Goal: Task Accomplishment & Management: Complete application form

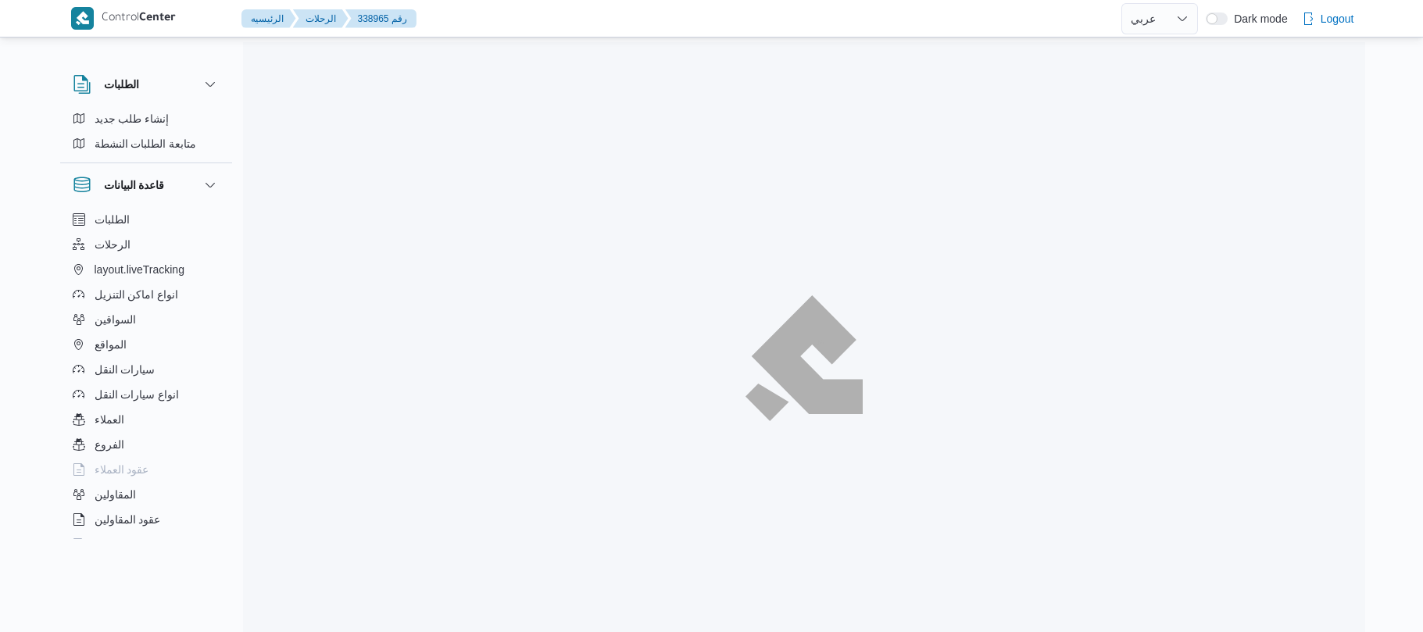
select select "ar"
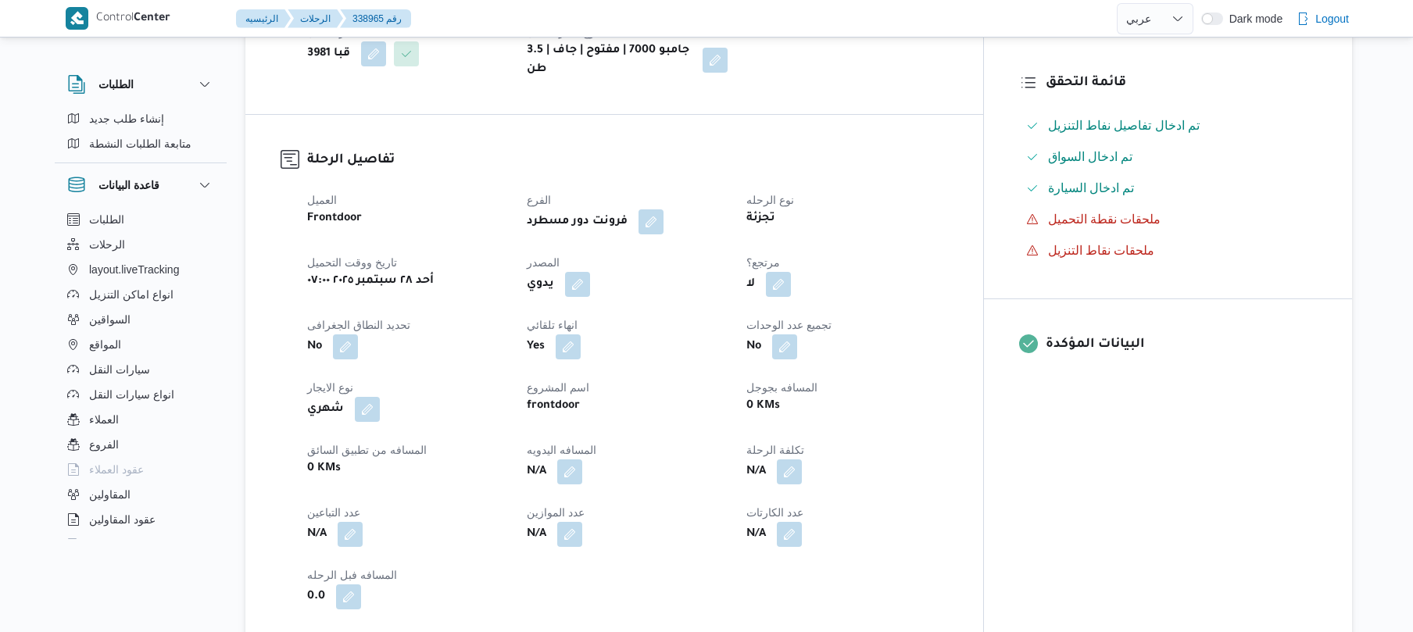
scroll to position [417, 0]
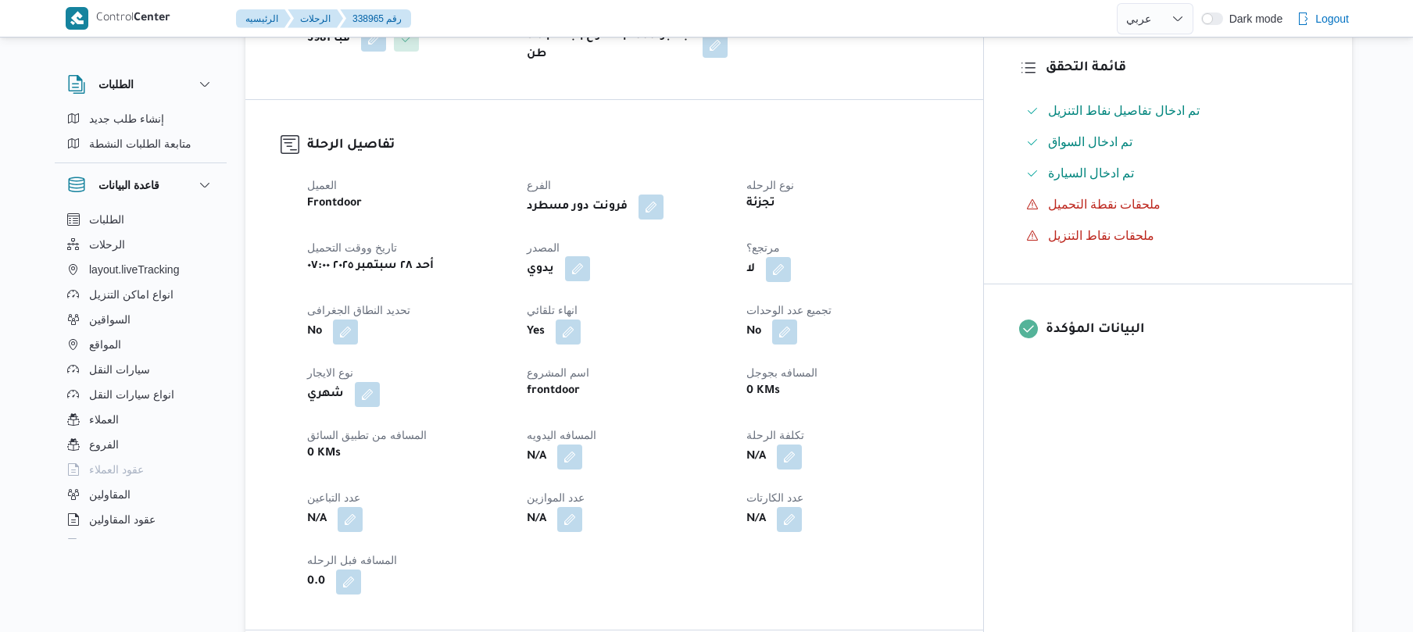
click at [590, 263] on button "button" at bounding box center [577, 268] width 25 height 25
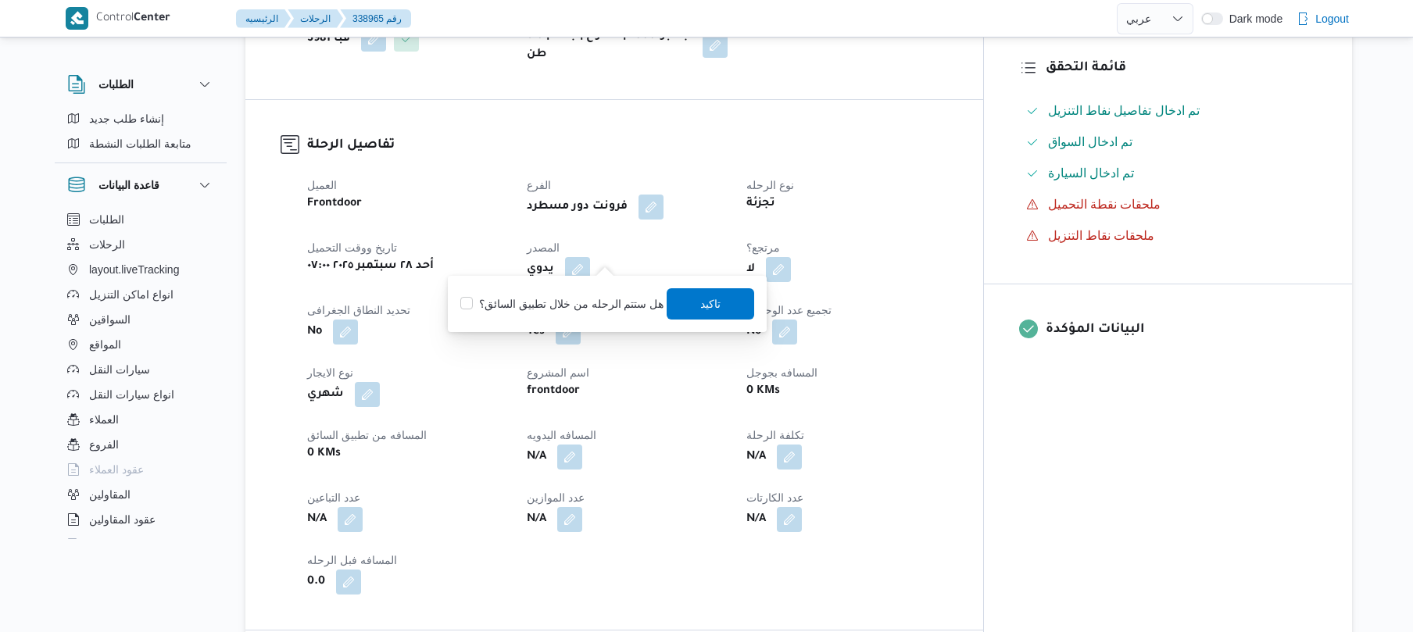
click at [570, 319] on div "هل ستتم الرحله من خلال تطبيق السائق؟ تاكيد" at bounding box center [607, 304] width 297 height 34
click at [591, 295] on label "هل ستتم الرحله من خلال تطبيق السائق؟" at bounding box center [561, 304] width 203 height 19
checkbox input "true"
click at [720, 307] on span "تاكيد" at bounding box center [712, 303] width 88 height 31
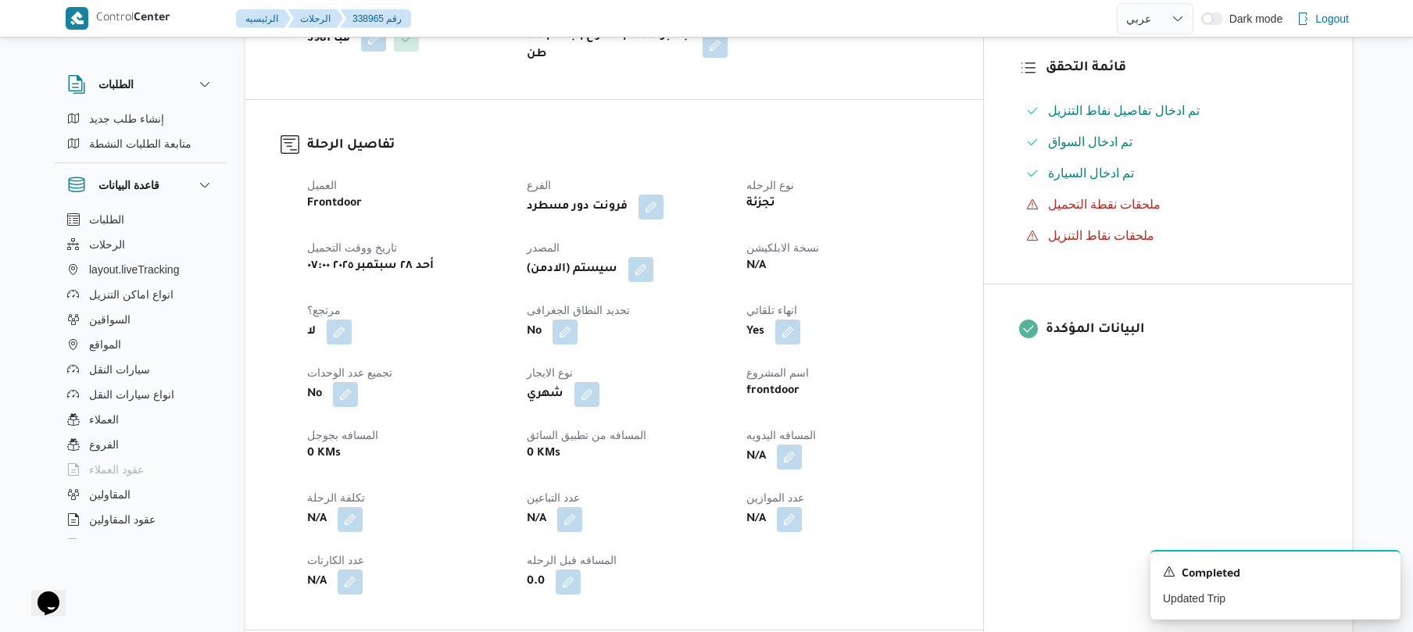
scroll to position [0, 0]
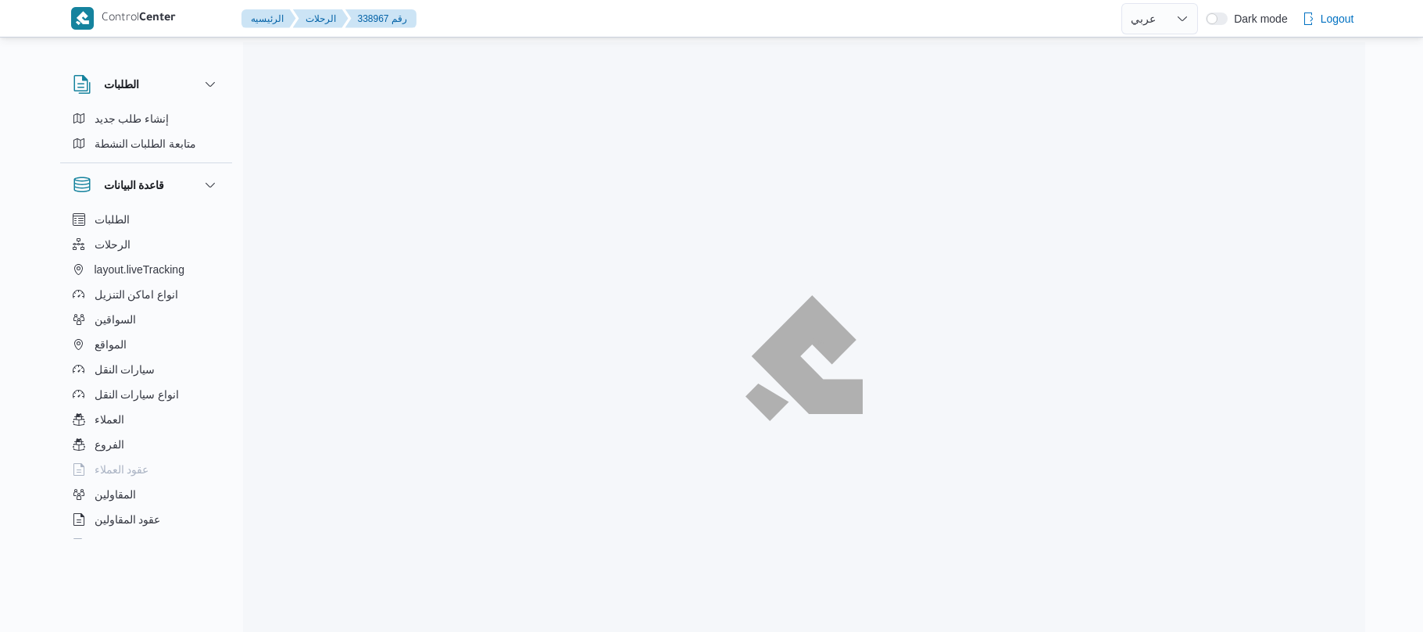
select select "ar"
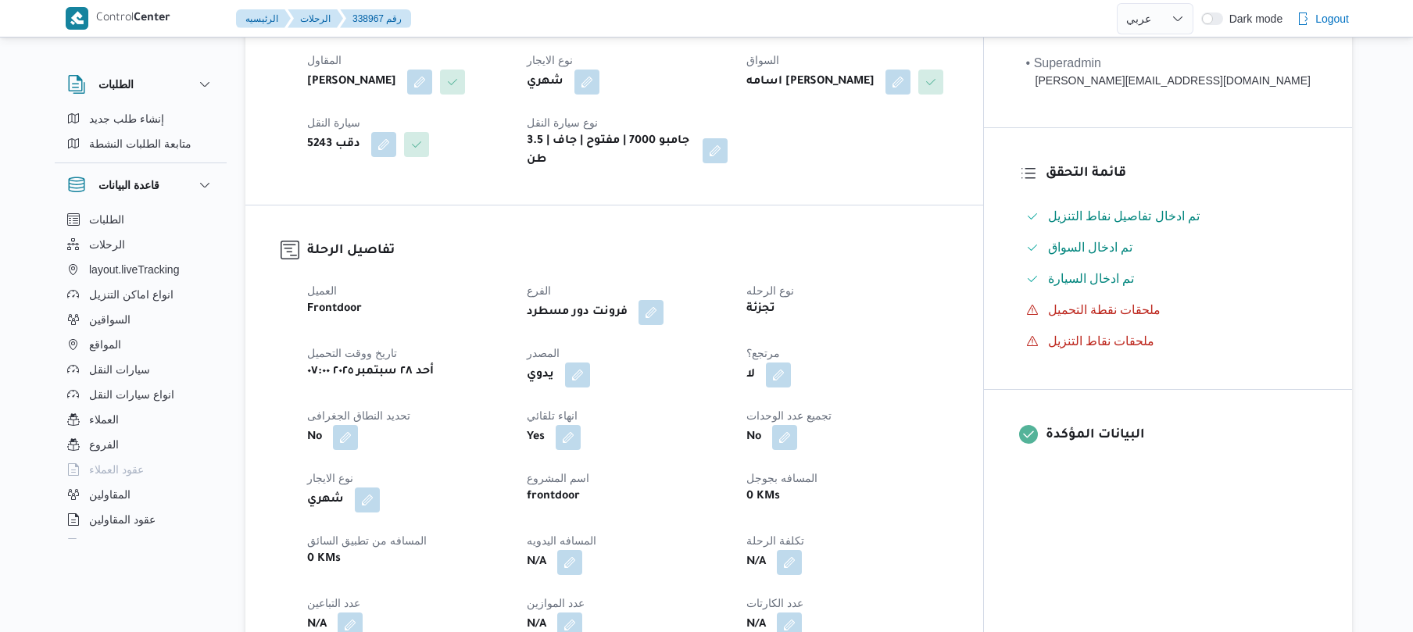
scroll to position [458, 0]
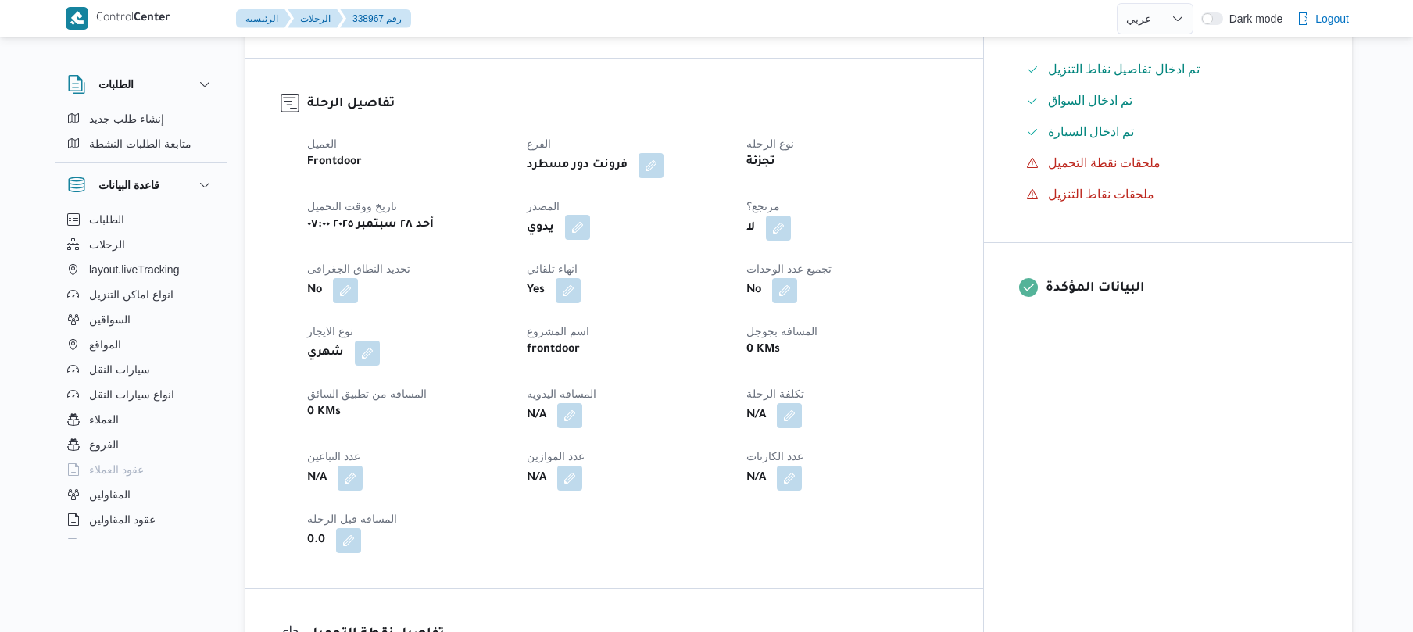
click at [590, 215] on button "button" at bounding box center [577, 227] width 25 height 25
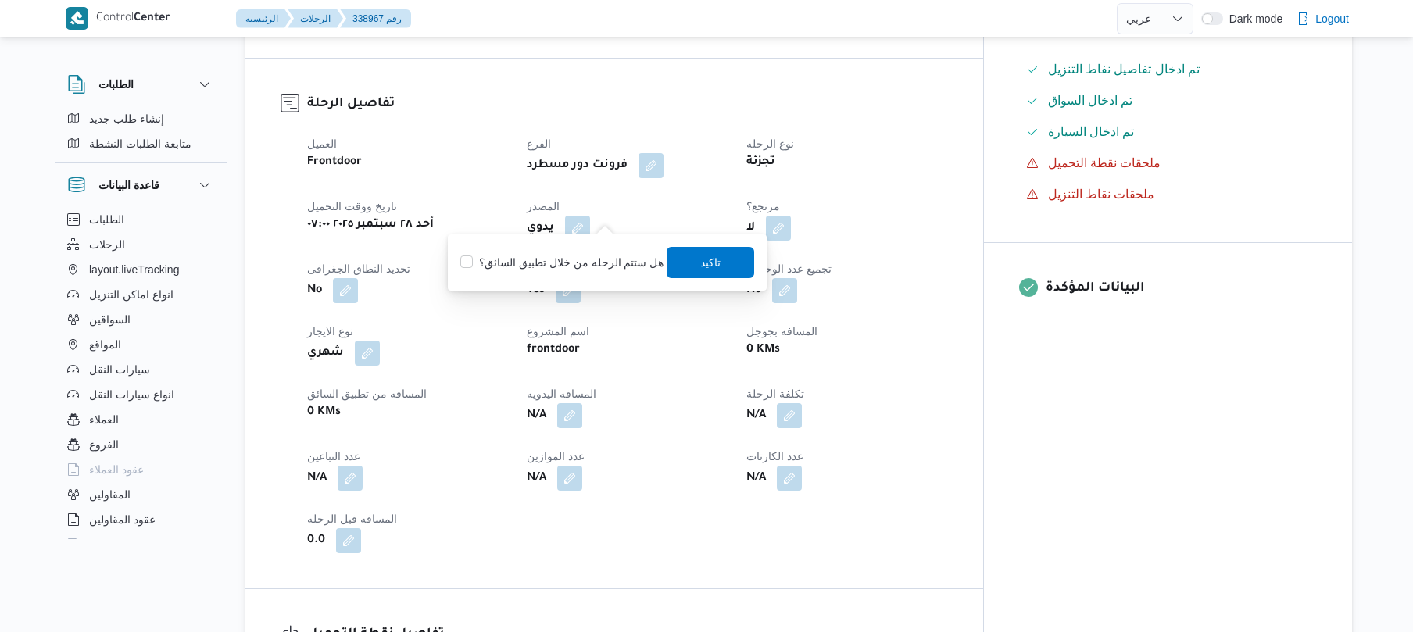
click at [572, 270] on label "هل ستتم الرحله من خلال تطبيق السائق؟" at bounding box center [561, 262] width 203 height 19
checkbox input "true"
click at [701, 266] on span "تاكيد" at bounding box center [711, 261] width 20 height 19
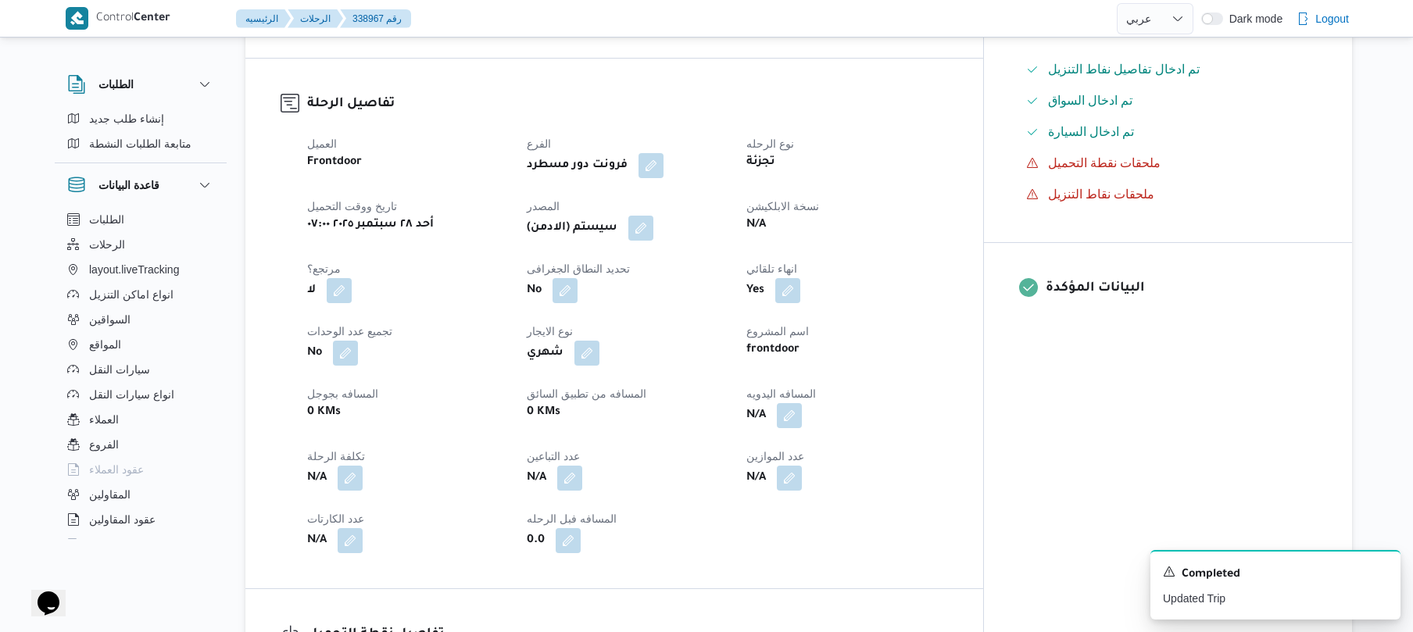
scroll to position [0, 0]
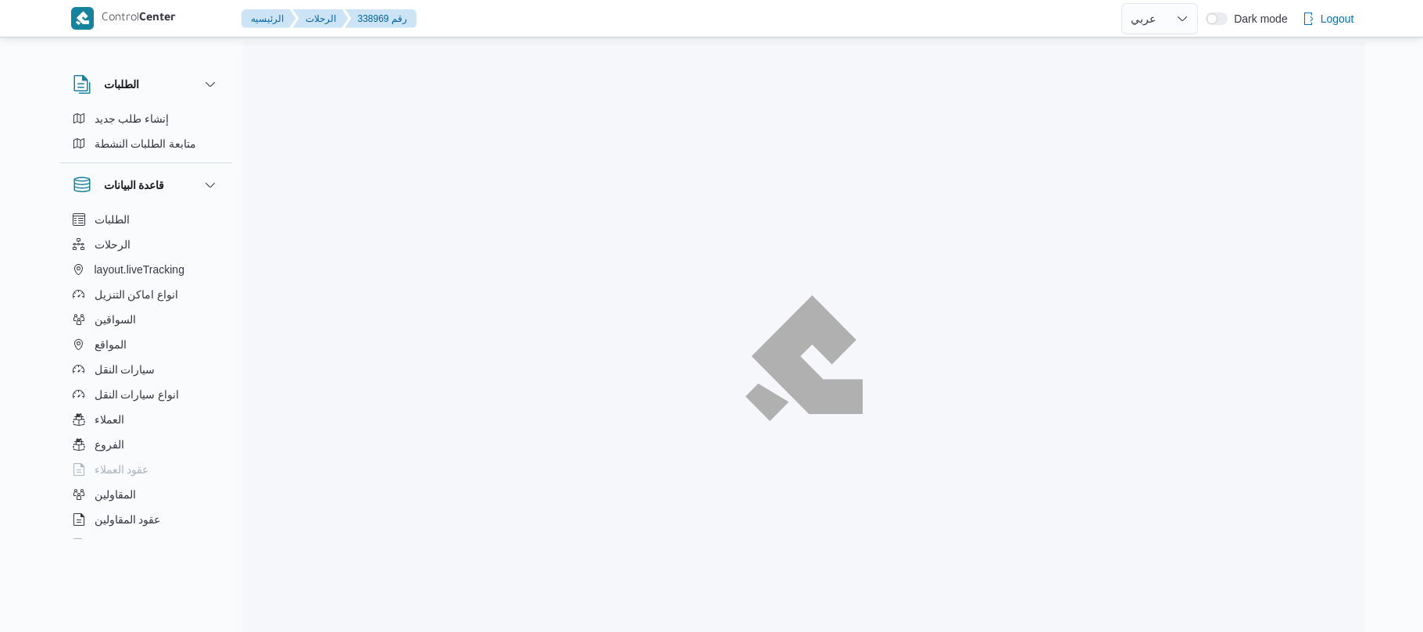
select select "ar"
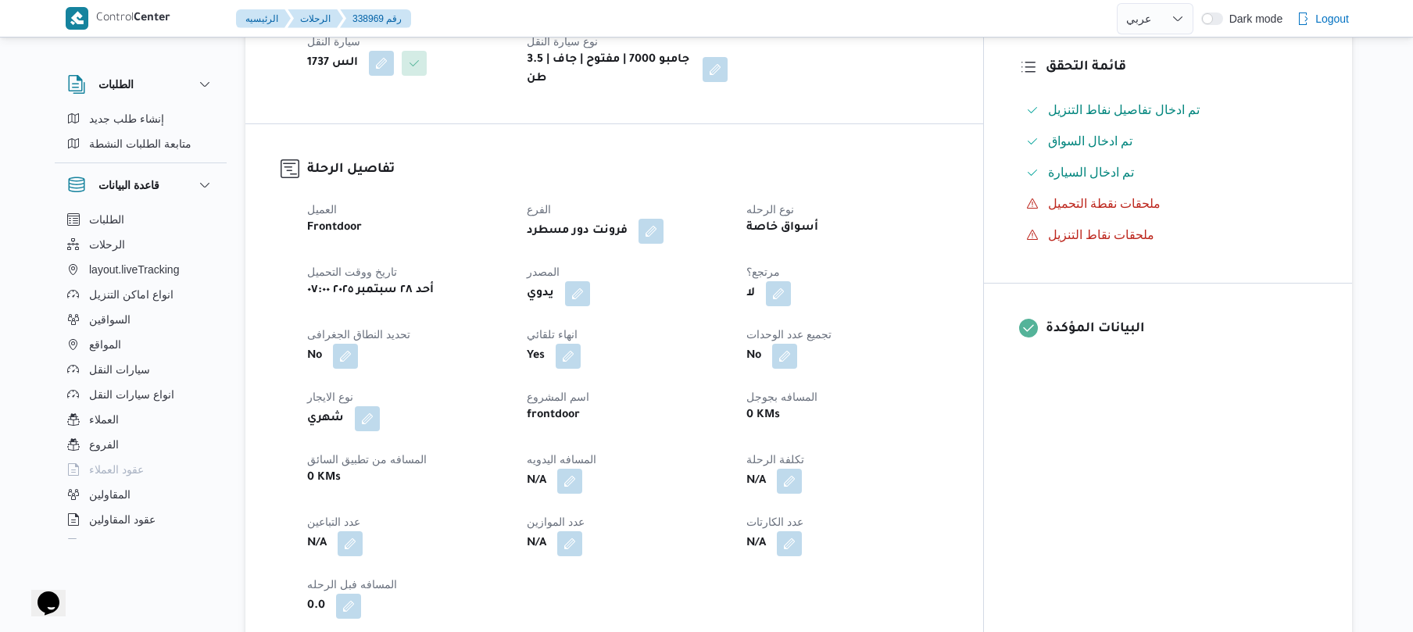
scroll to position [458, 0]
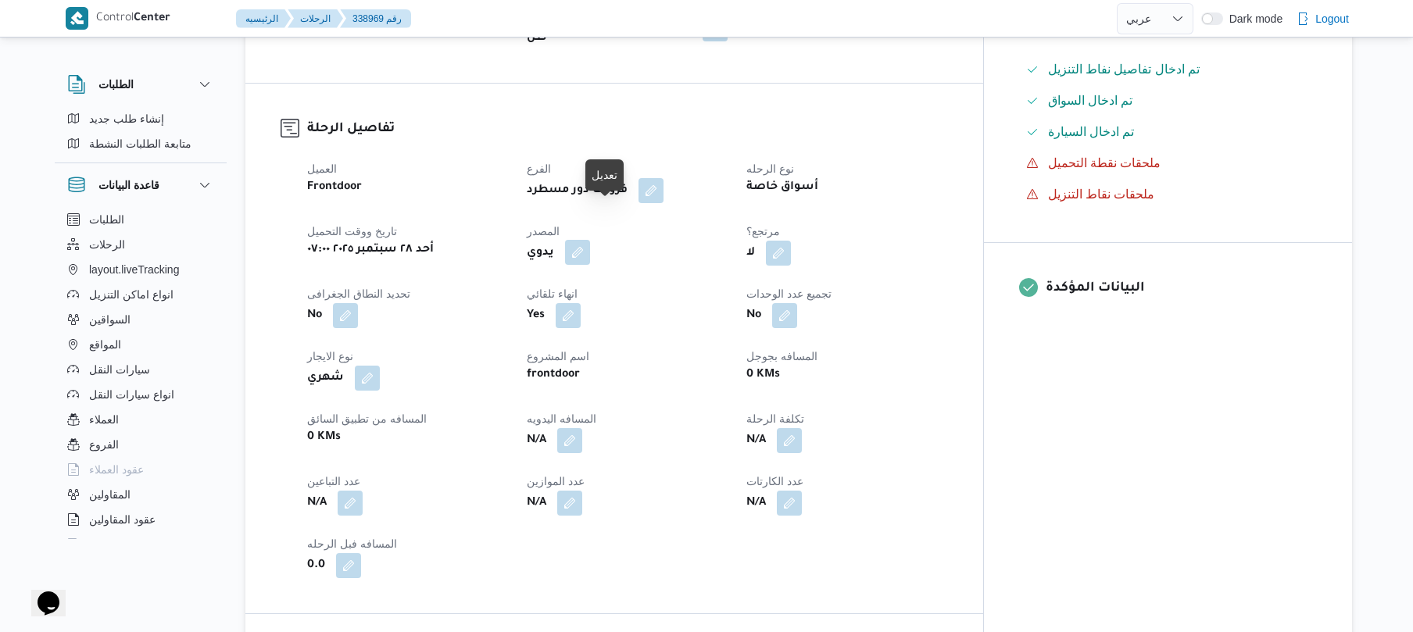
click at [590, 240] on button "button" at bounding box center [577, 252] width 25 height 25
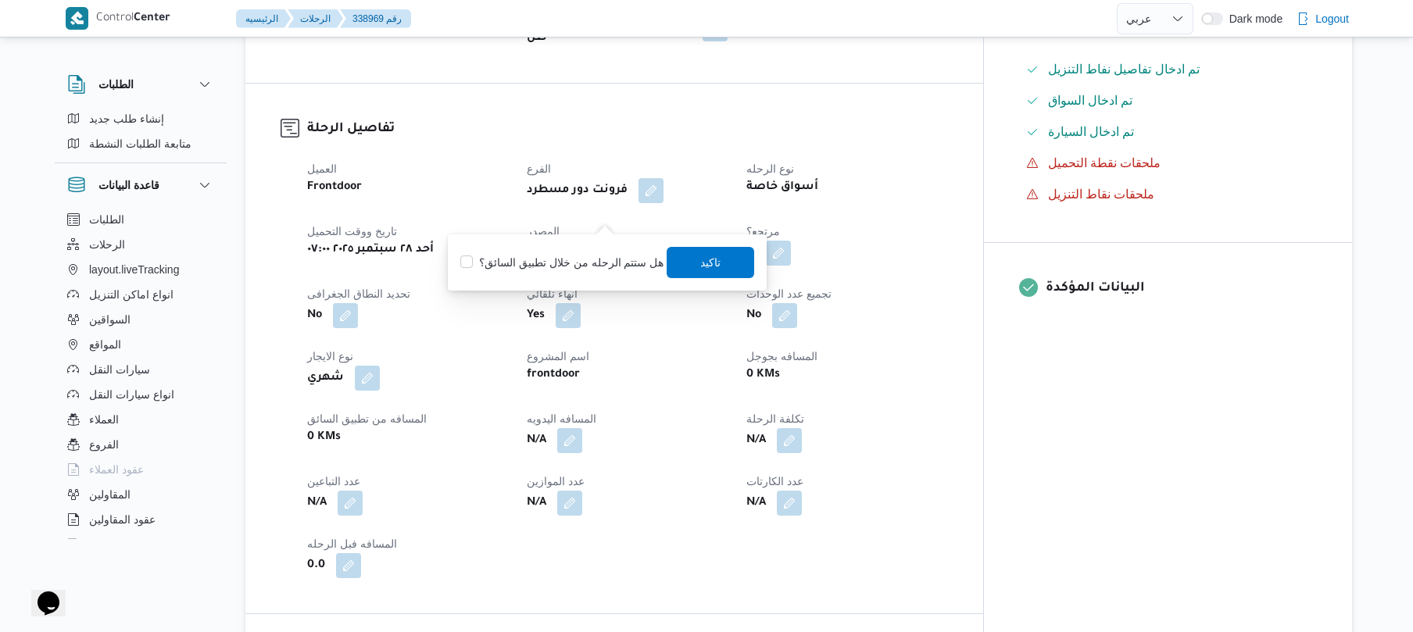
click at [570, 260] on label "هل ستتم الرحله من خلال تطبيق السائق؟" at bounding box center [561, 262] width 203 height 19
checkbox input "true"
click at [701, 260] on span "تاكيد" at bounding box center [711, 261] width 20 height 19
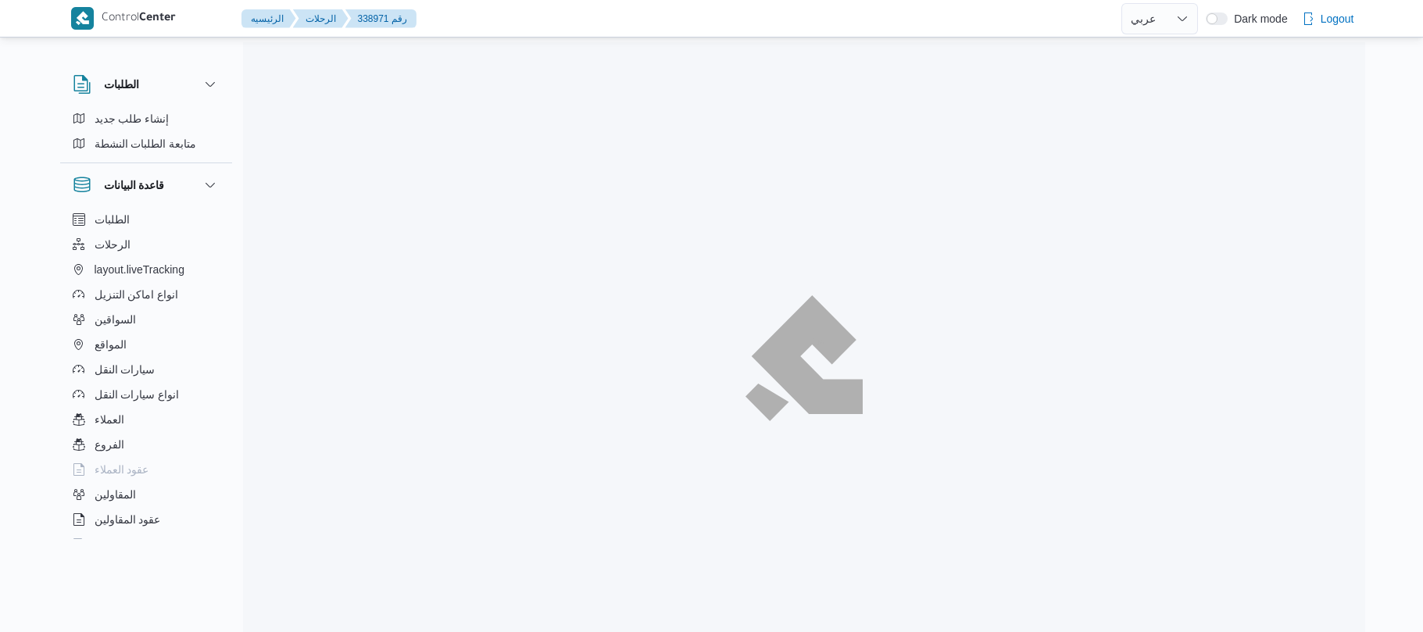
select select "ar"
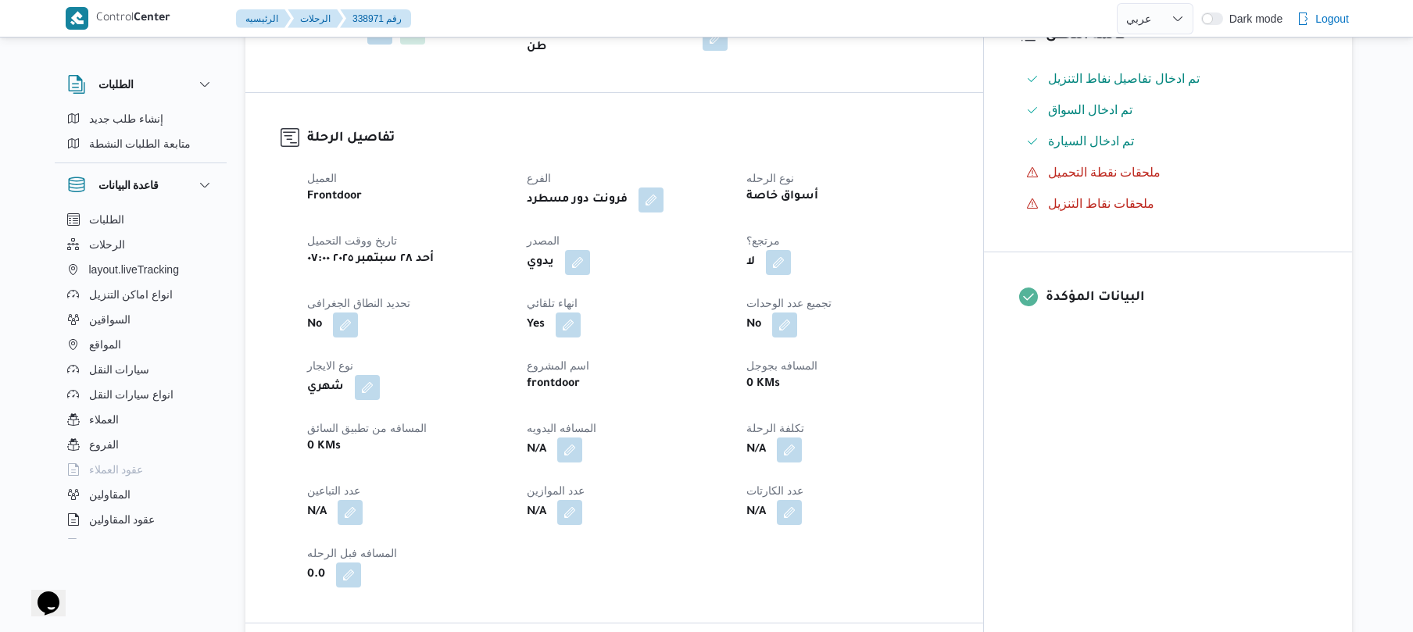
scroll to position [500, 0]
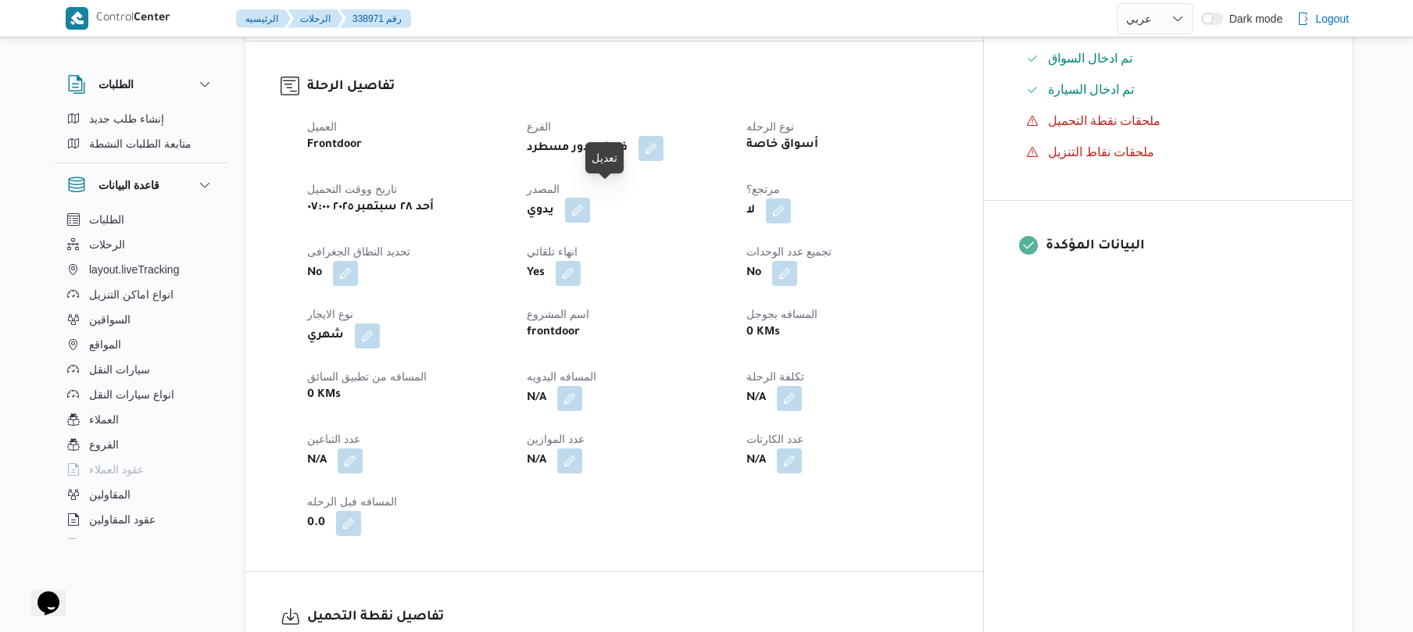
click at [590, 205] on button "button" at bounding box center [577, 210] width 25 height 25
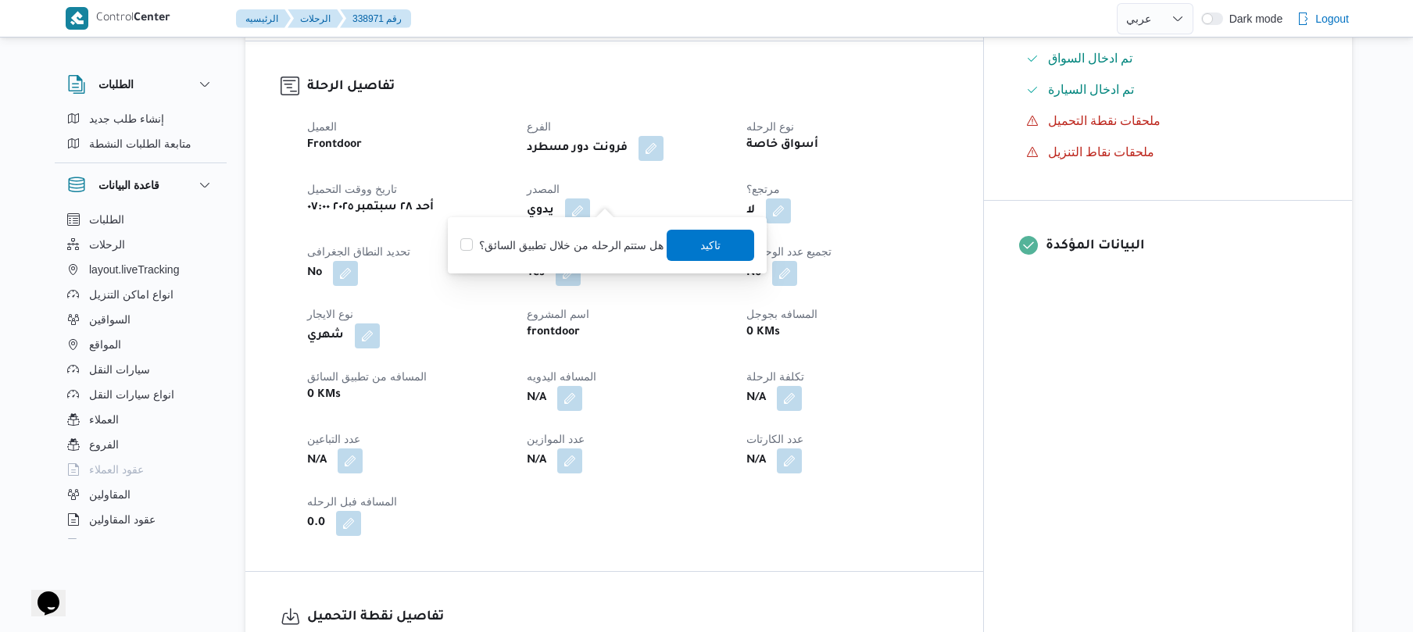
click at [592, 238] on label "هل ستتم الرحله من خلال تطبيق السائق؟" at bounding box center [561, 245] width 203 height 19
checkbox input "true"
click at [711, 251] on span "تاكيد" at bounding box center [711, 244] width 20 height 19
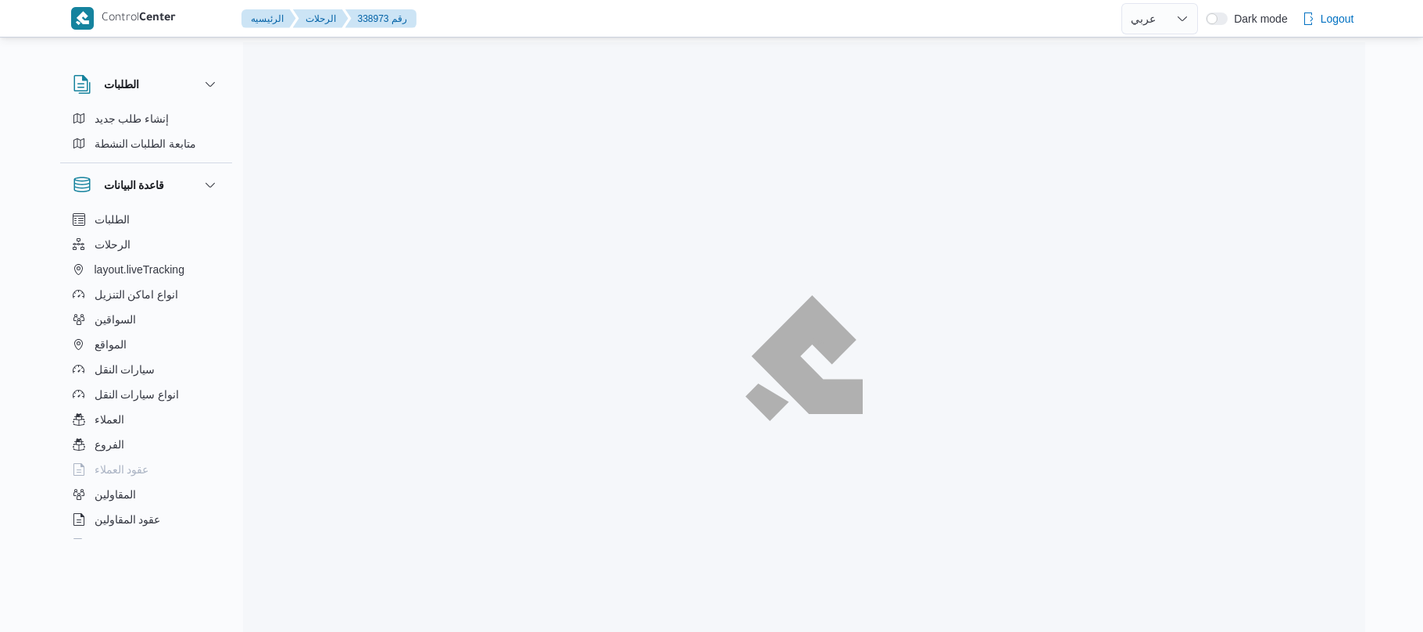
select select "ar"
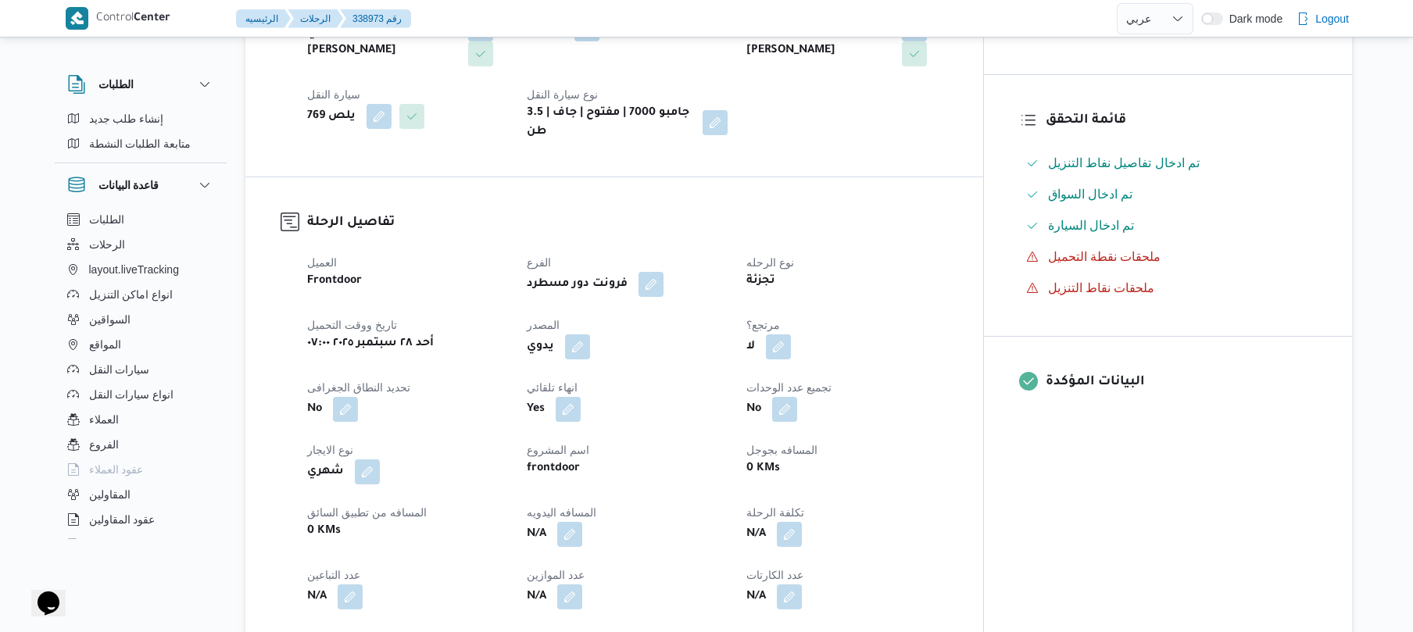
scroll to position [375, 0]
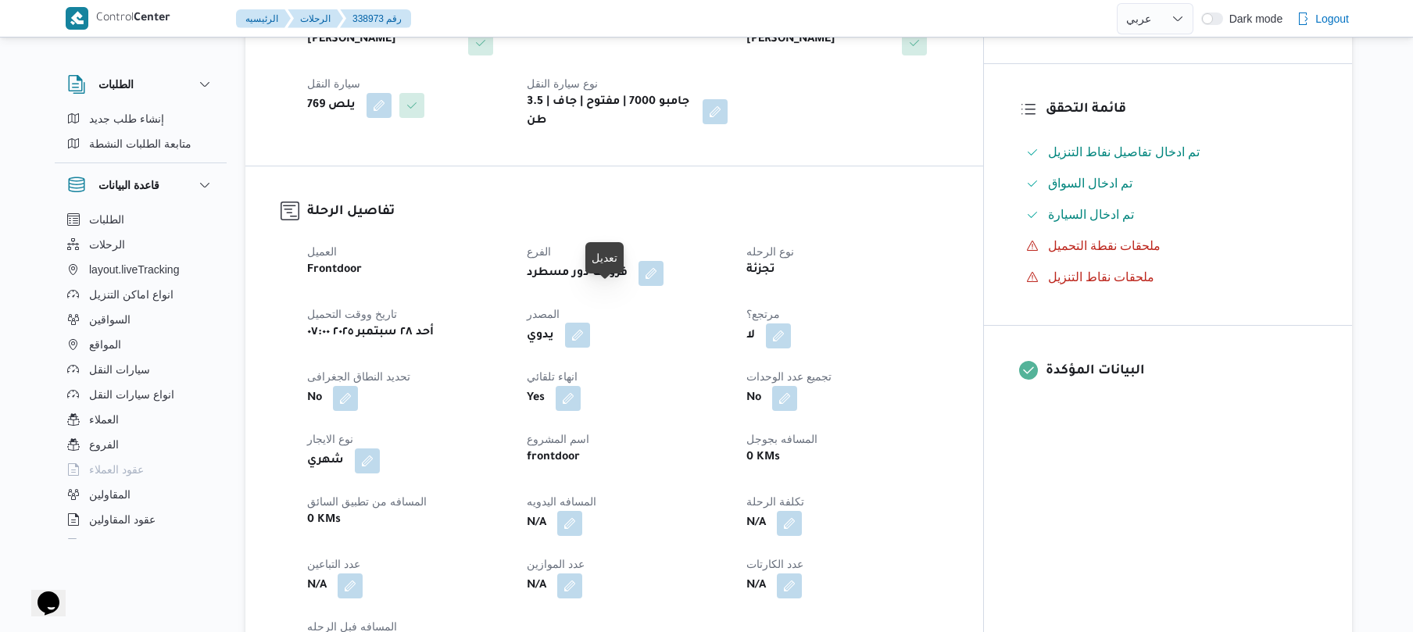
click at [590, 323] on button "button" at bounding box center [577, 335] width 25 height 25
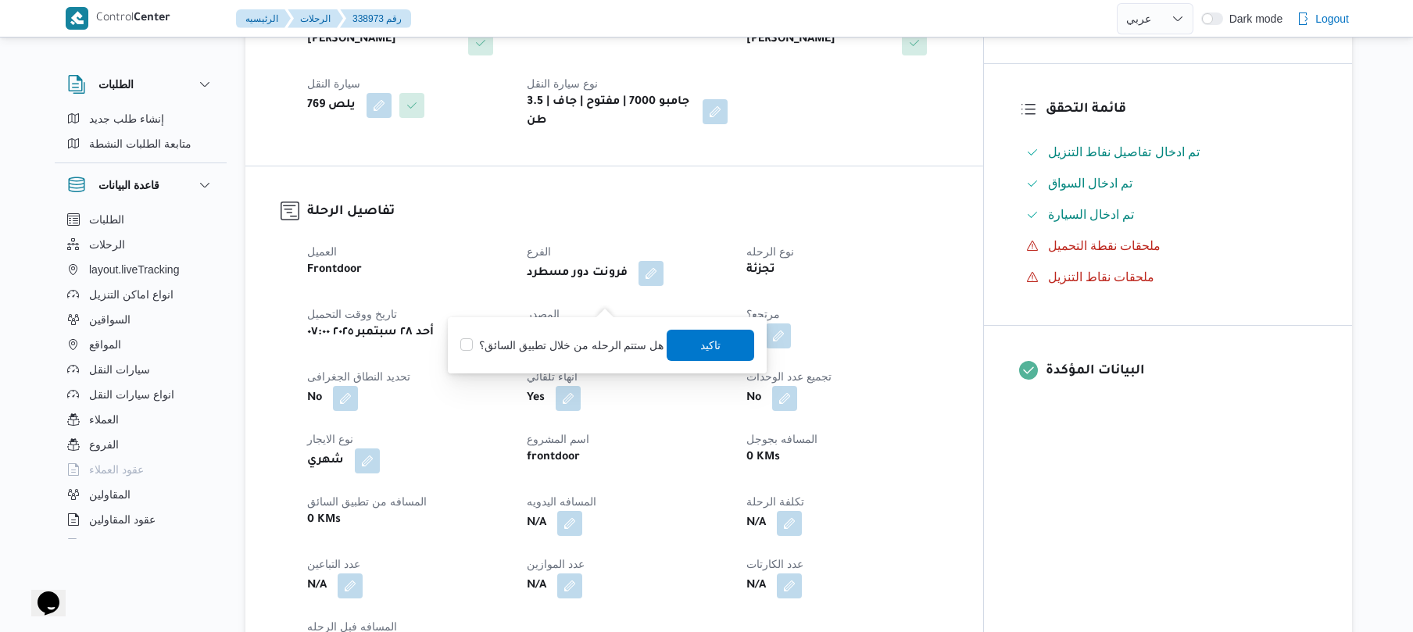
click at [574, 350] on label "هل ستتم الرحله من خلال تطبيق السائق؟" at bounding box center [561, 345] width 203 height 19
checkbox input "true"
click at [701, 348] on span "تاكيد" at bounding box center [711, 344] width 20 height 19
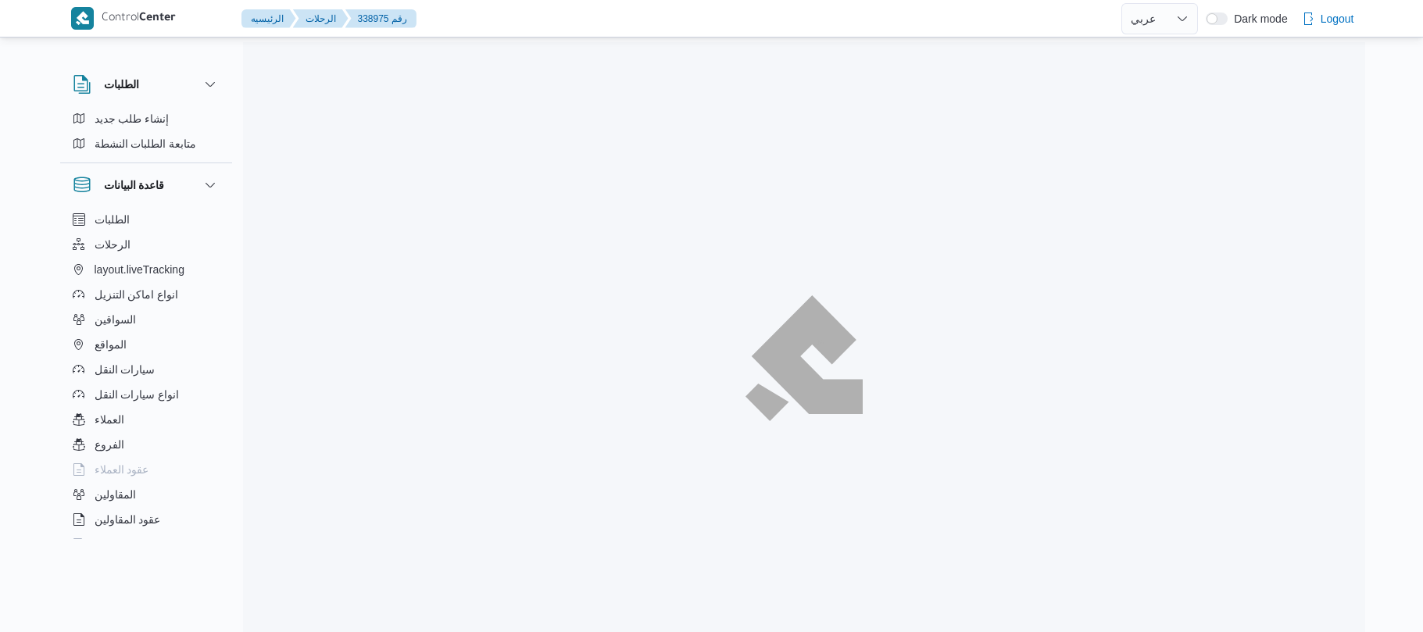
select select "ar"
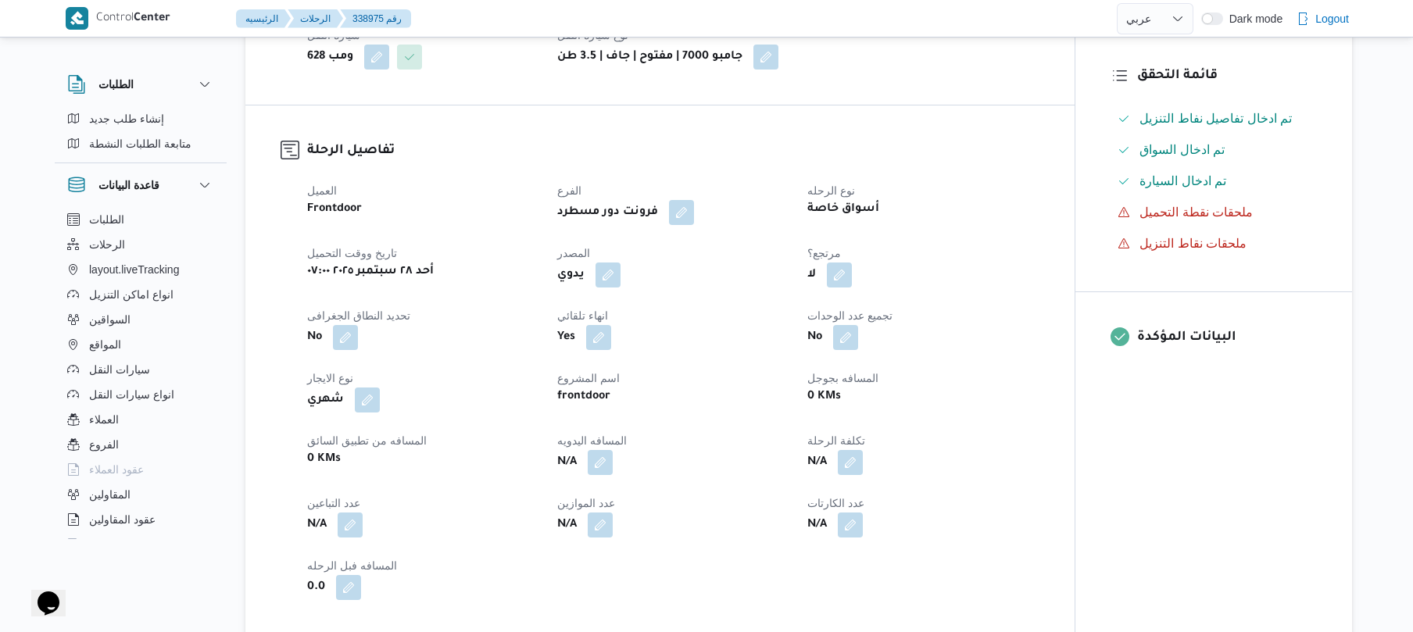
scroll to position [458, 0]
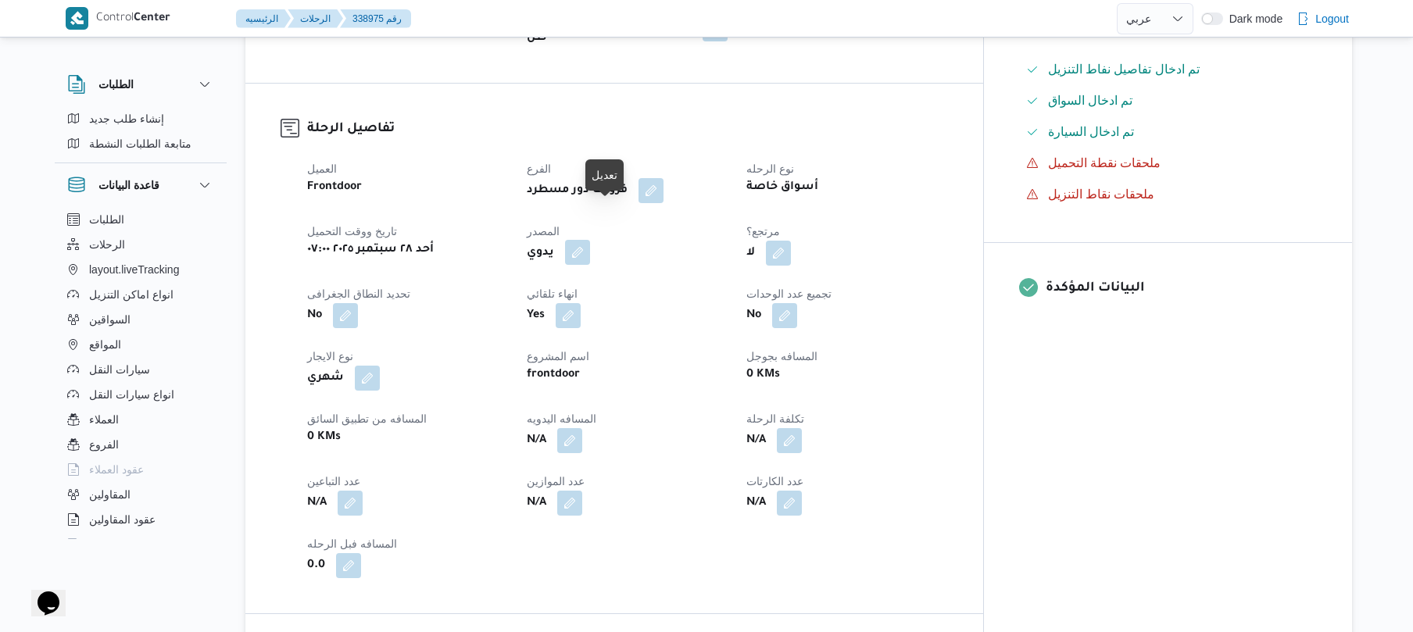
click at [590, 240] on button "button" at bounding box center [577, 252] width 25 height 25
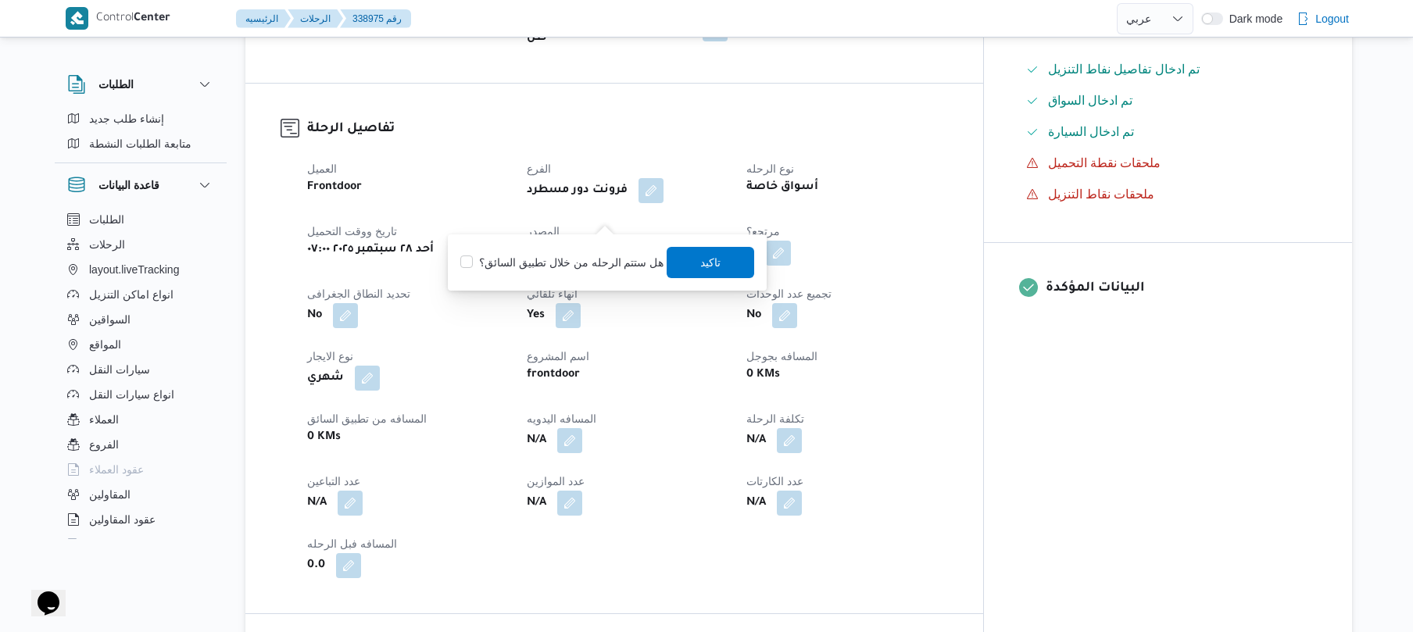
click at [589, 260] on label "هل ستتم الرحله من خلال تطبيق السائق؟" at bounding box center [561, 262] width 203 height 19
checkbox input "true"
click at [717, 266] on span "تاكيد" at bounding box center [712, 261] width 88 height 31
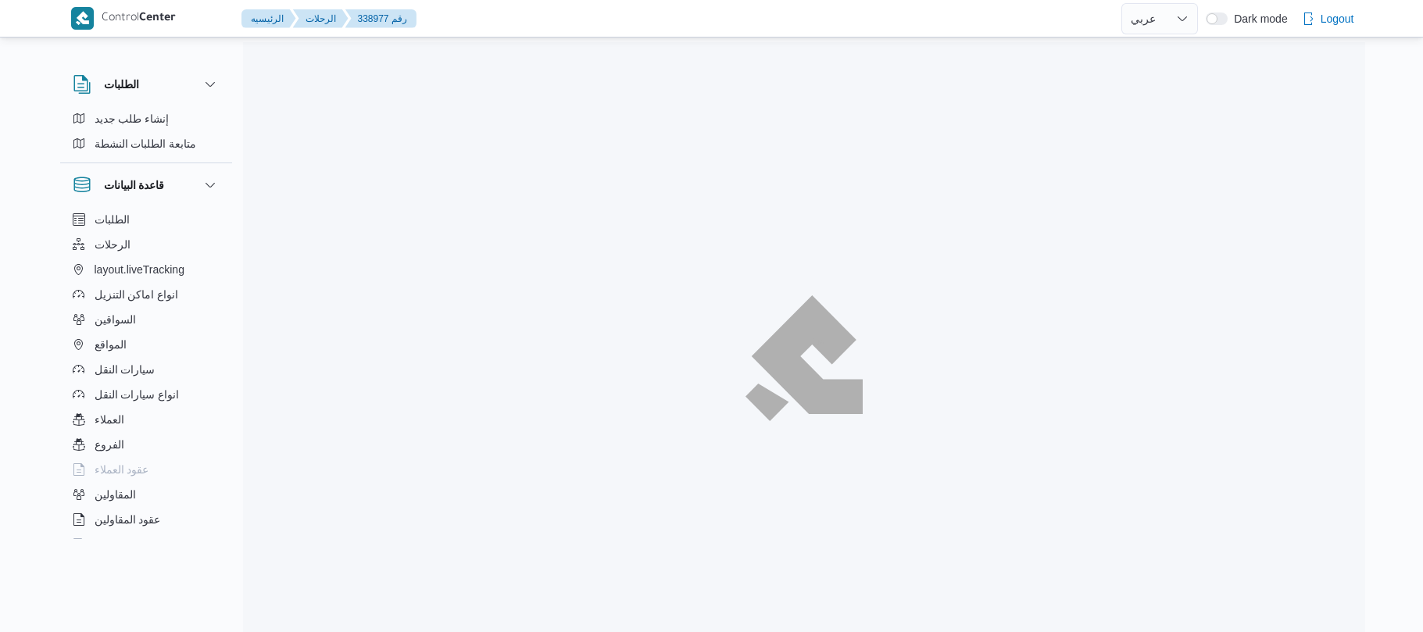
select select "ar"
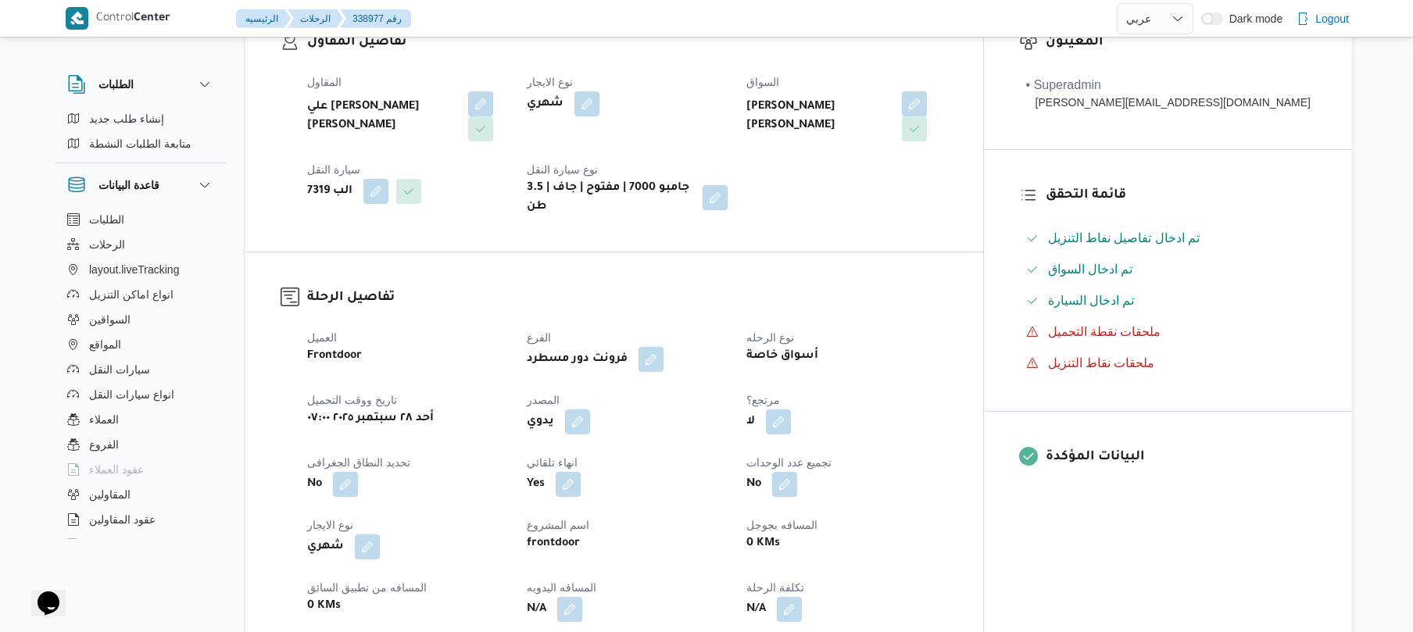
scroll to position [417, 0]
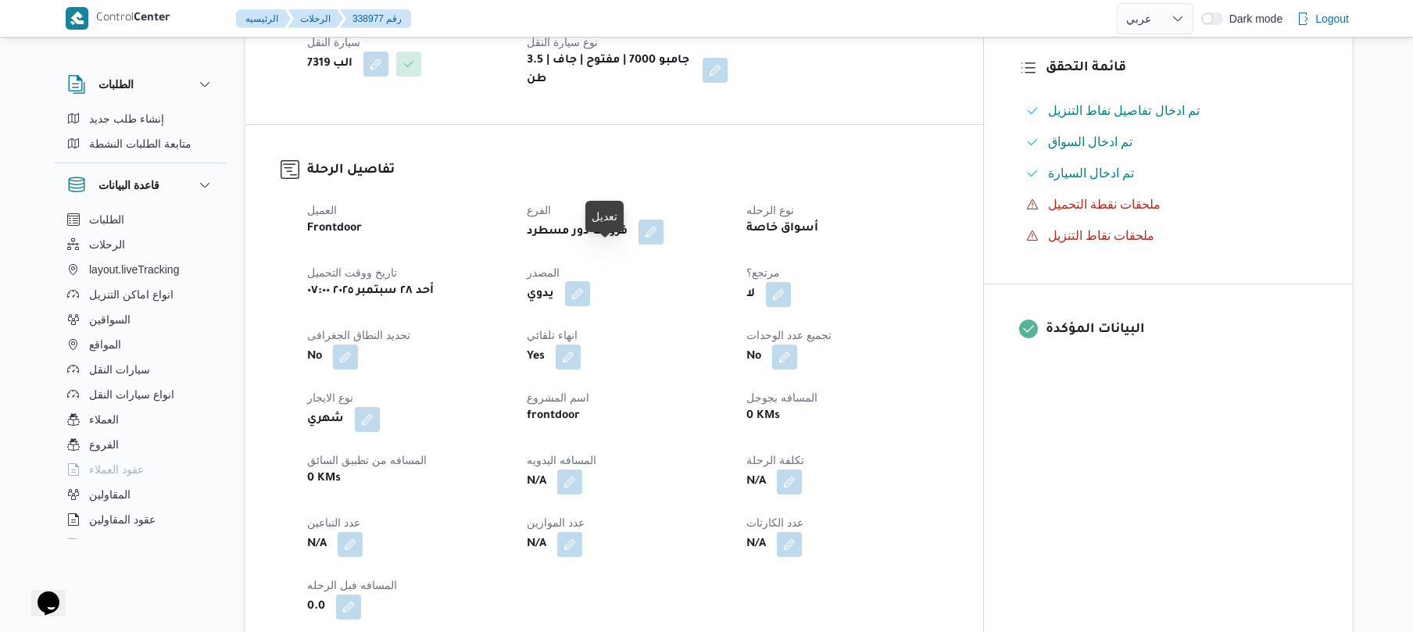
click at [590, 281] on button "button" at bounding box center [577, 293] width 25 height 25
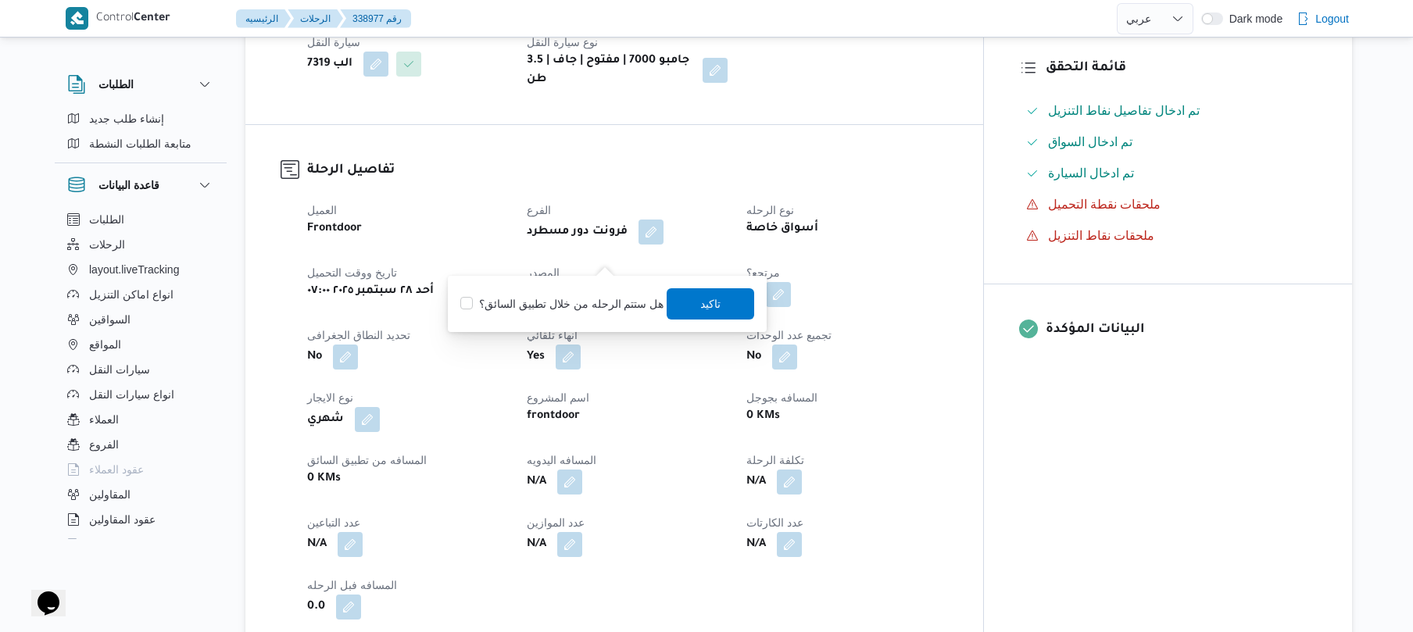
click at [573, 301] on label "هل ستتم الرحله من خلال تطبيق السائق؟" at bounding box center [561, 304] width 203 height 19
checkbox input "true"
click at [739, 304] on span "تاكيد" at bounding box center [712, 303] width 88 height 31
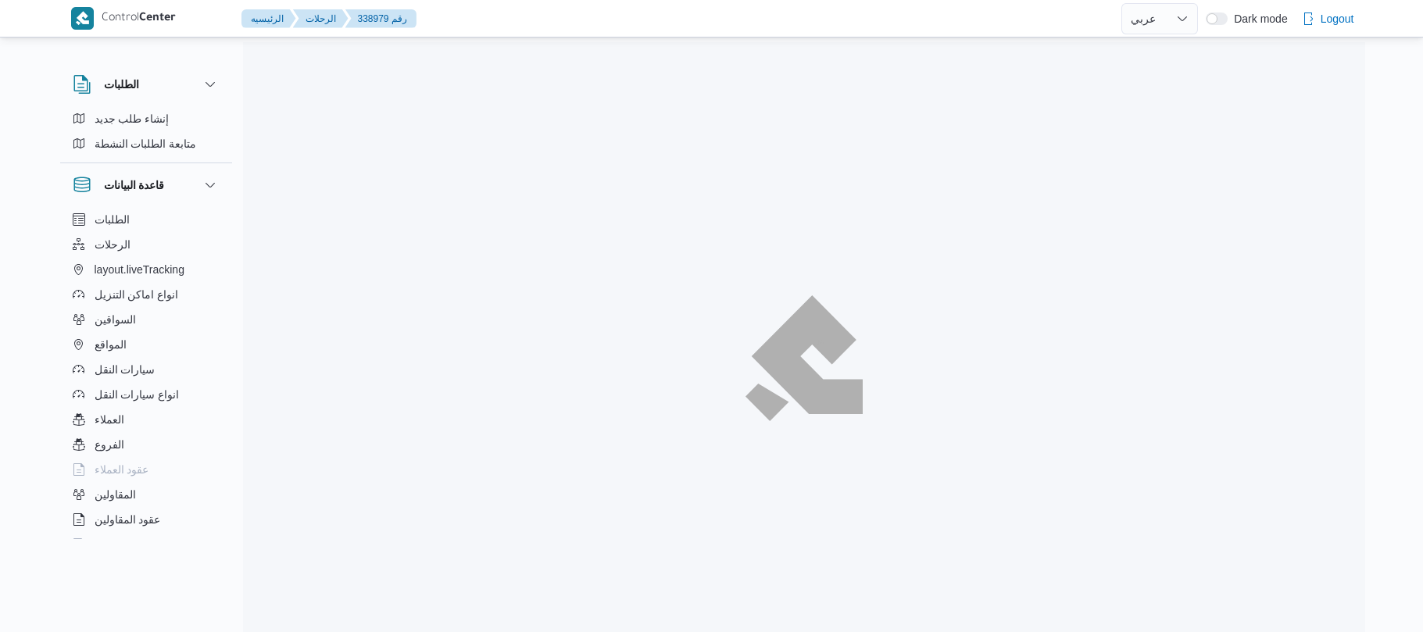
select select "ar"
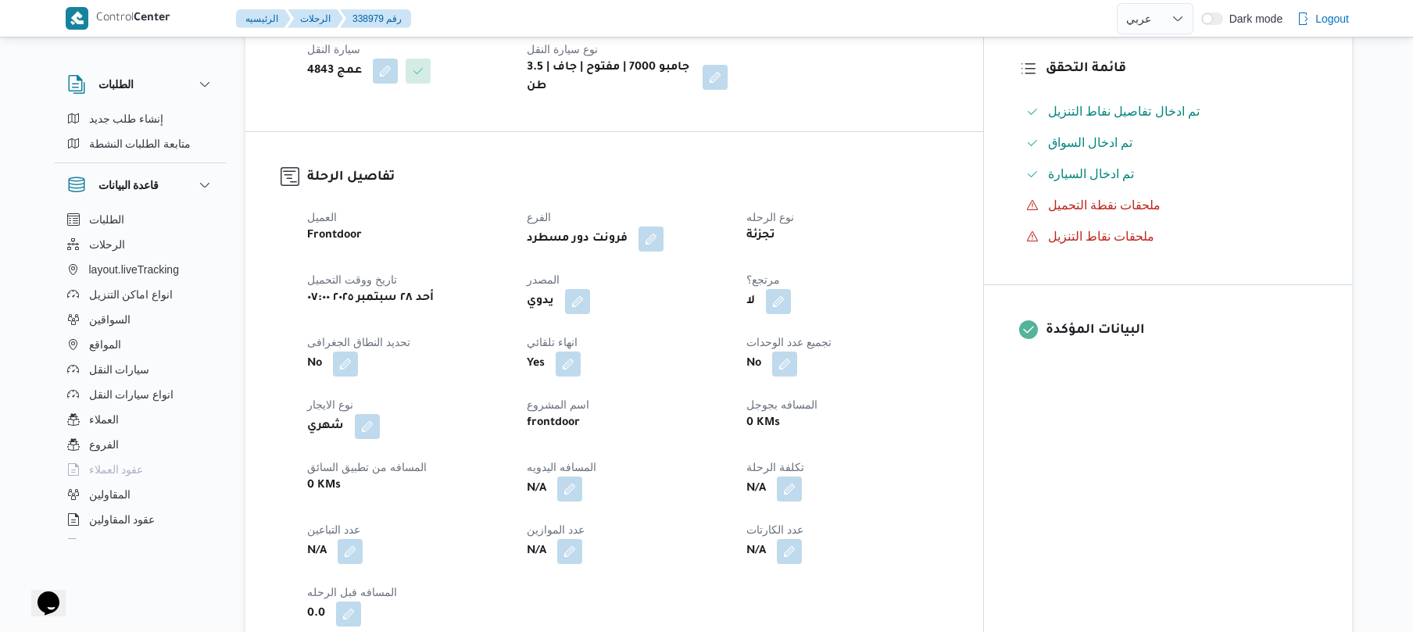
scroll to position [417, 0]
click at [590, 288] on button "button" at bounding box center [577, 300] width 25 height 25
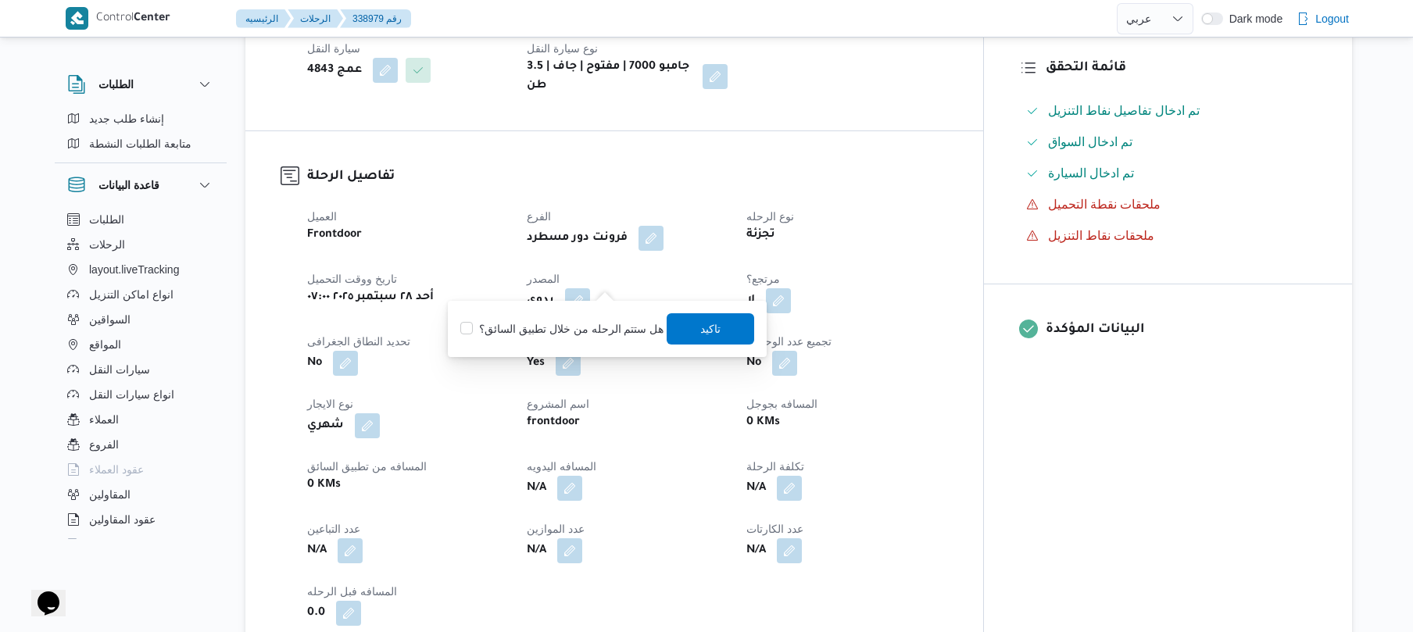
click at [577, 335] on label "هل ستتم الرحله من خلال تطبيق السائق؟" at bounding box center [561, 329] width 203 height 19
checkbox input "true"
click at [701, 329] on span "تاكيد" at bounding box center [711, 328] width 20 height 19
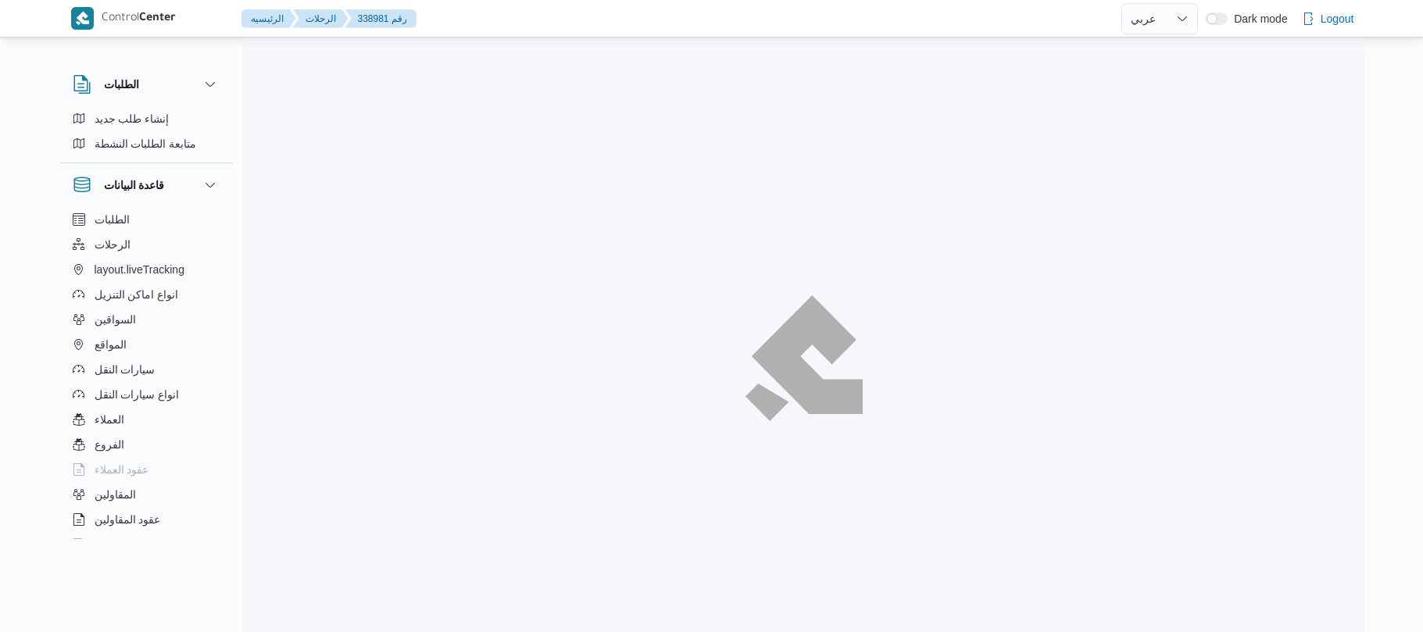
select select "ar"
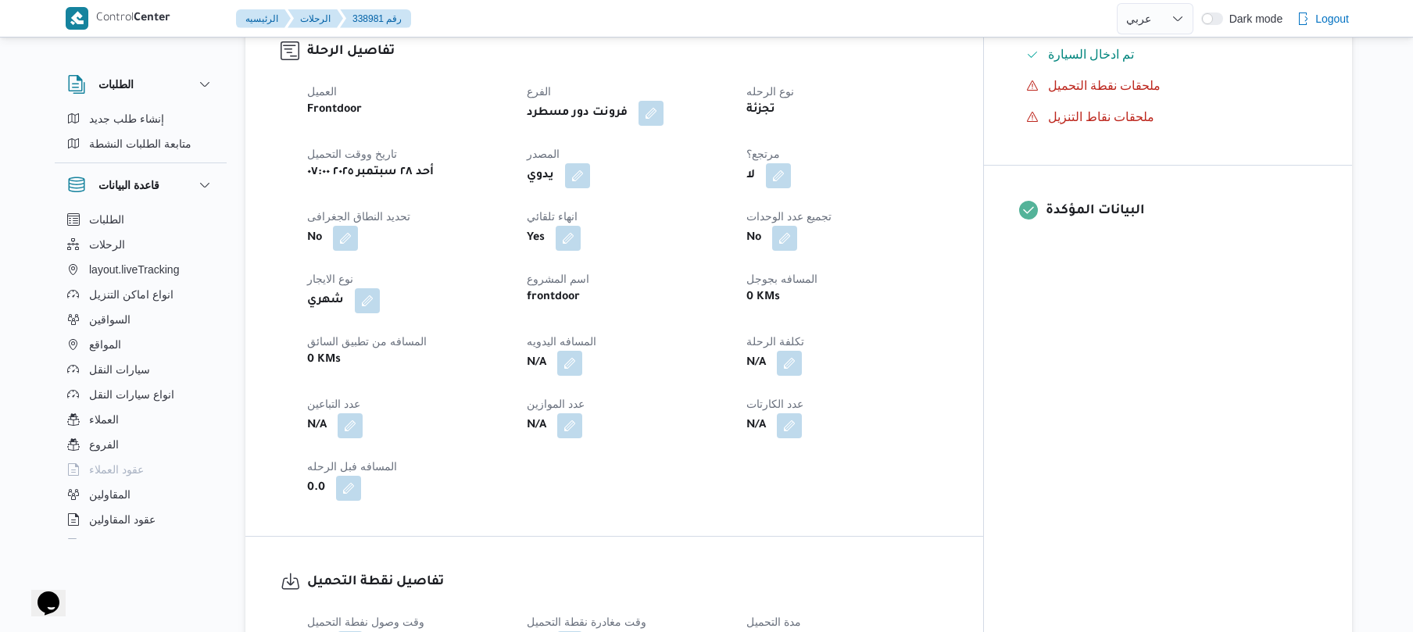
scroll to position [542, 0]
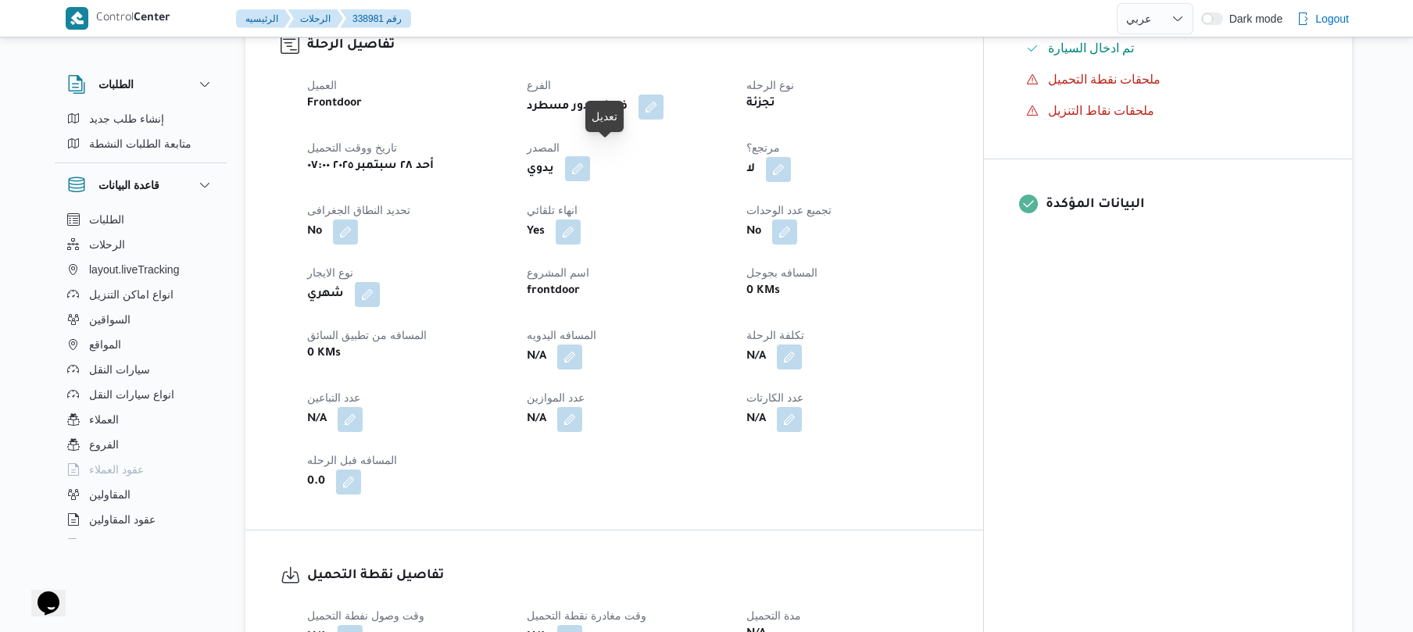
click at [590, 156] on button "button" at bounding box center [577, 168] width 25 height 25
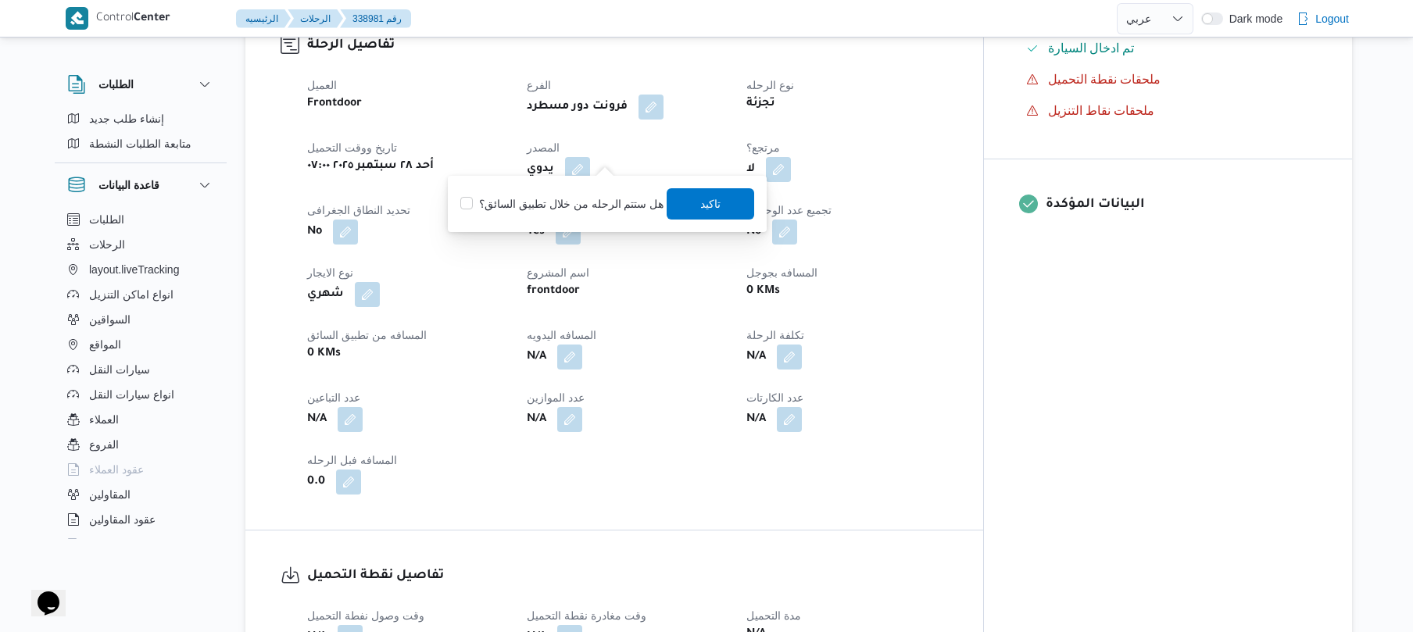
click at [572, 209] on label "هل ستتم الرحله من خلال تطبيق السائق؟" at bounding box center [561, 204] width 203 height 19
checkbox input "true"
click at [707, 205] on span "تاكيد" at bounding box center [711, 203] width 20 height 19
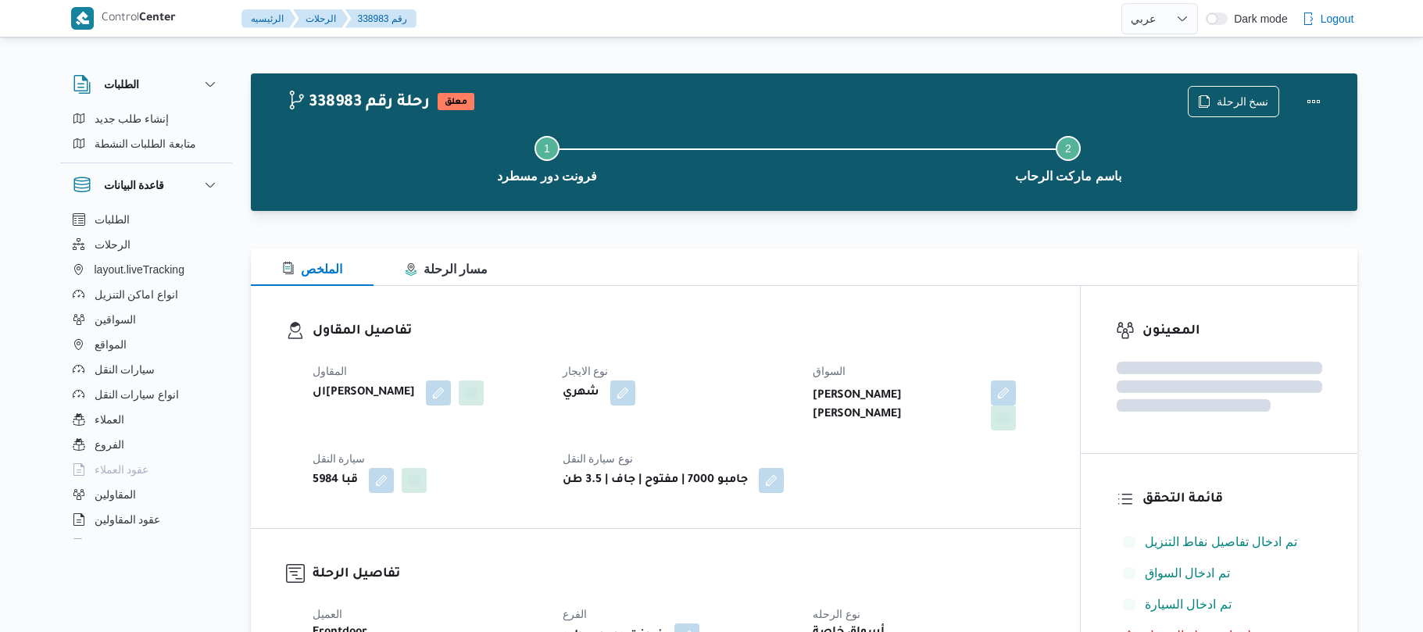
select select "ar"
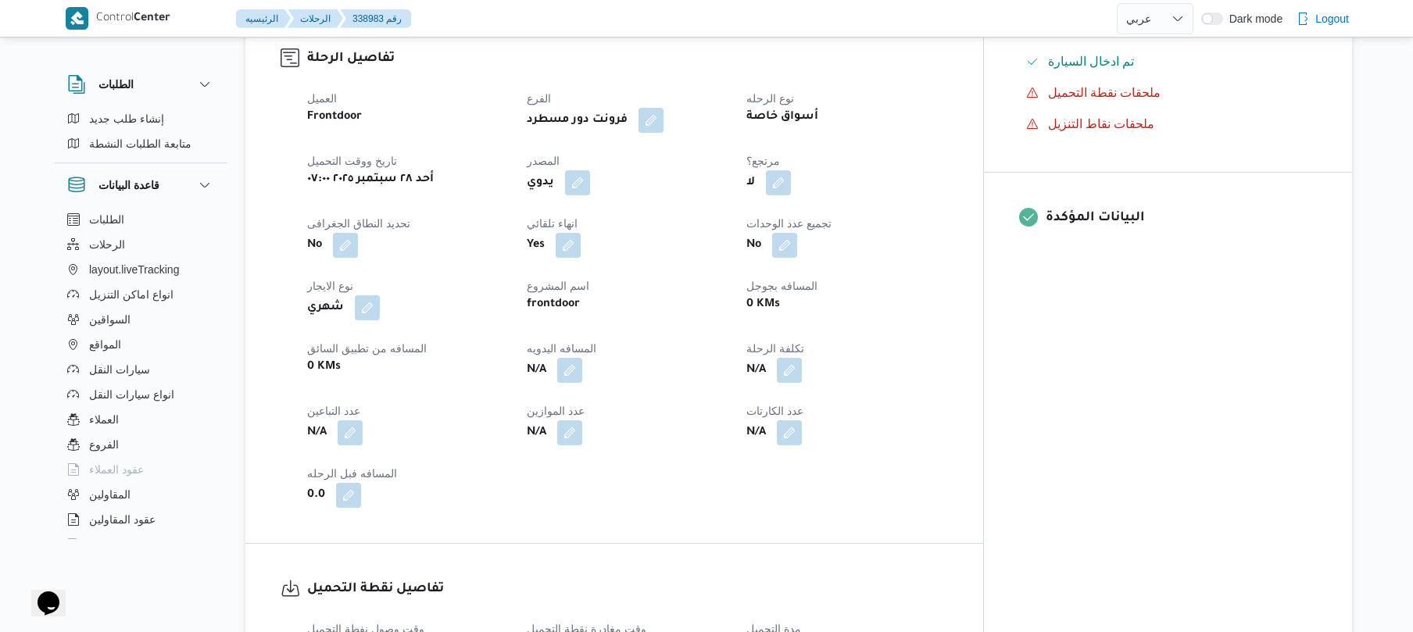
scroll to position [542, 0]
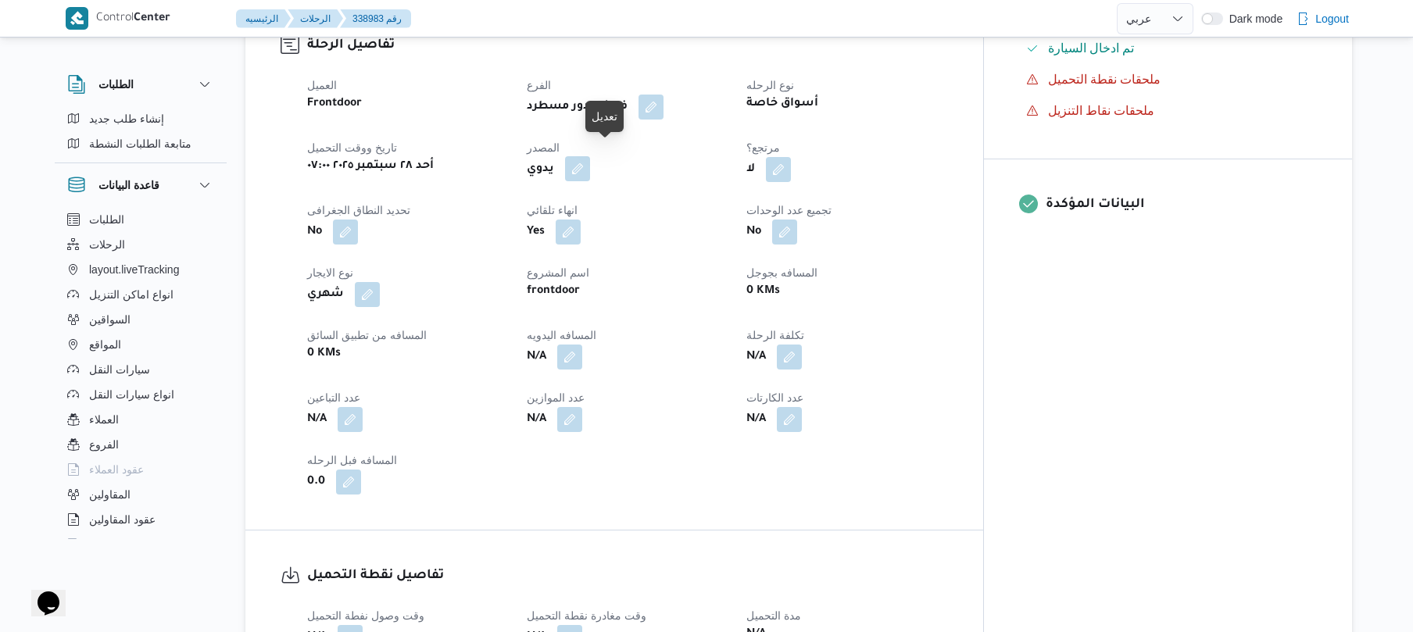
click at [590, 156] on button "button" at bounding box center [577, 168] width 25 height 25
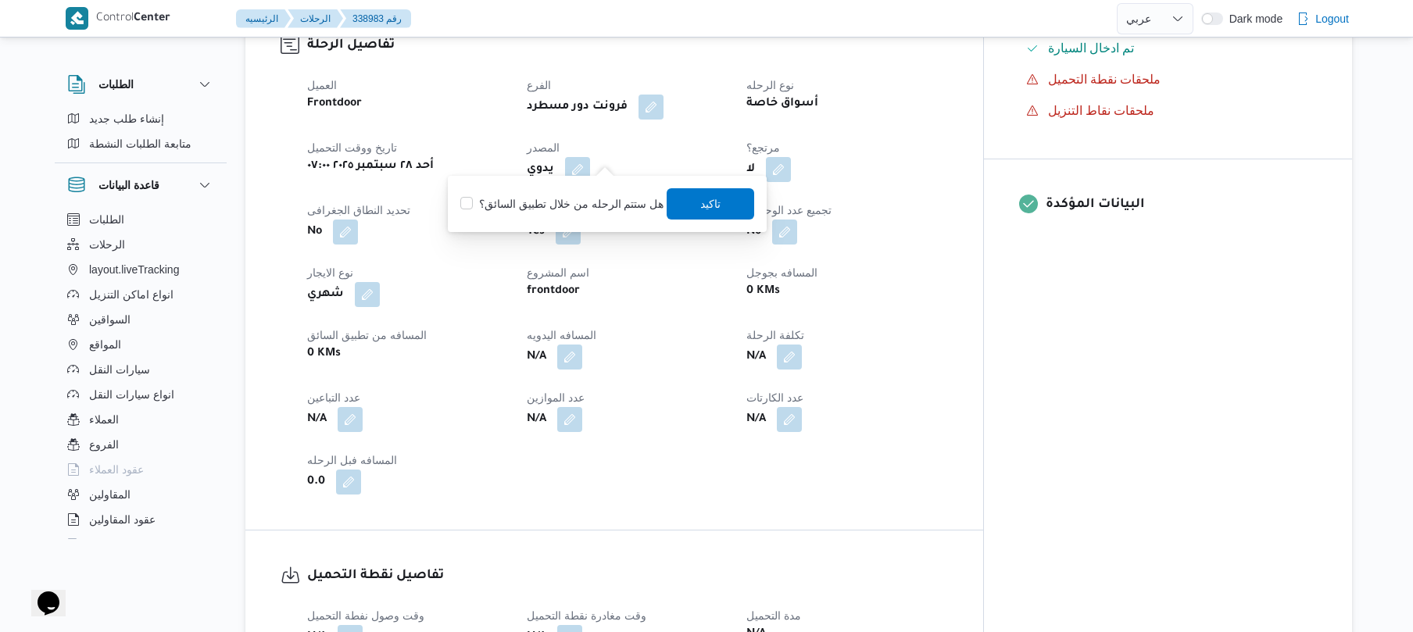
click at [557, 211] on label "هل ستتم الرحله من خلال تطبيق السائق؟" at bounding box center [561, 204] width 203 height 19
checkbox input "true"
click at [689, 200] on span "تاكيد" at bounding box center [712, 203] width 88 height 31
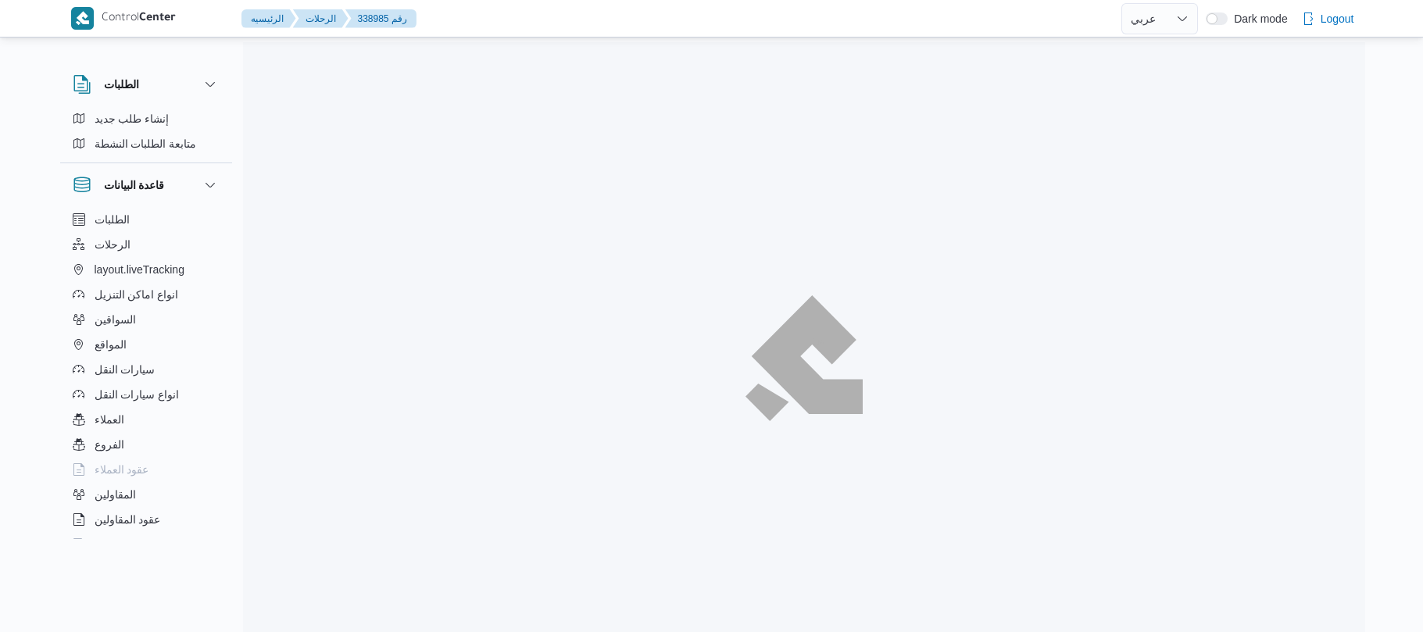
select select "ar"
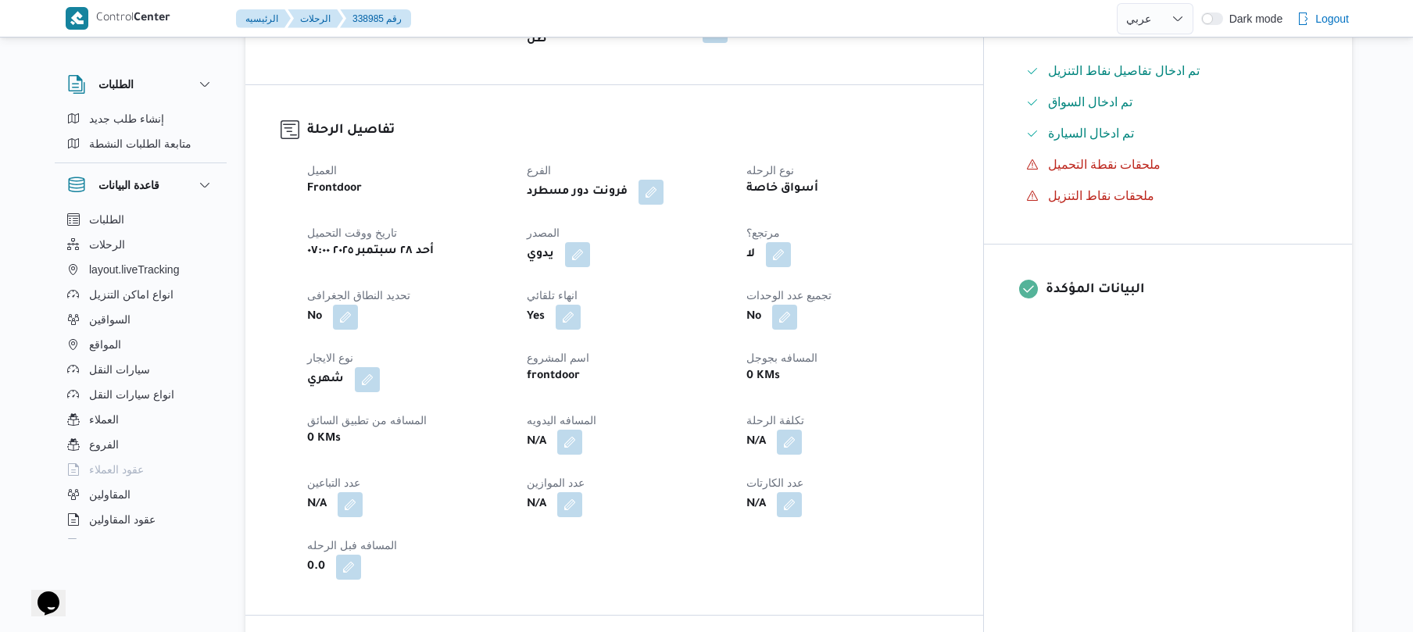
scroll to position [458, 0]
click at [590, 240] on button "button" at bounding box center [577, 252] width 25 height 25
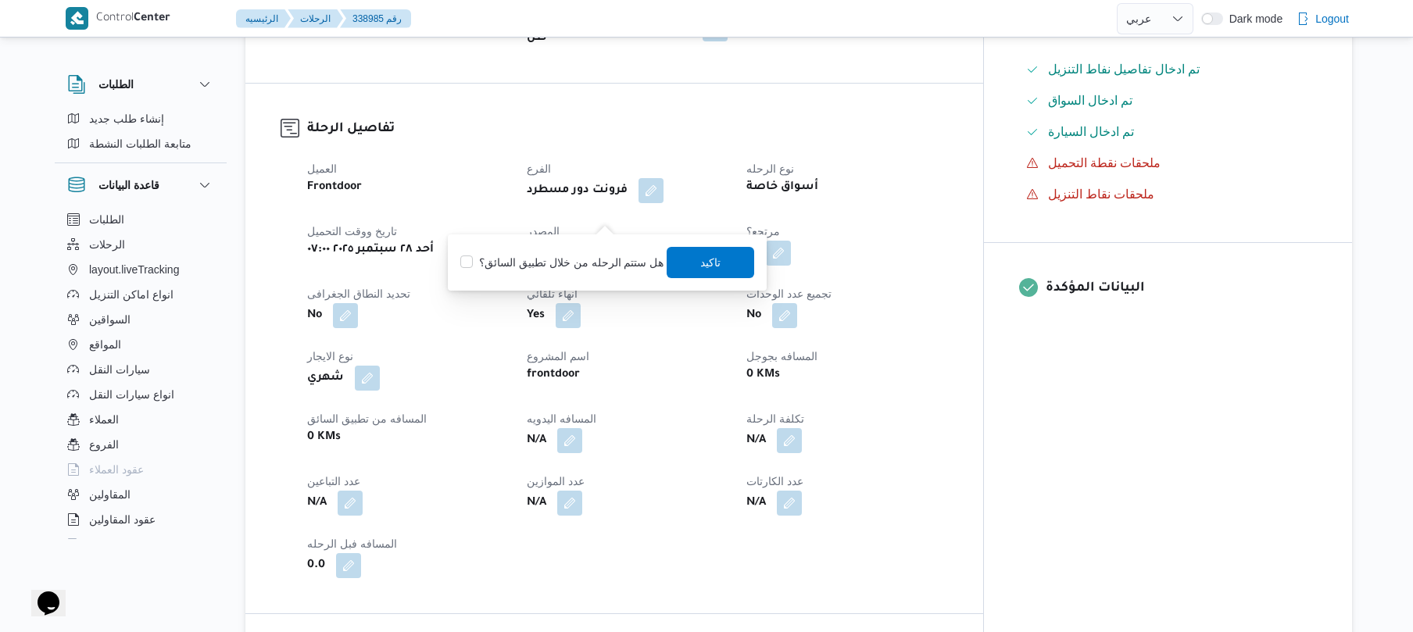
click at [553, 261] on label "هل ستتم الرحله من خلال تطبيق السائق؟" at bounding box center [561, 262] width 203 height 19
checkbox input "true"
click at [682, 261] on span "تاكيد" at bounding box center [712, 261] width 88 height 31
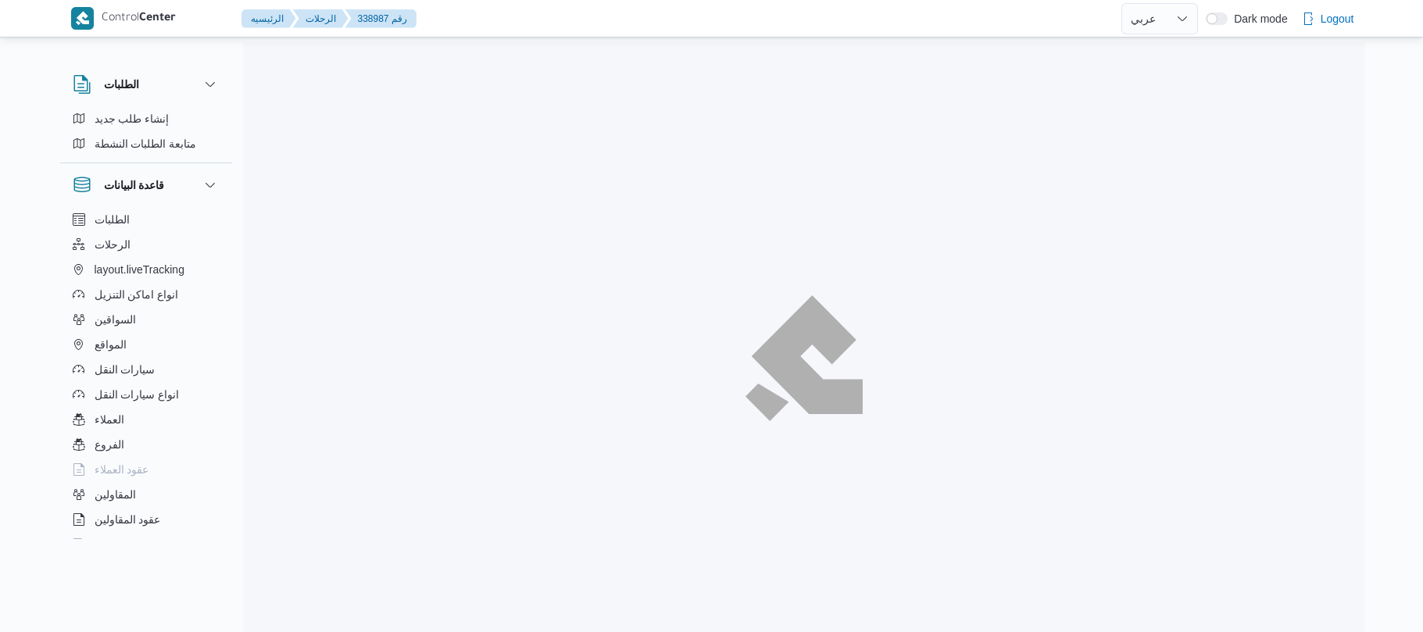
select select "ar"
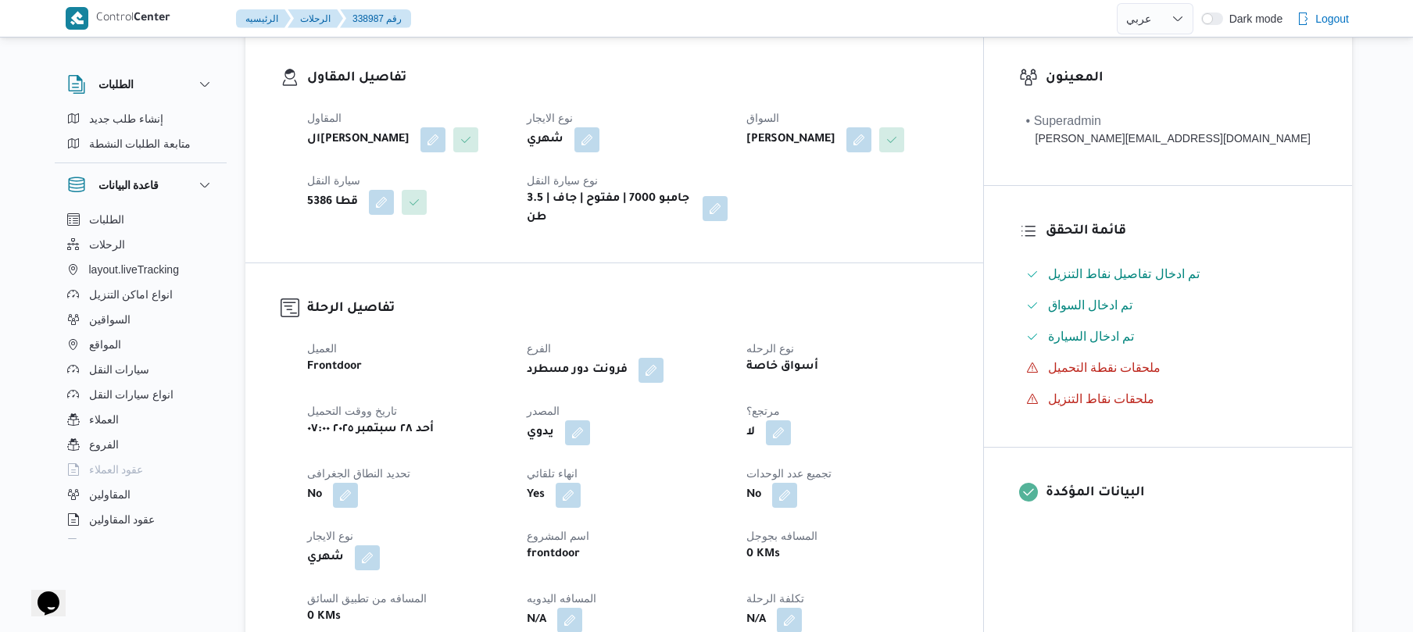
scroll to position [333, 0]
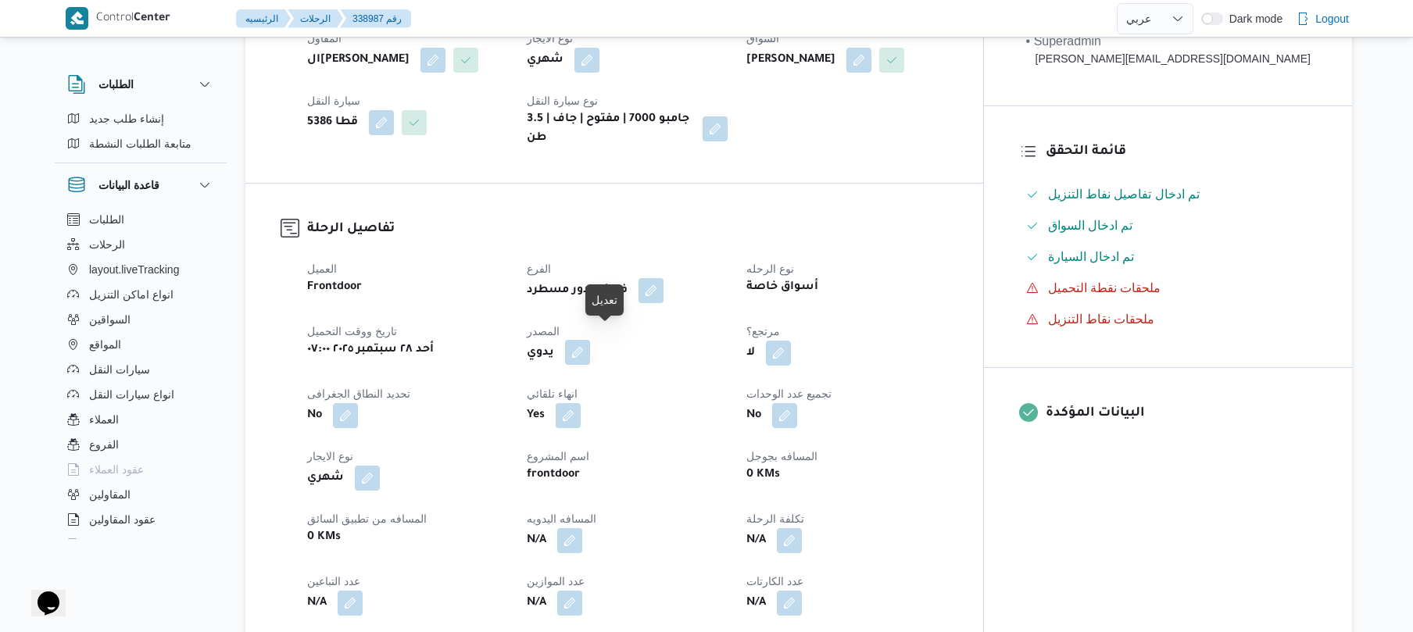
click at [590, 345] on button "button" at bounding box center [577, 352] width 25 height 25
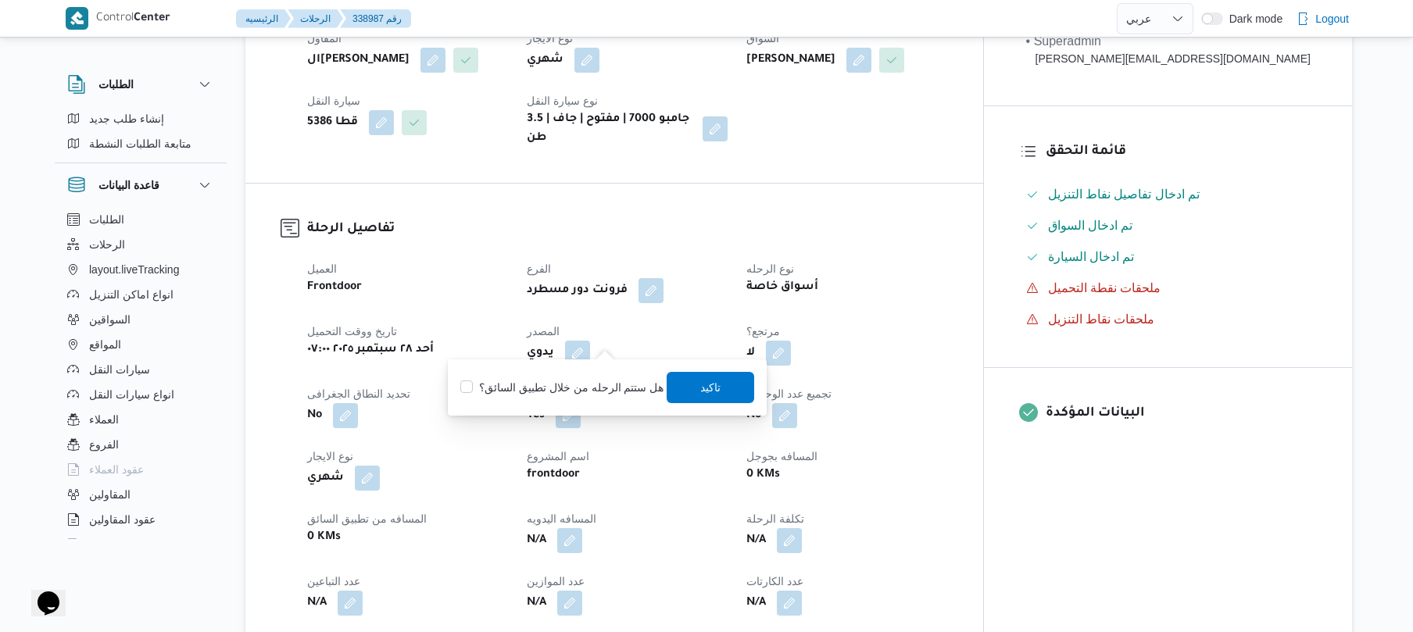
click at [570, 388] on label "هل ستتم الرحله من خلال تطبيق السائق؟" at bounding box center [561, 387] width 203 height 19
checkbox input "true"
click at [688, 385] on span "تاكيد" at bounding box center [712, 386] width 88 height 31
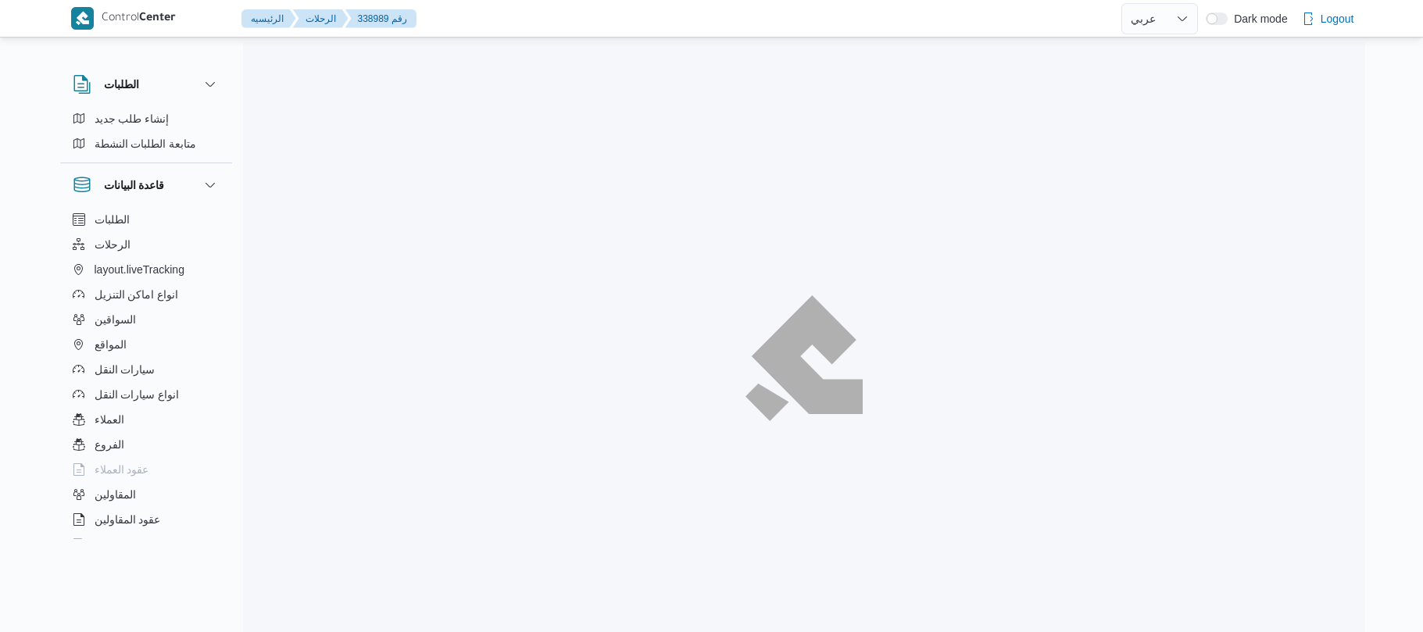
select select "ar"
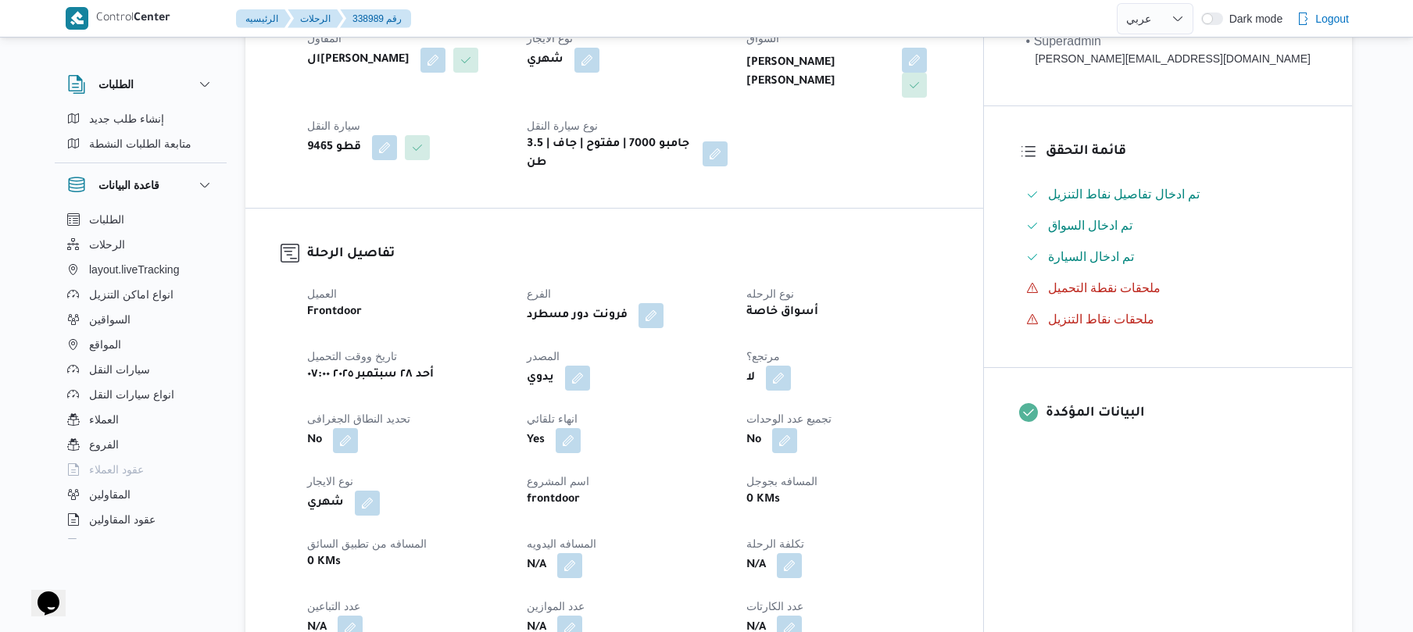
click at [605, 355] on div "العميل Frontdoor الفرع فرونت دور مسطرد نوع الرحله أسواق خاصة تاريخ ووقت التحميل…" at bounding box center [628, 494] width 660 height 438
click at [590, 365] on button "button" at bounding box center [577, 377] width 25 height 25
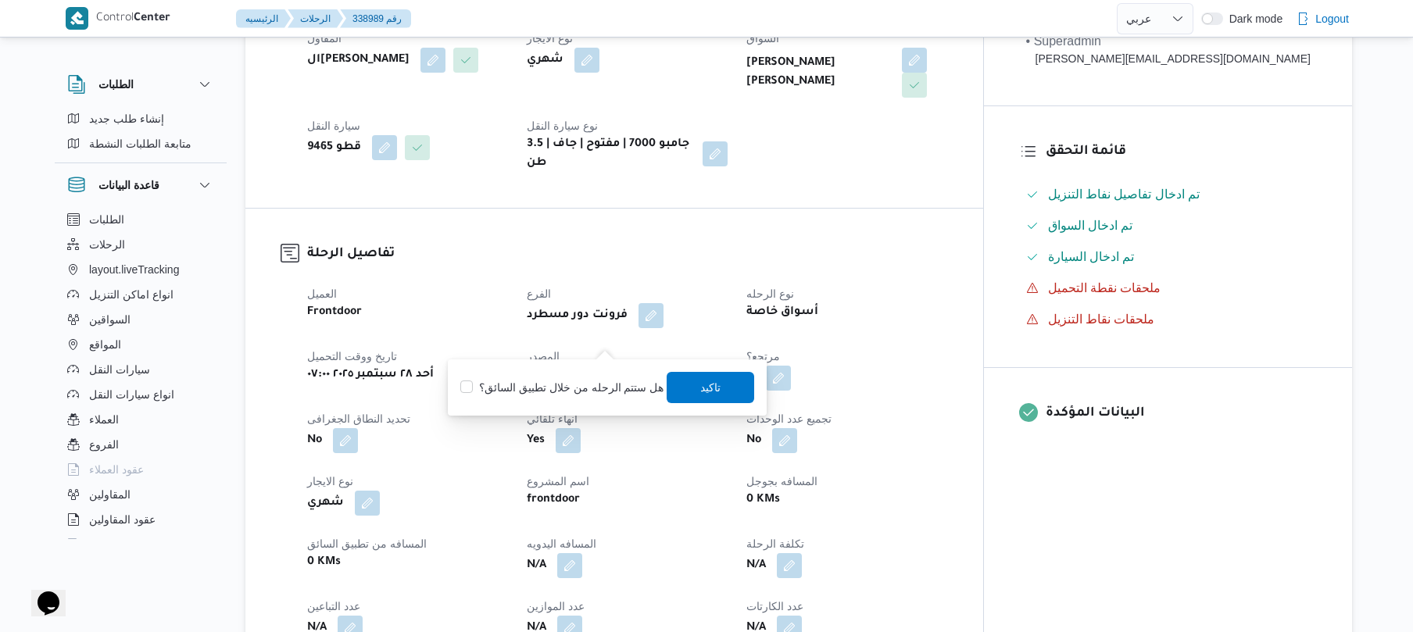
click at [553, 382] on label "هل ستتم الرحله من خلال تطبيق السائق؟" at bounding box center [561, 387] width 203 height 19
checkbox input "true"
click at [716, 386] on span "تاكيد" at bounding box center [711, 387] width 20 height 19
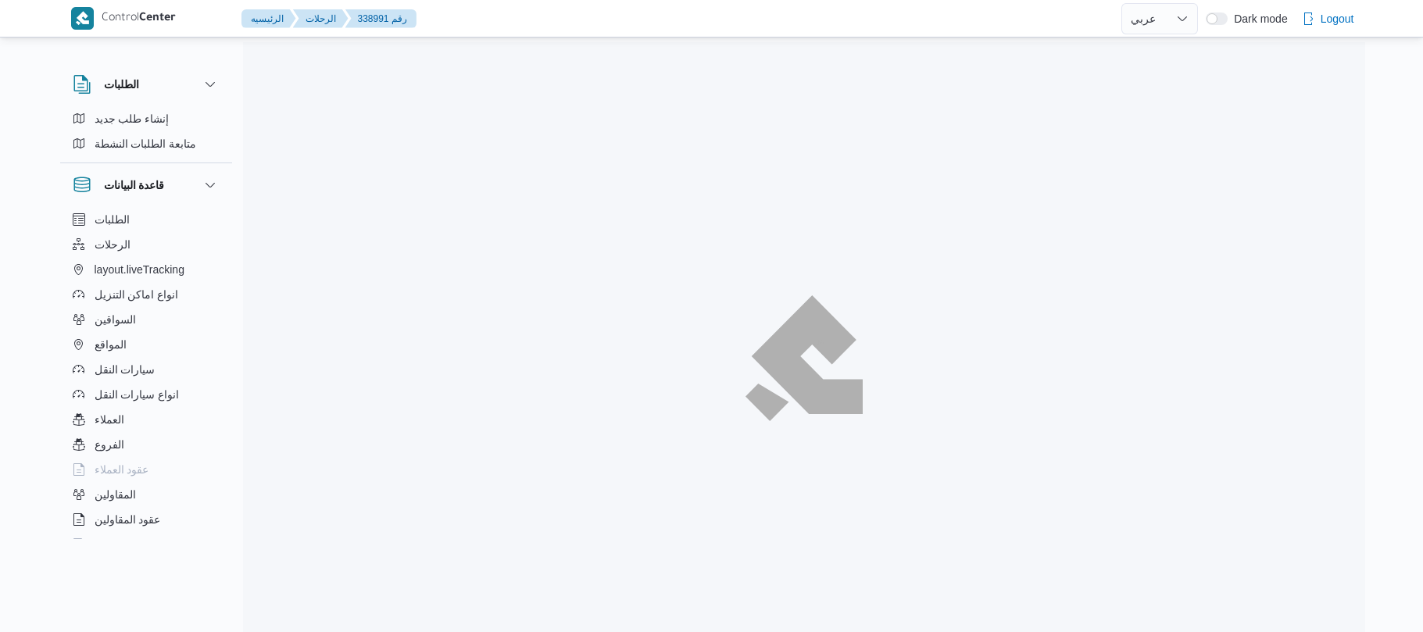
select select "ar"
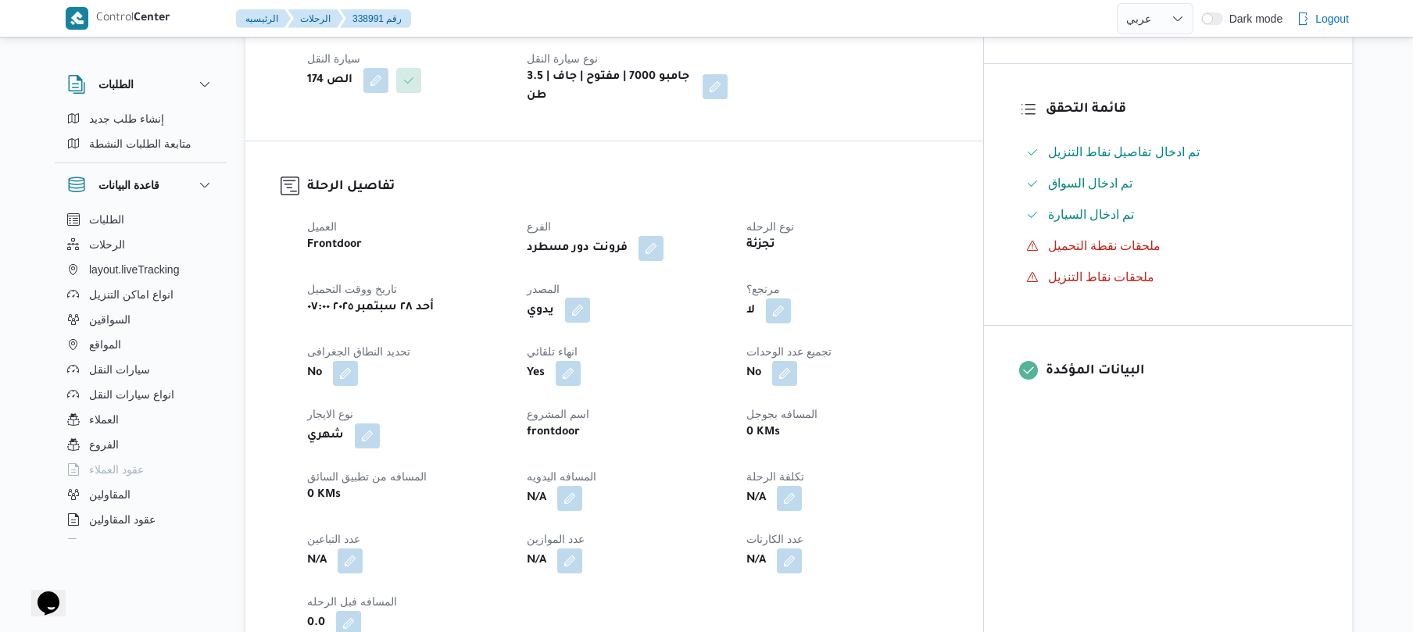
click at [590, 305] on button "button" at bounding box center [577, 310] width 25 height 25
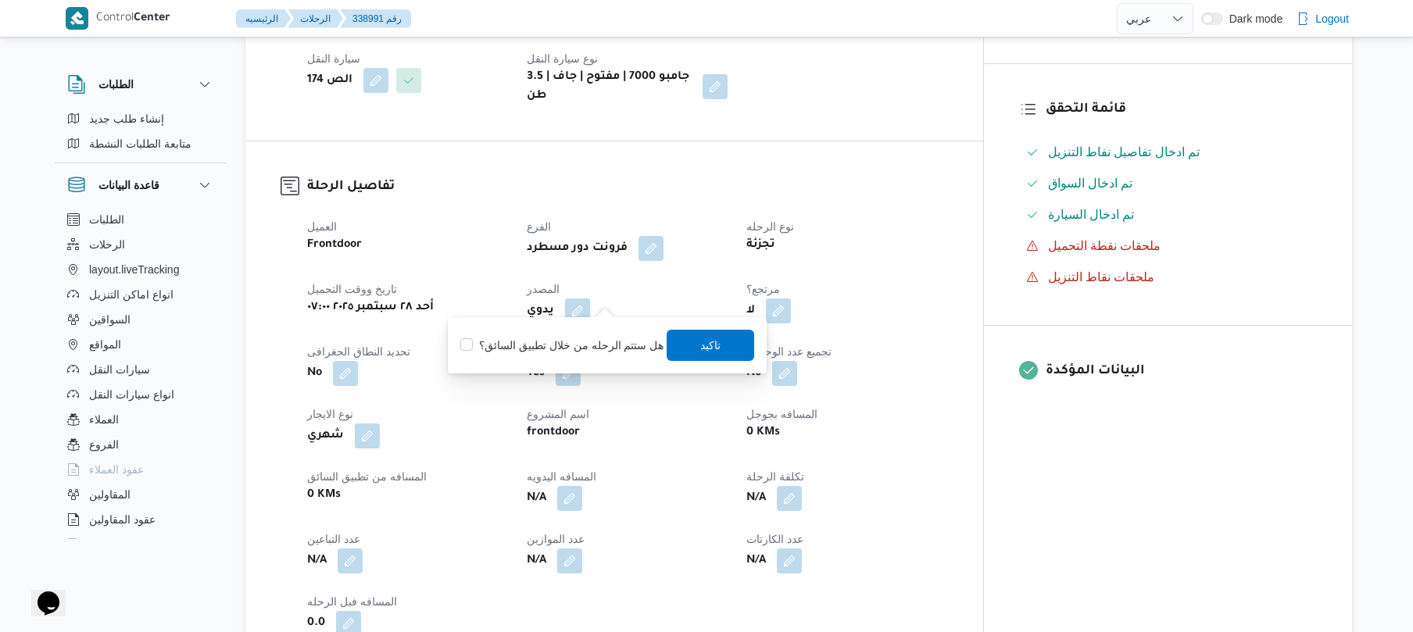
click at [567, 338] on label "هل ستتم الرحله من خلال تطبيق السائق؟" at bounding box center [561, 345] width 203 height 19
checkbox input "true"
click at [701, 345] on span "تاكيد" at bounding box center [711, 344] width 20 height 19
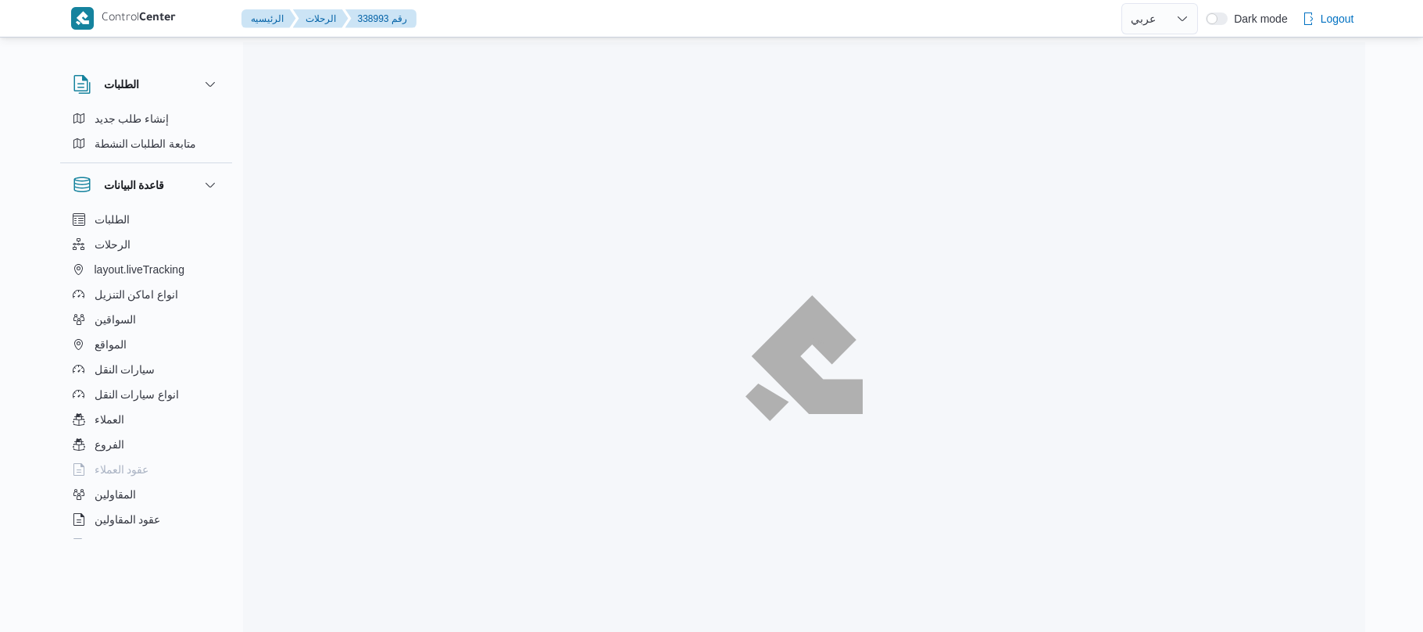
select select "ar"
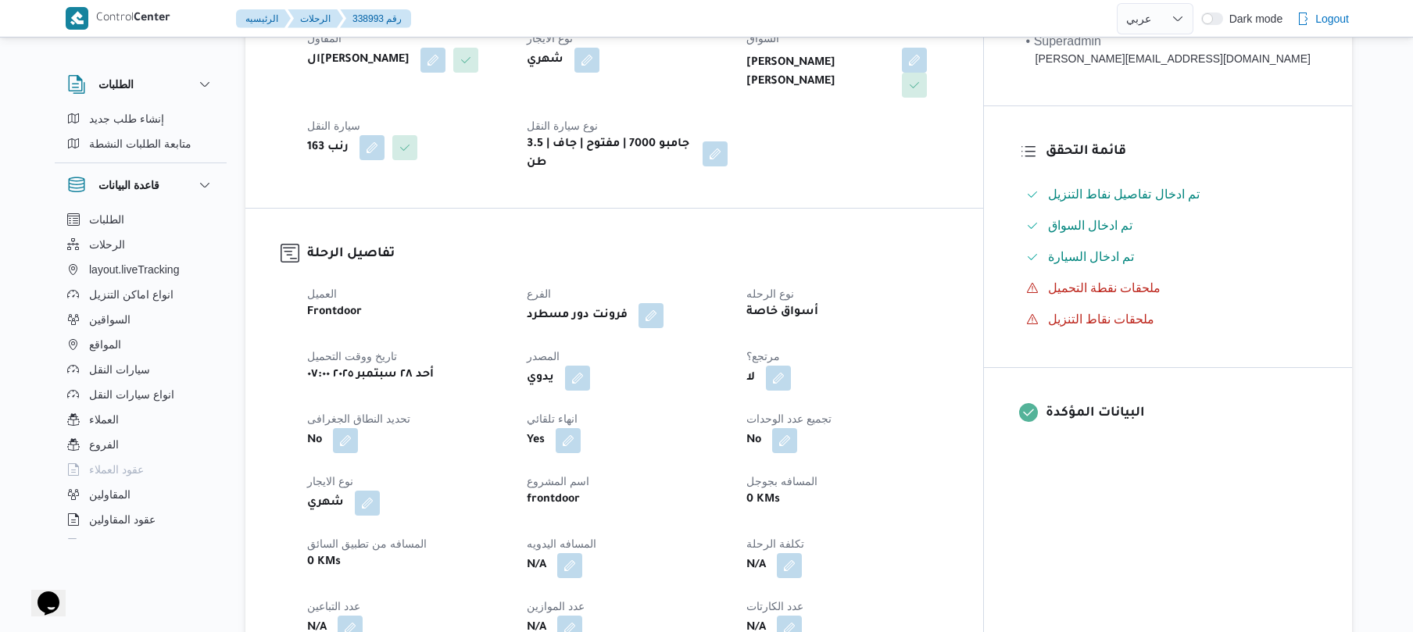
scroll to position [500, 0]
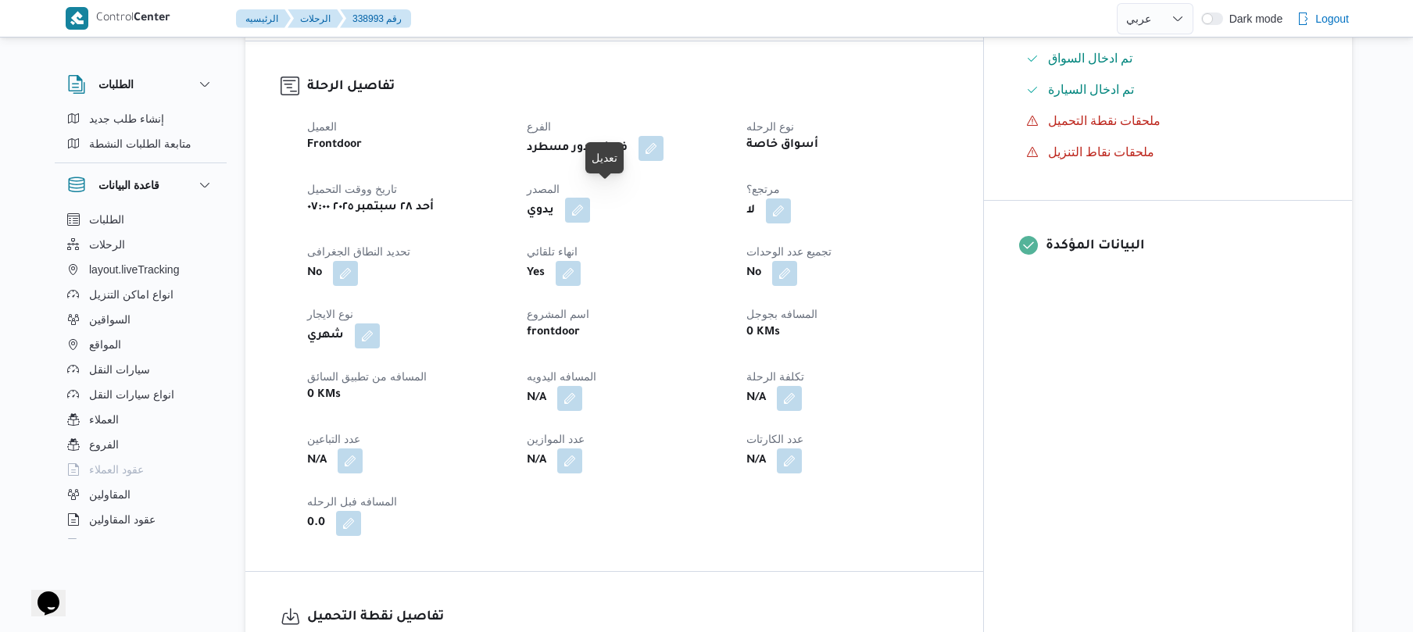
click at [590, 206] on button "button" at bounding box center [577, 210] width 25 height 25
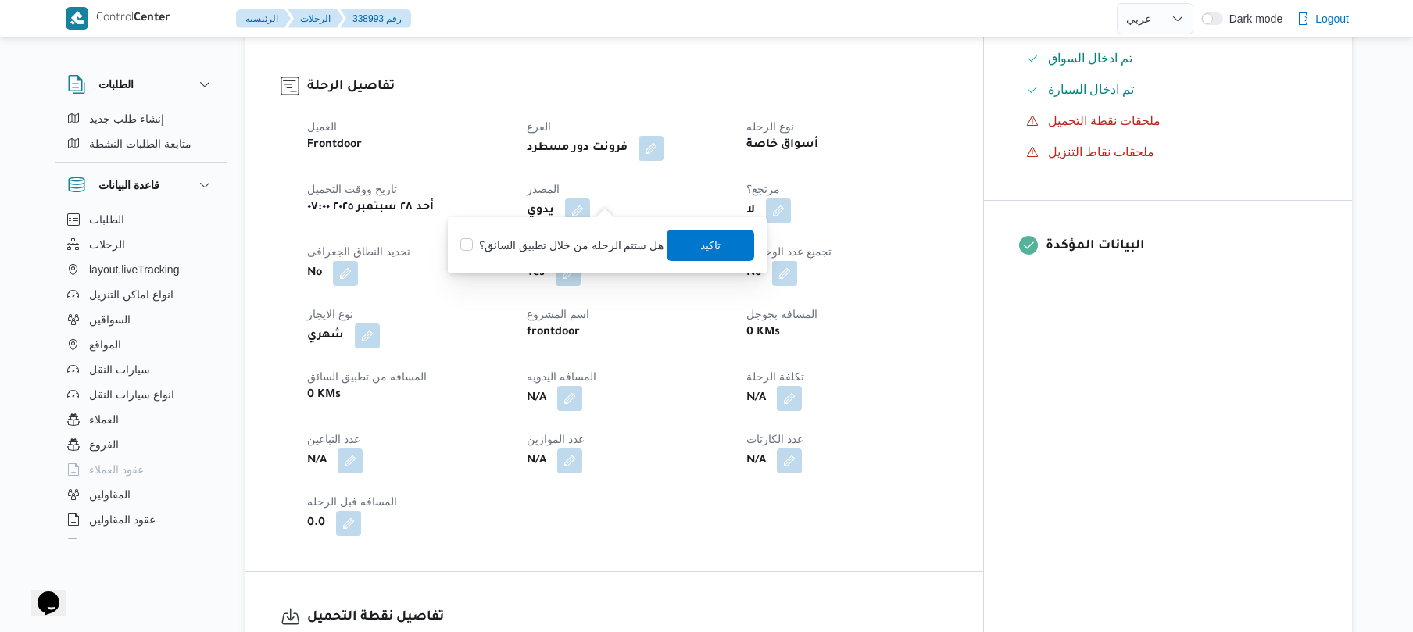
click at [592, 253] on label "هل ستتم الرحله من خلال تطبيق السائق؟" at bounding box center [561, 245] width 203 height 19
checkbox input "true"
click at [703, 255] on span "تاكيد" at bounding box center [712, 244] width 88 height 31
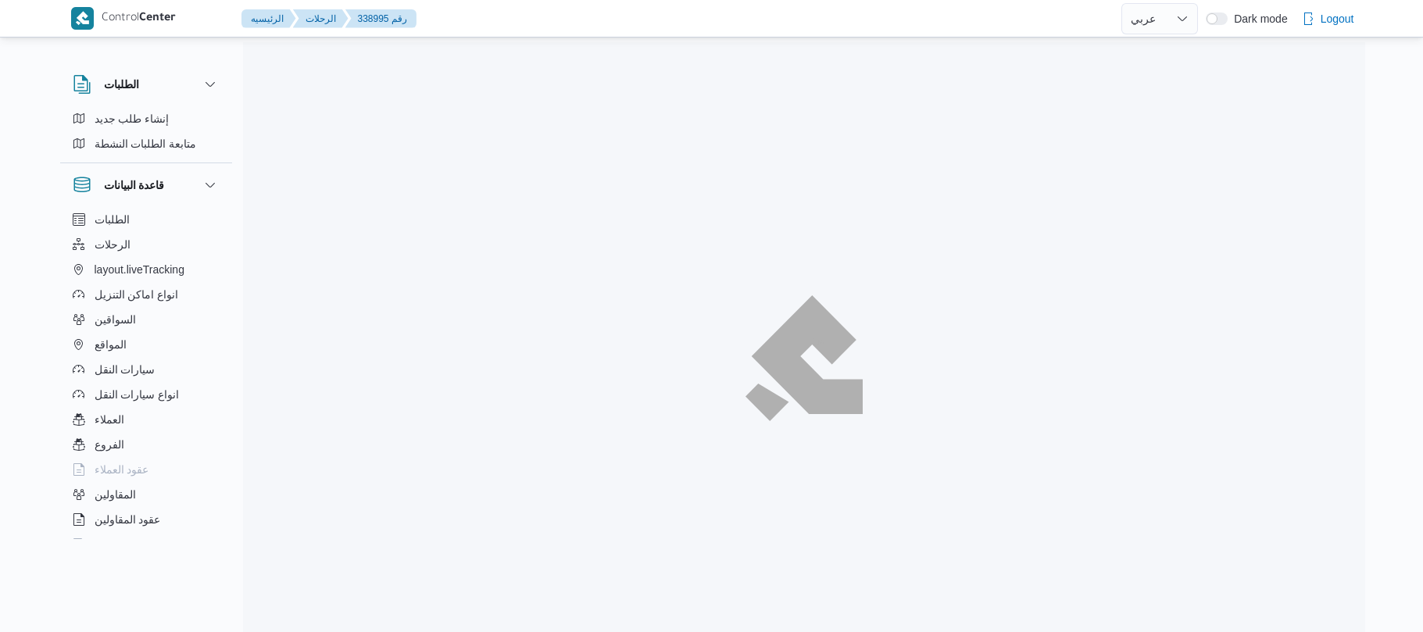
select select "ar"
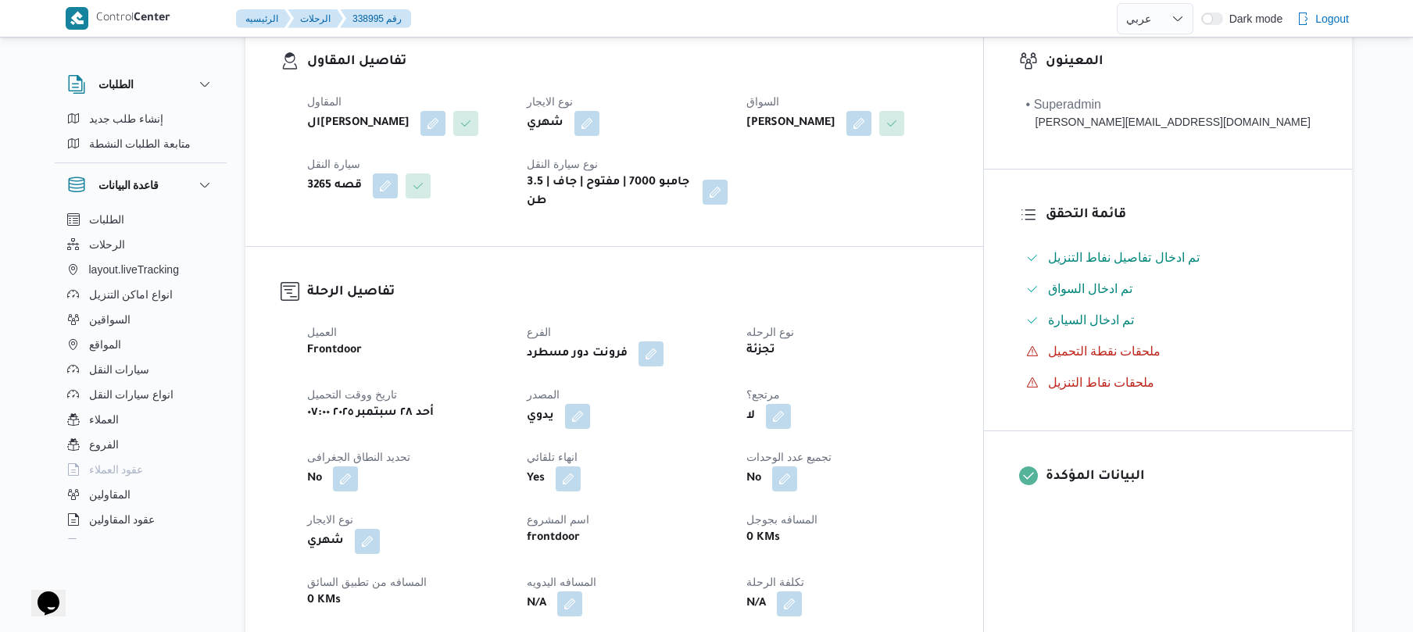
scroll to position [375, 0]
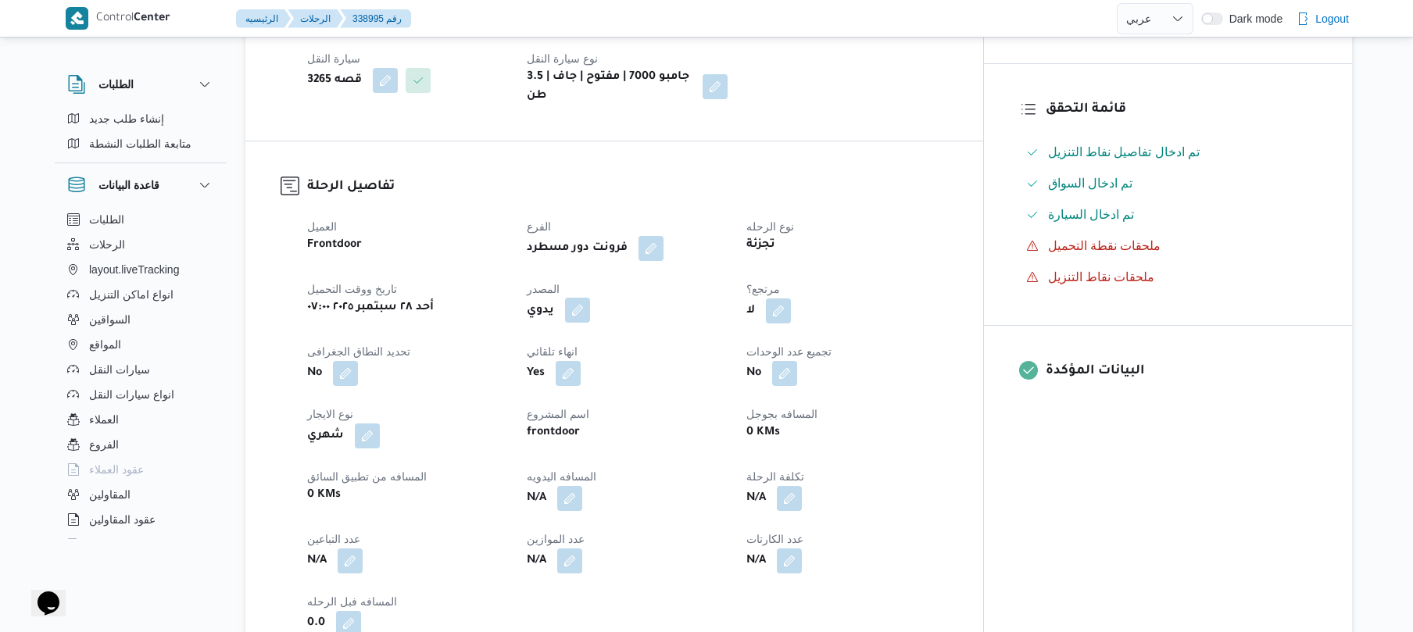
click at [590, 323] on button "button" at bounding box center [577, 310] width 25 height 25
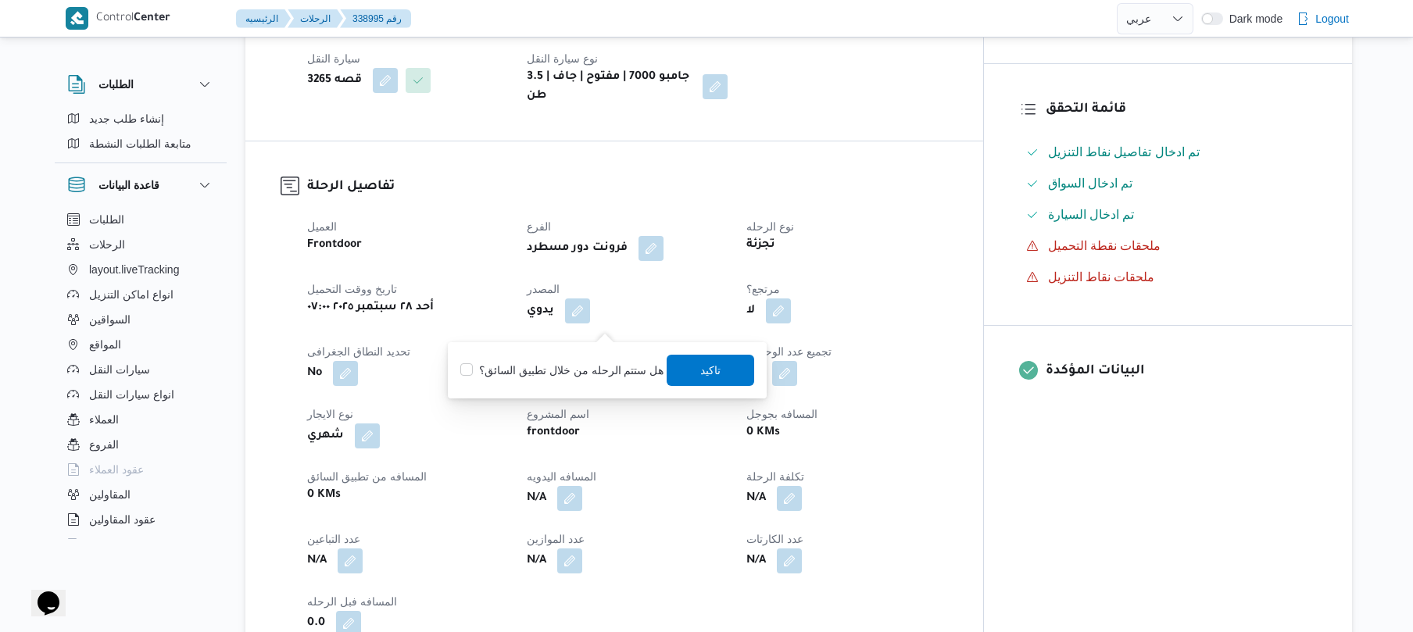
click at [585, 375] on label "هل ستتم الرحله من خلال تطبيق السائق؟" at bounding box center [561, 370] width 203 height 19
checkbox input "true"
click at [701, 377] on span "تاكيد" at bounding box center [711, 369] width 20 height 19
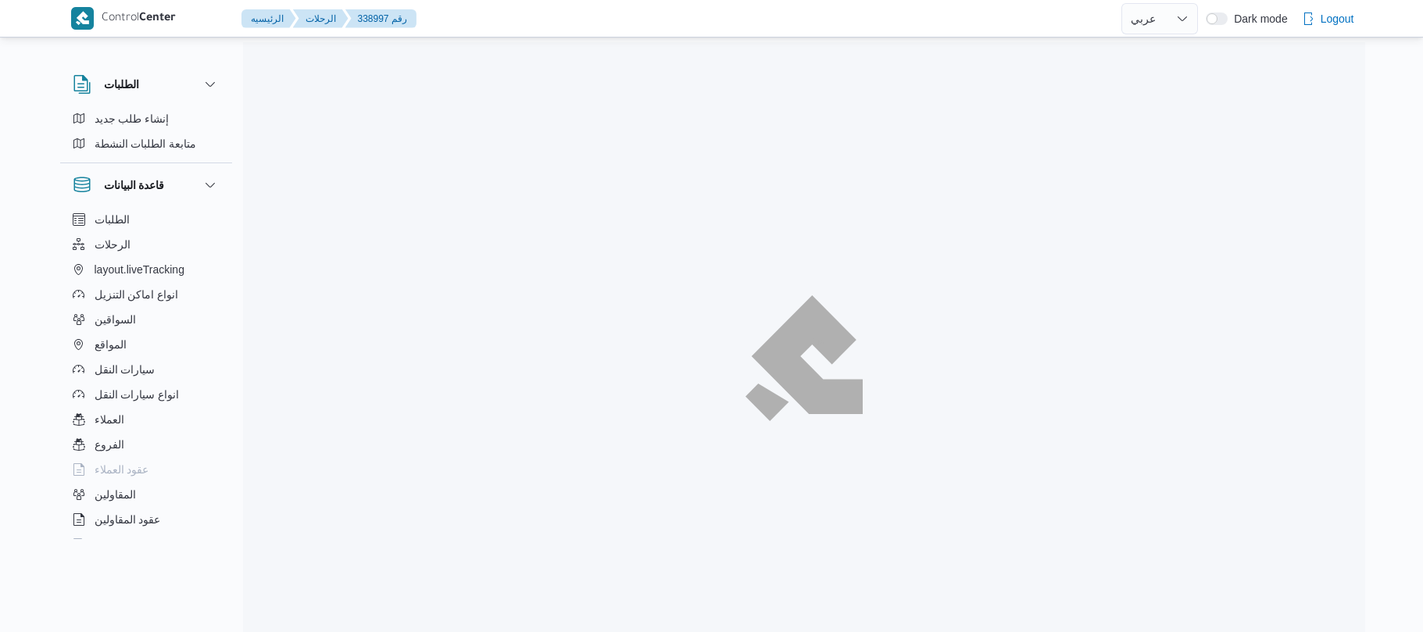
select select "ar"
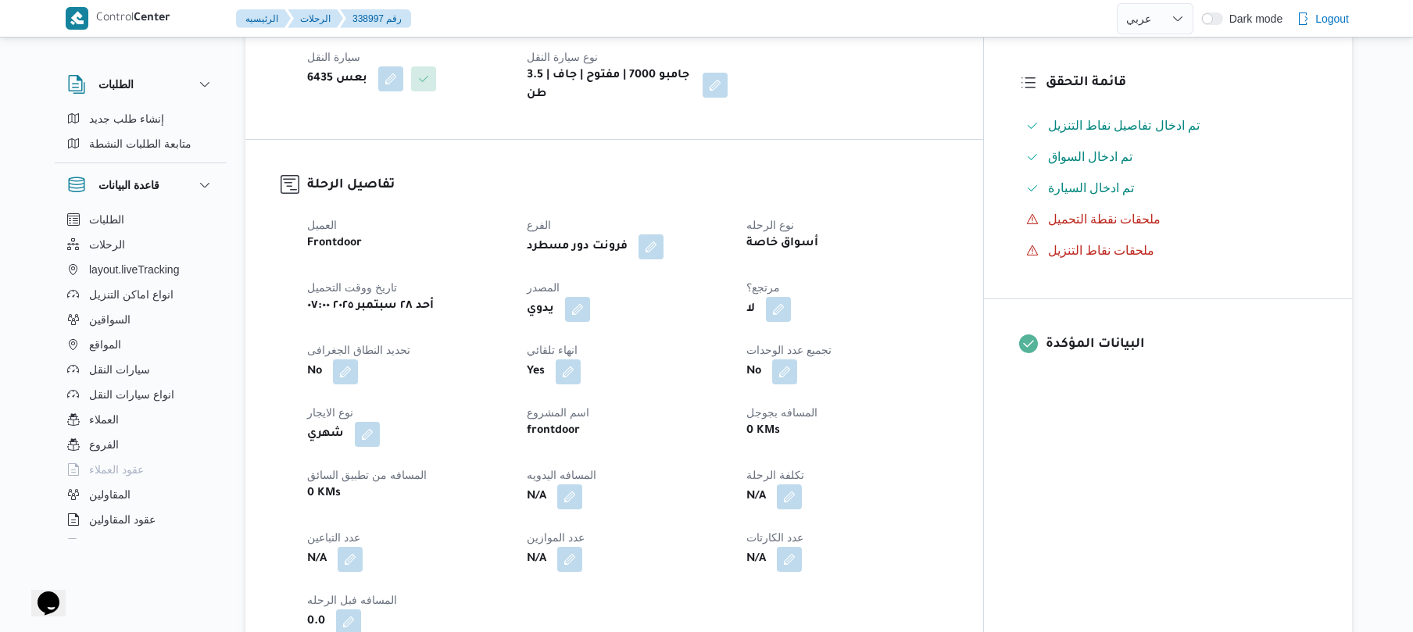
scroll to position [417, 0]
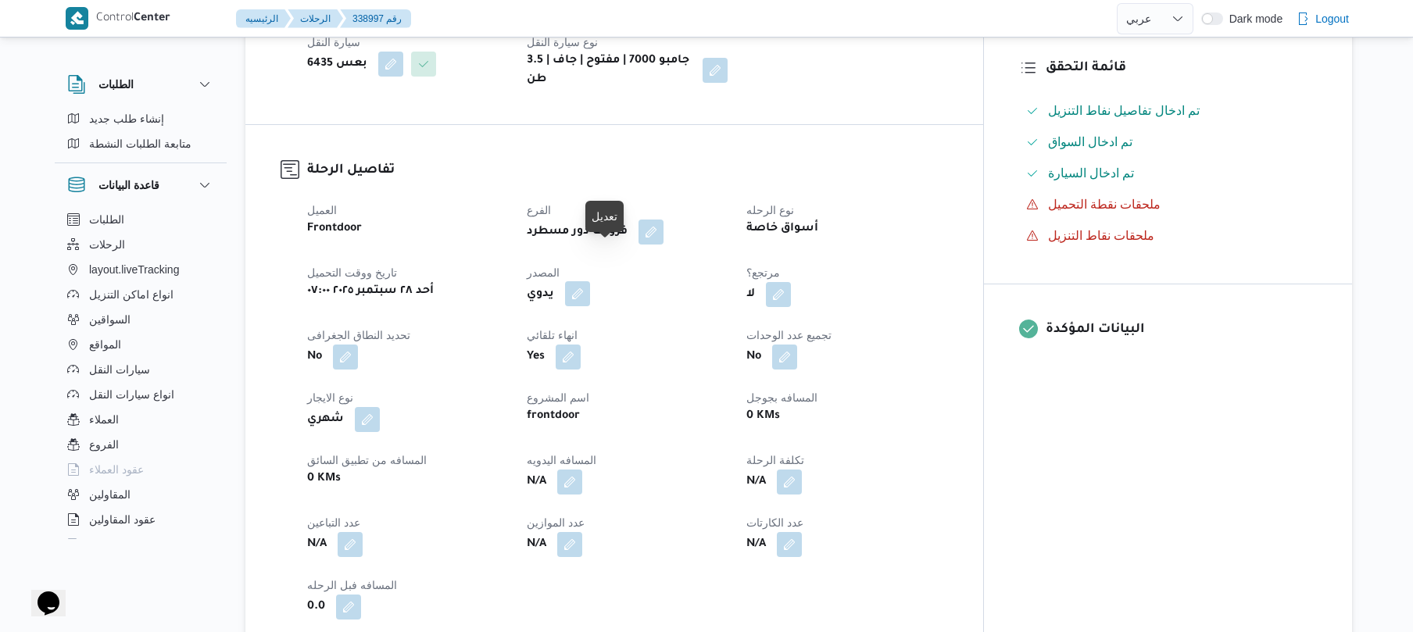
click at [590, 281] on button "button" at bounding box center [577, 293] width 25 height 25
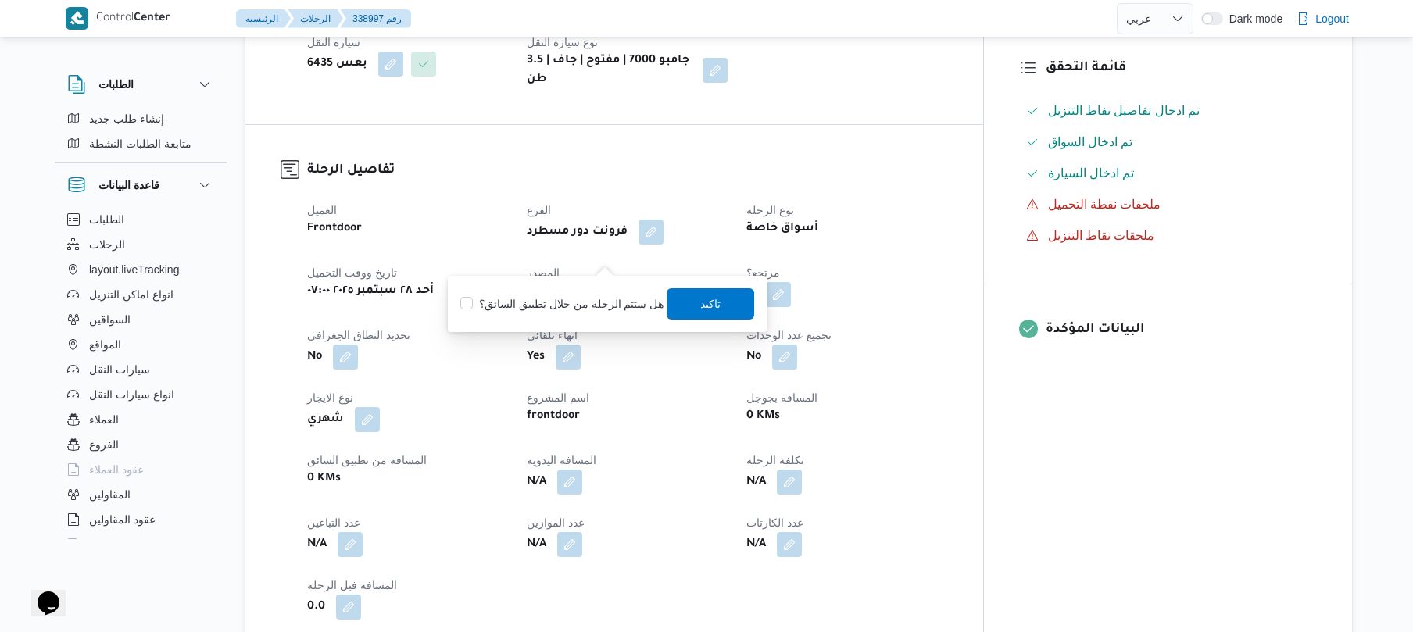
click at [570, 300] on label "هل ستتم الرحله من خلال تطبيق السائق؟" at bounding box center [561, 304] width 203 height 19
checkbox input "true"
click at [725, 306] on span "تاكيد" at bounding box center [712, 303] width 88 height 31
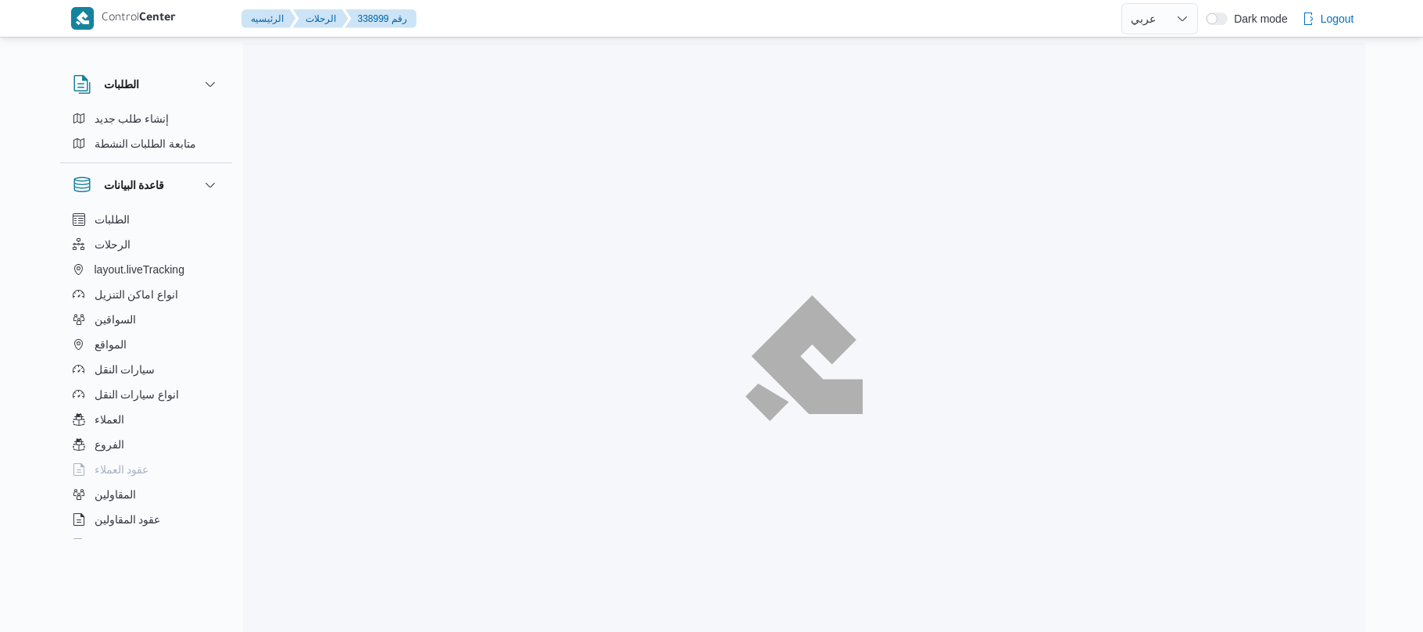
select select "ar"
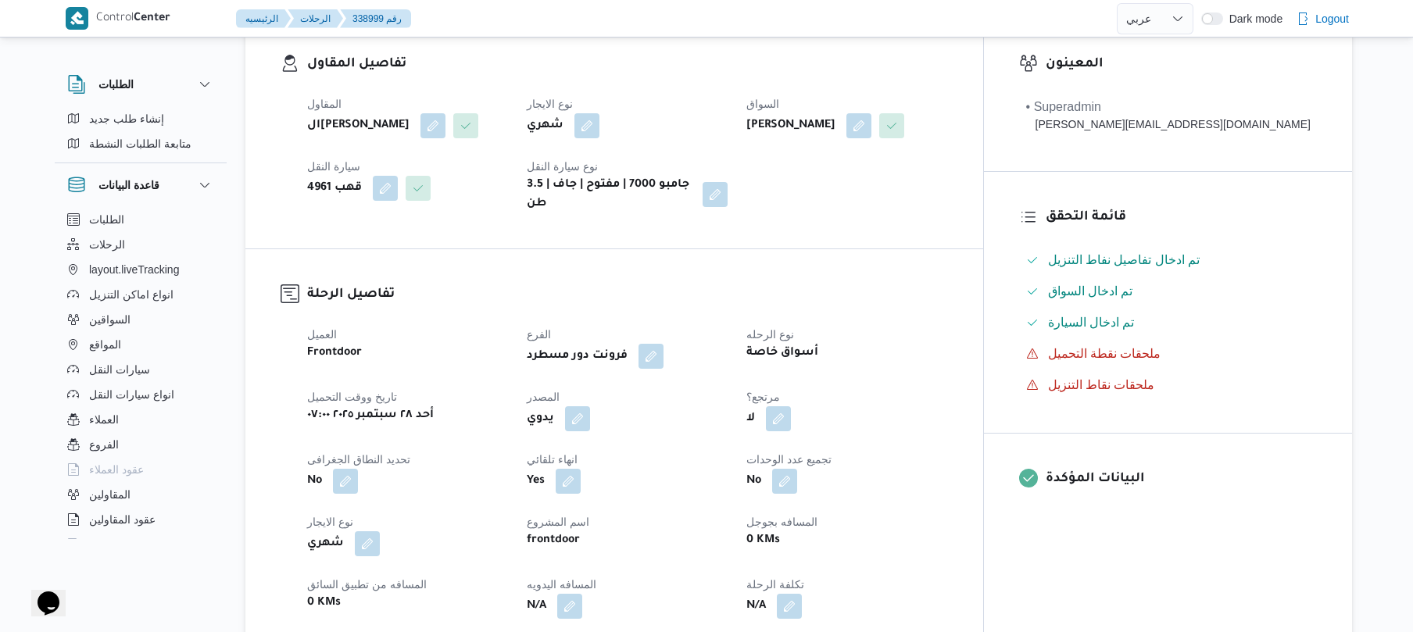
scroll to position [333, 0]
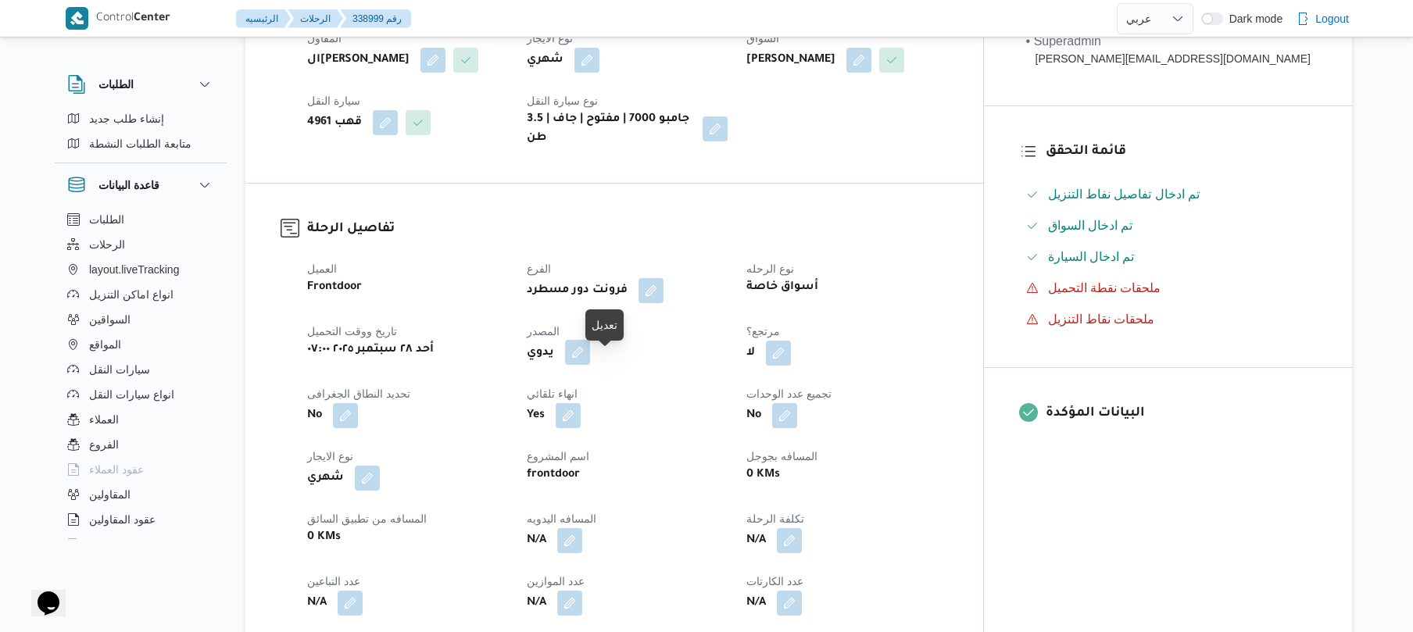
click at [590, 365] on button "button" at bounding box center [577, 352] width 25 height 25
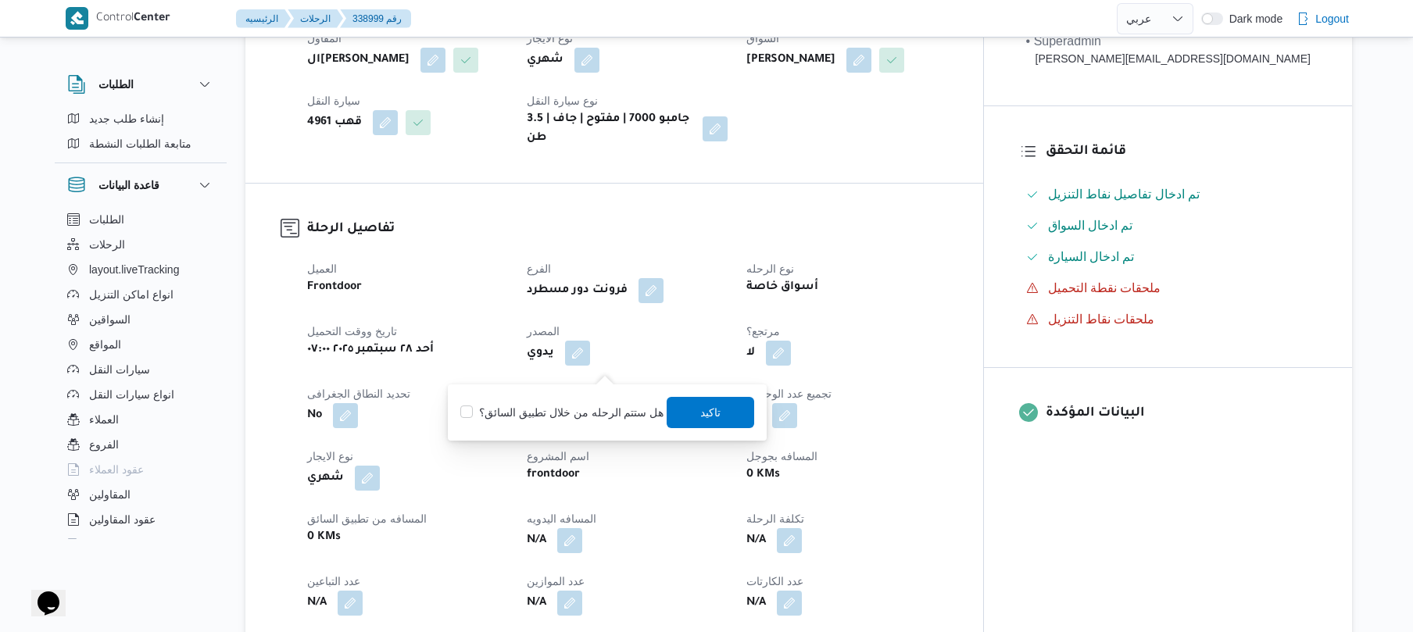
click at [583, 414] on label "هل ستتم الرحله من خلال تطبيق السائق؟" at bounding box center [561, 412] width 203 height 19
checkbox input "true"
click at [703, 413] on span "تاكيد" at bounding box center [711, 412] width 20 height 19
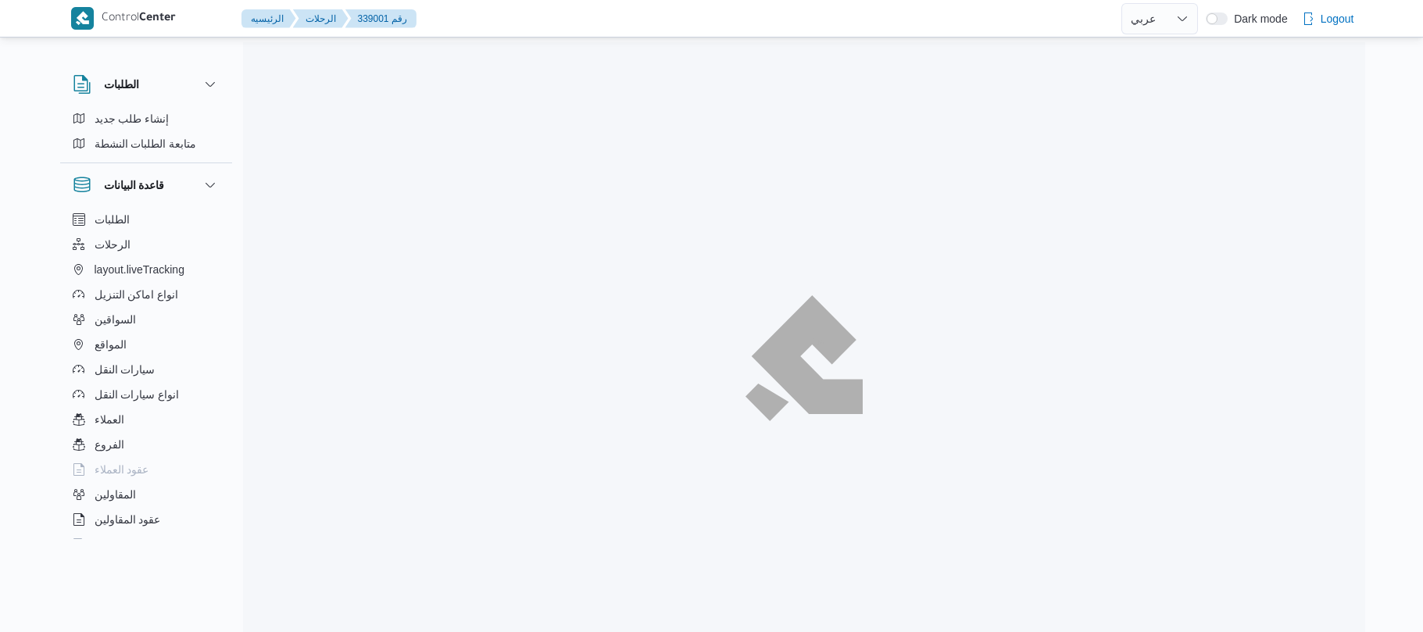
select select "ar"
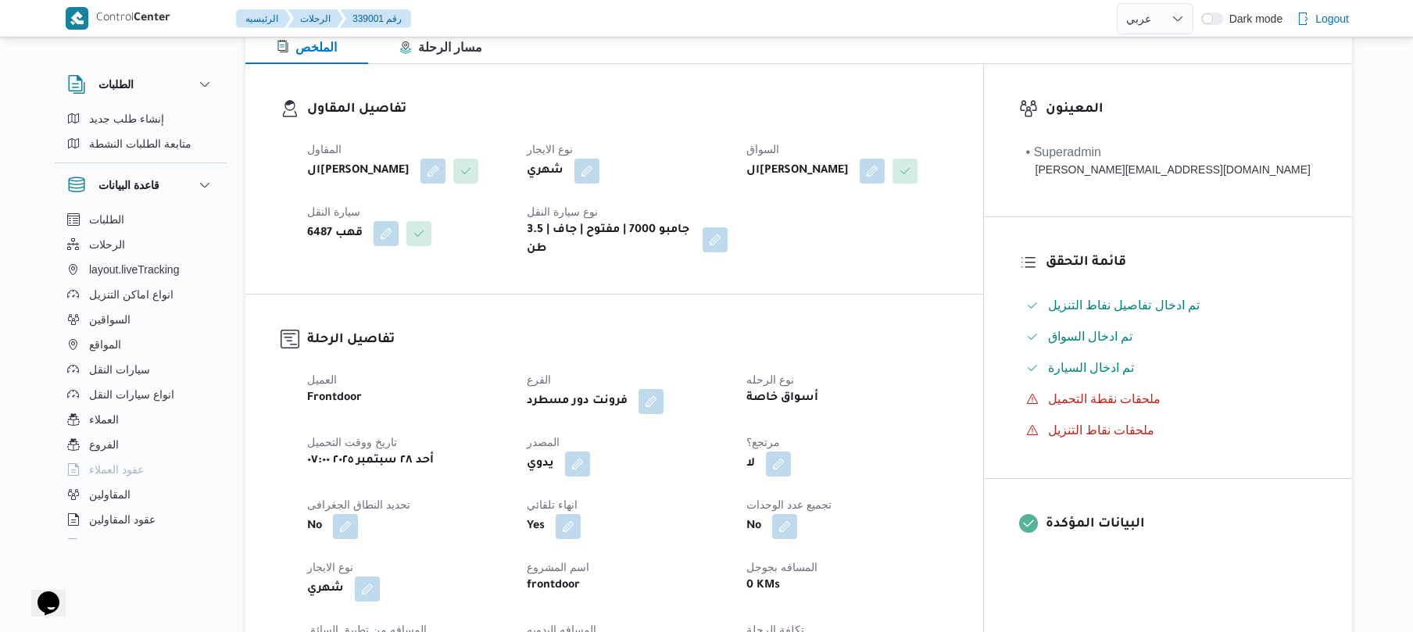
scroll to position [458, 0]
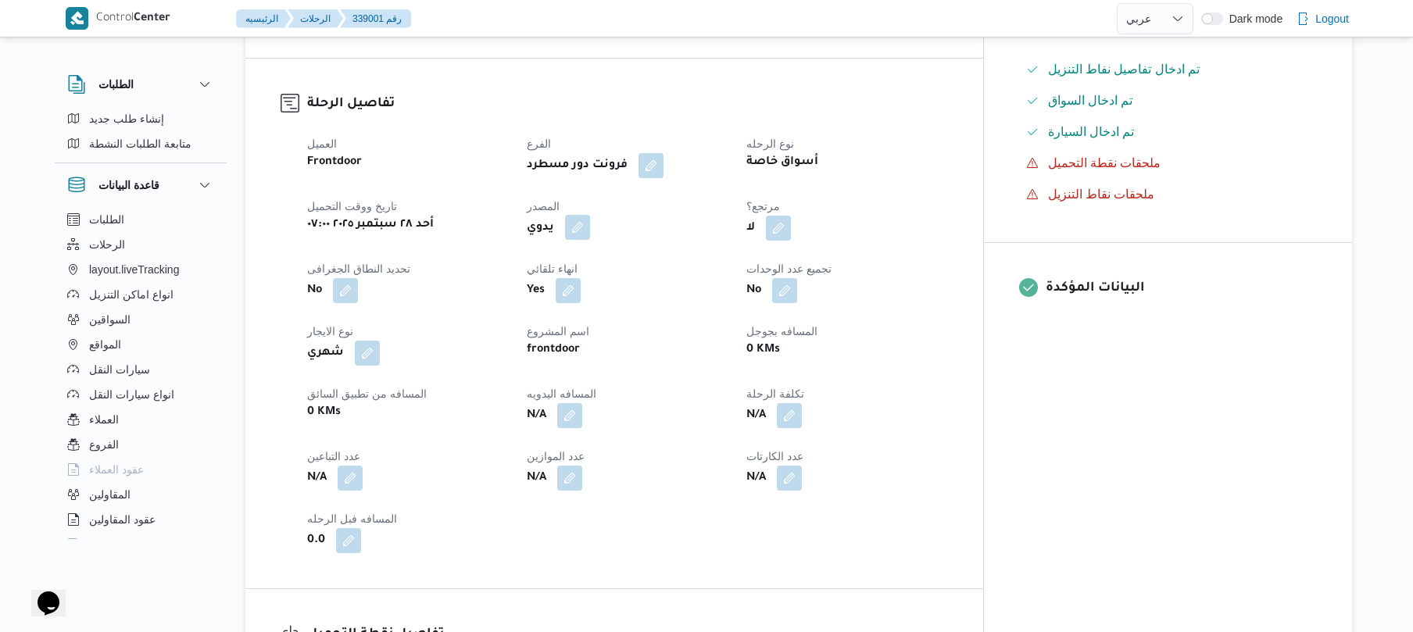
click at [590, 219] on button "button" at bounding box center [577, 227] width 25 height 25
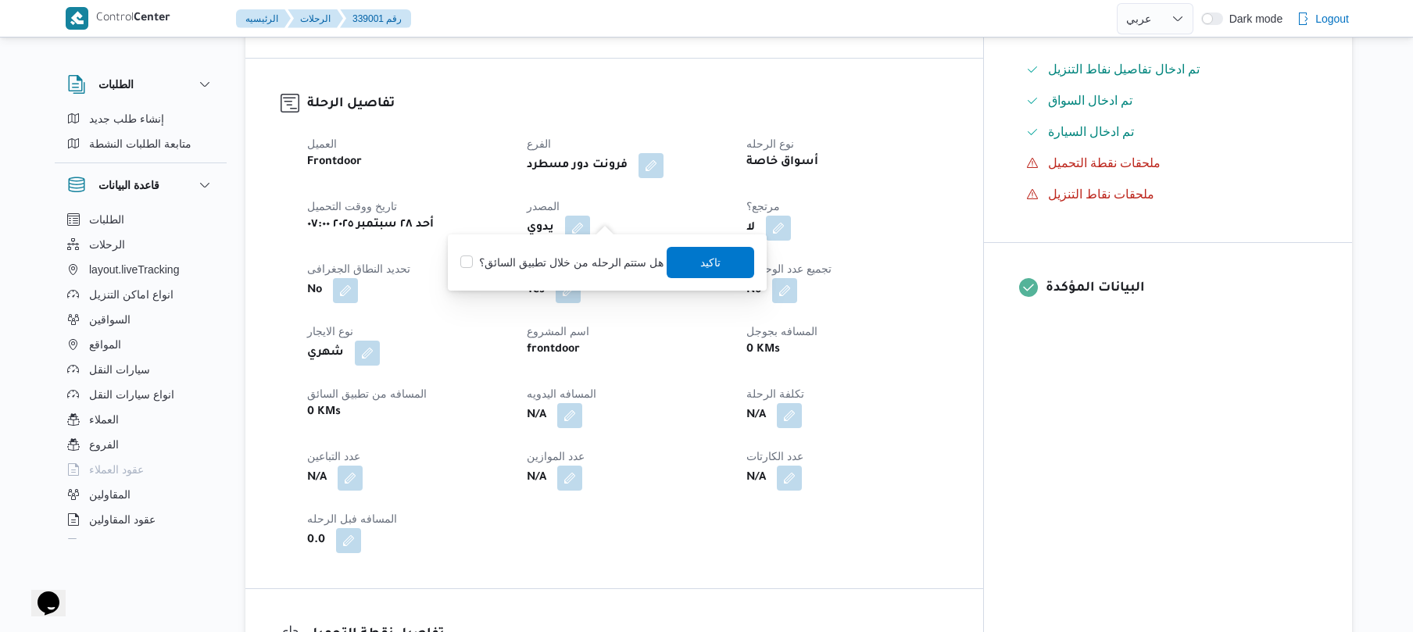
click at [586, 253] on label "هل ستتم الرحله من خلال تطبيق السائق؟" at bounding box center [561, 262] width 203 height 19
checkbox input "true"
click at [693, 261] on span "تاكيد" at bounding box center [712, 261] width 88 height 31
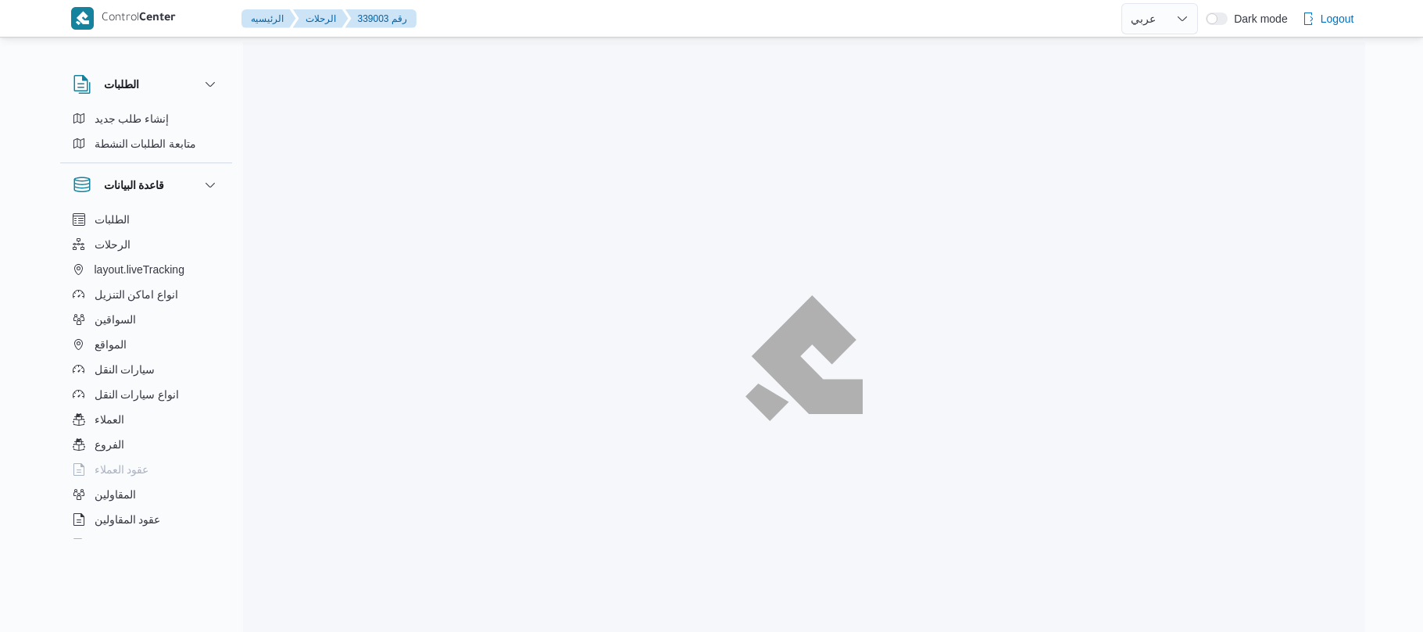
select select "ar"
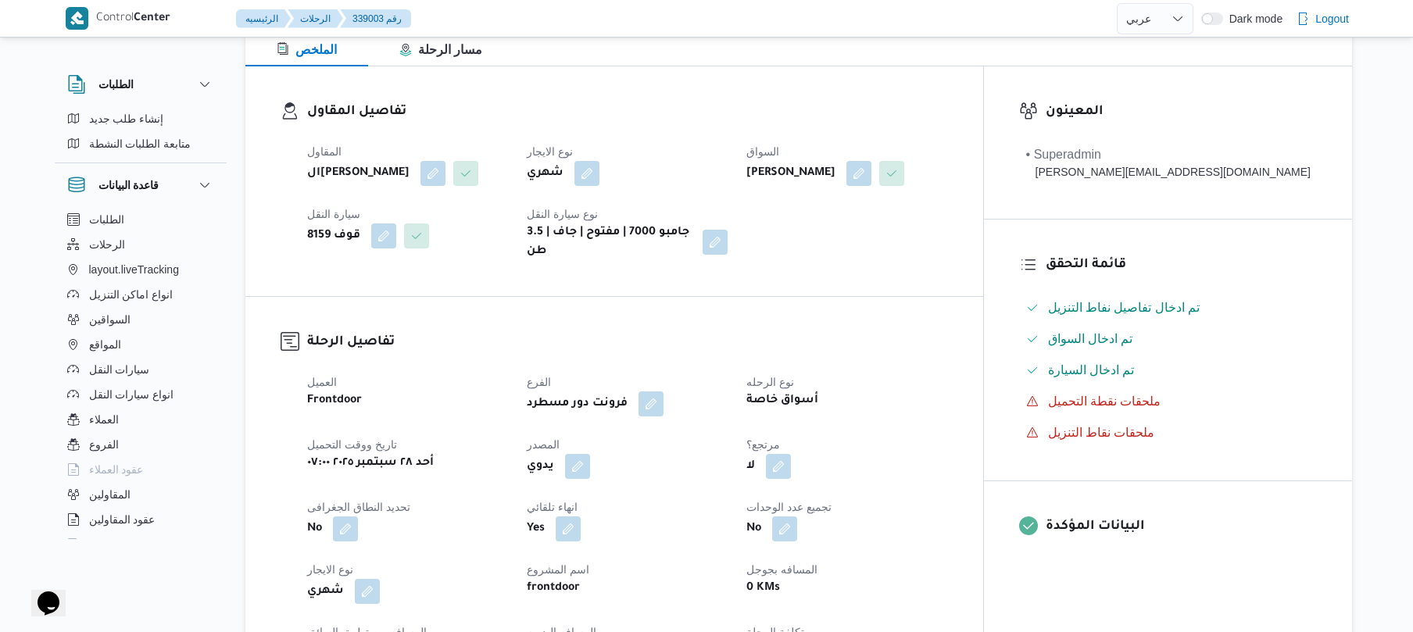
scroll to position [375, 0]
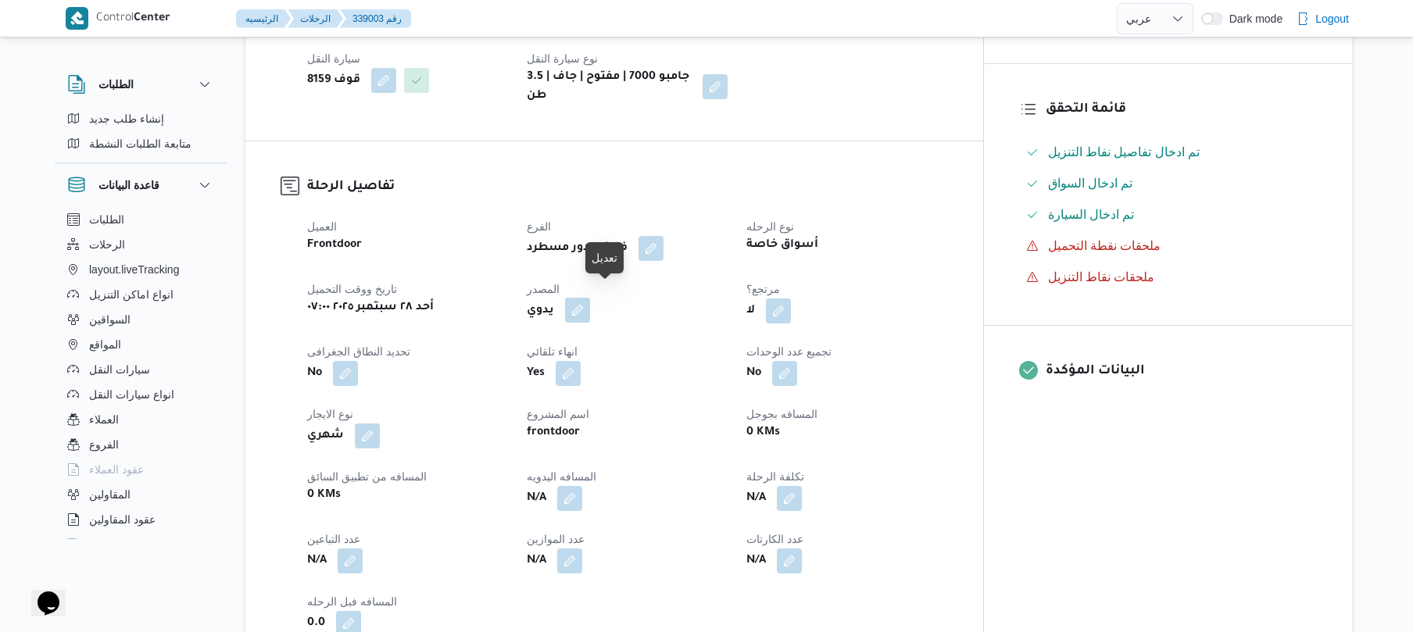
click at [590, 300] on button "button" at bounding box center [577, 310] width 25 height 25
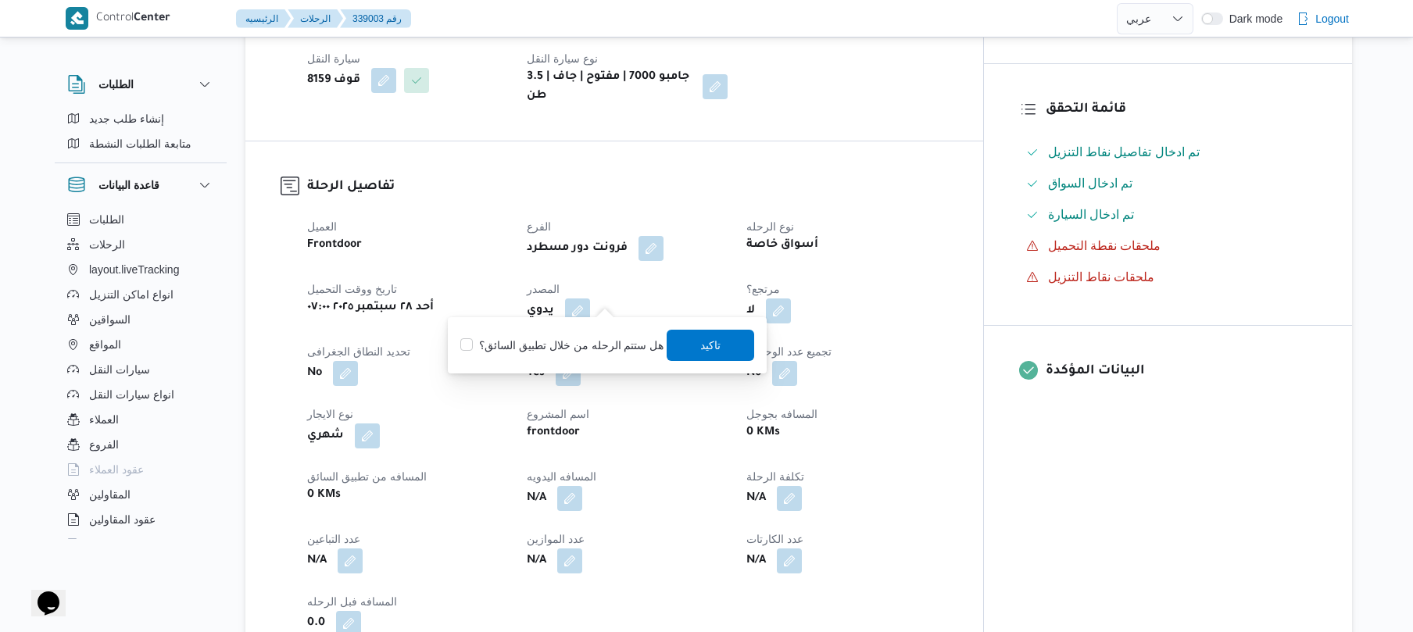
click at [582, 347] on label "هل ستتم الرحله من خلال تطبيق السائق؟" at bounding box center [561, 345] width 203 height 19
checkbox input "true"
click at [702, 341] on span "تاكيد" at bounding box center [711, 344] width 20 height 19
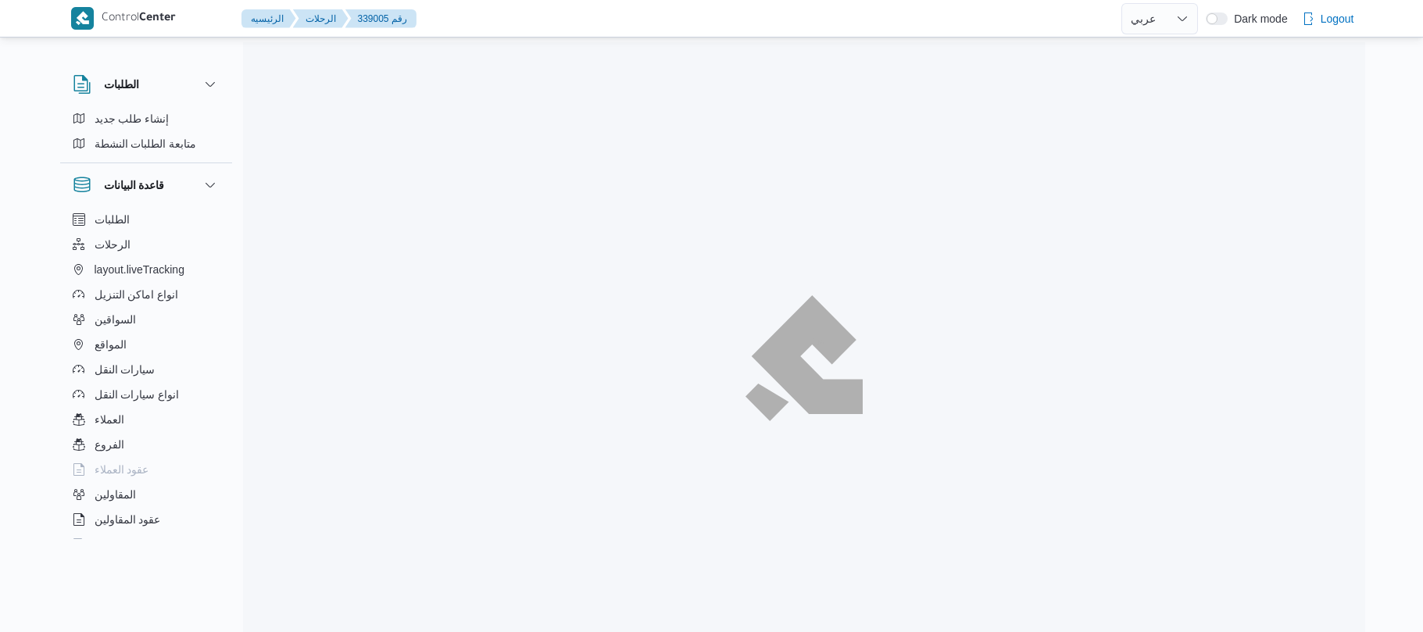
select select "ar"
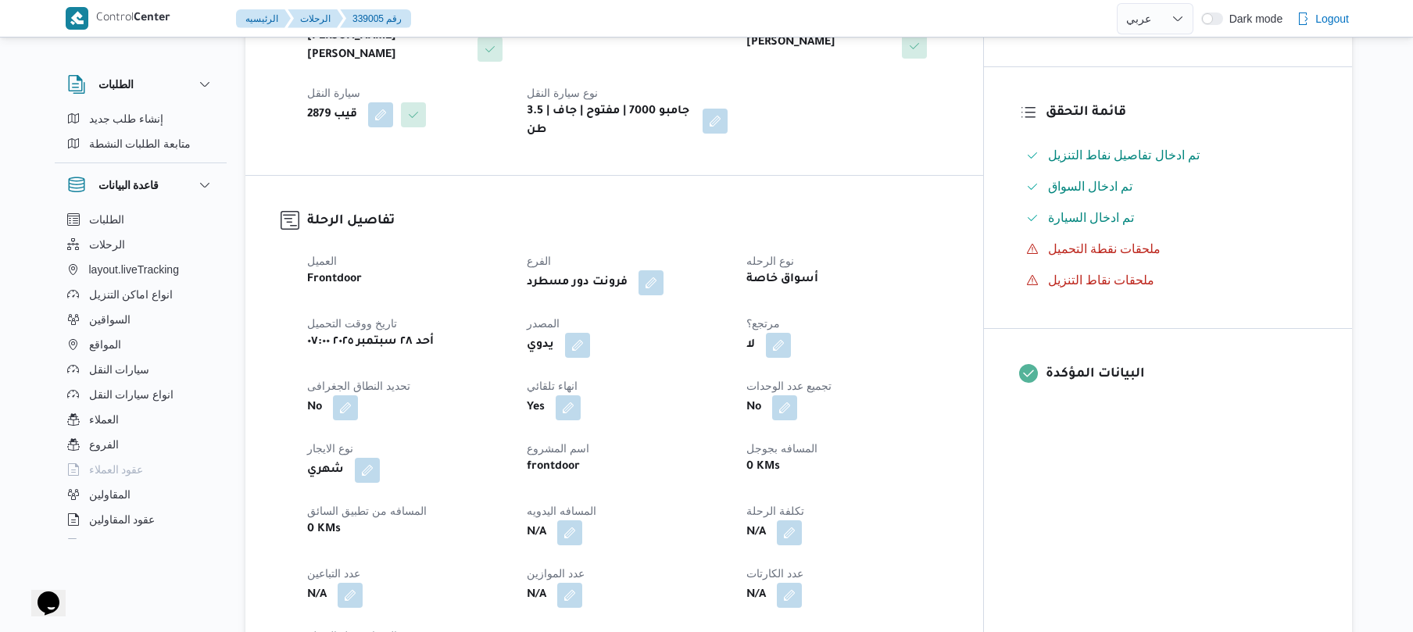
scroll to position [375, 0]
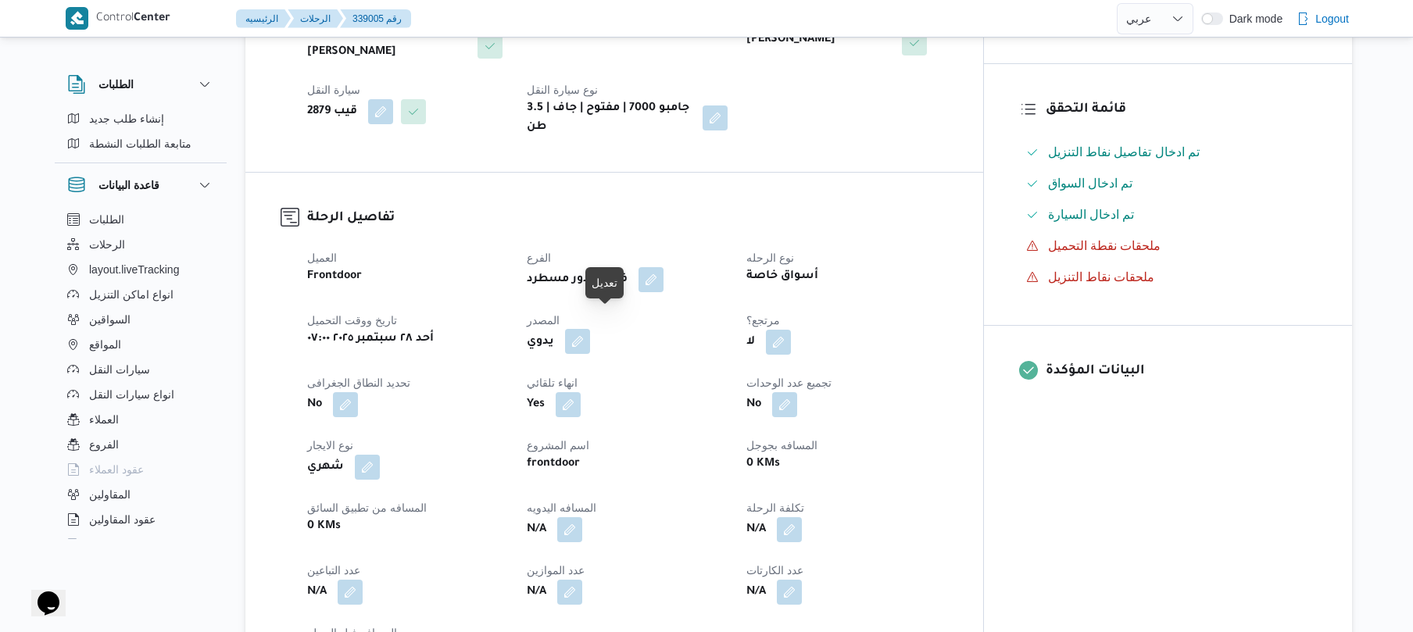
click at [590, 329] on button "button" at bounding box center [577, 341] width 25 height 25
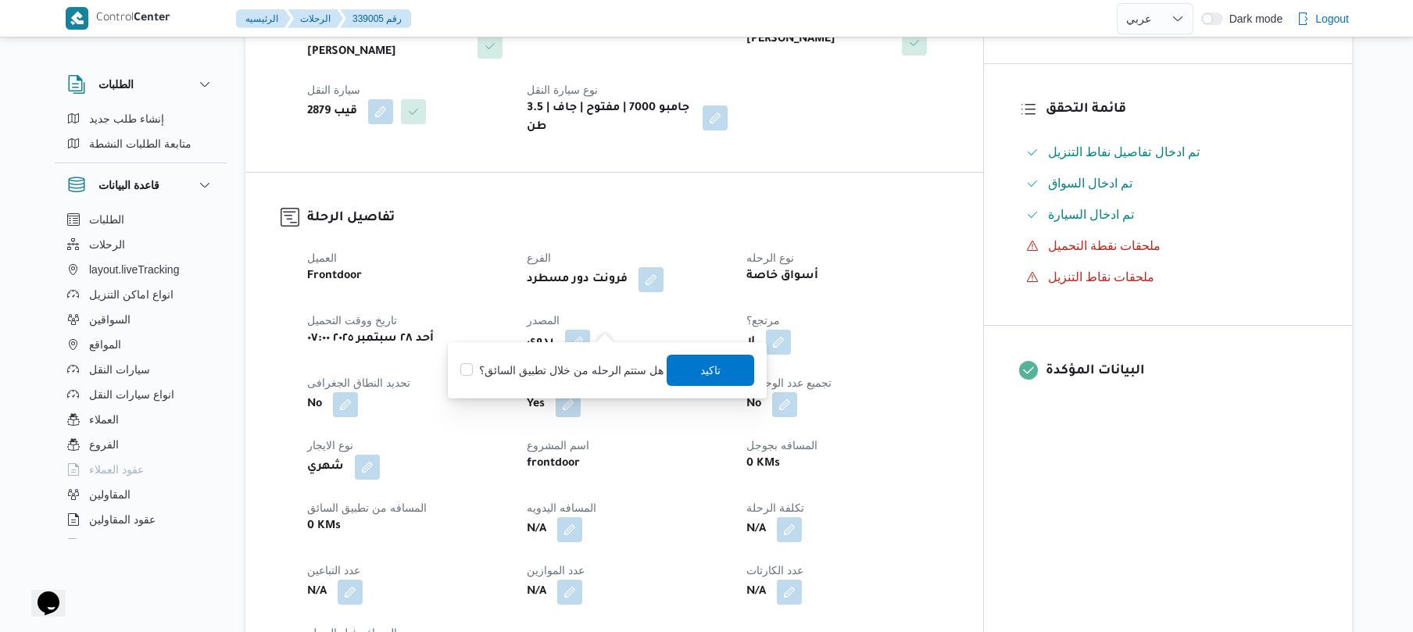
click at [583, 366] on label "هل ستتم الرحله من خلال تطبيق السائق؟" at bounding box center [561, 370] width 203 height 19
checkbox input "true"
click at [680, 373] on span "تاكيد" at bounding box center [712, 369] width 88 height 31
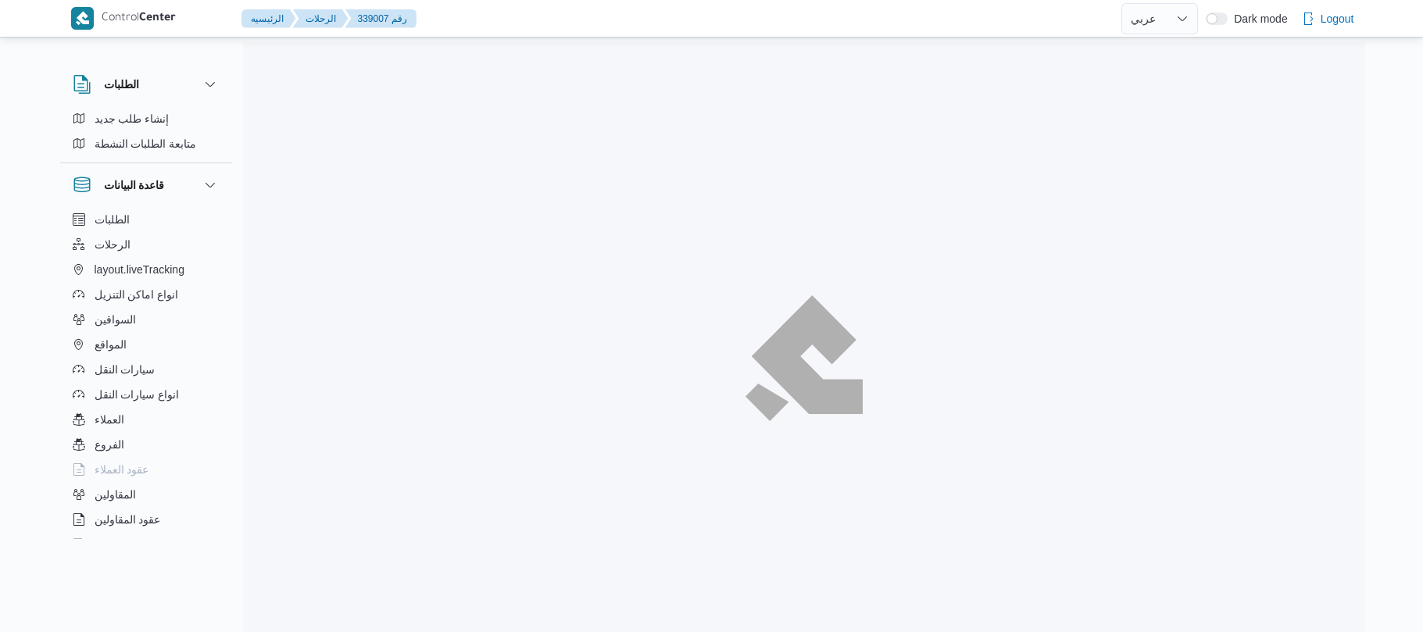
select select "ar"
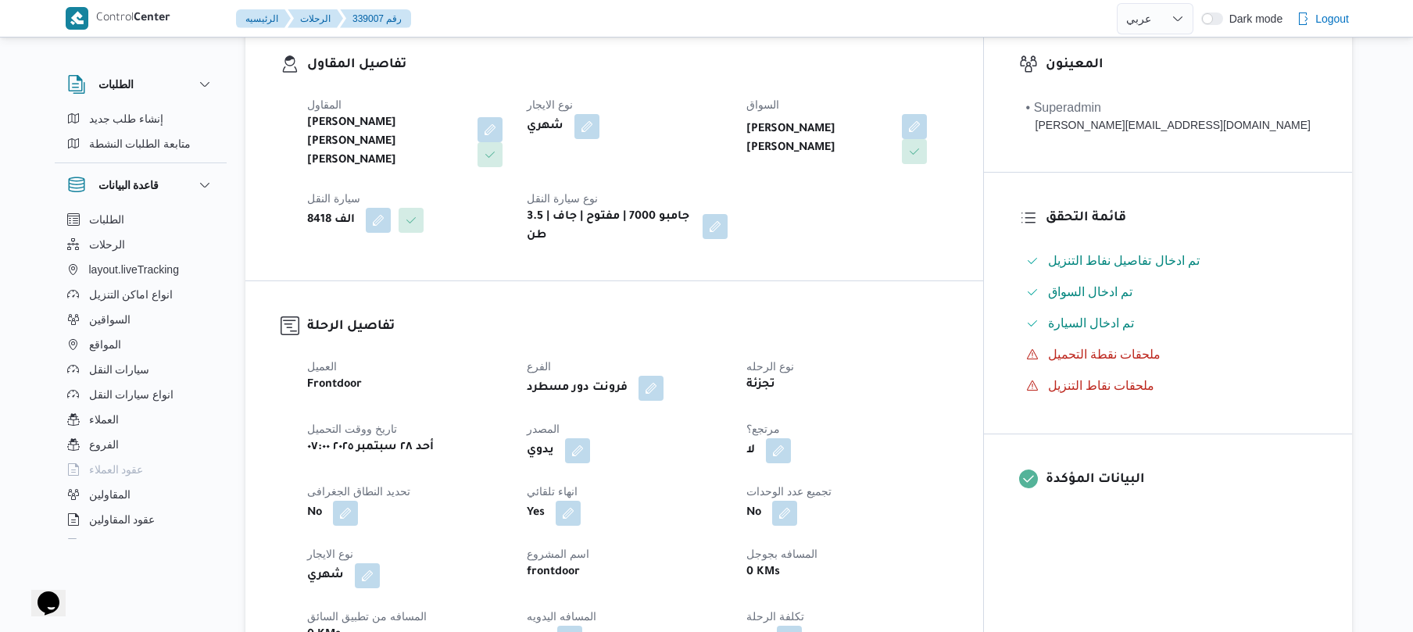
scroll to position [375, 0]
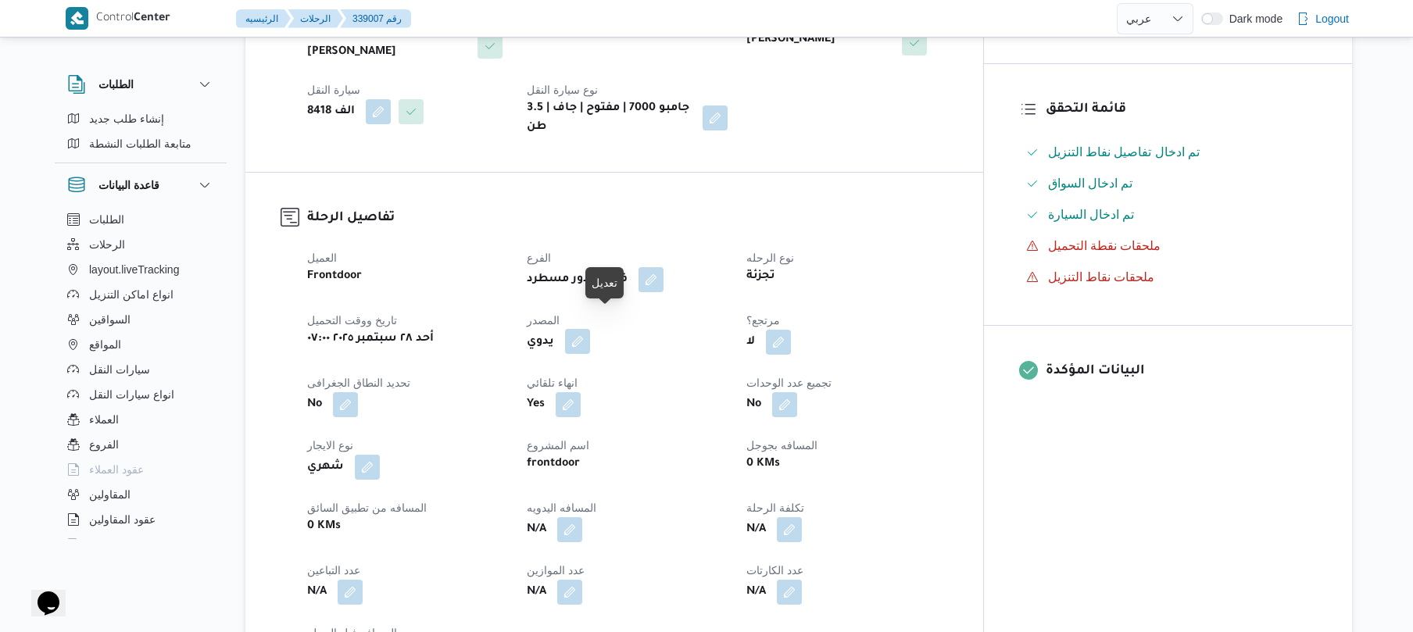
click at [590, 331] on button "button" at bounding box center [577, 341] width 25 height 25
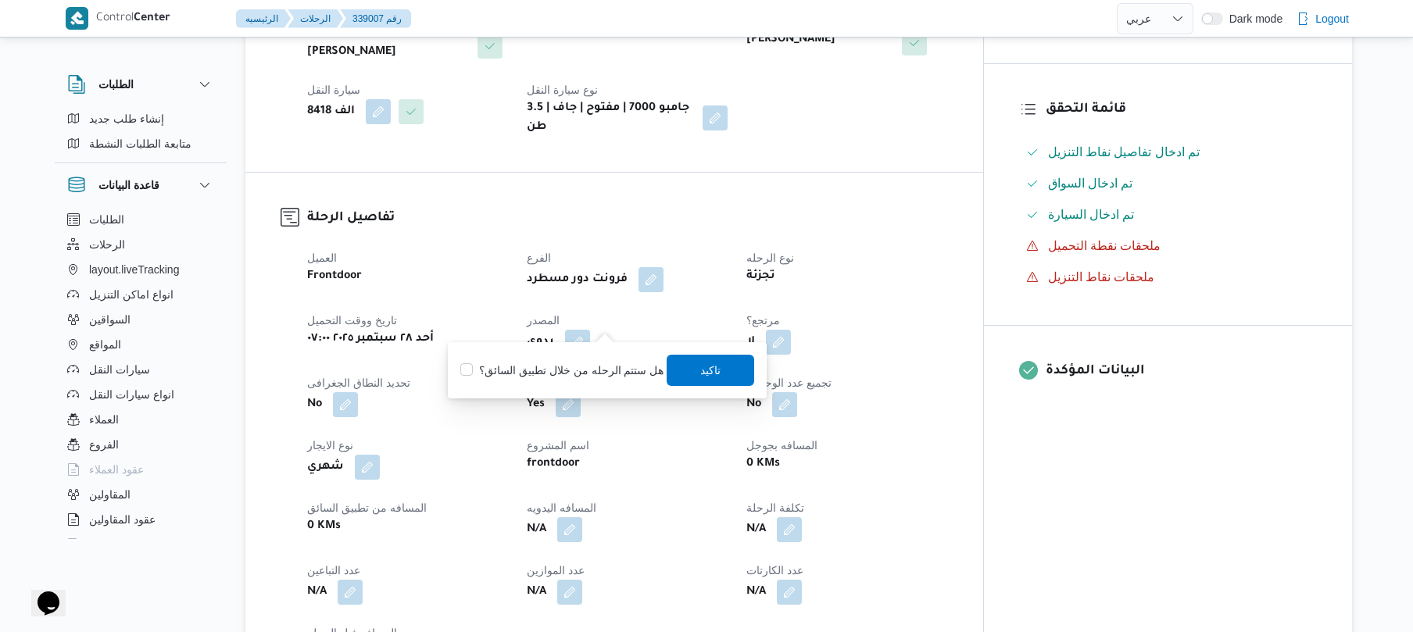
click at [605, 370] on label "هل ستتم الرحله من خلال تطبيق السائق؟" at bounding box center [561, 370] width 203 height 19
checkbox input "true"
click at [711, 367] on span "تاكيد" at bounding box center [711, 369] width 20 height 19
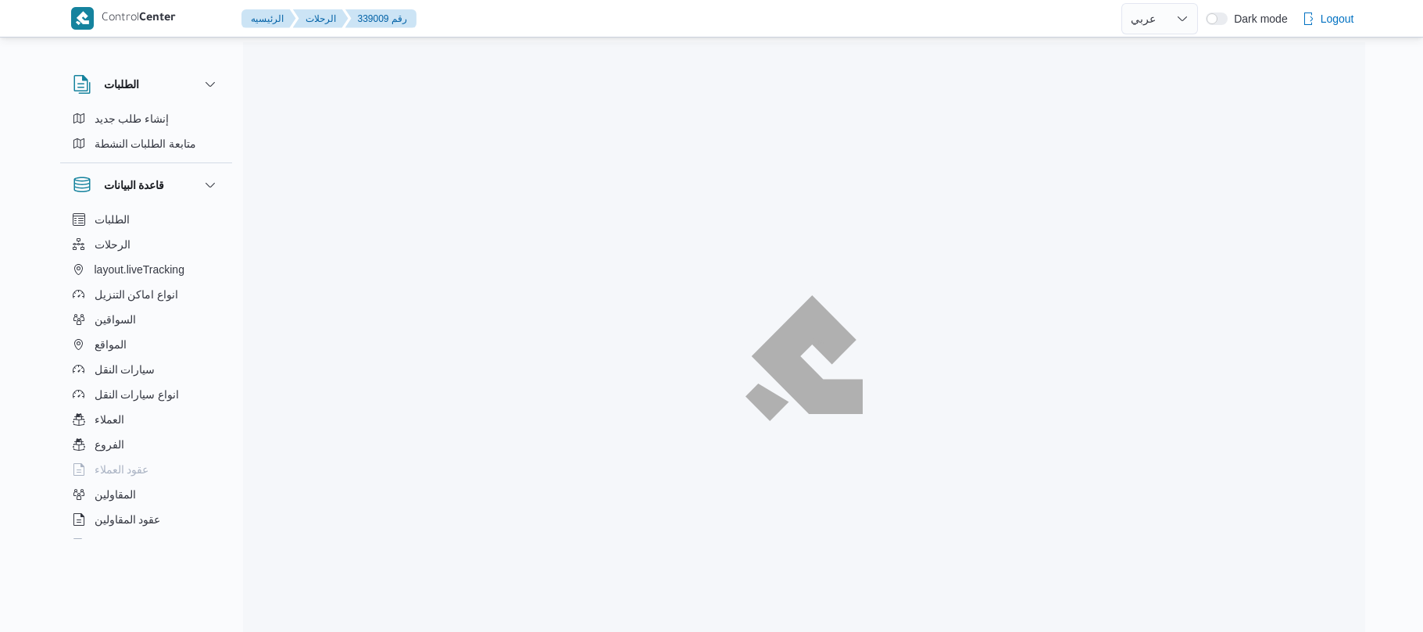
select select "ar"
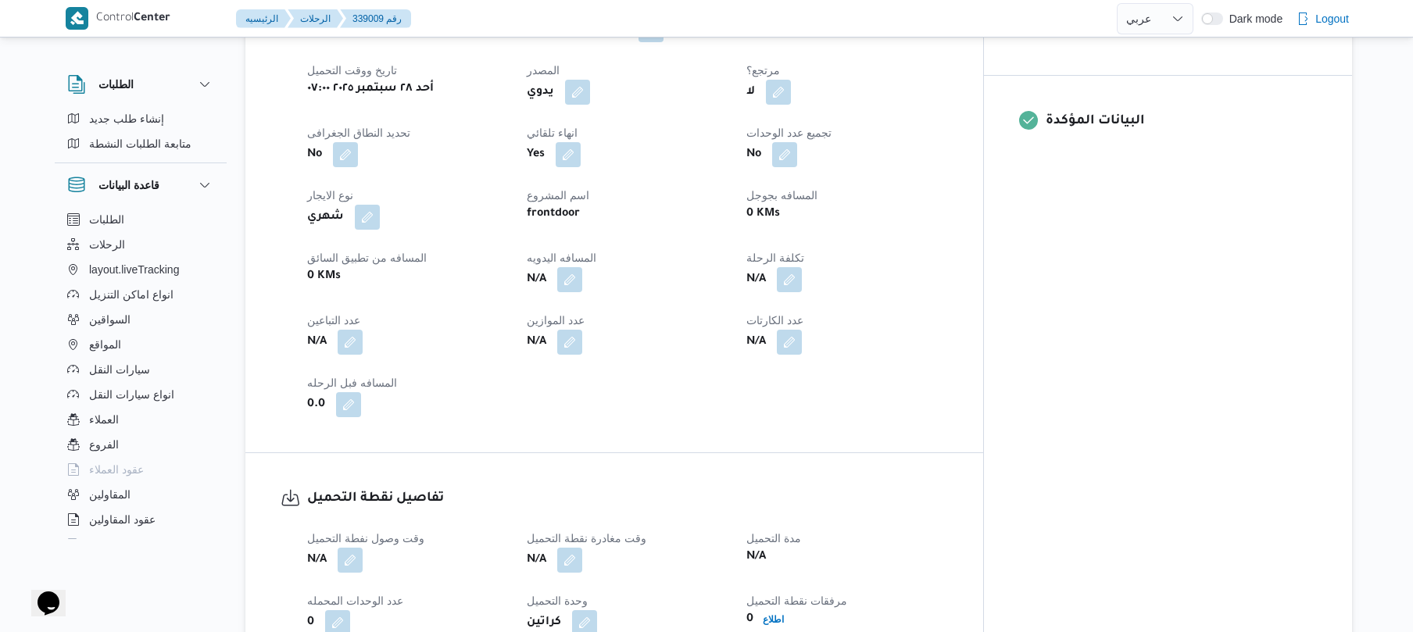
scroll to position [583, 0]
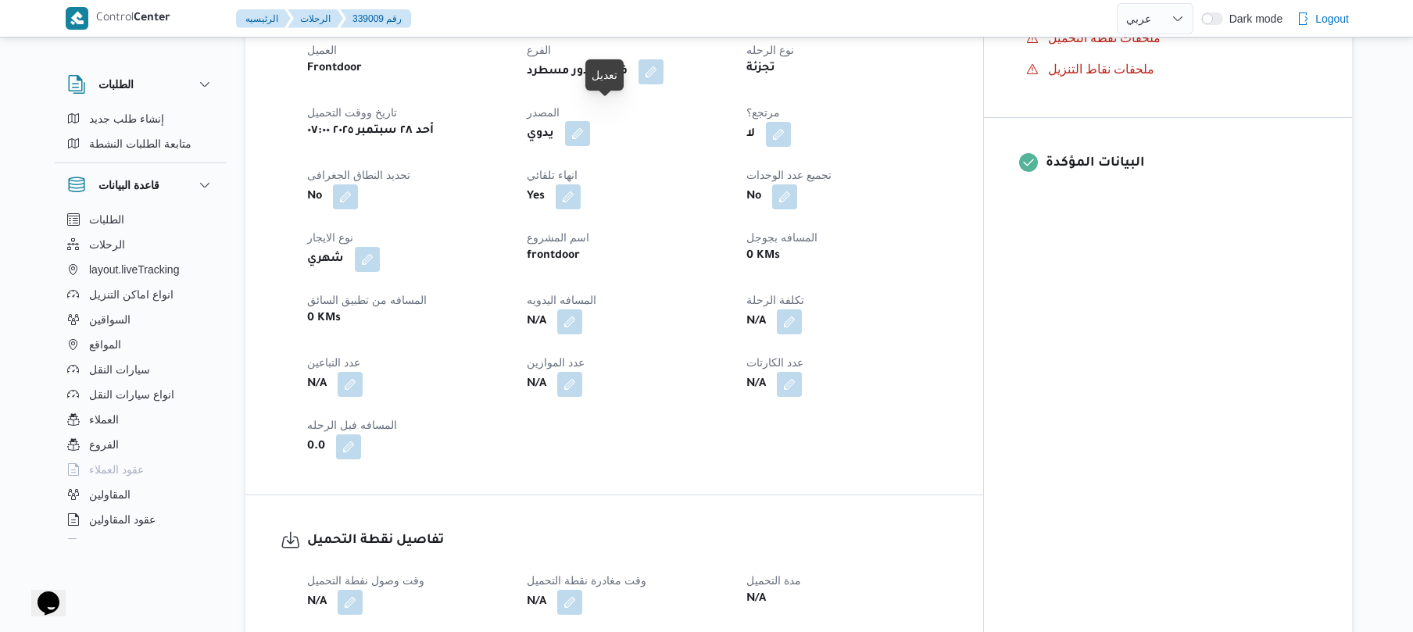
click at [590, 121] on button "button" at bounding box center [577, 133] width 25 height 25
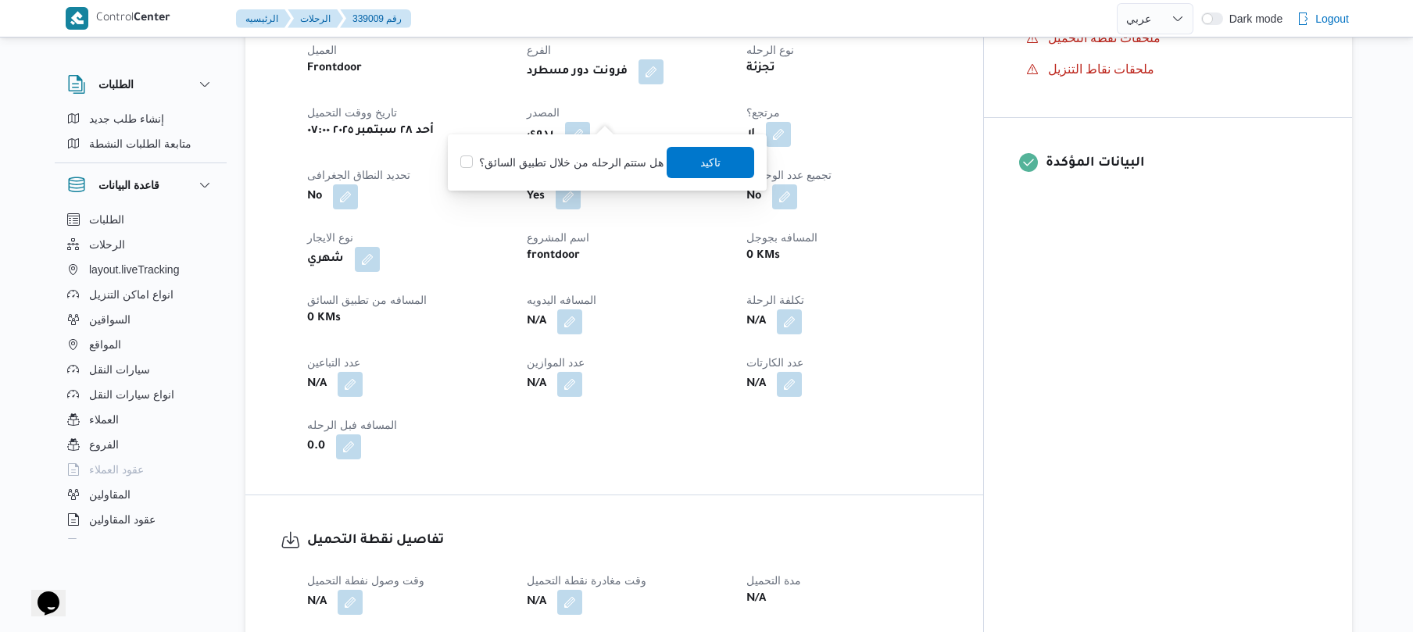
click at [592, 163] on label "هل ستتم الرحله من خلال تطبيق السائق؟" at bounding box center [561, 162] width 203 height 19
checkbox input "true"
click at [701, 158] on span "تاكيد" at bounding box center [711, 161] width 20 height 19
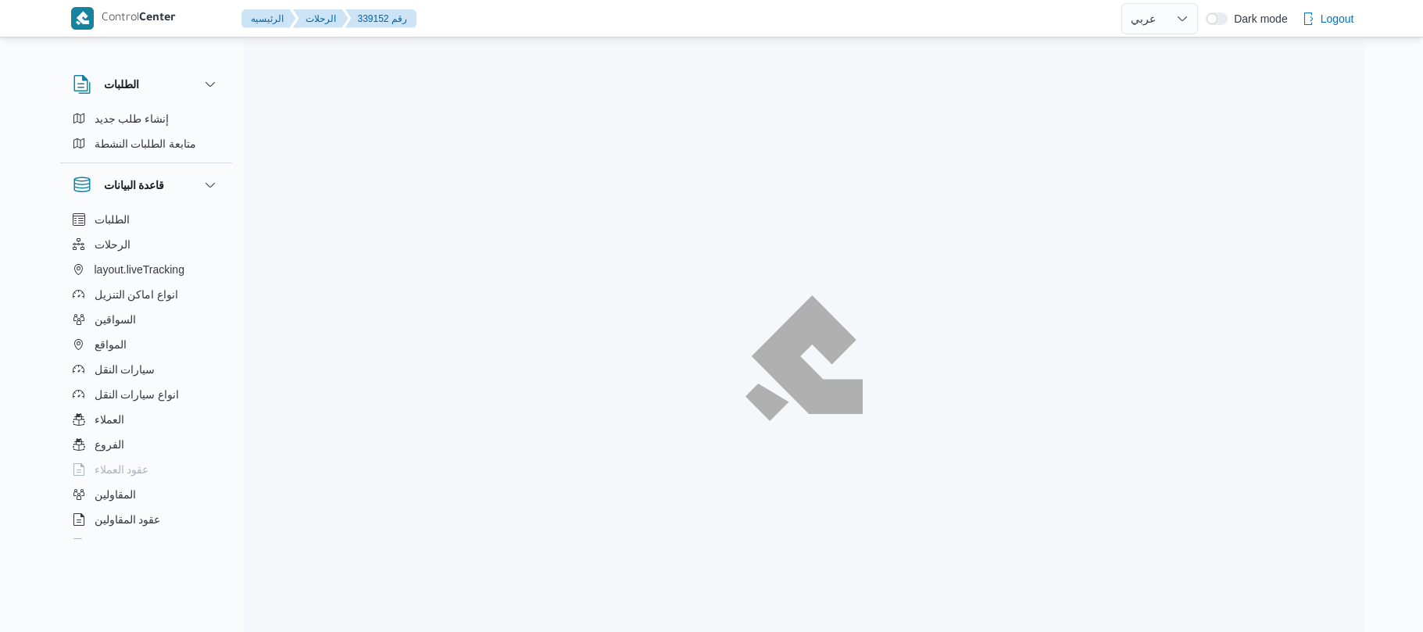
select select "ar"
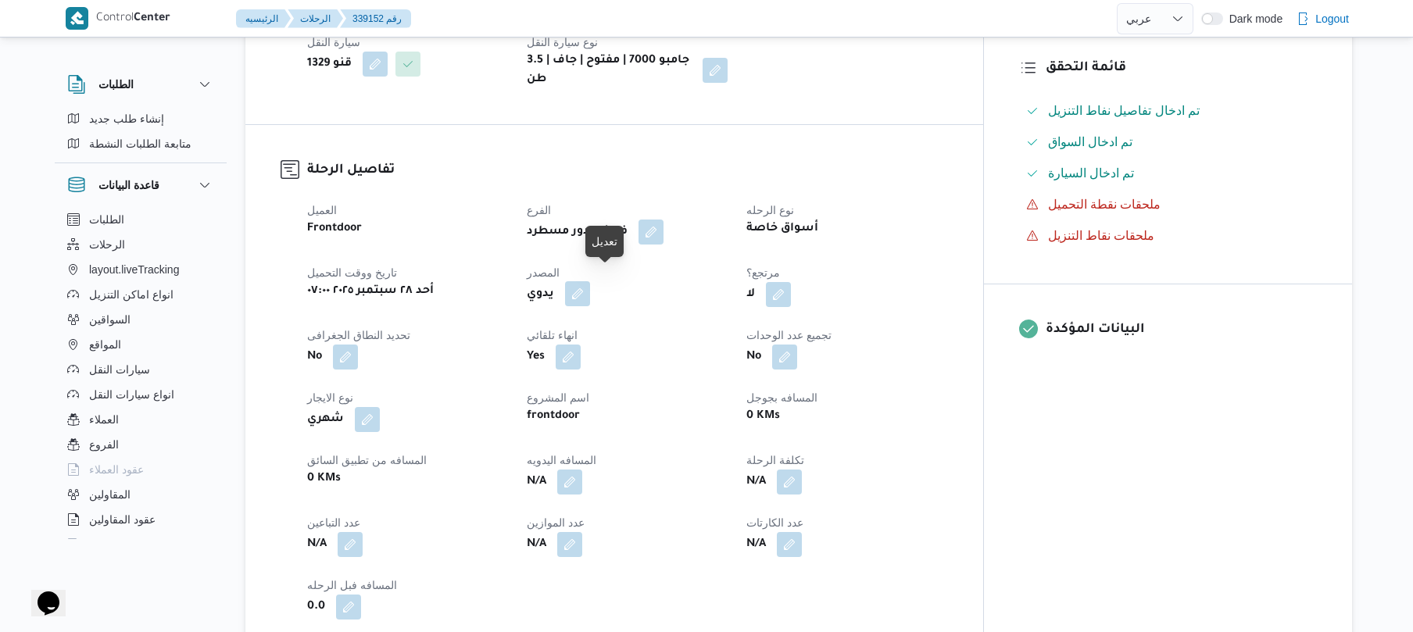
click at [590, 281] on button "button" at bounding box center [577, 293] width 25 height 25
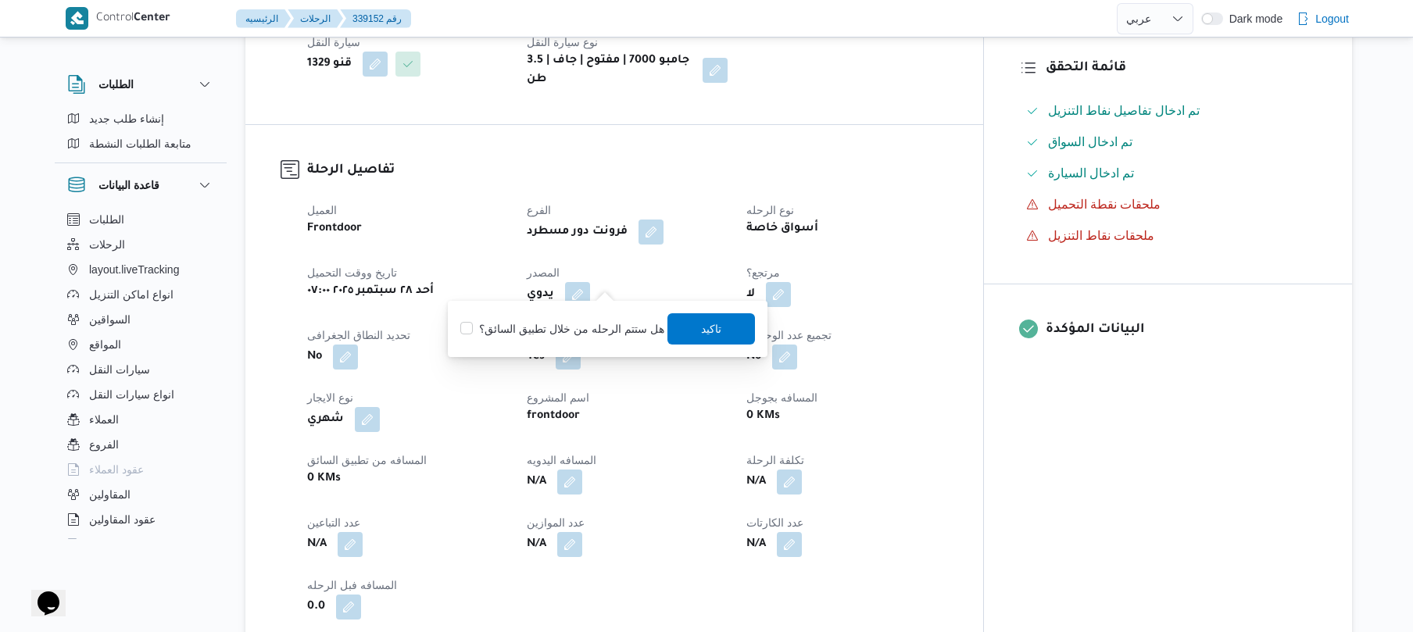
click at [625, 327] on label "هل ستتم الرحله من خلال تطبيق السائق؟" at bounding box center [561, 329] width 203 height 19
checkbox input "true"
click at [701, 331] on span "تاكيد" at bounding box center [711, 328] width 20 height 19
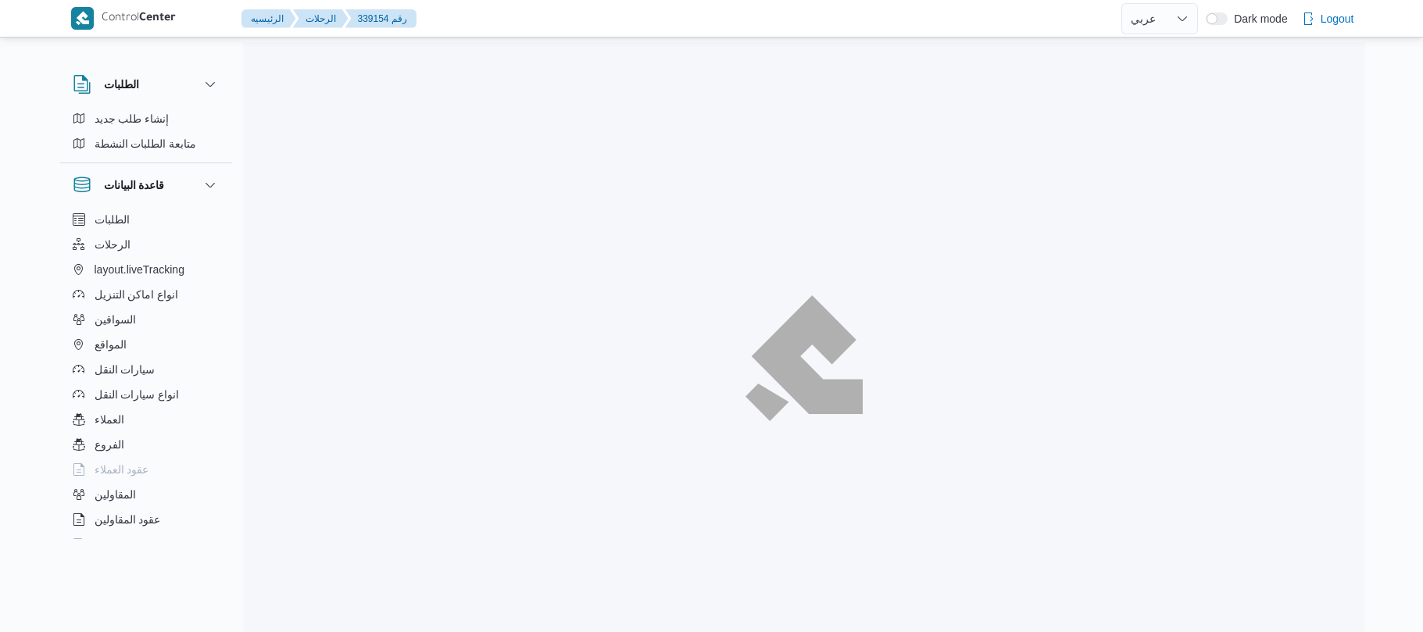
select select "ar"
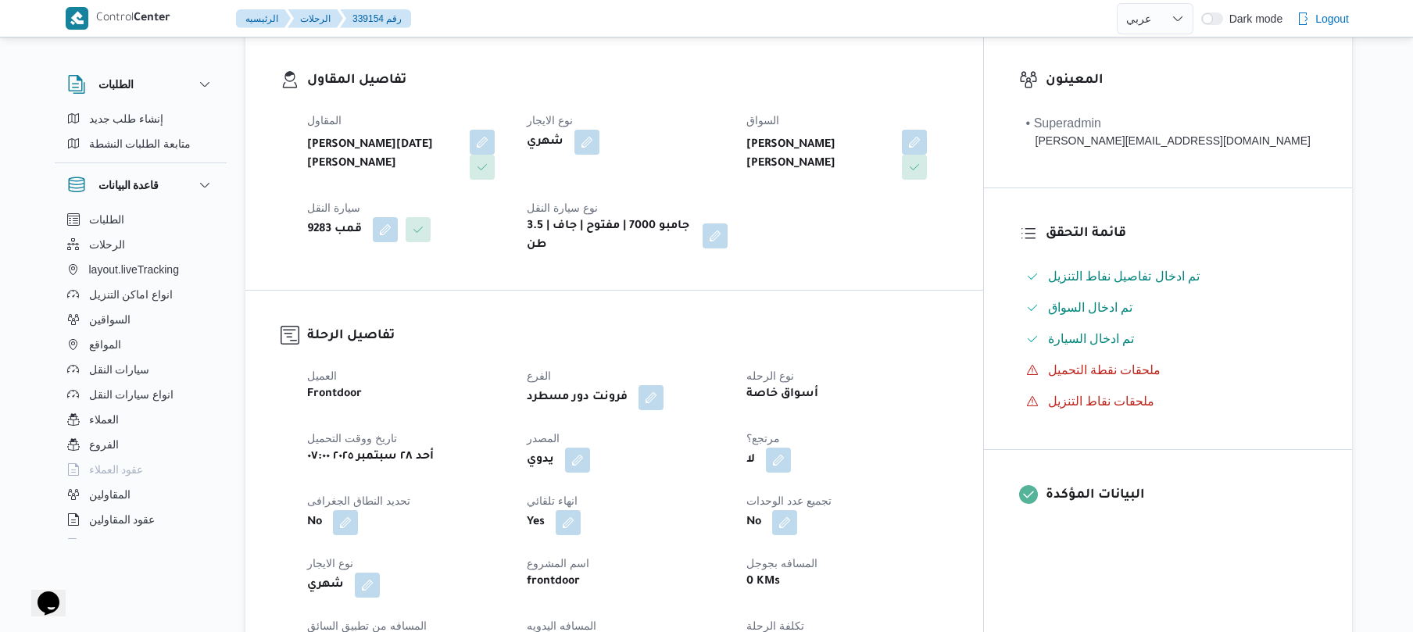
scroll to position [458, 0]
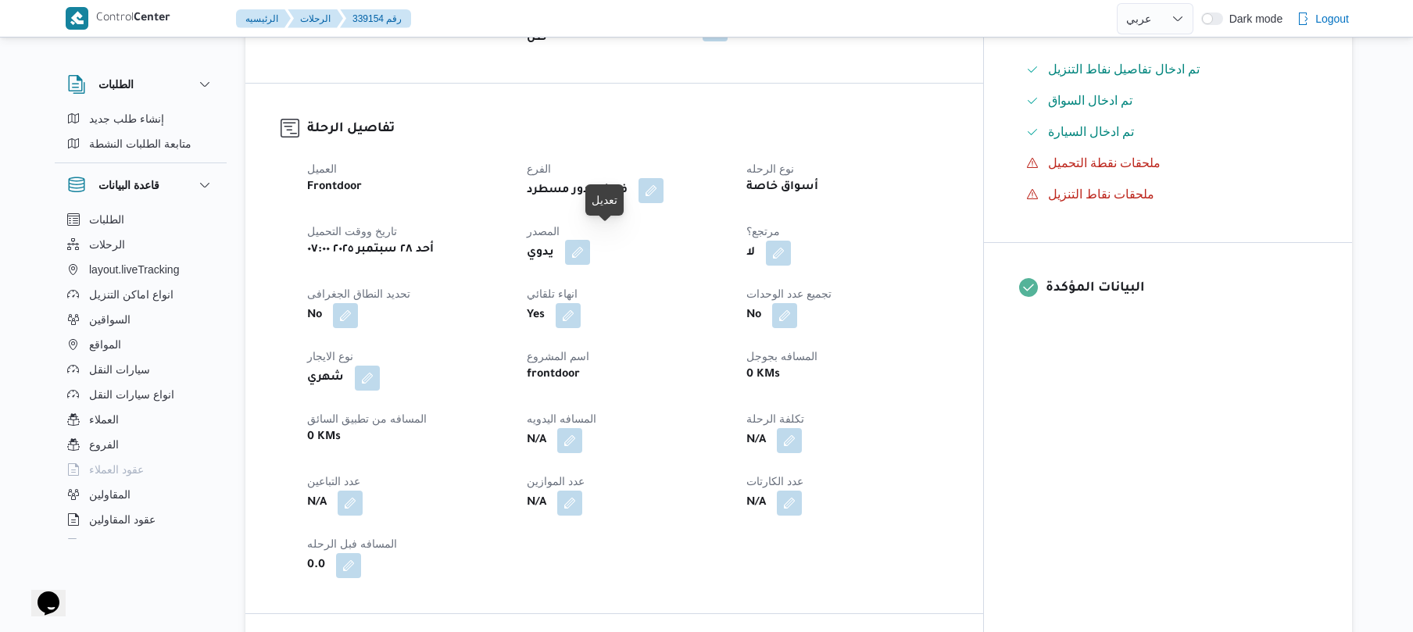
click at [590, 240] on button "button" at bounding box center [577, 252] width 25 height 25
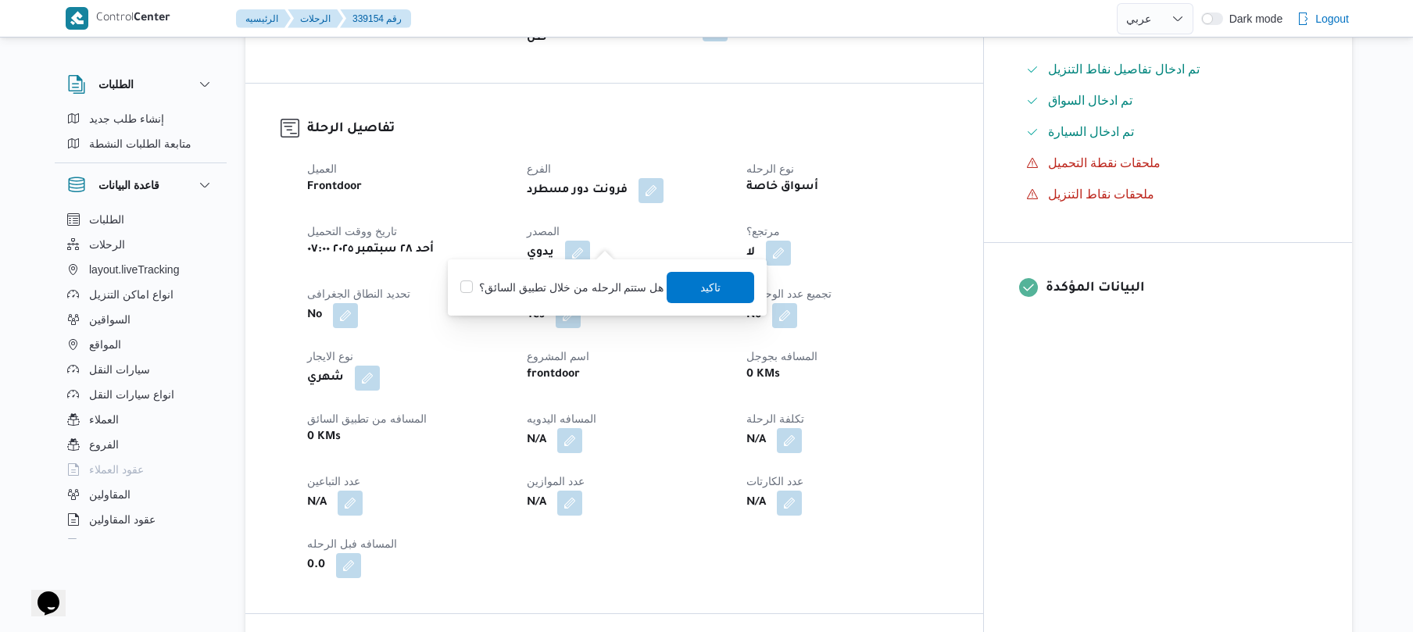
click at [575, 285] on label "هل ستتم الرحله من خلال تطبيق السائق؟" at bounding box center [561, 287] width 203 height 19
checkbox input "true"
click at [721, 295] on span "تاكيد" at bounding box center [712, 286] width 88 height 31
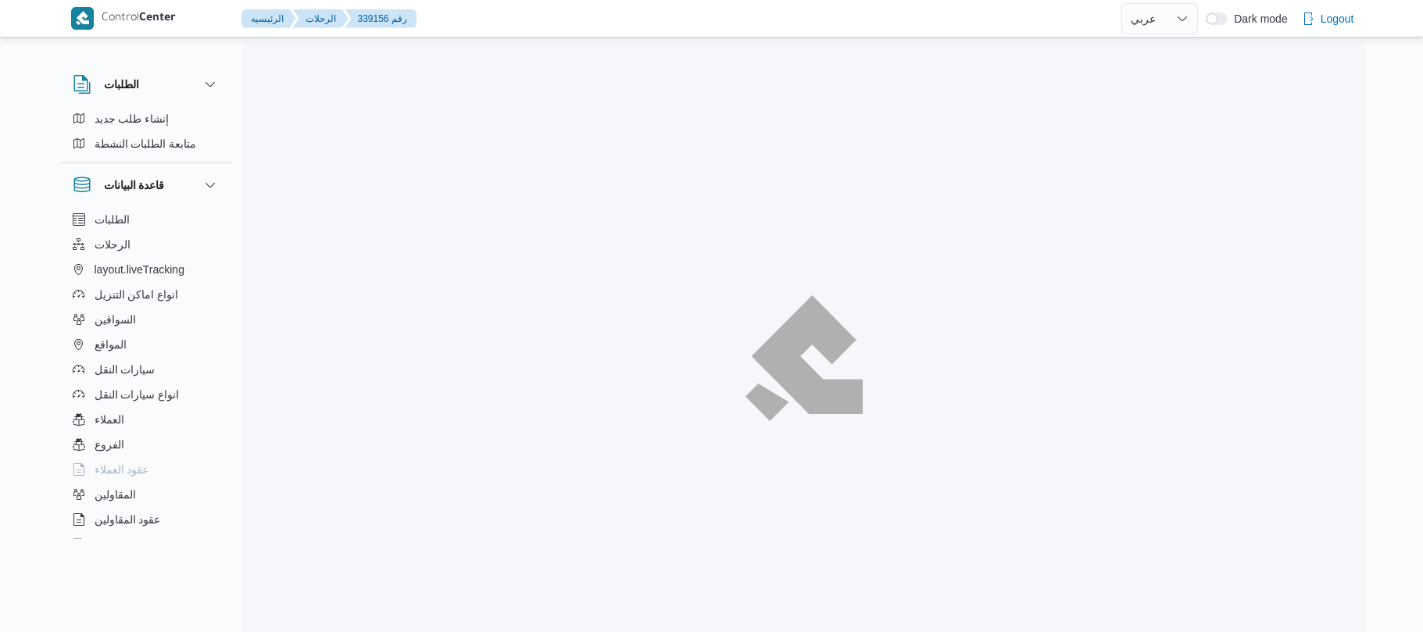
select select "ar"
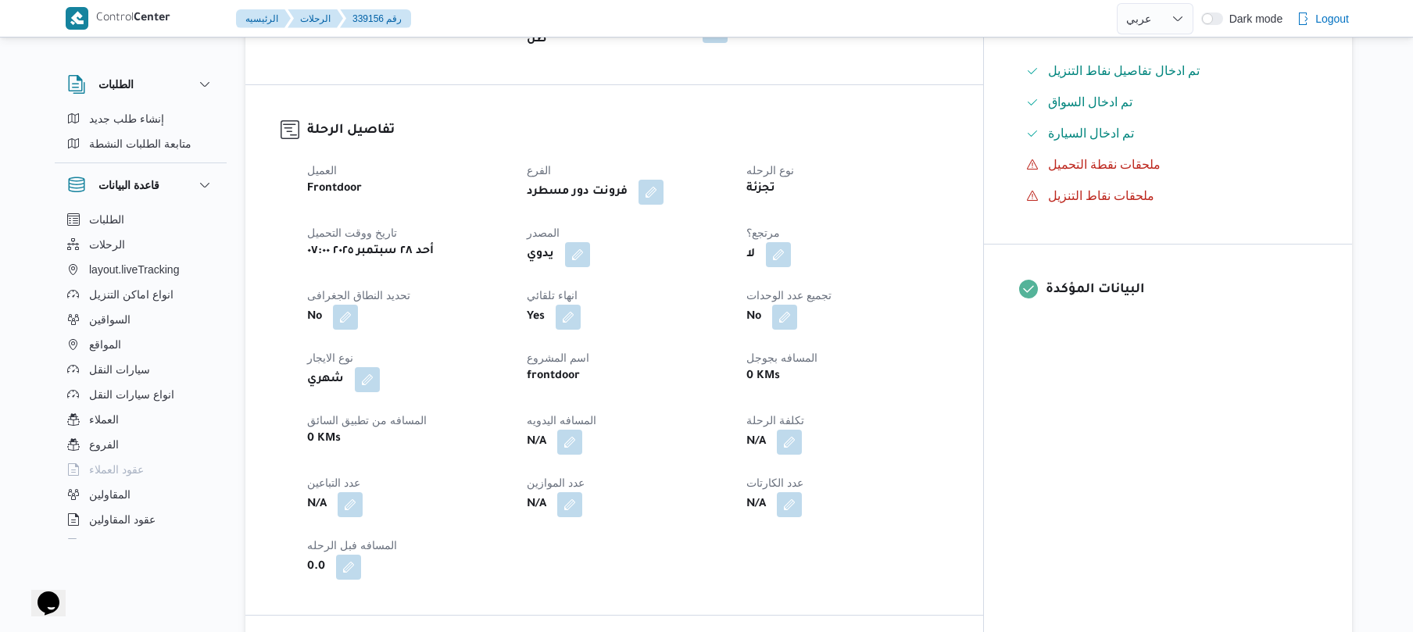
scroll to position [458, 0]
click at [590, 241] on button "button" at bounding box center [577, 252] width 25 height 25
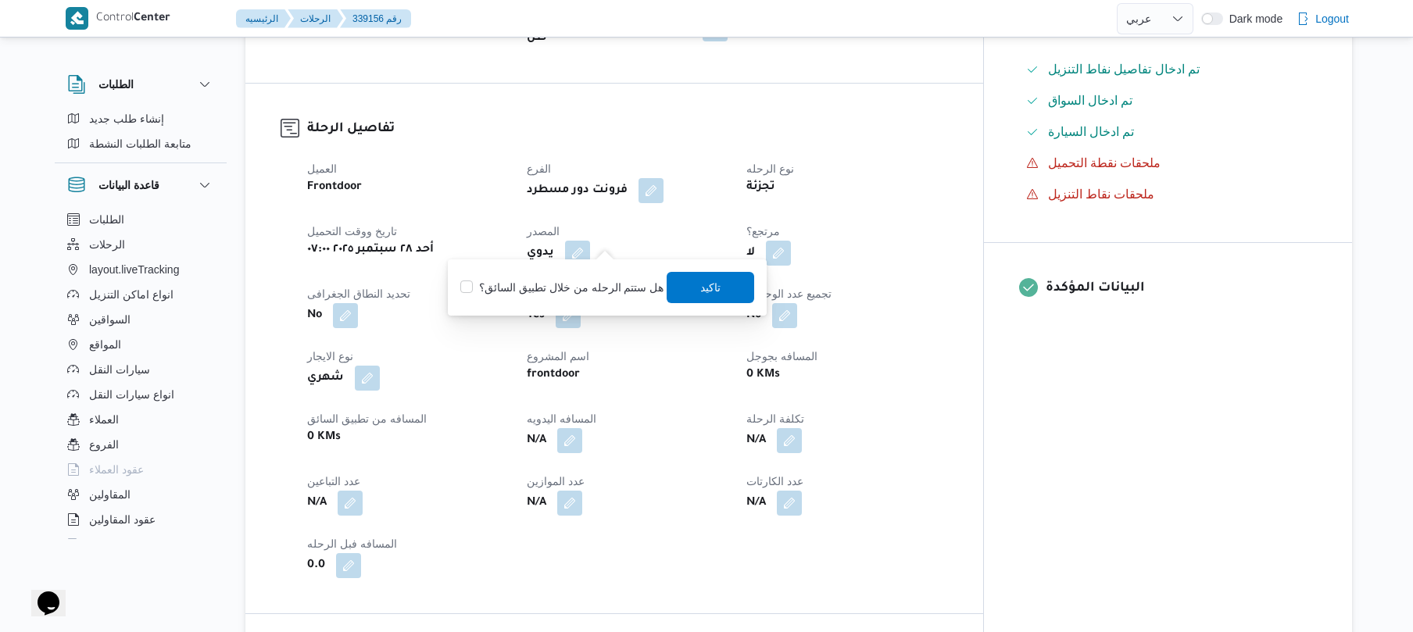
click at [575, 292] on label "هل ستتم الرحله من خلال تطبيق السائق؟" at bounding box center [561, 287] width 203 height 19
checkbox input "true"
click at [701, 288] on span "تاكيد" at bounding box center [711, 286] width 20 height 19
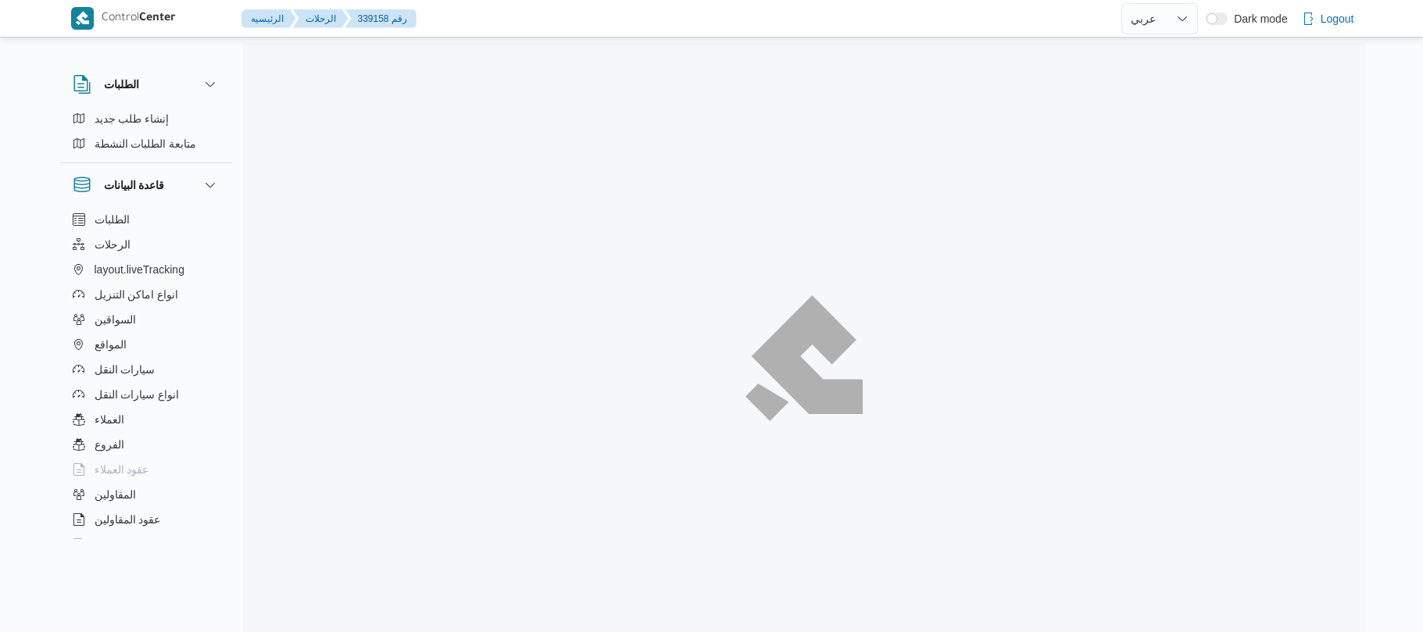
select select "ar"
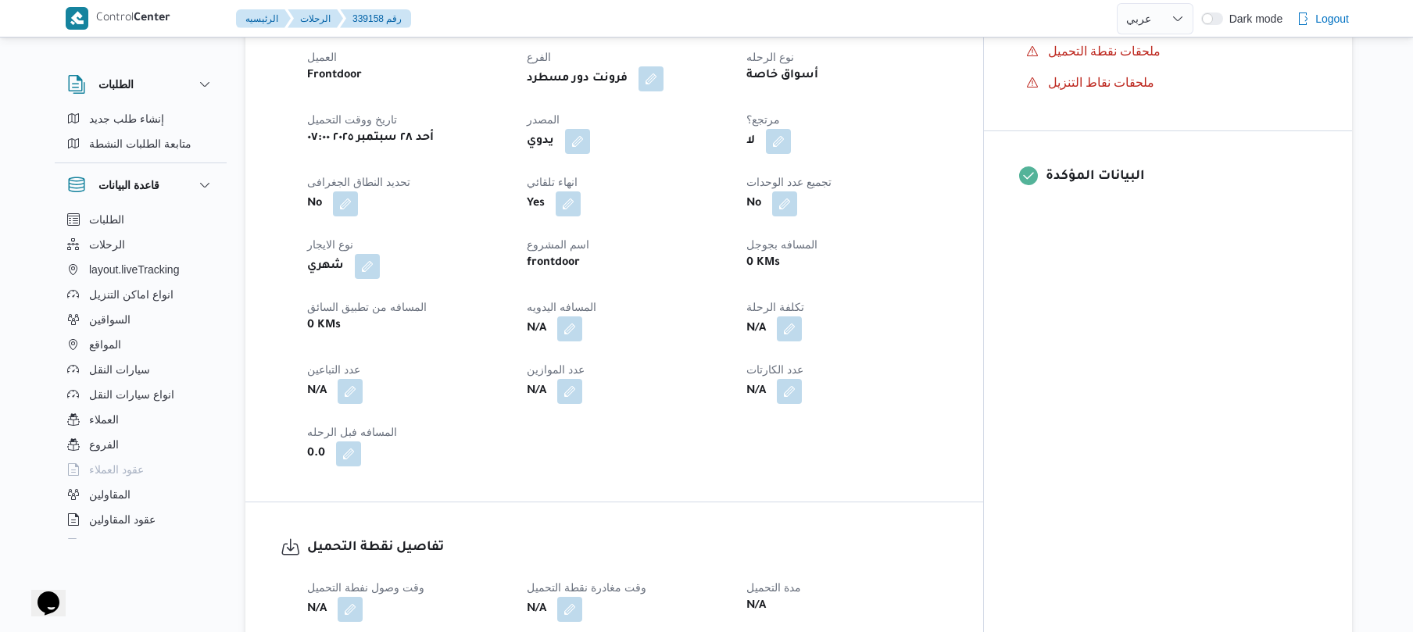
scroll to position [583, 0]
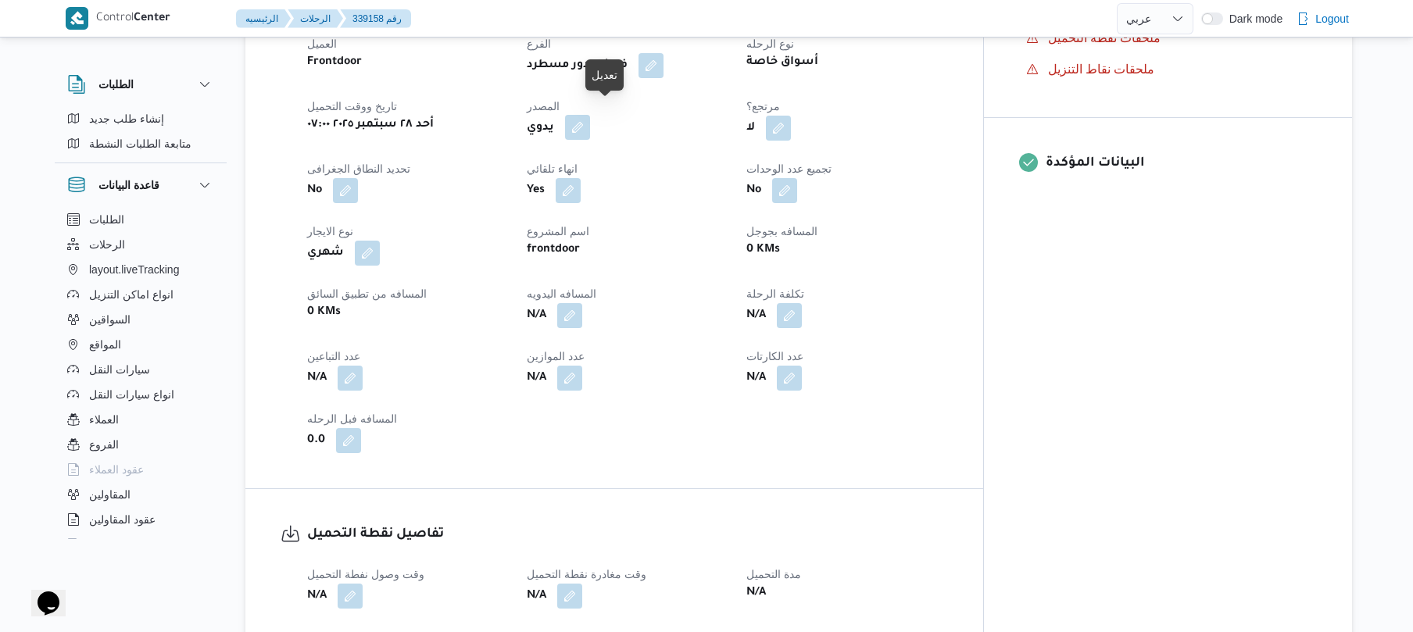
click at [590, 120] on button "button" at bounding box center [577, 127] width 25 height 25
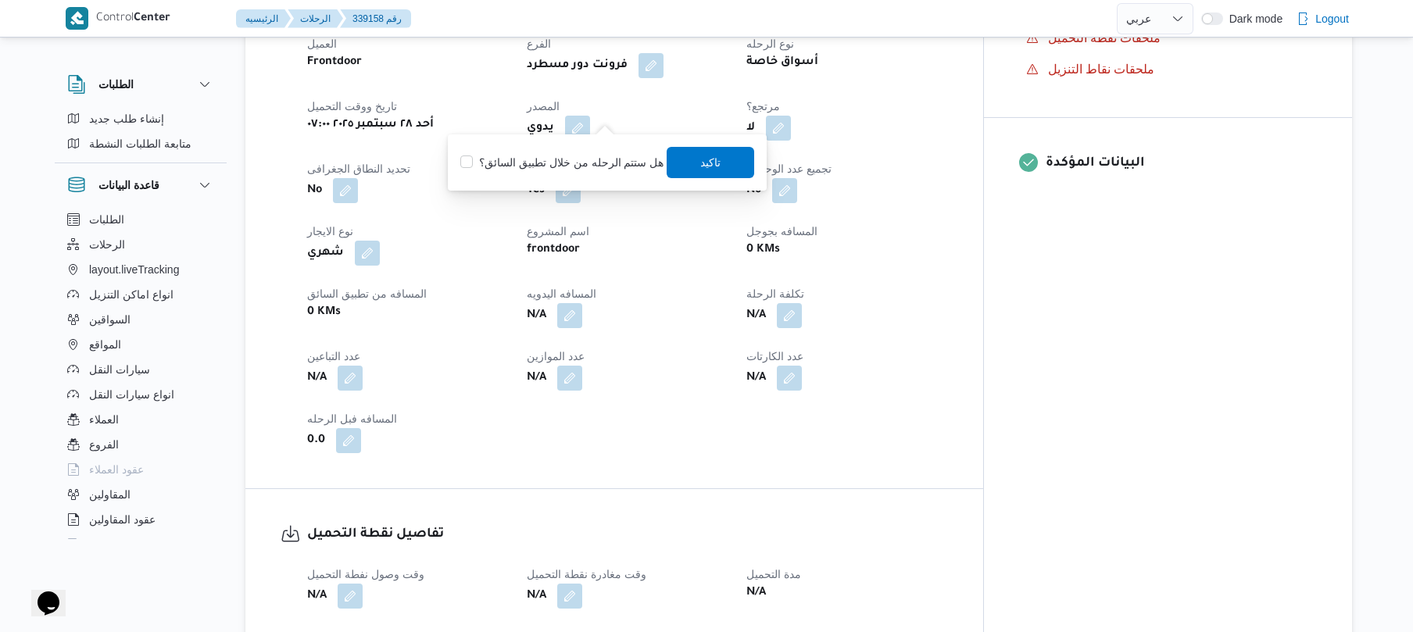
click at [567, 158] on label "هل ستتم الرحله من خلال تطبيق السائق؟" at bounding box center [561, 162] width 203 height 19
checkbox input "true"
click at [711, 161] on span "تاكيد" at bounding box center [711, 161] width 20 height 19
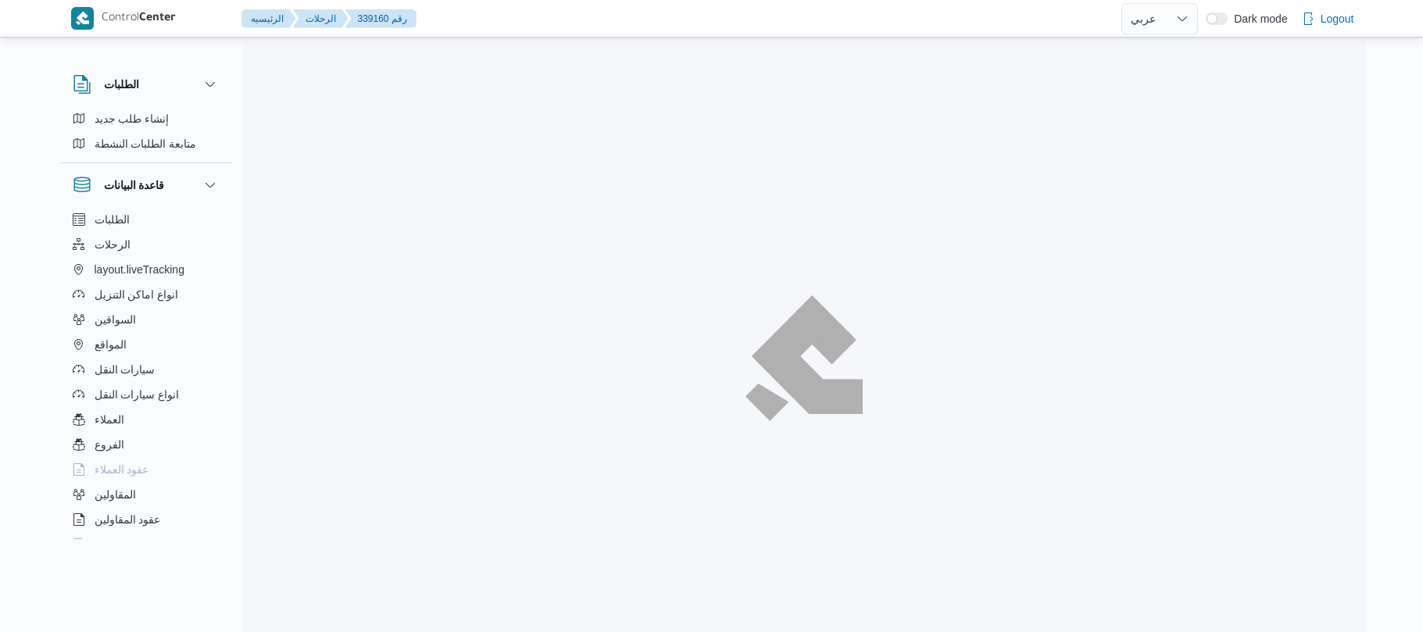
select select "ar"
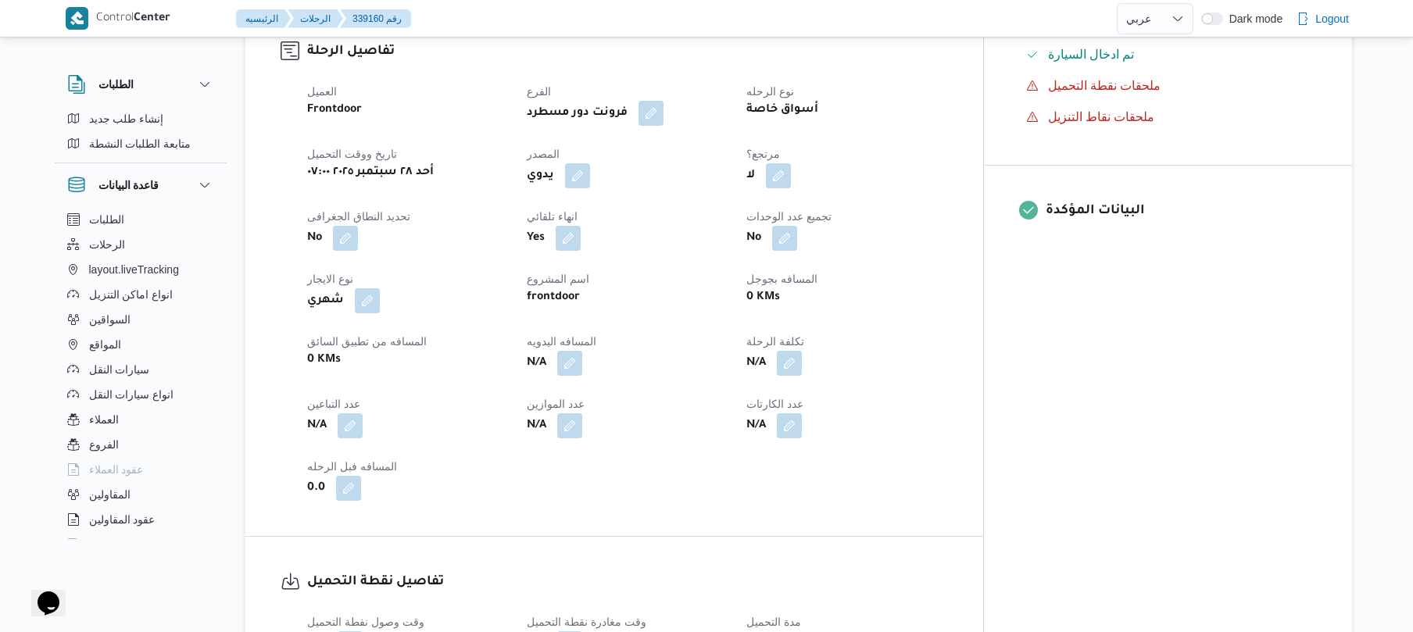
scroll to position [542, 0]
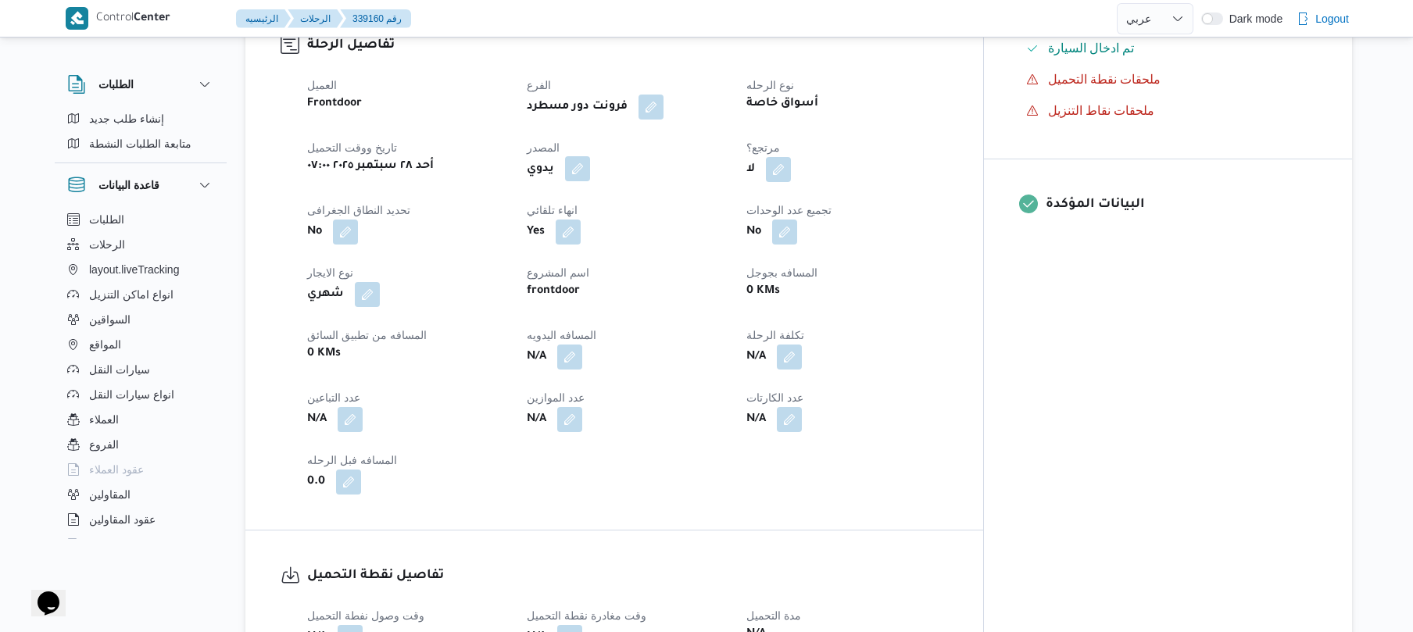
click at [590, 158] on button "button" at bounding box center [577, 168] width 25 height 25
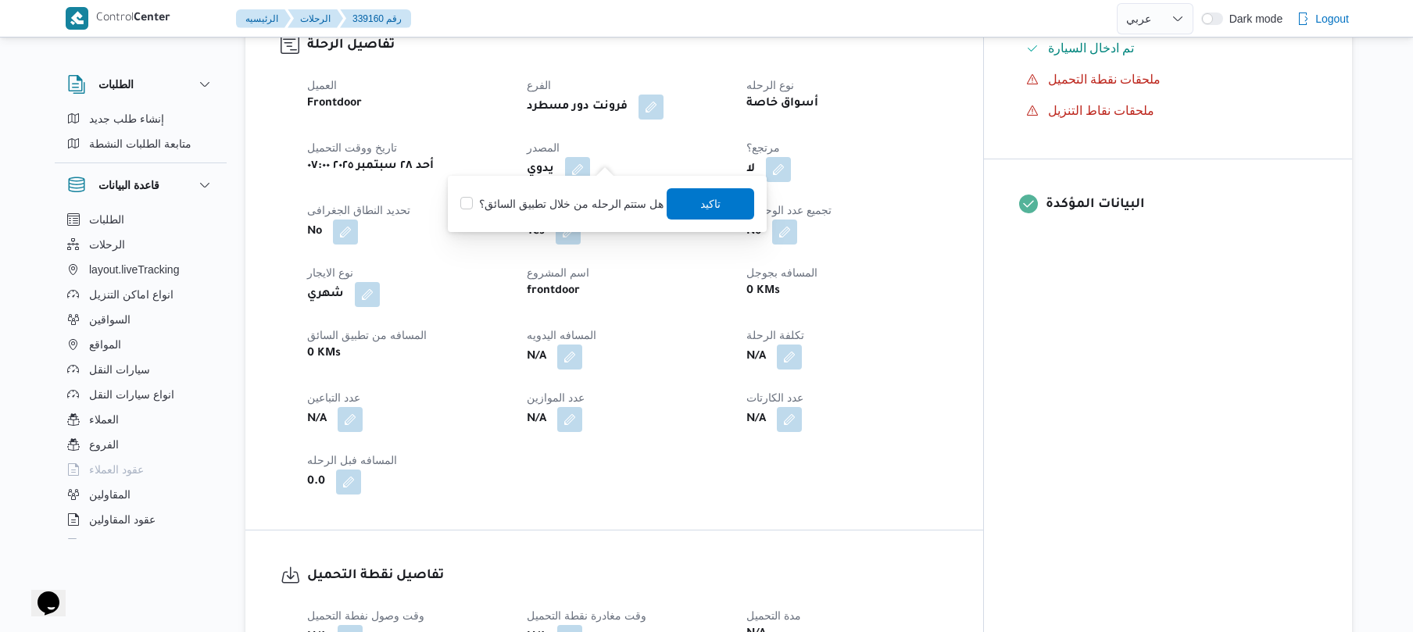
click at [608, 191] on div "هل ستتم الرحله من خلال تطبيق السائق؟ [GEOGRAPHIC_DATA]" at bounding box center [607, 204] width 297 height 34
click at [607, 203] on label "هل ستتم الرحله من خلال تطبيق السائق؟" at bounding box center [561, 204] width 203 height 19
checkbox input "true"
click at [701, 208] on span "تاكيد" at bounding box center [711, 203] width 20 height 19
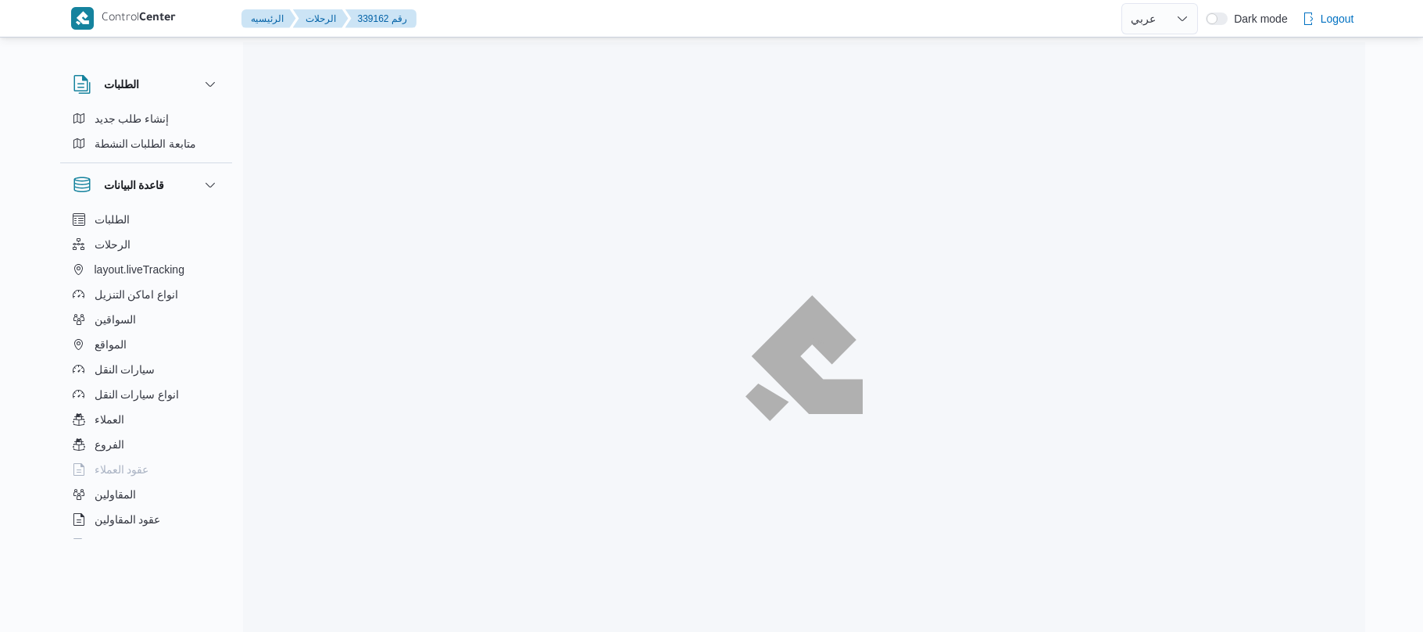
select select "ar"
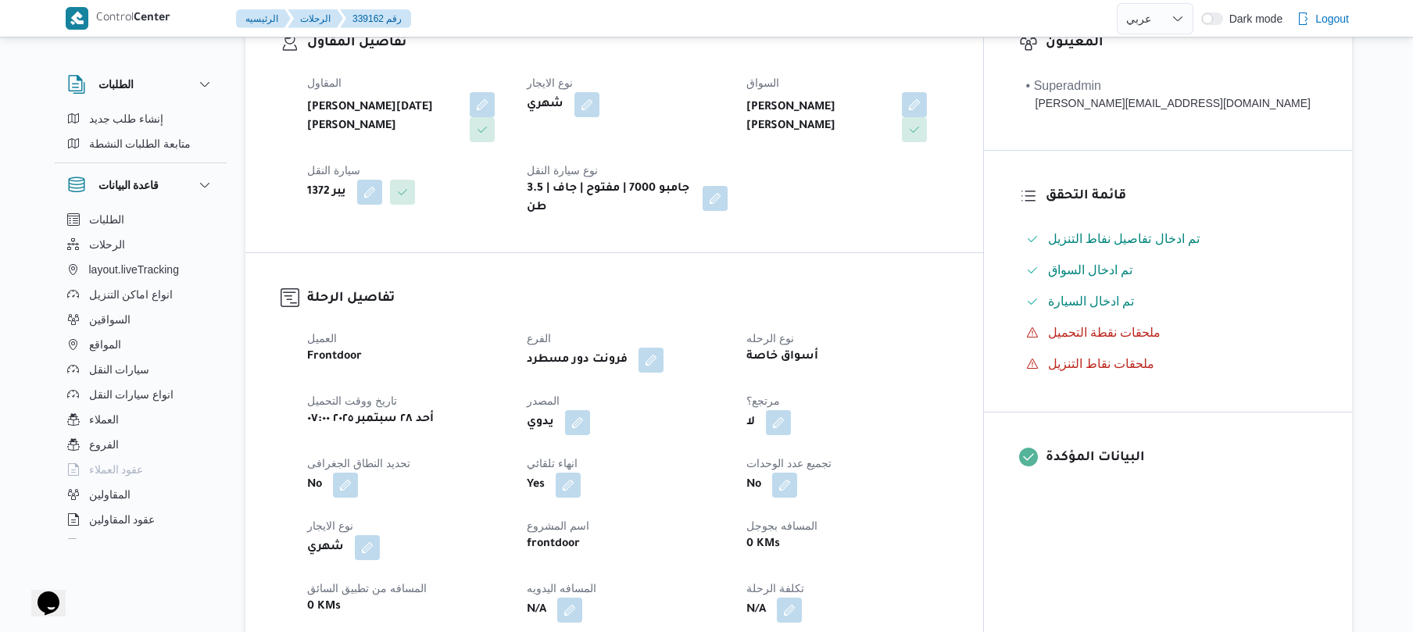
scroll to position [417, 0]
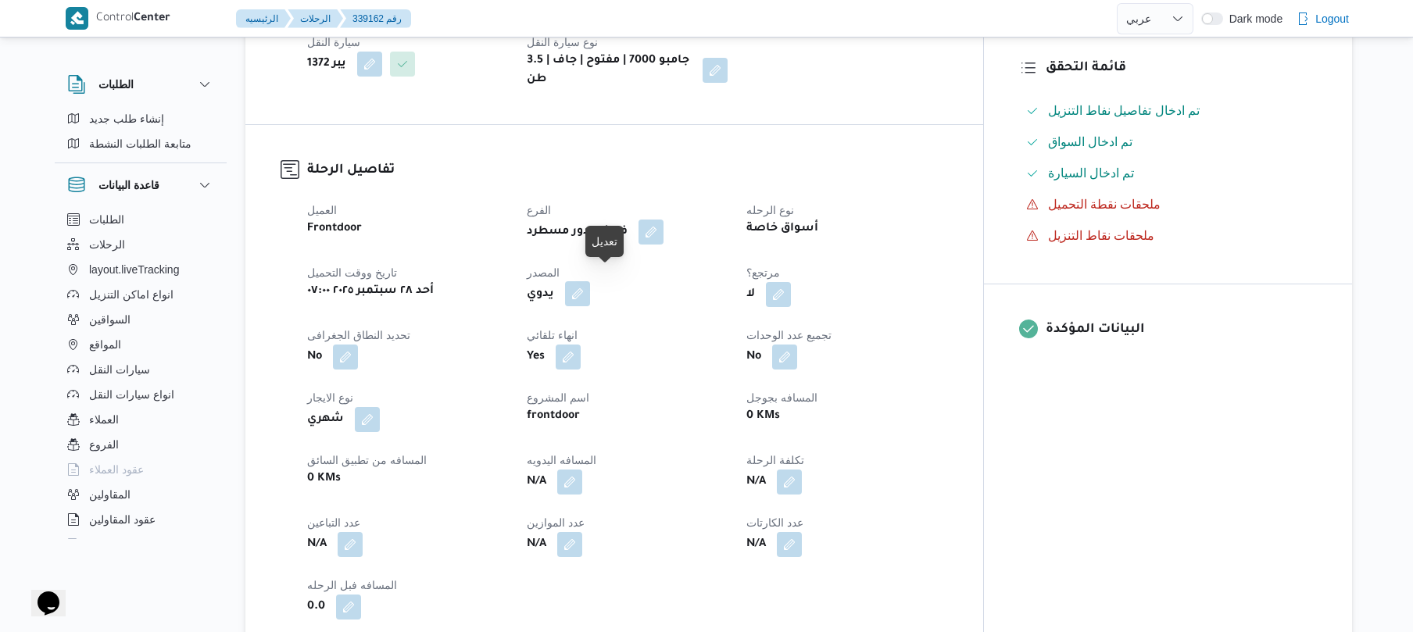
click at [590, 281] on button "button" at bounding box center [577, 293] width 25 height 25
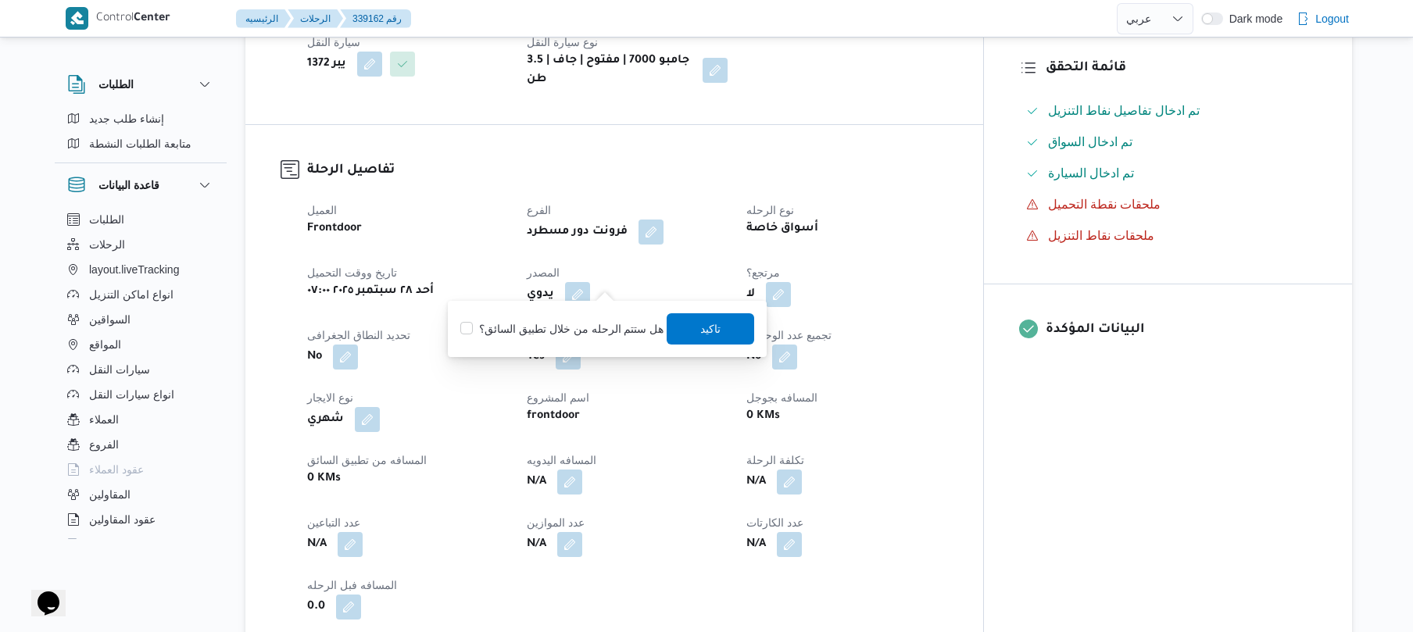
click at [563, 323] on label "هل ستتم الرحله من خلال تطبيق السائق؟" at bounding box center [561, 329] width 203 height 19
checkbox input "true"
click at [680, 331] on span "تاكيد" at bounding box center [712, 328] width 88 height 31
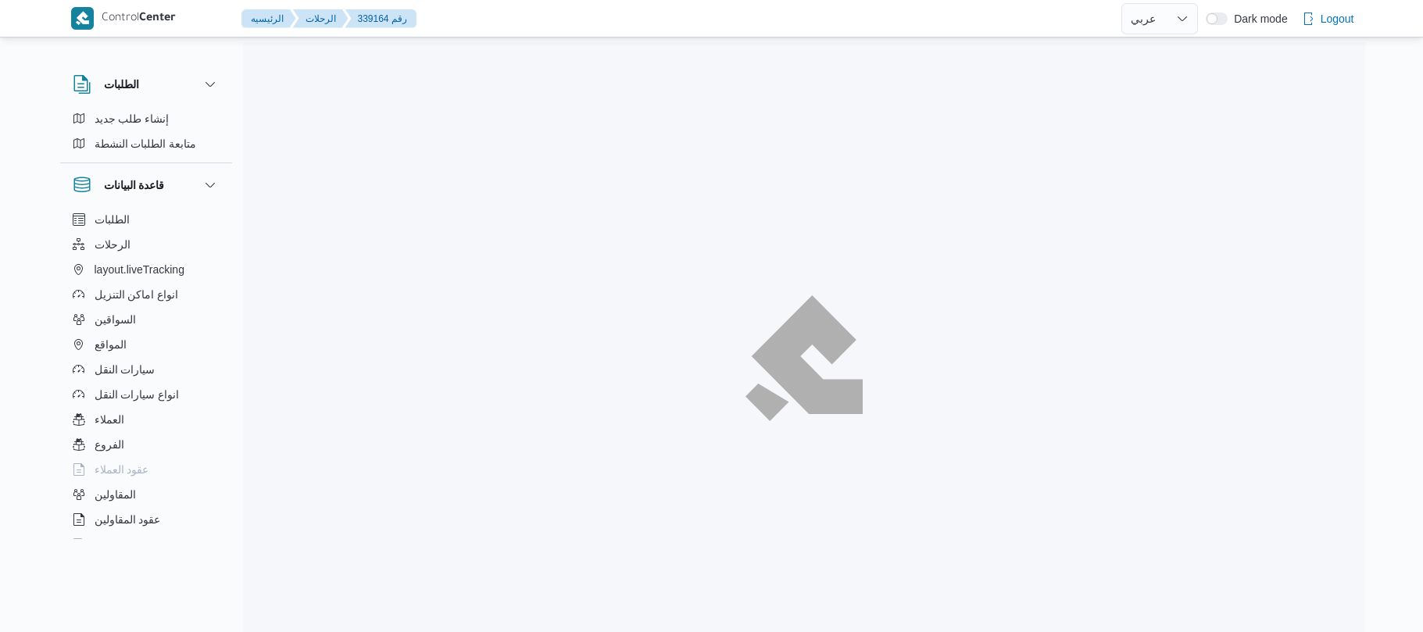
select select "ar"
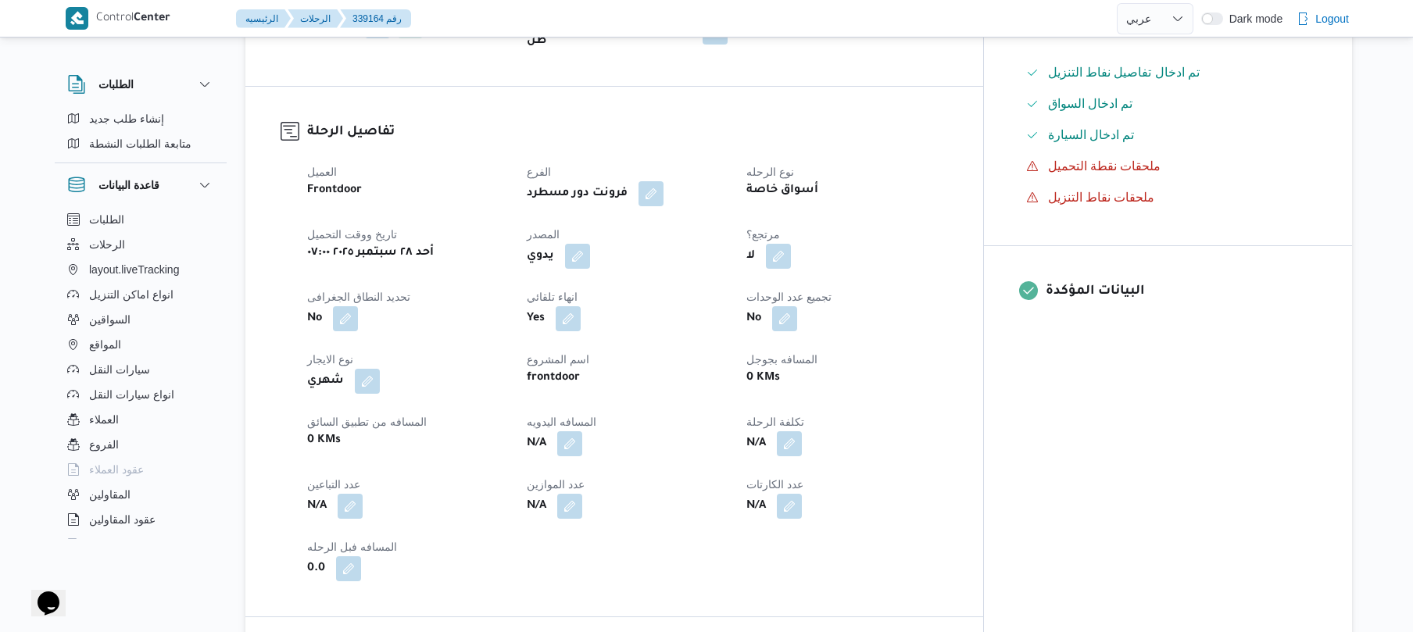
scroll to position [458, 0]
click at [590, 242] on button "button" at bounding box center [577, 252] width 25 height 25
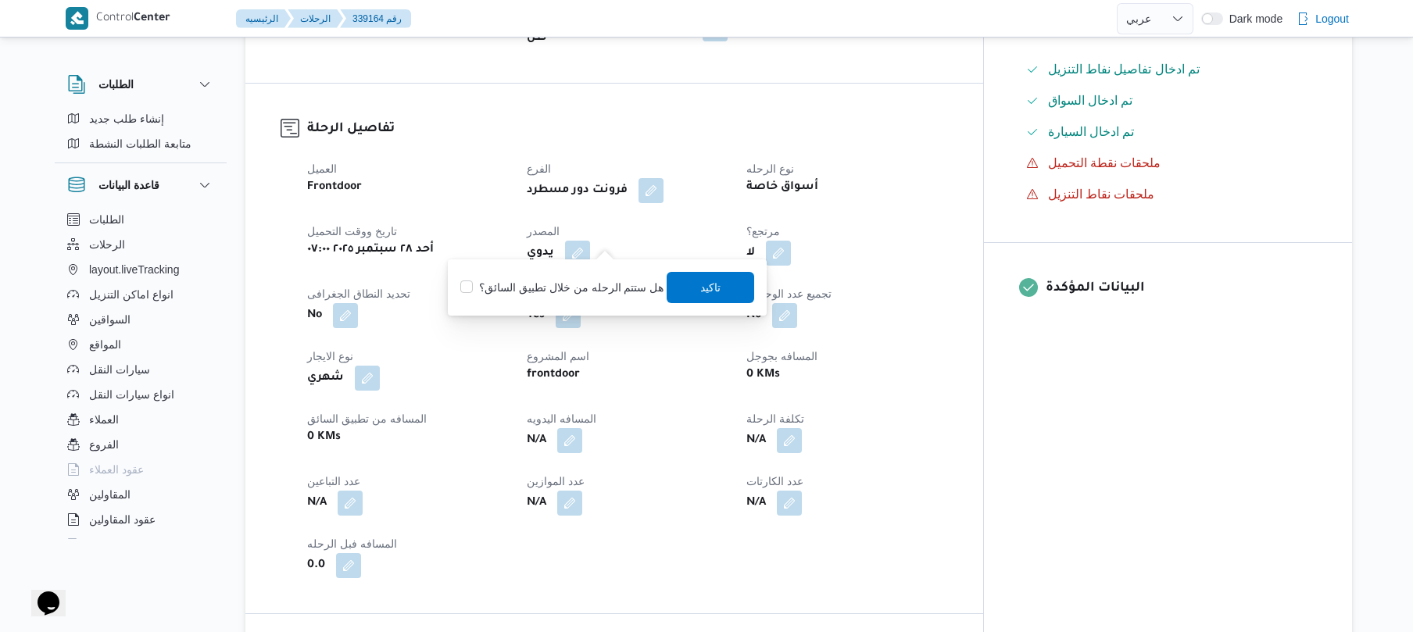
click at [585, 275] on div "هل ستتم الرحله من خلال تطبيق السائق؟ [GEOGRAPHIC_DATA]" at bounding box center [607, 287] width 297 height 34
click at [592, 278] on label "هل ستتم الرحله من خلال تطبيق السائق؟" at bounding box center [561, 287] width 203 height 19
checkbox input "true"
click at [701, 286] on span "تاكيد" at bounding box center [711, 286] width 20 height 19
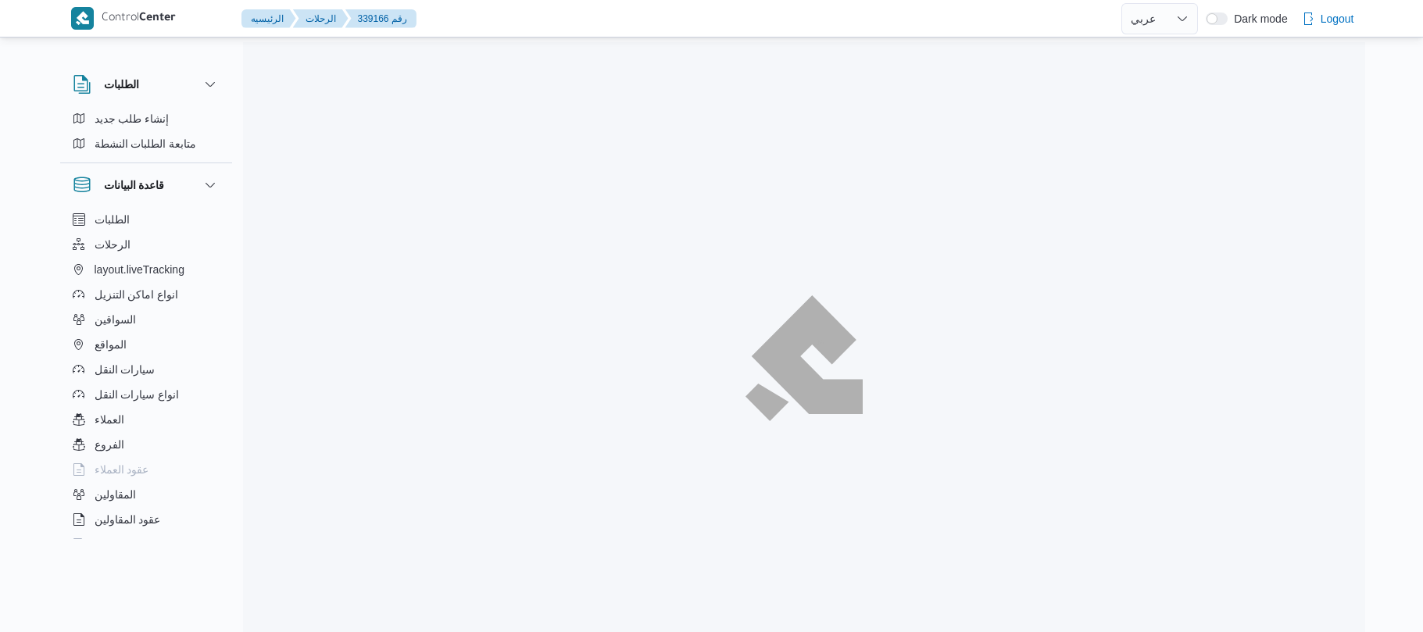
select select "ar"
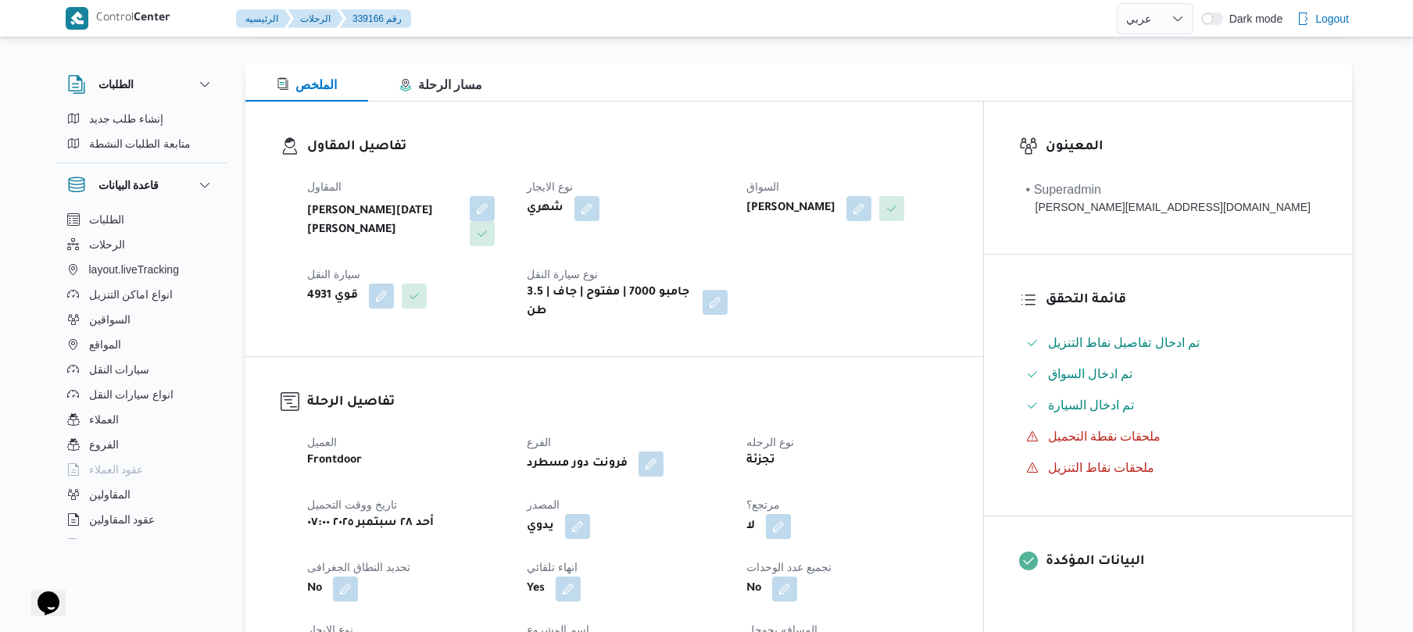
scroll to position [417, 0]
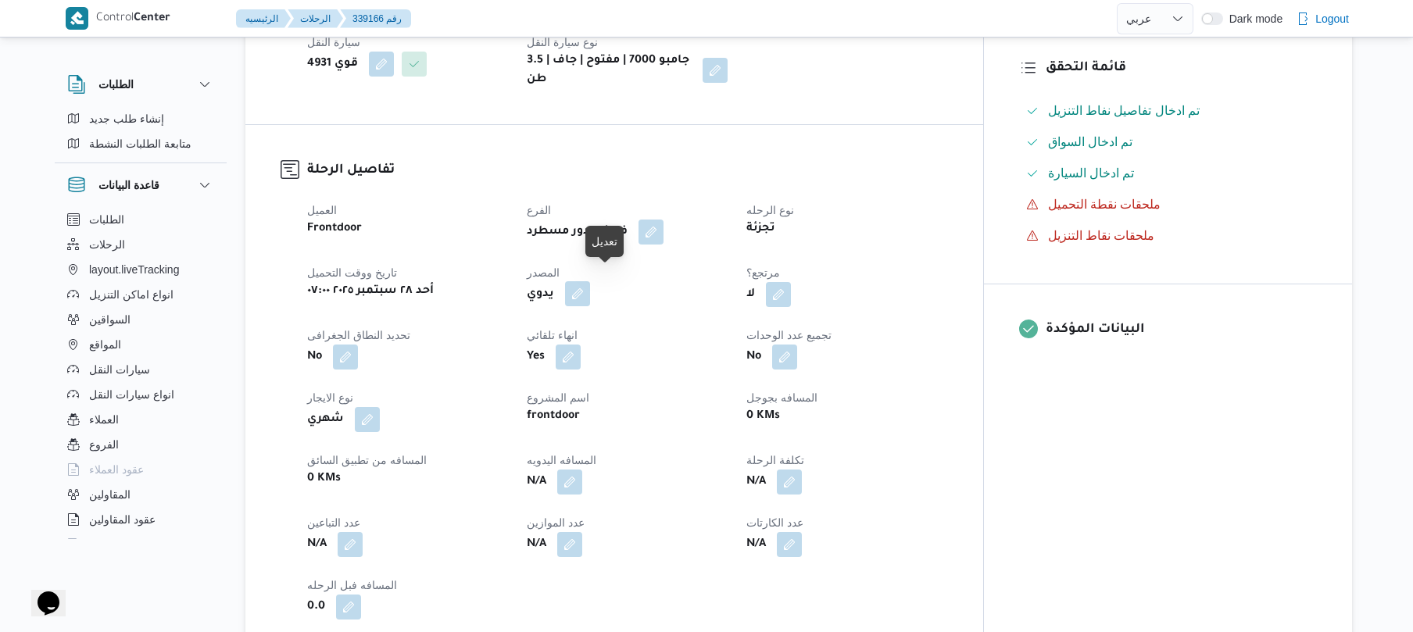
click at [590, 283] on button "button" at bounding box center [577, 293] width 25 height 25
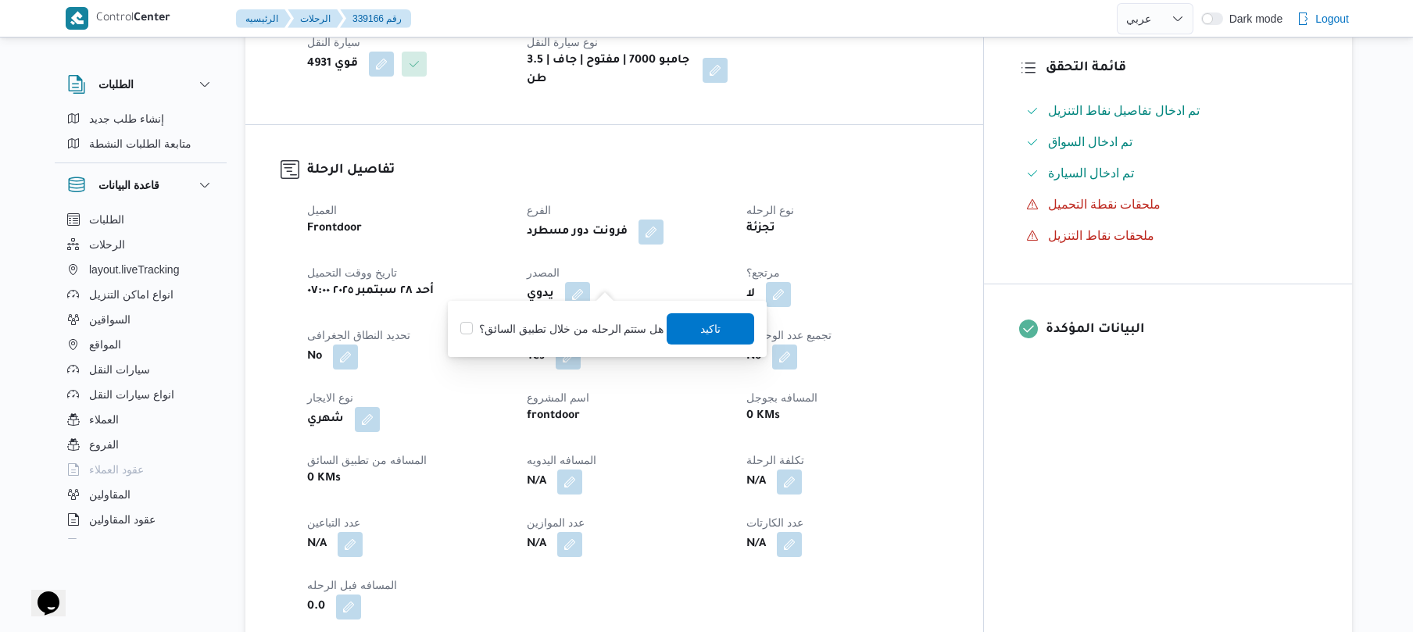
click at [564, 335] on label "هل ستتم الرحله من خلال تطبيق السائق؟" at bounding box center [561, 329] width 203 height 19
checkbox input "true"
click at [688, 331] on span "تاكيد" at bounding box center [712, 328] width 88 height 31
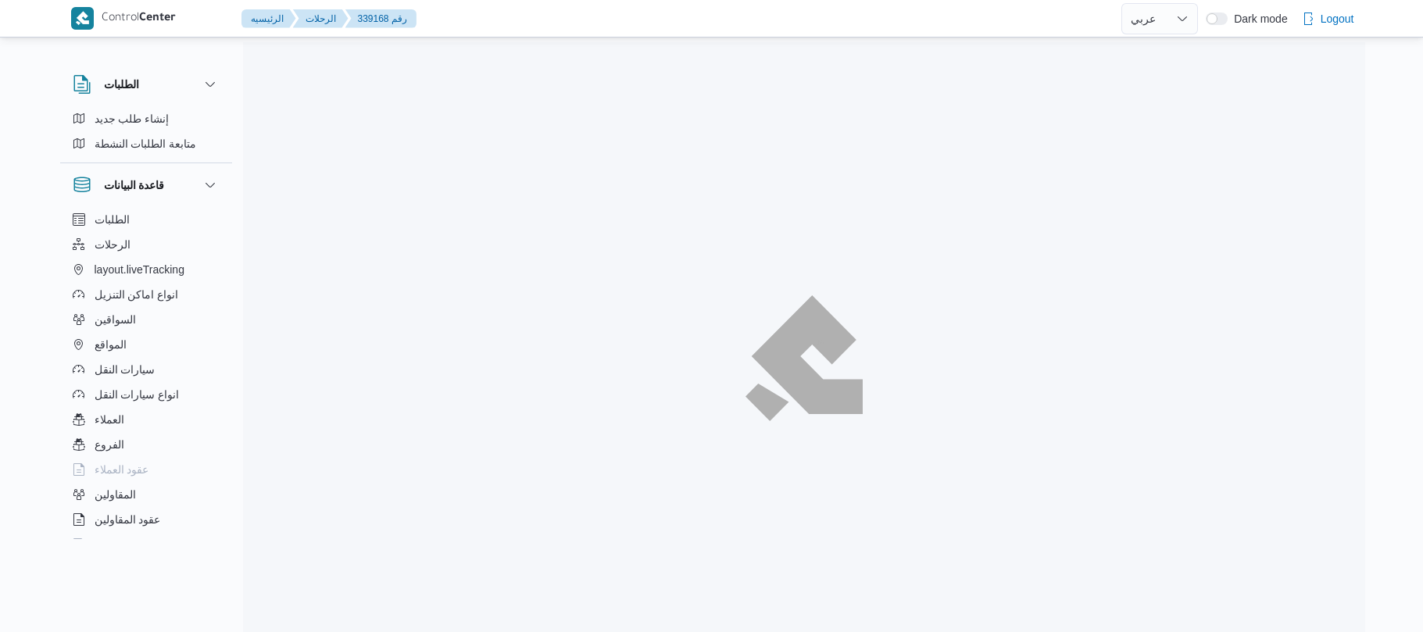
select select "ar"
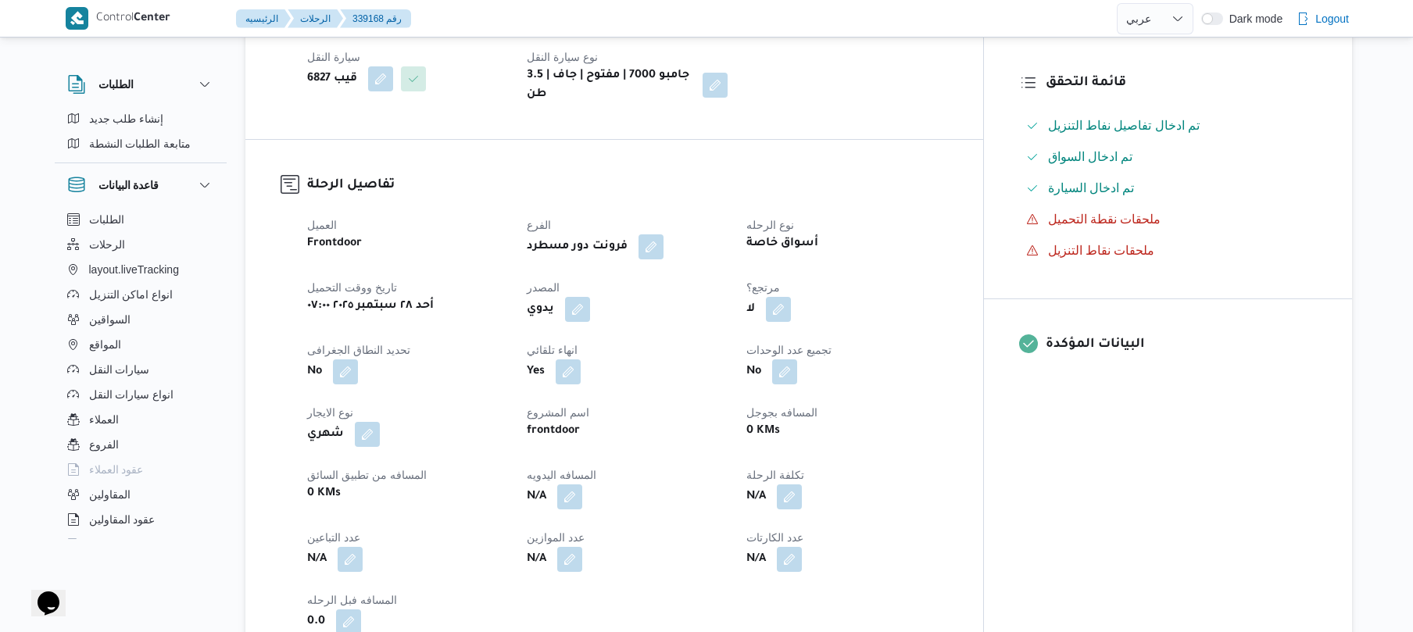
scroll to position [417, 0]
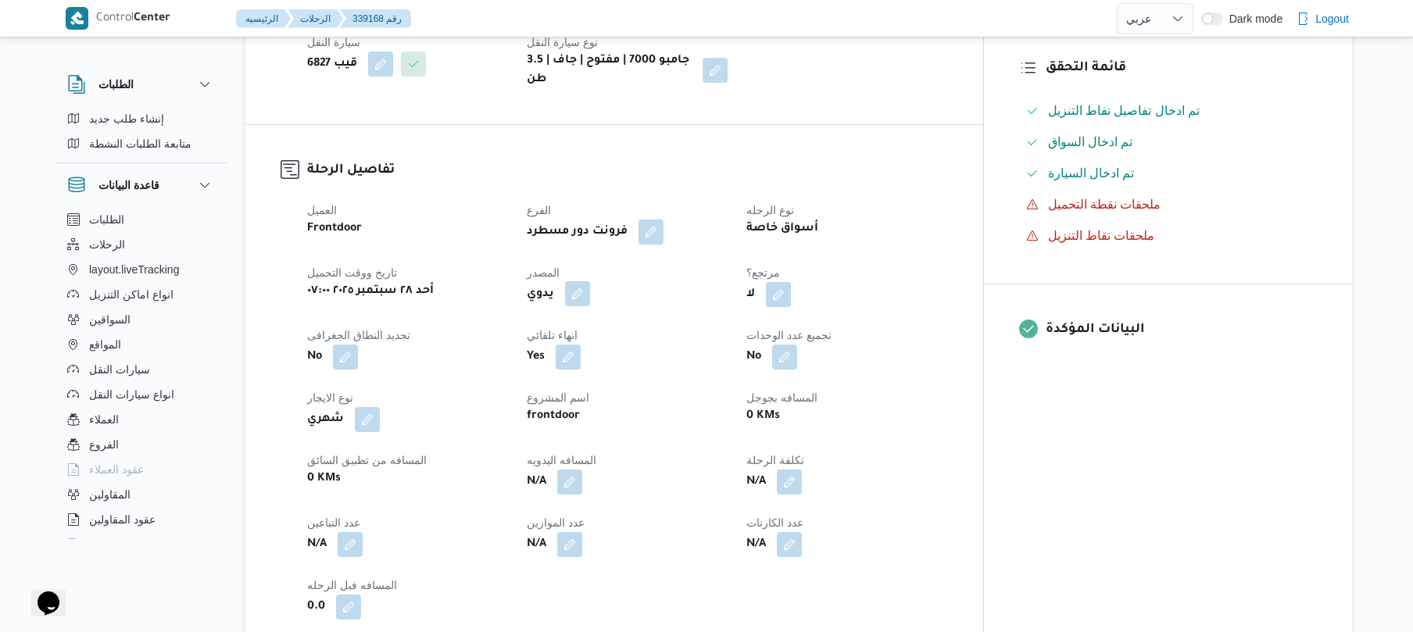
click at [590, 288] on button "button" at bounding box center [577, 293] width 25 height 25
click at [579, 322] on label "هل ستتم الرحله من خلال تطبيق السائق؟" at bounding box center [561, 329] width 203 height 19
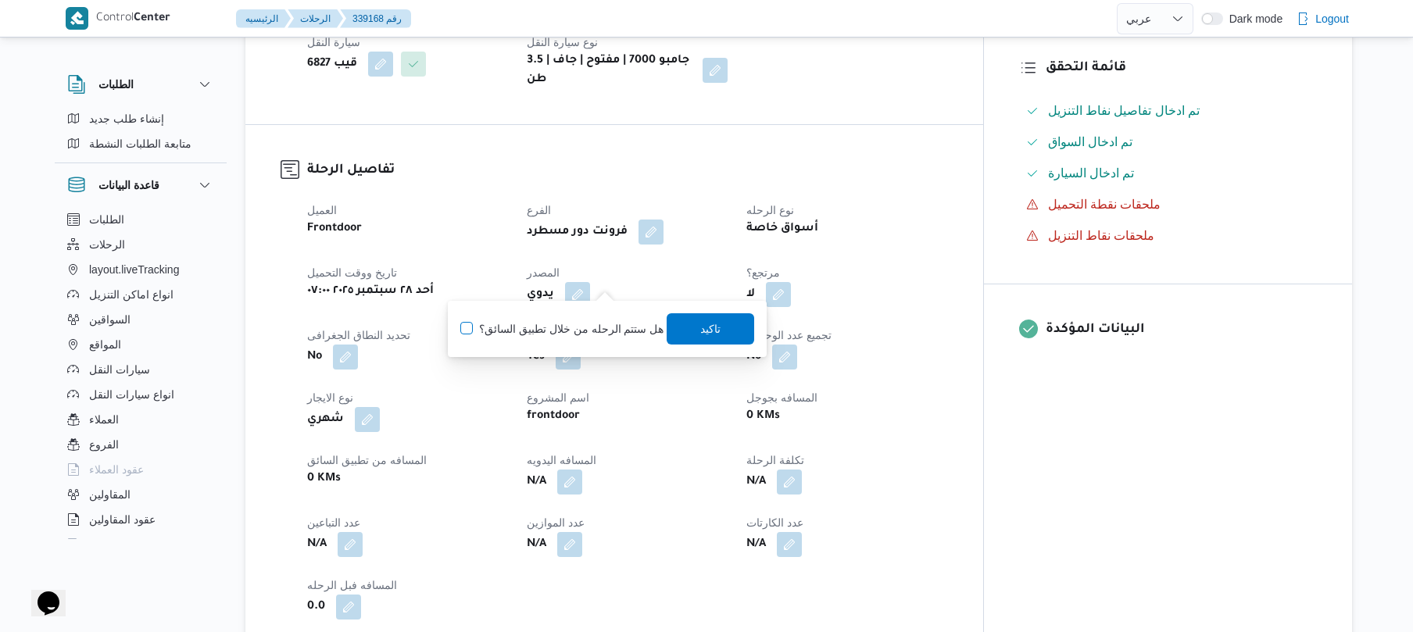
checkbox input "true"
click at [686, 325] on span "تاكيد" at bounding box center [712, 328] width 88 height 31
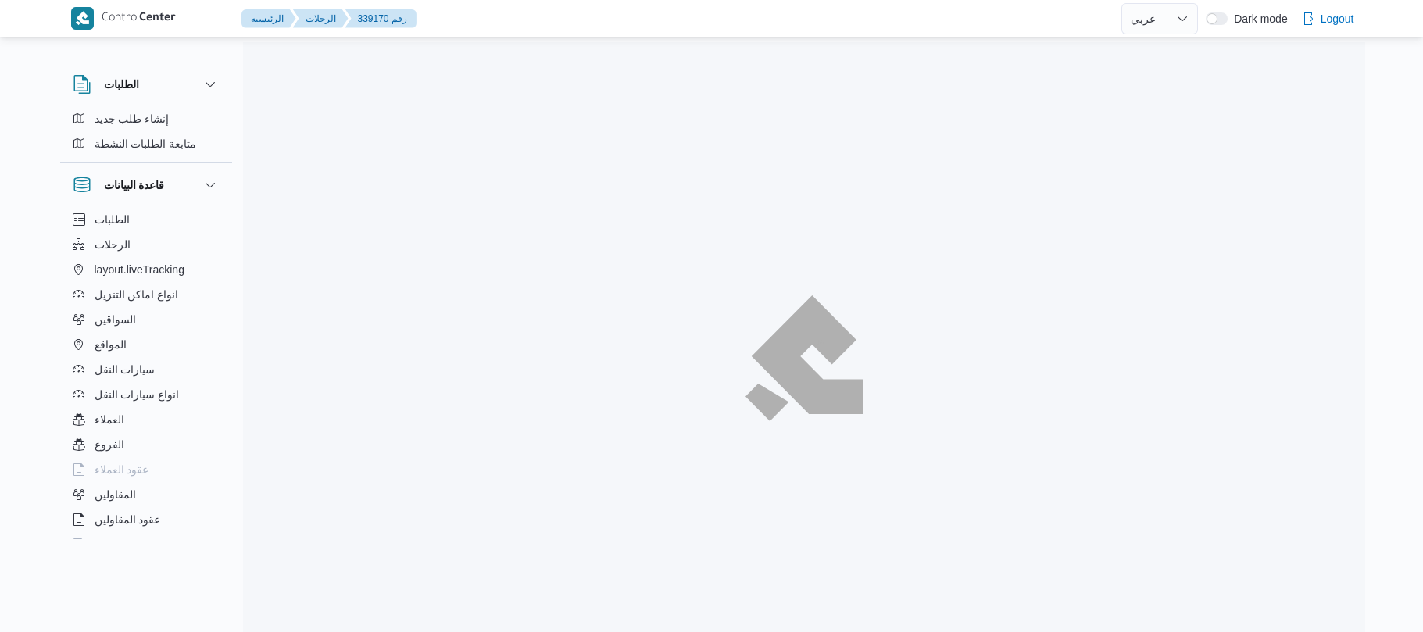
select select "ar"
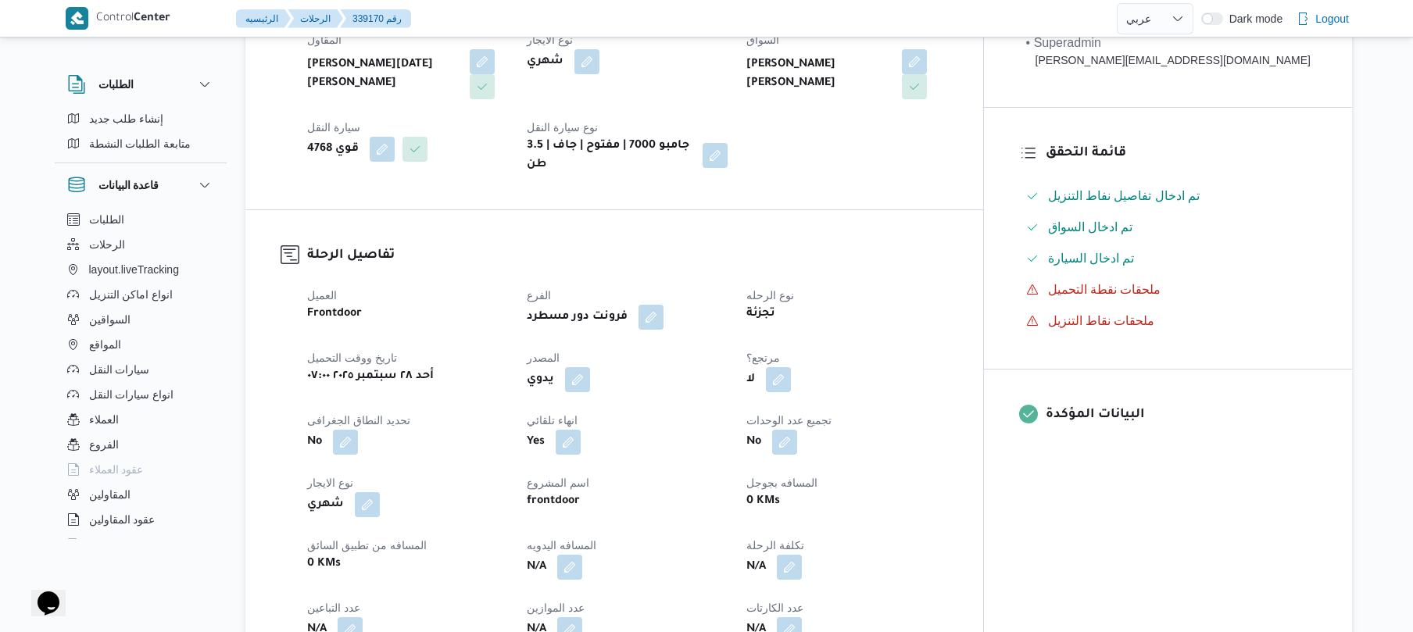
scroll to position [333, 0]
click at [590, 370] on button "button" at bounding box center [577, 377] width 25 height 25
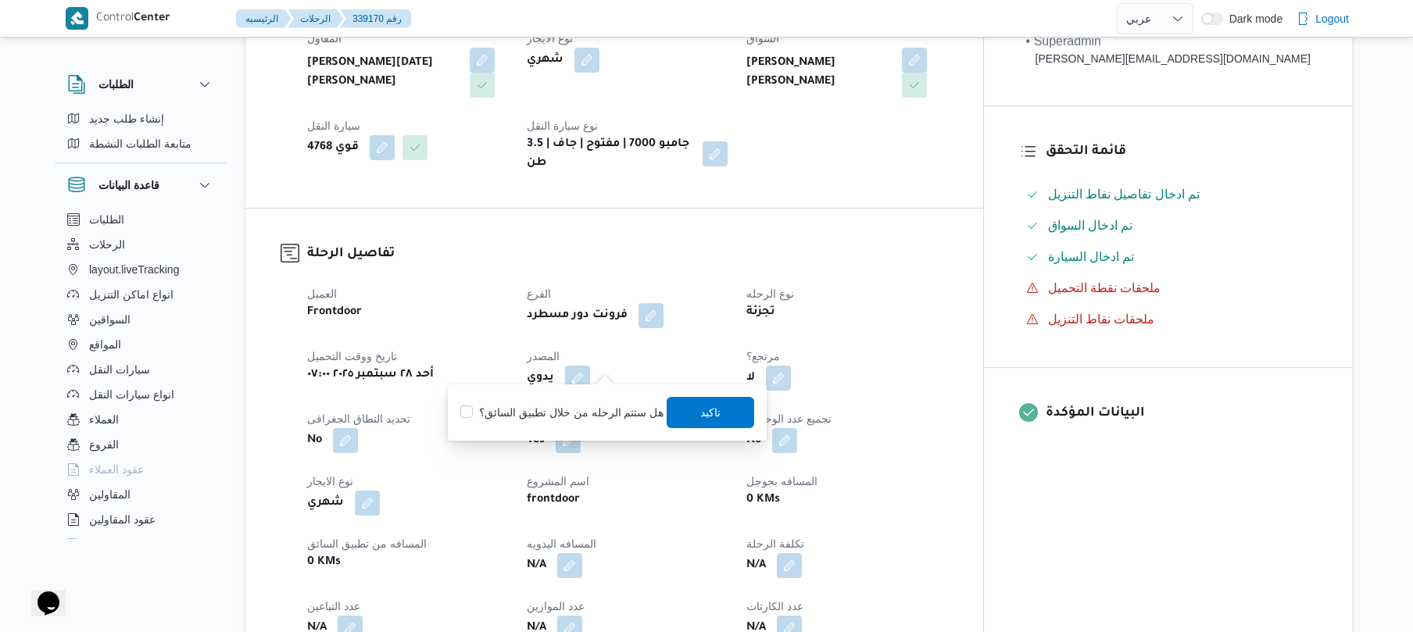
click at [561, 427] on div "هل ستتم الرحله من خلال تطبيق السائق؟ تاكيد" at bounding box center [607, 413] width 297 height 34
click at [572, 417] on label "هل ستتم الرحله من خلال تطبيق السائق؟" at bounding box center [561, 412] width 203 height 19
checkbox input "true"
click at [704, 414] on span "تاكيد" at bounding box center [711, 412] width 20 height 19
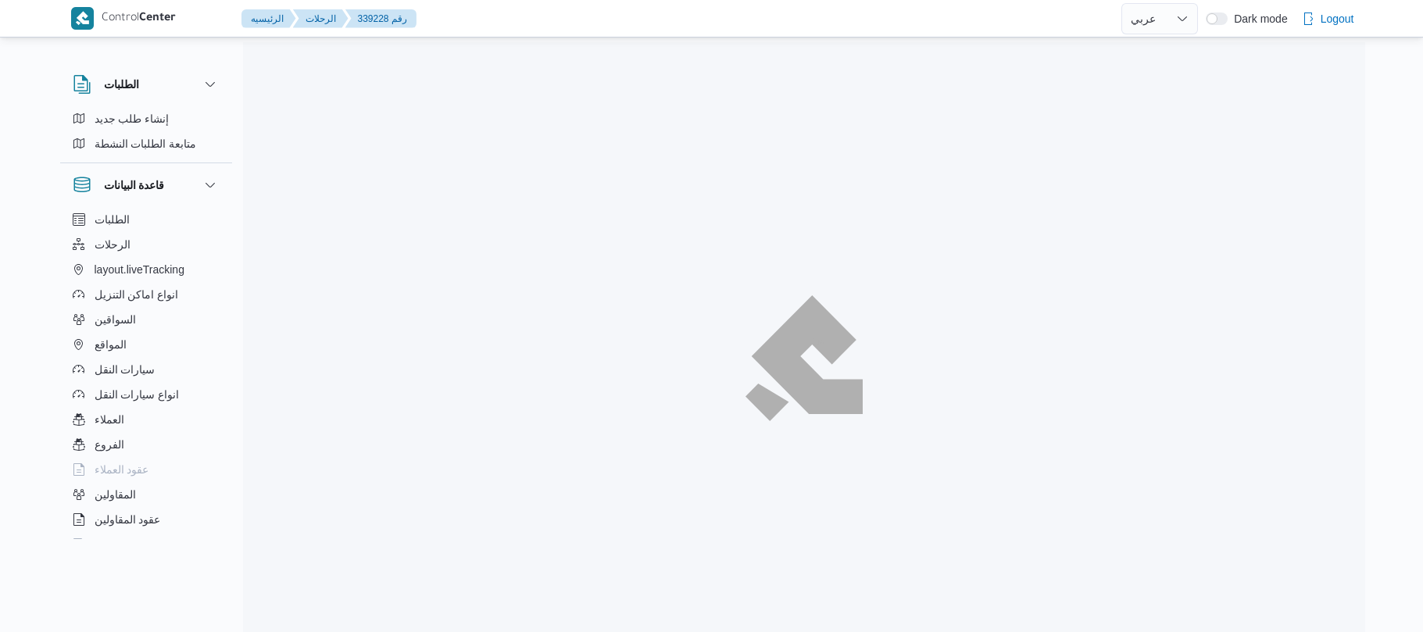
select select "ar"
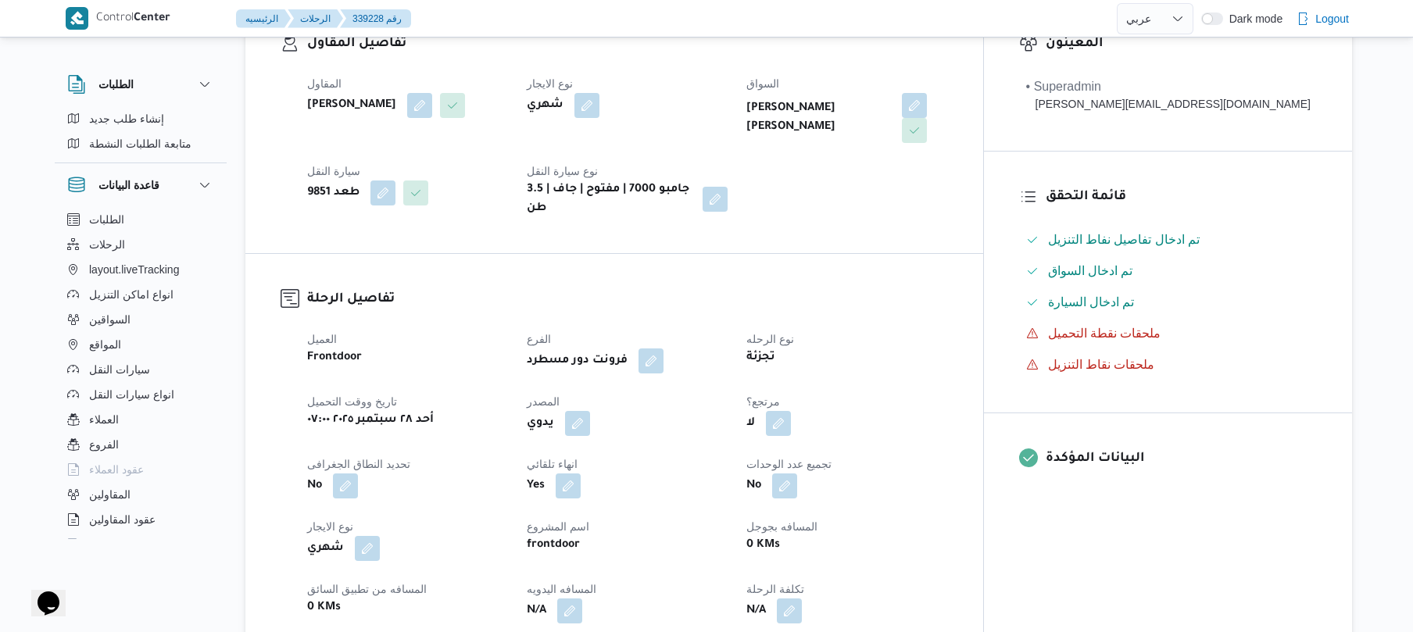
scroll to position [458, 0]
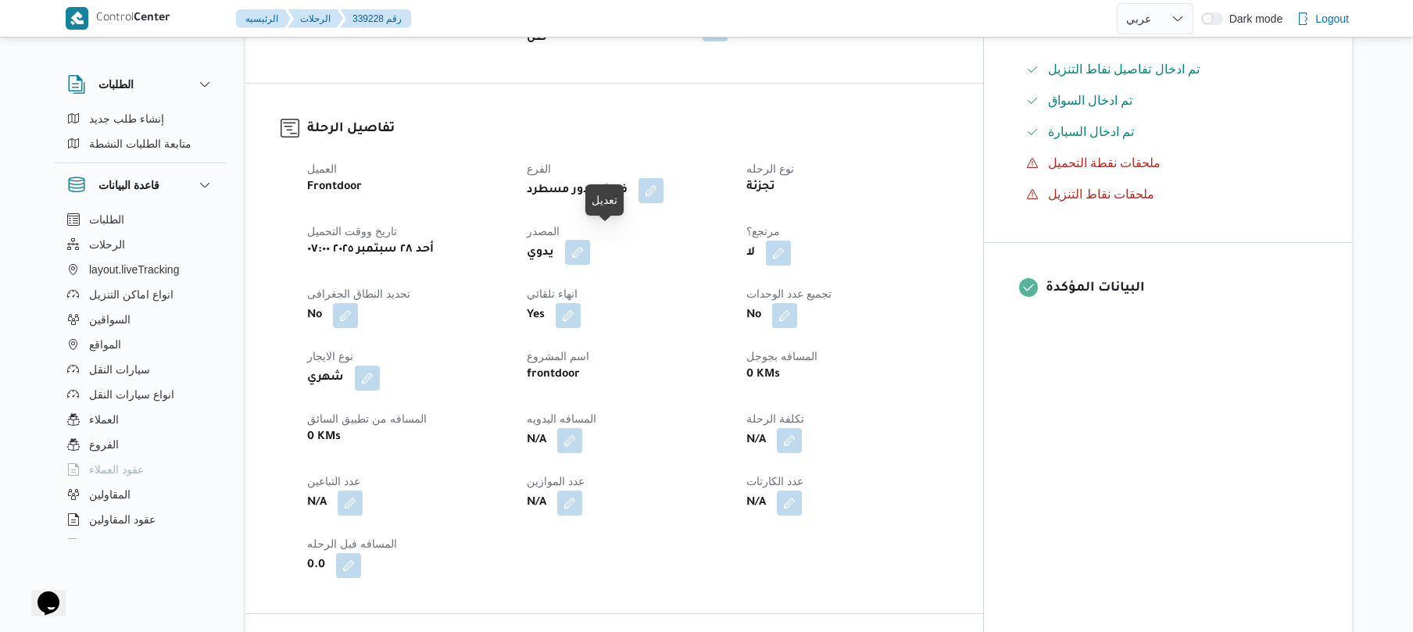
click at [590, 245] on button "button" at bounding box center [577, 252] width 25 height 25
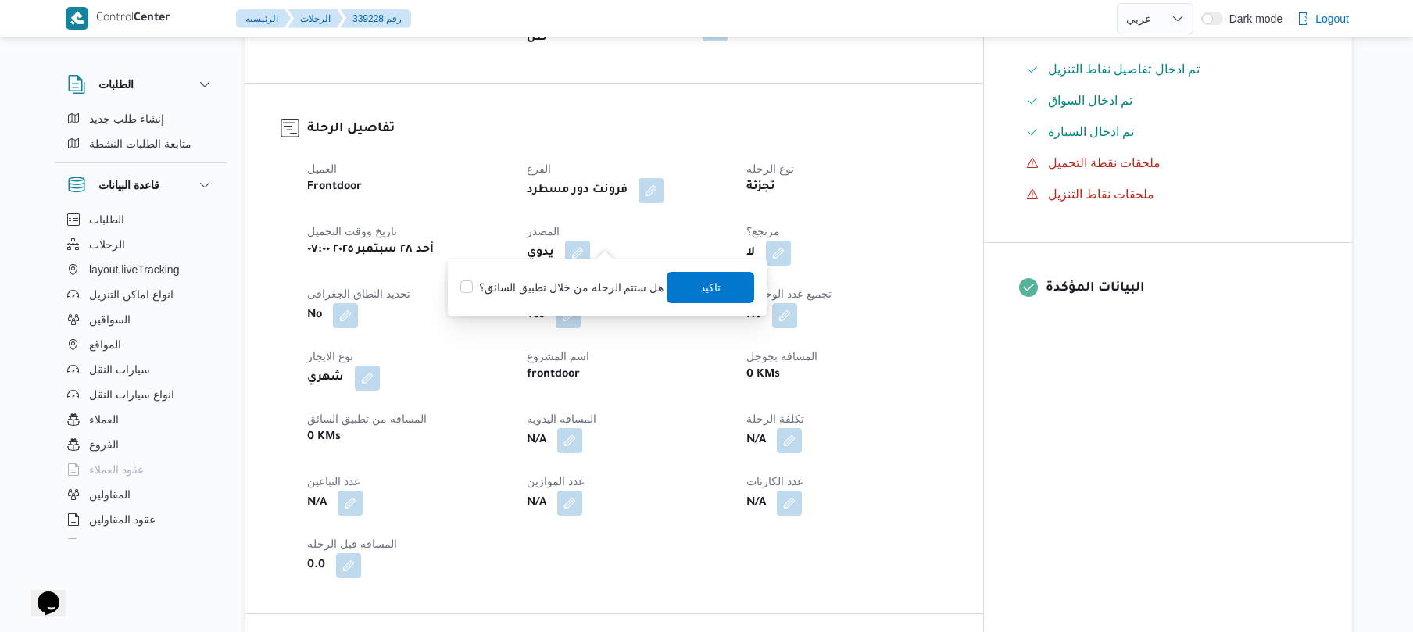
click at [582, 288] on label "هل ستتم الرحله من خلال تطبيق السائق؟" at bounding box center [561, 287] width 203 height 19
checkbox input "true"
click at [705, 291] on span "تاكيد" at bounding box center [711, 286] width 20 height 19
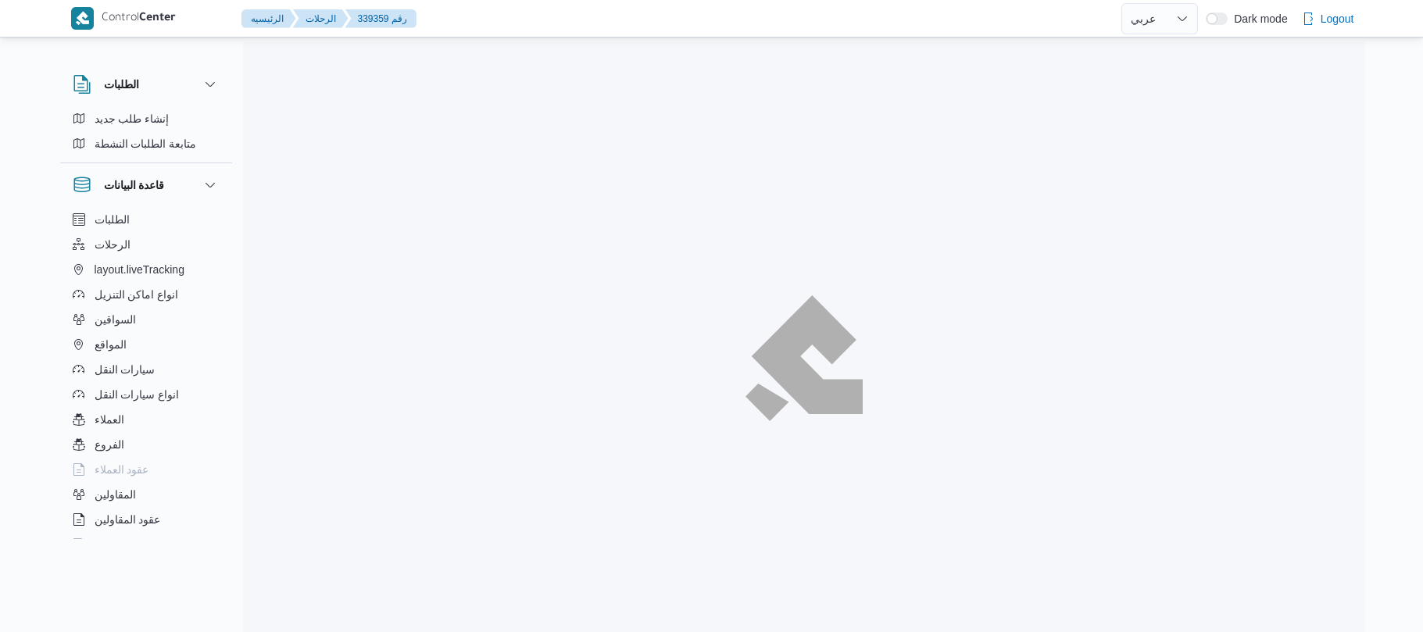
select select "ar"
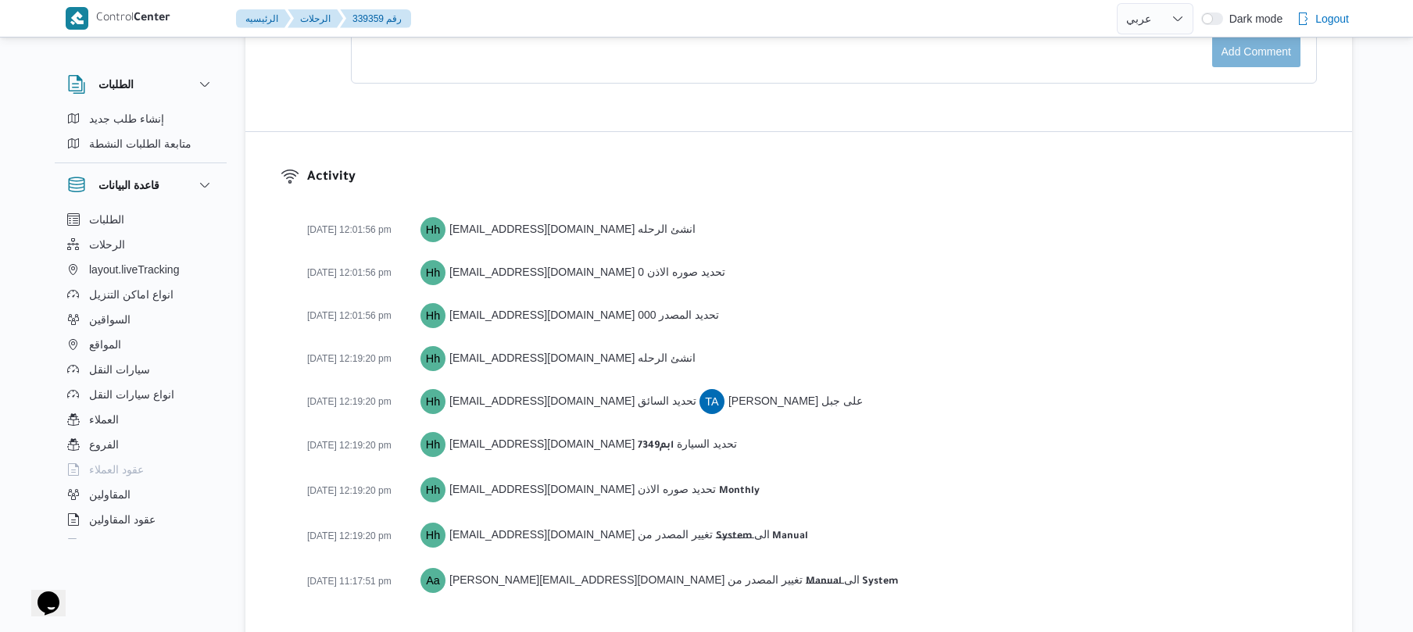
scroll to position [1513, 0]
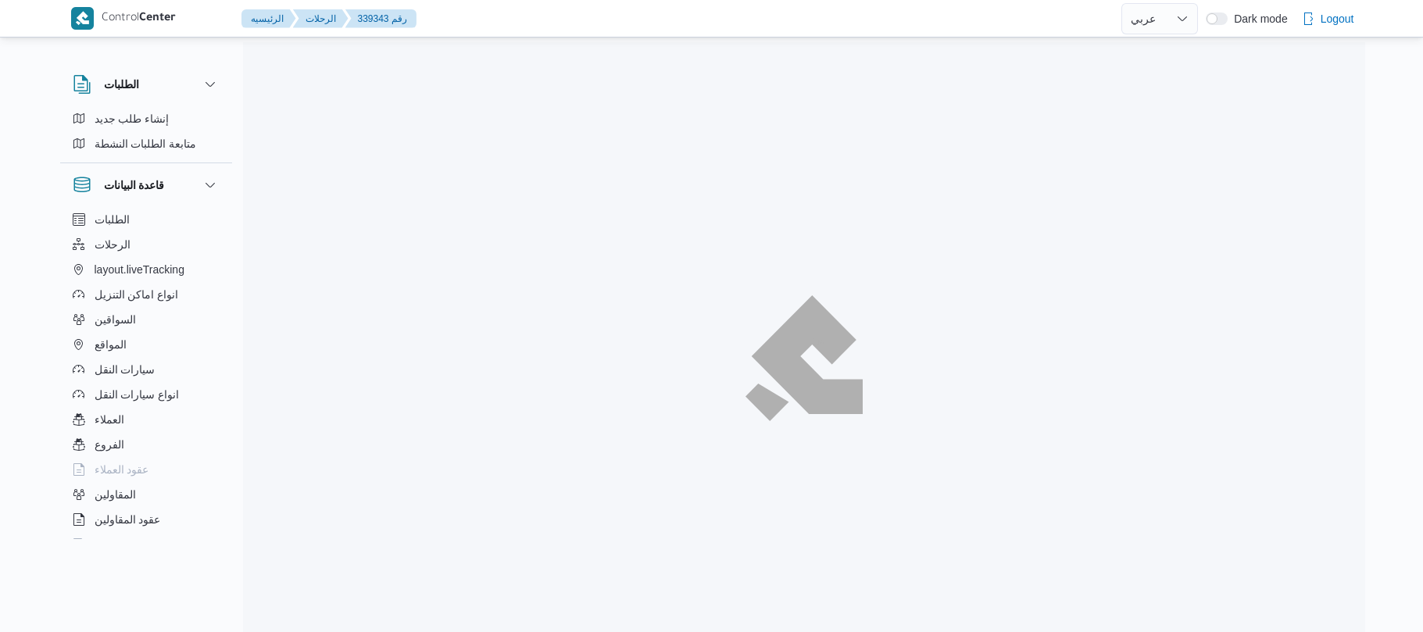
select select "ar"
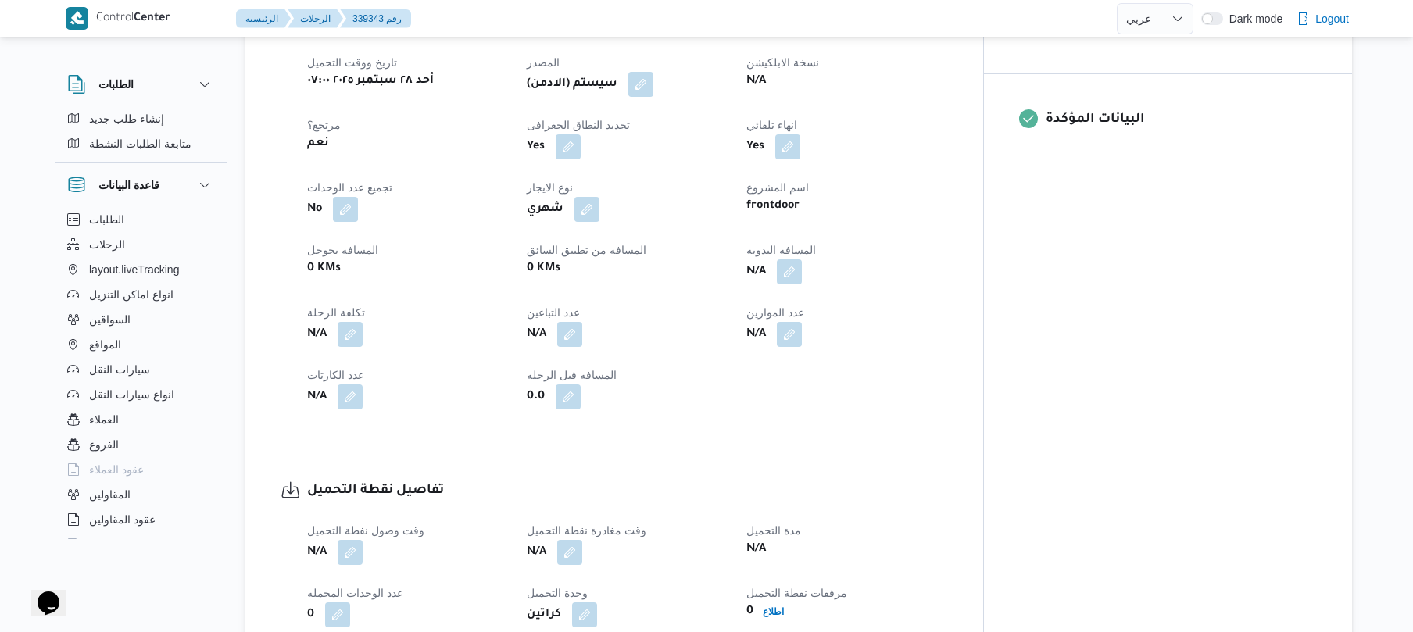
scroll to position [625, 0]
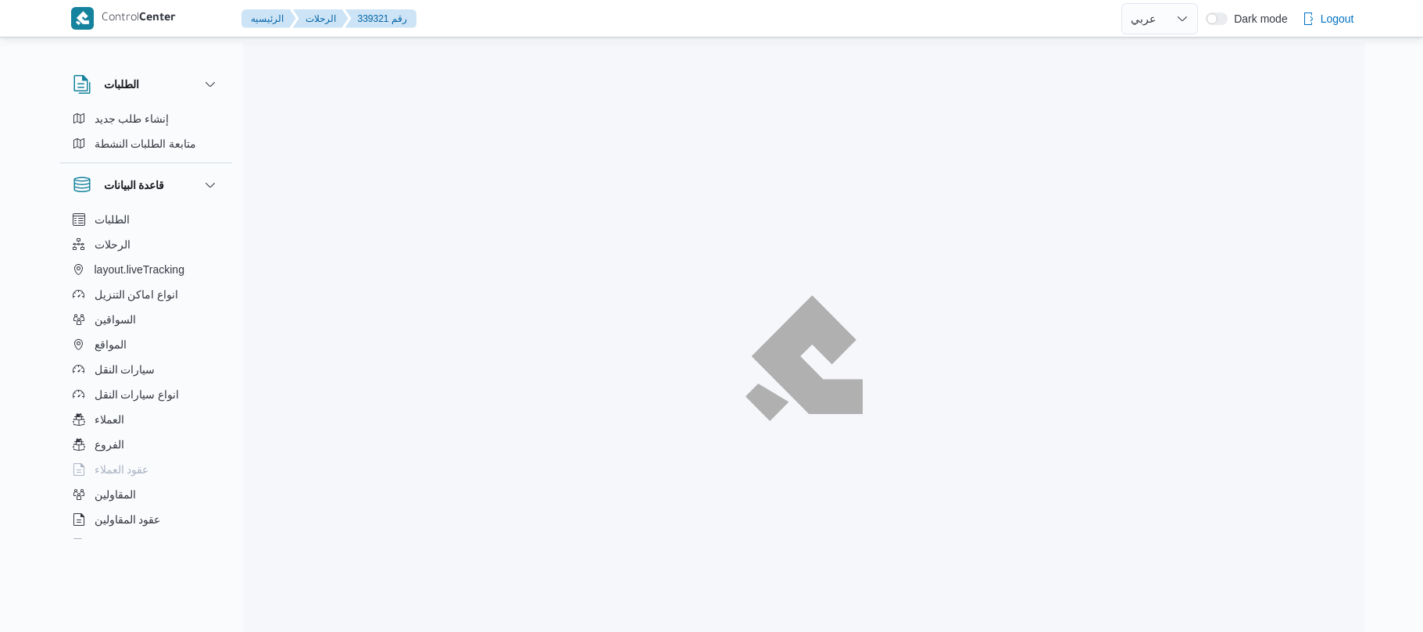
select select "ar"
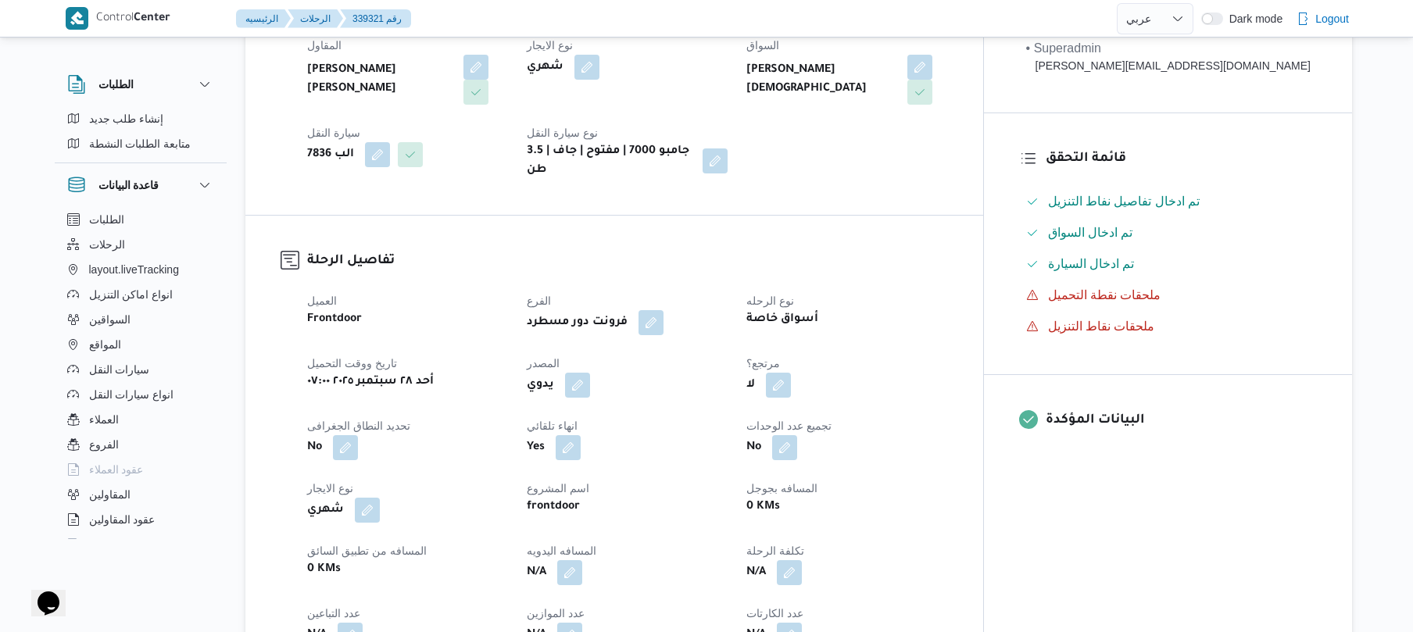
scroll to position [333, 0]
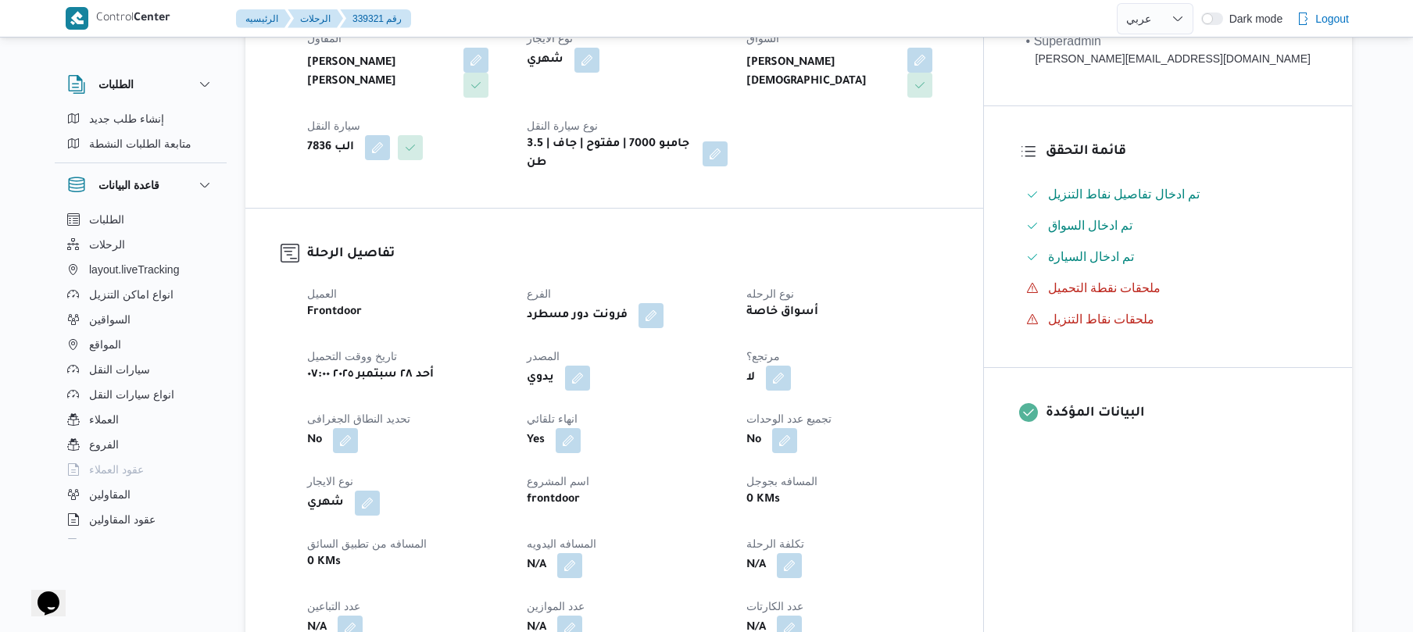
click at [610, 378] on div "يدوي" at bounding box center [627, 378] width 204 height 28
click at [590, 369] on button "button" at bounding box center [577, 377] width 25 height 25
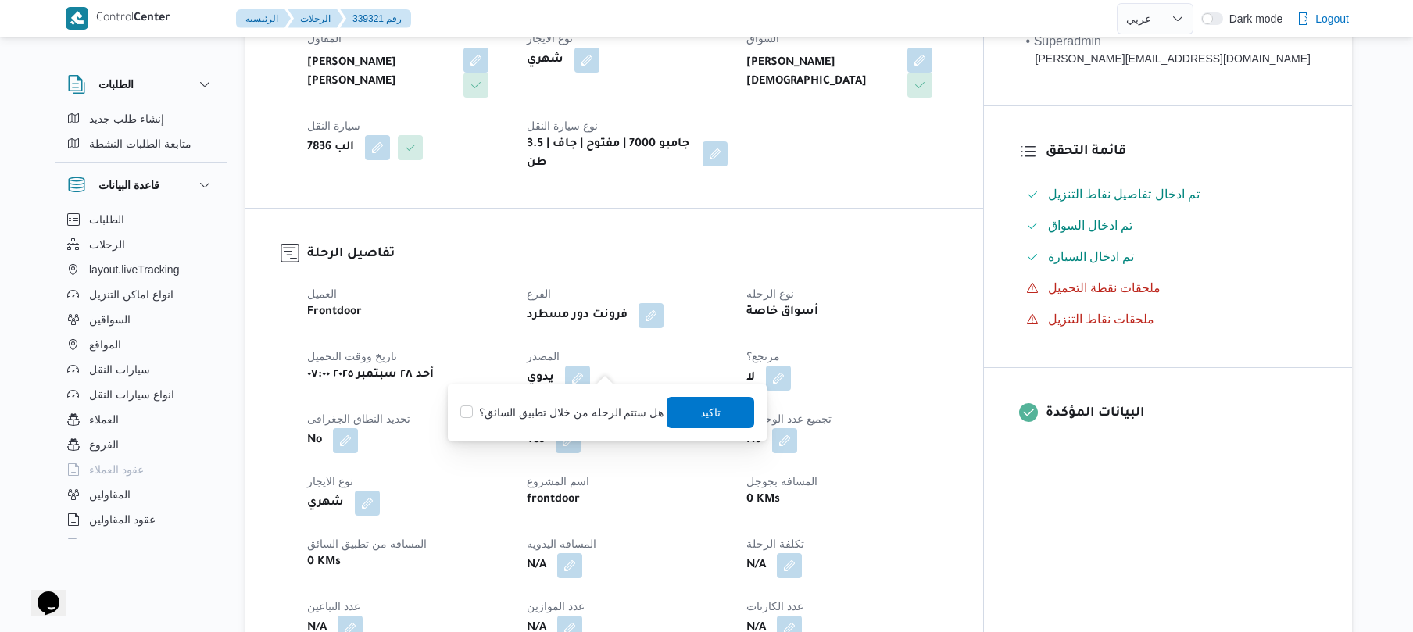
click at [567, 408] on label "هل ستتم الرحله من خلال تطبيق السائق؟" at bounding box center [561, 412] width 203 height 19
checkbox input "true"
click at [683, 414] on span "تاكيد" at bounding box center [712, 411] width 88 height 31
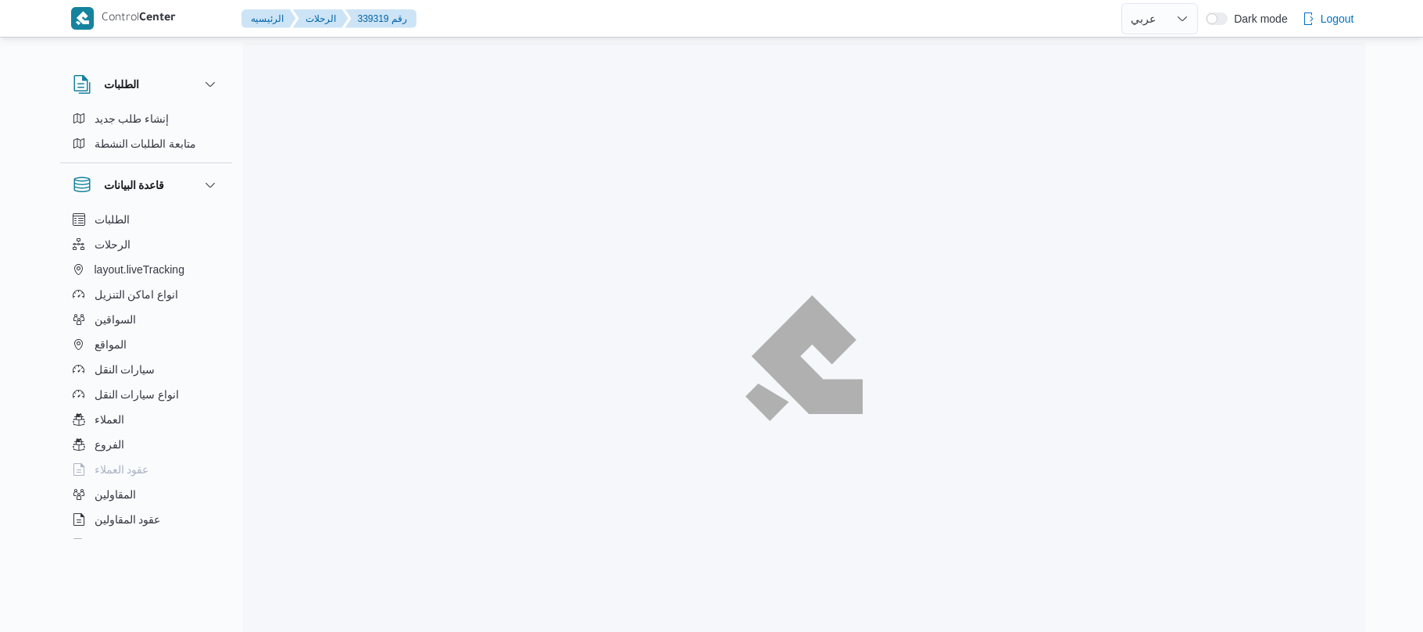
select select "ar"
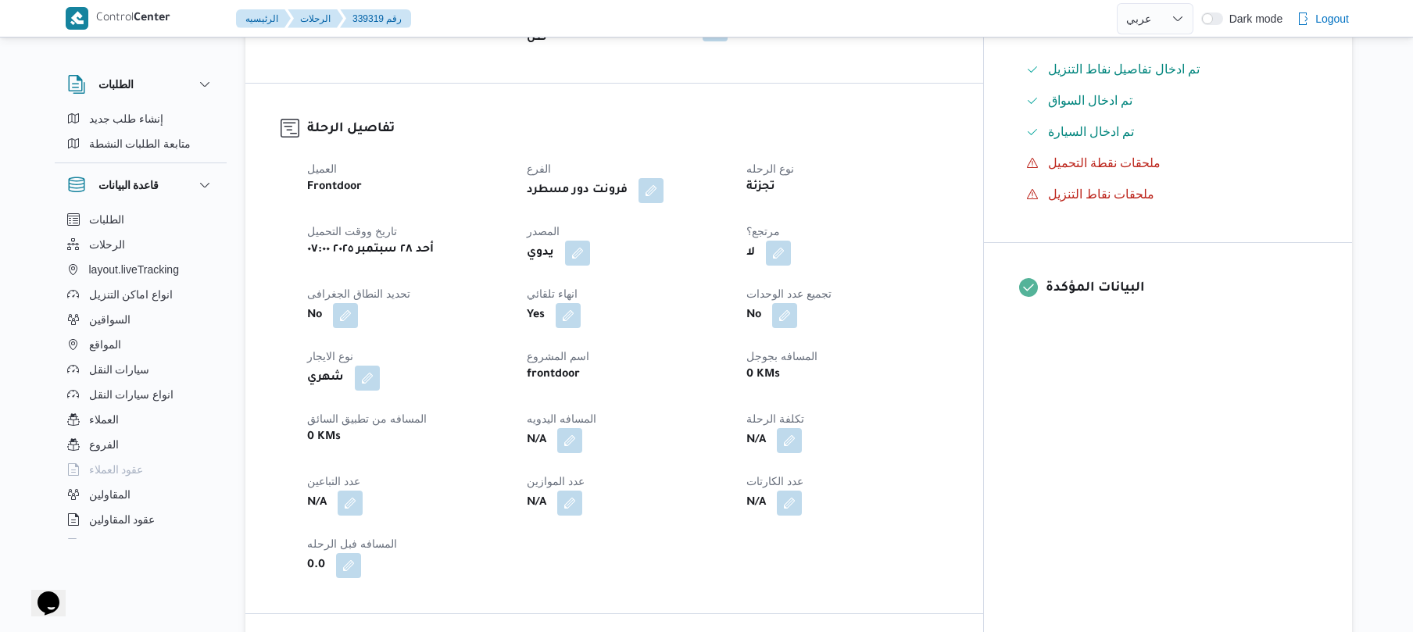
scroll to position [500, 0]
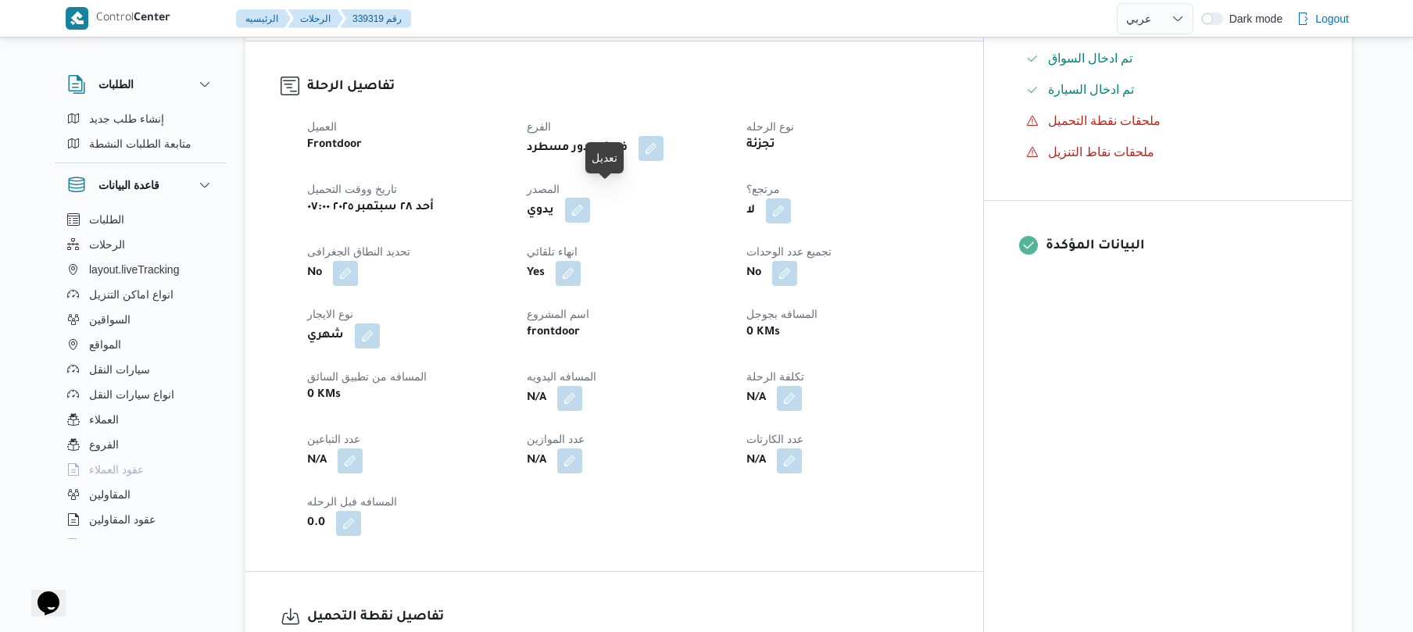
click at [590, 198] on button "button" at bounding box center [577, 210] width 25 height 25
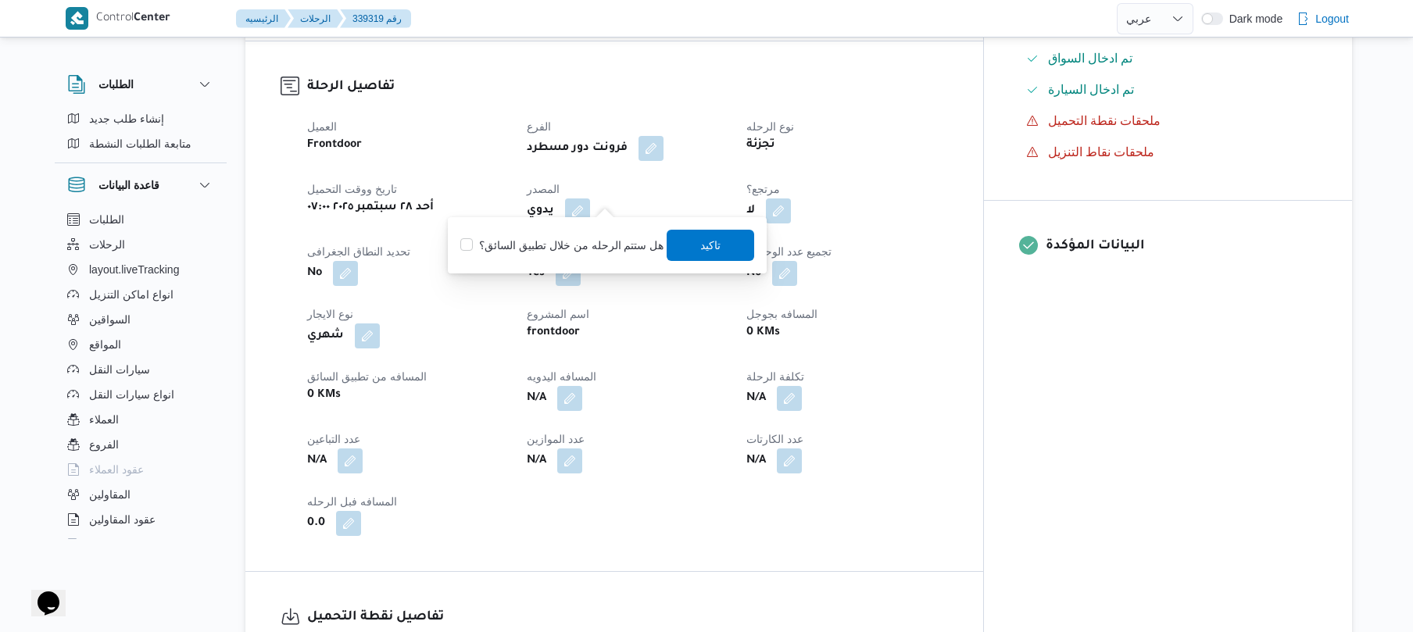
click at [570, 244] on label "هل ستتم الرحله من خلال تطبيق السائق؟" at bounding box center [561, 245] width 203 height 19
checkbox input "true"
click at [702, 242] on span "تاكيد" at bounding box center [711, 244] width 20 height 19
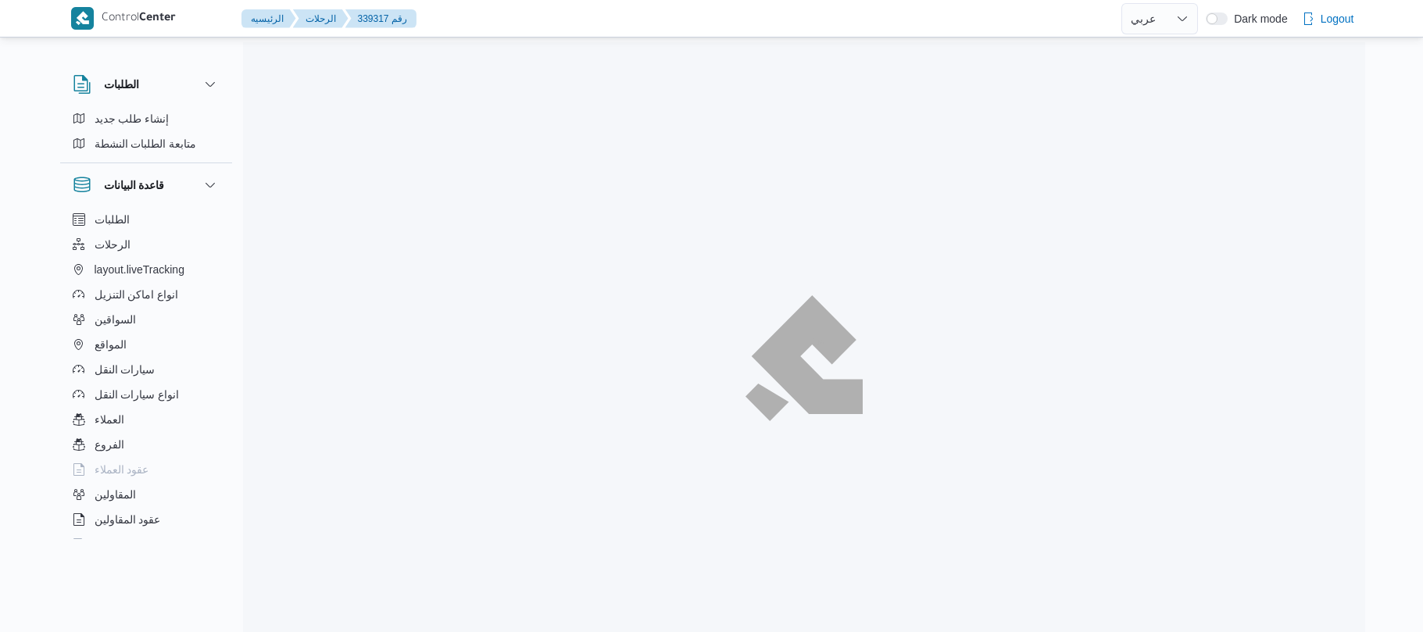
select select "ar"
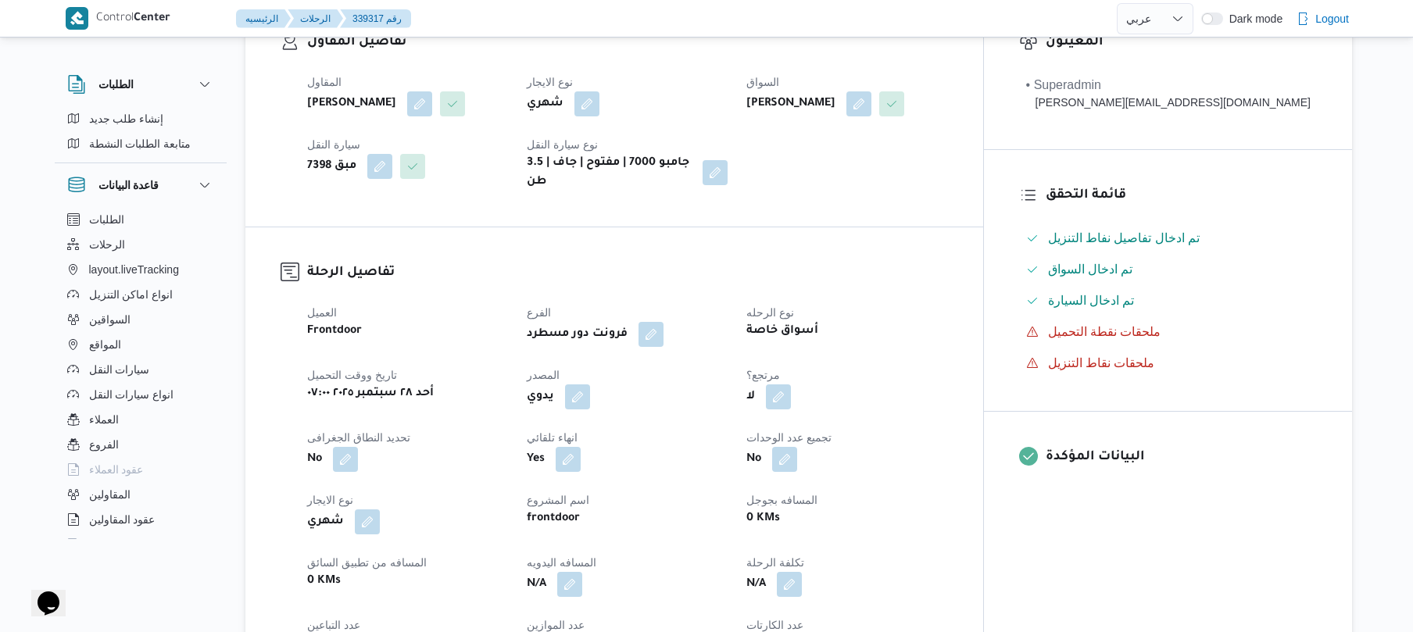
scroll to position [292, 0]
click at [590, 406] on button "button" at bounding box center [577, 393] width 25 height 25
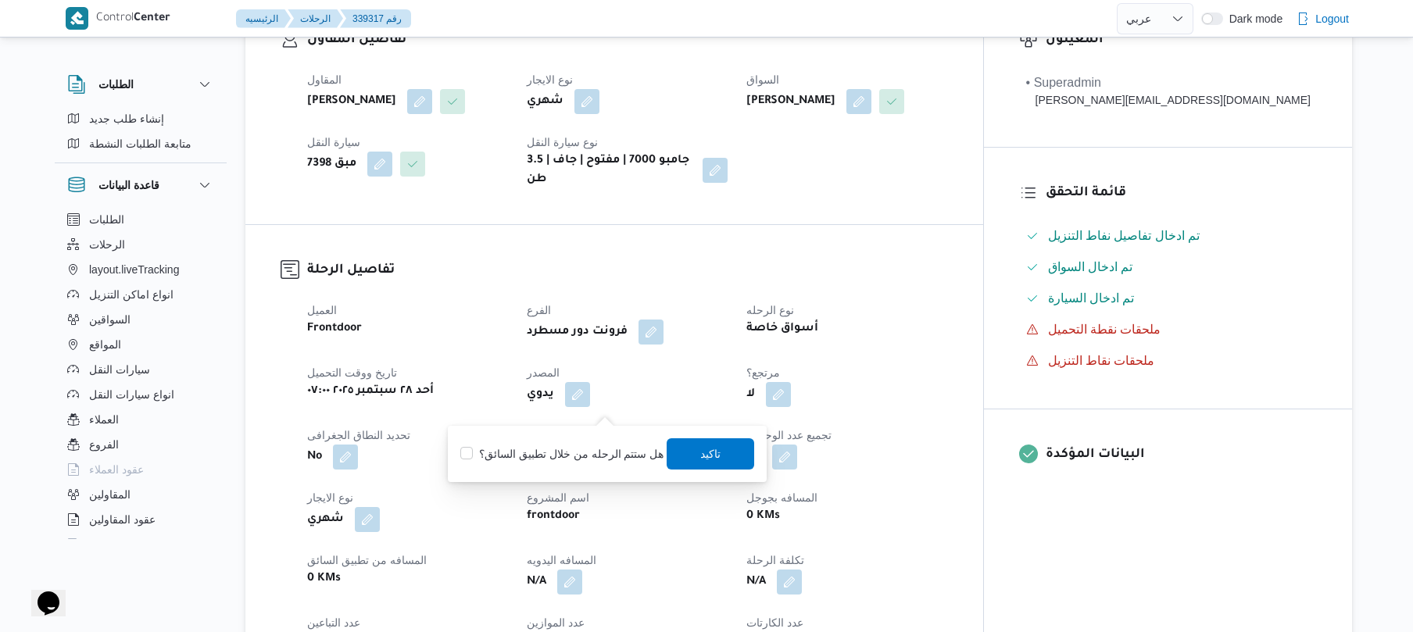
click at [566, 460] on label "هل ستتم الرحله من خلال تطبيق السائق؟" at bounding box center [561, 454] width 203 height 19
checkbox input "true"
click at [718, 450] on span "تاكيد" at bounding box center [712, 453] width 88 height 31
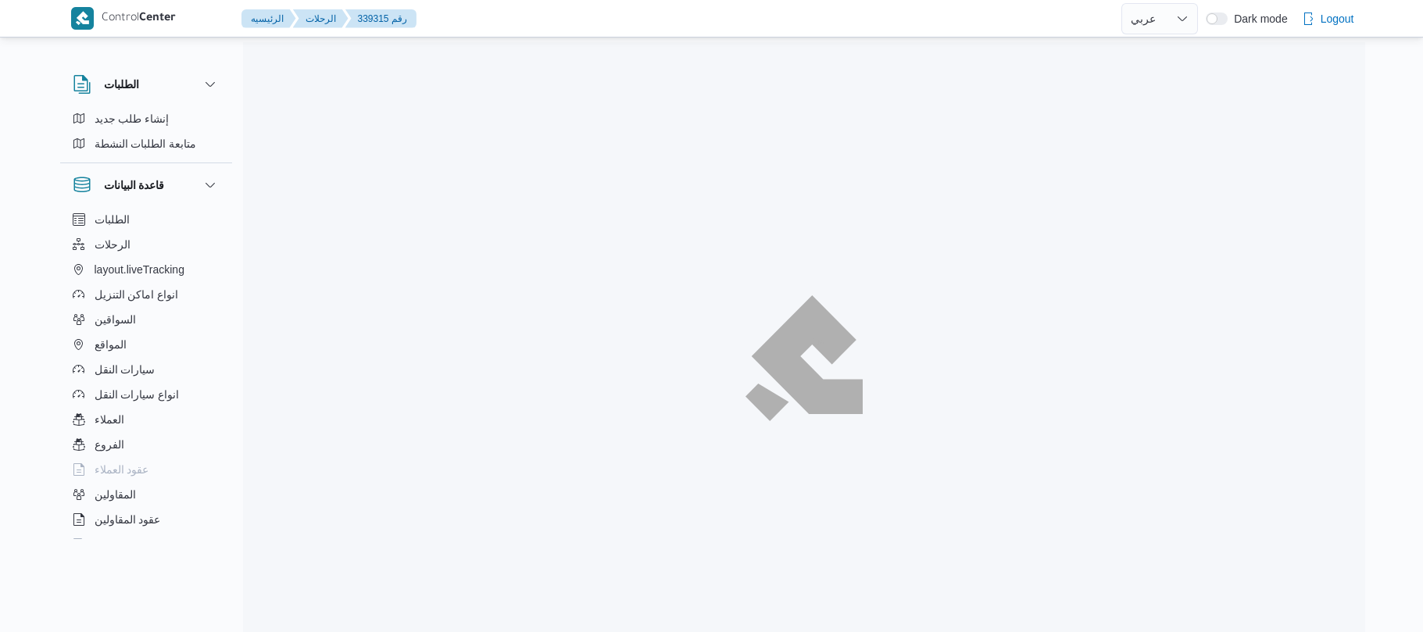
select select "ar"
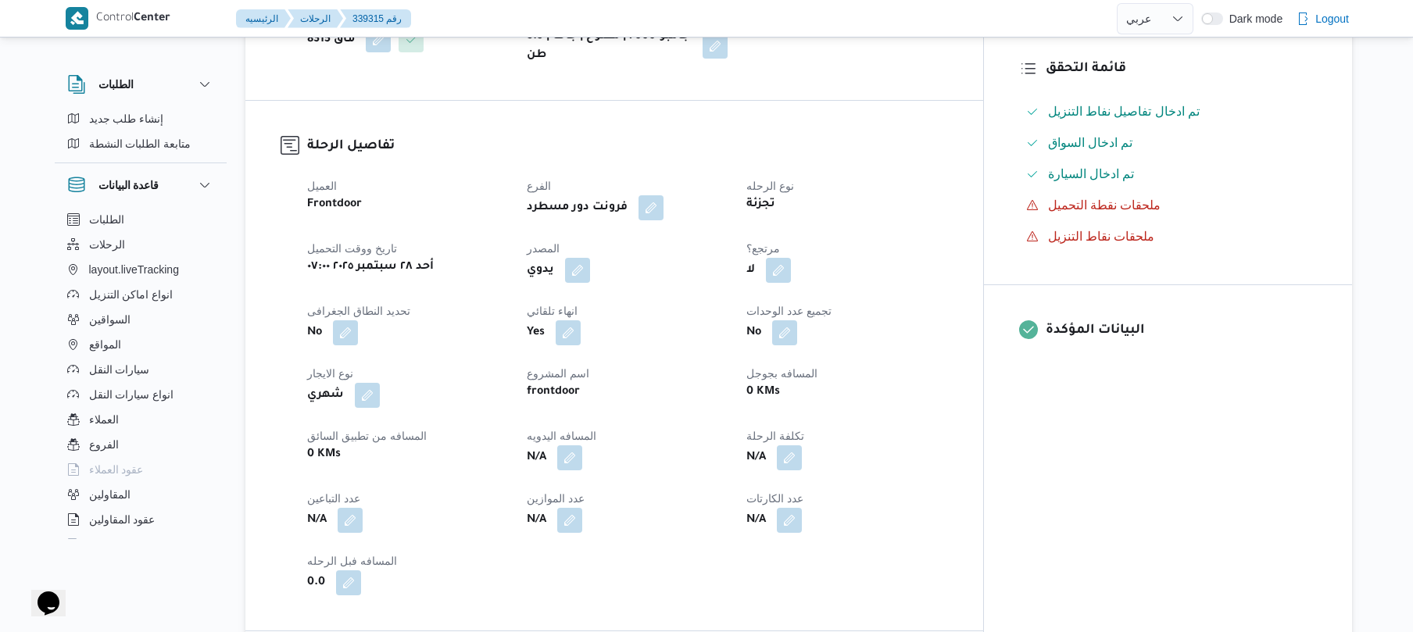
scroll to position [458, 0]
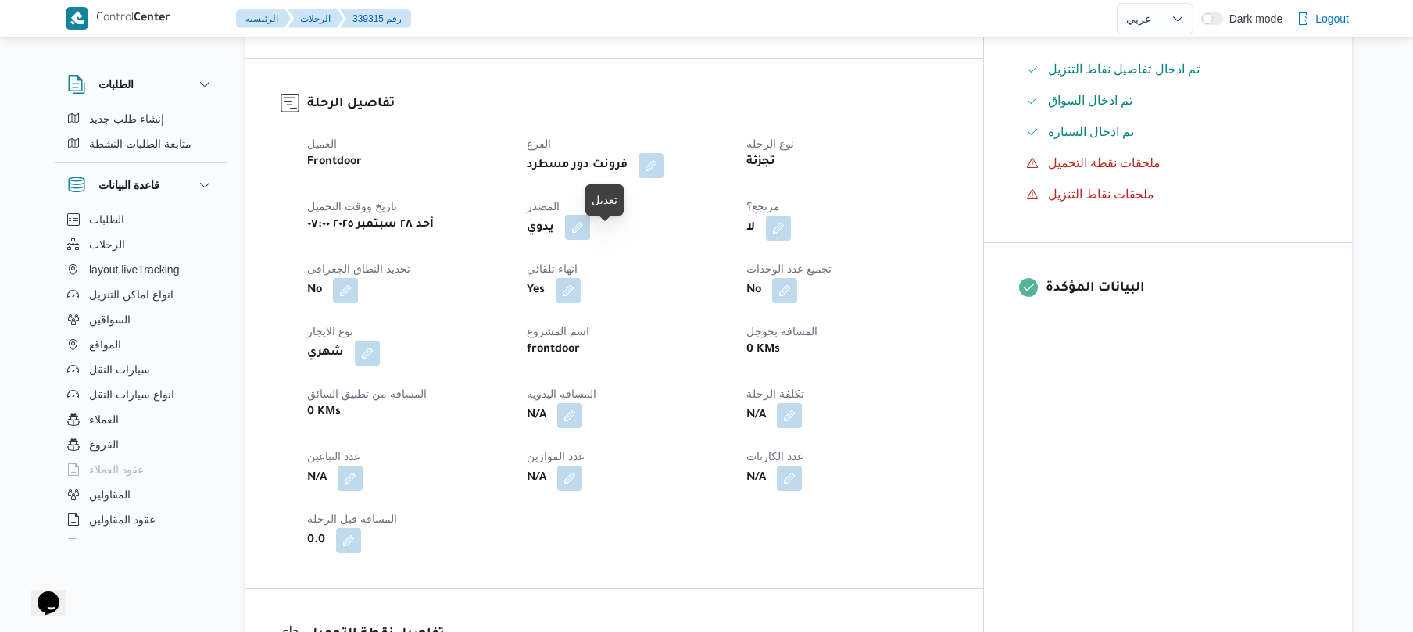
click at [590, 239] on button "button" at bounding box center [577, 227] width 25 height 25
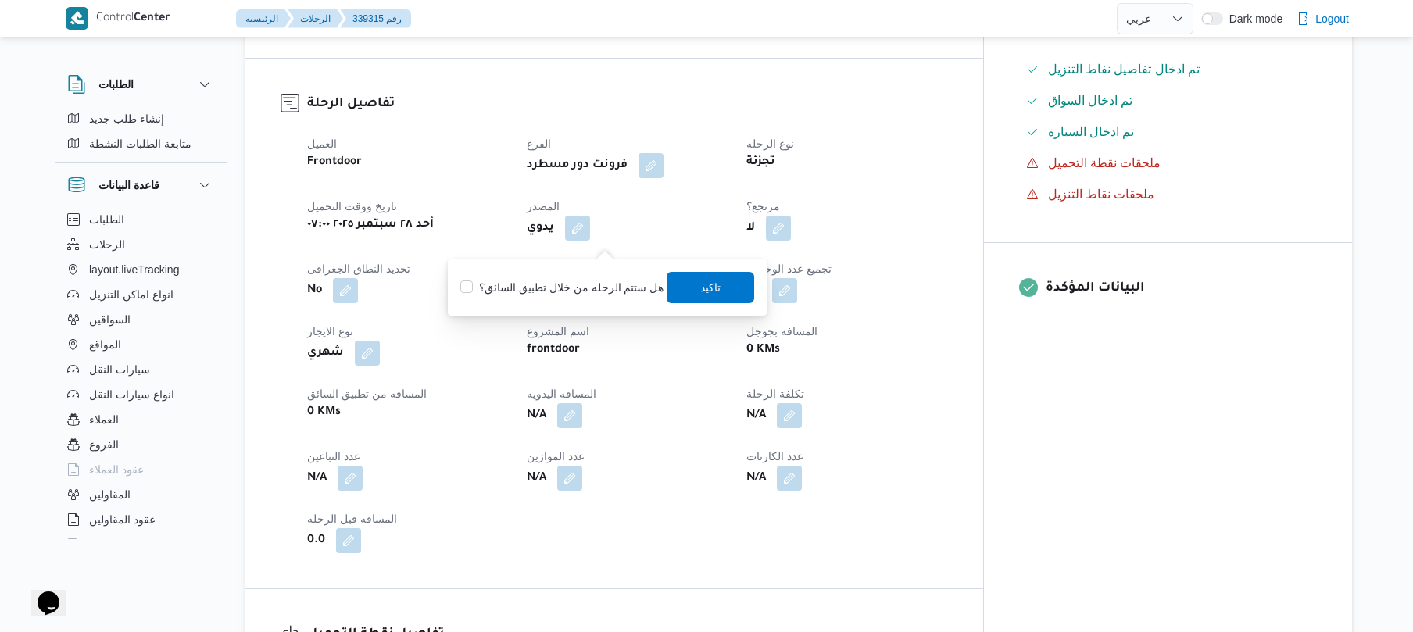
click at [567, 281] on label "هل ستتم الرحله من خلال تطبيق السائق؟" at bounding box center [561, 287] width 203 height 19
checkbox input "true"
click at [691, 295] on span "تاكيد" at bounding box center [712, 286] width 88 height 31
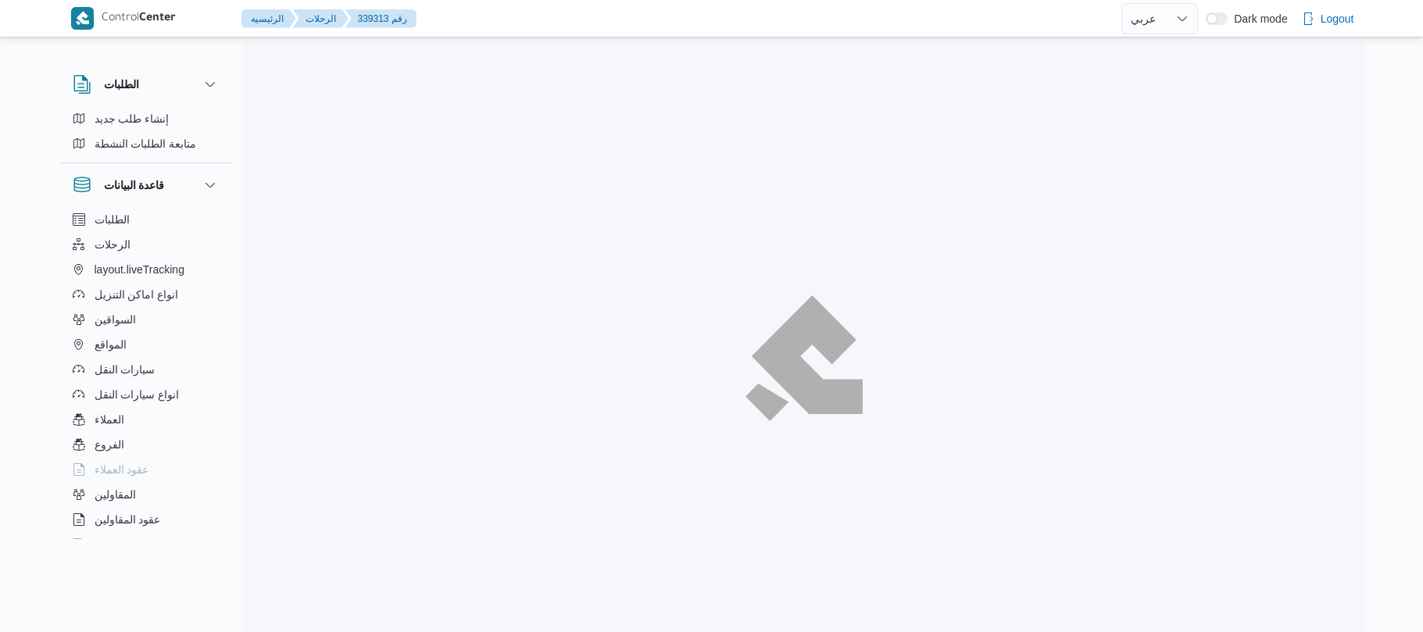
select select "ar"
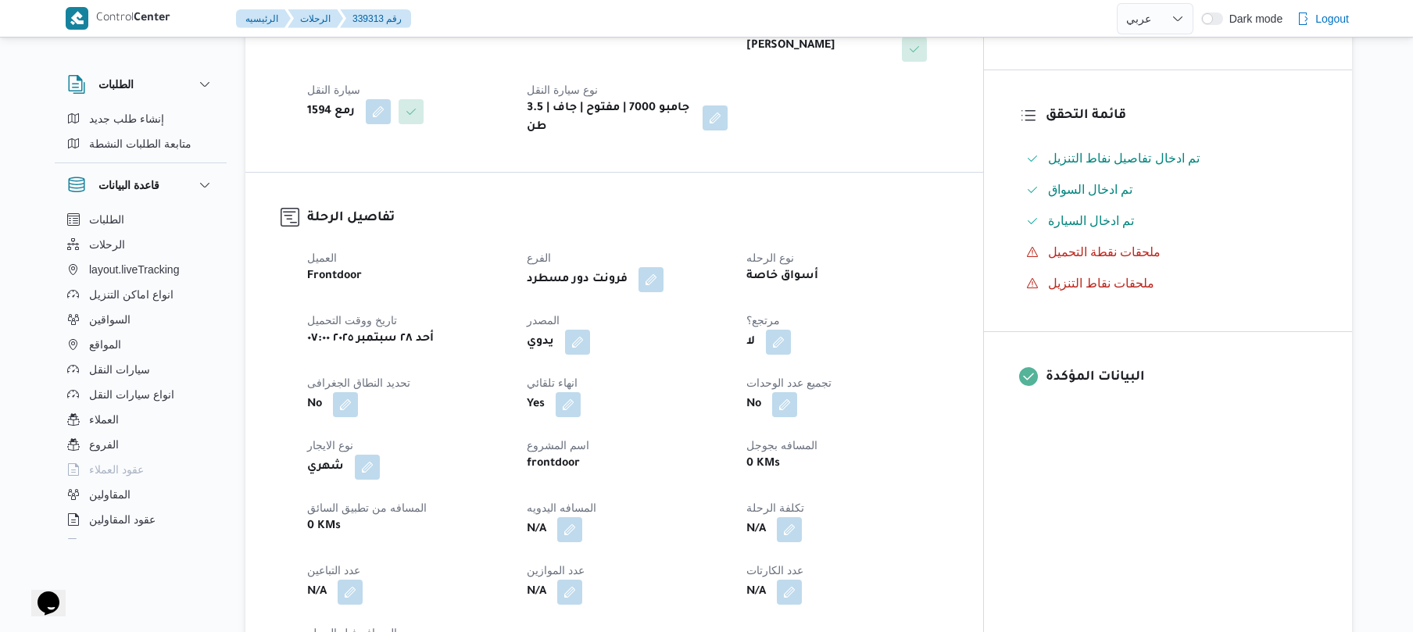
scroll to position [375, 0]
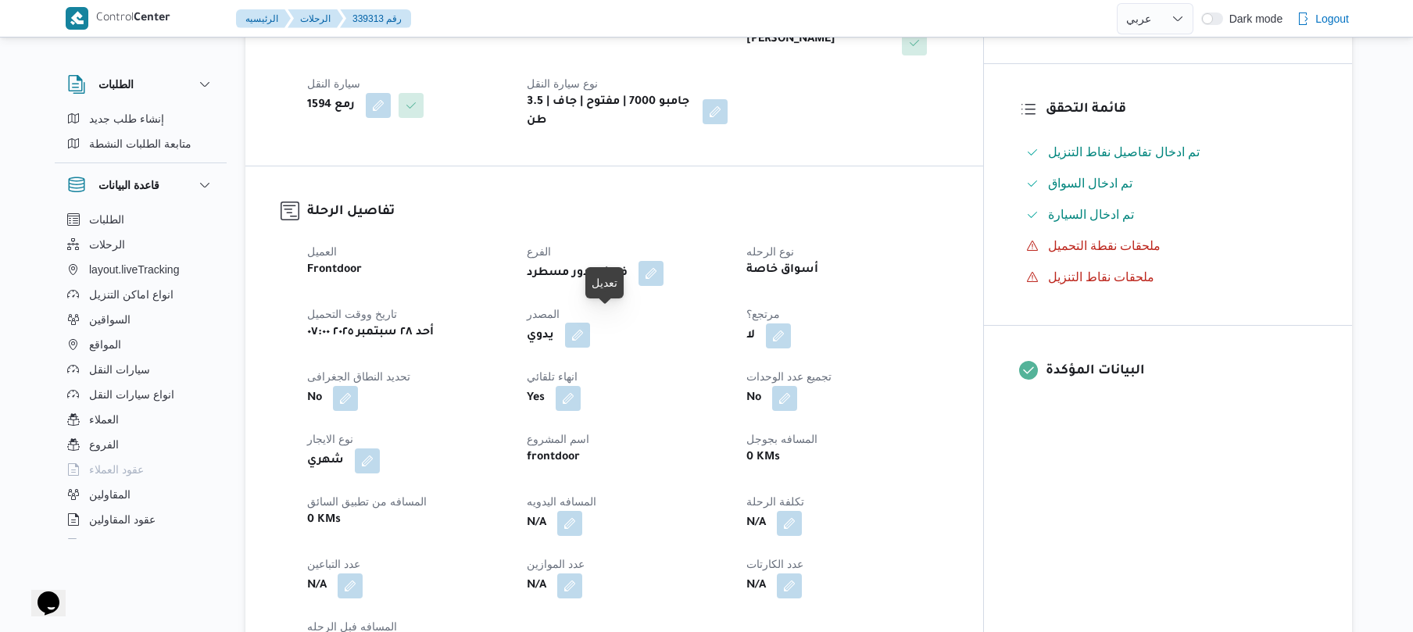
click at [590, 324] on button "button" at bounding box center [577, 335] width 25 height 25
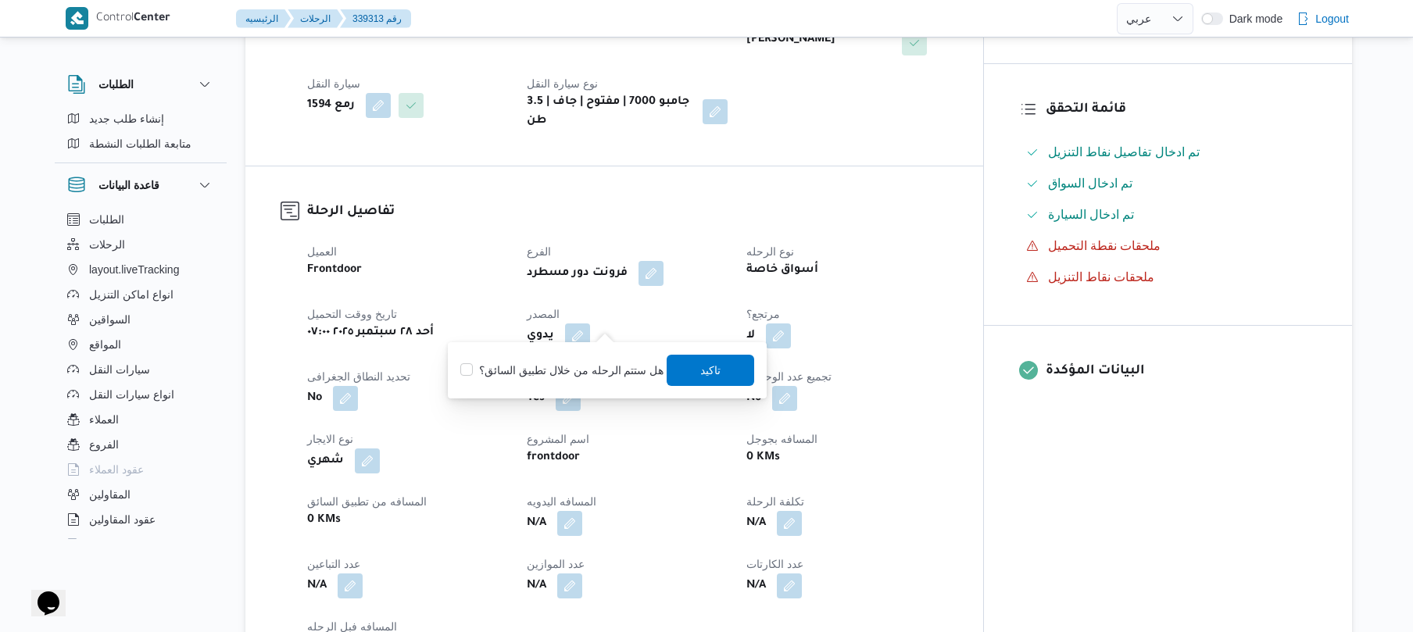
click at [533, 367] on label "هل ستتم الرحله من خلال تطبيق السائق؟" at bounding box center [561, 370] width 203 height 19
checkbox input "true"
click at [723, 372] on span "تاكيد" at bounding box center [712, 369] width 88 height 31
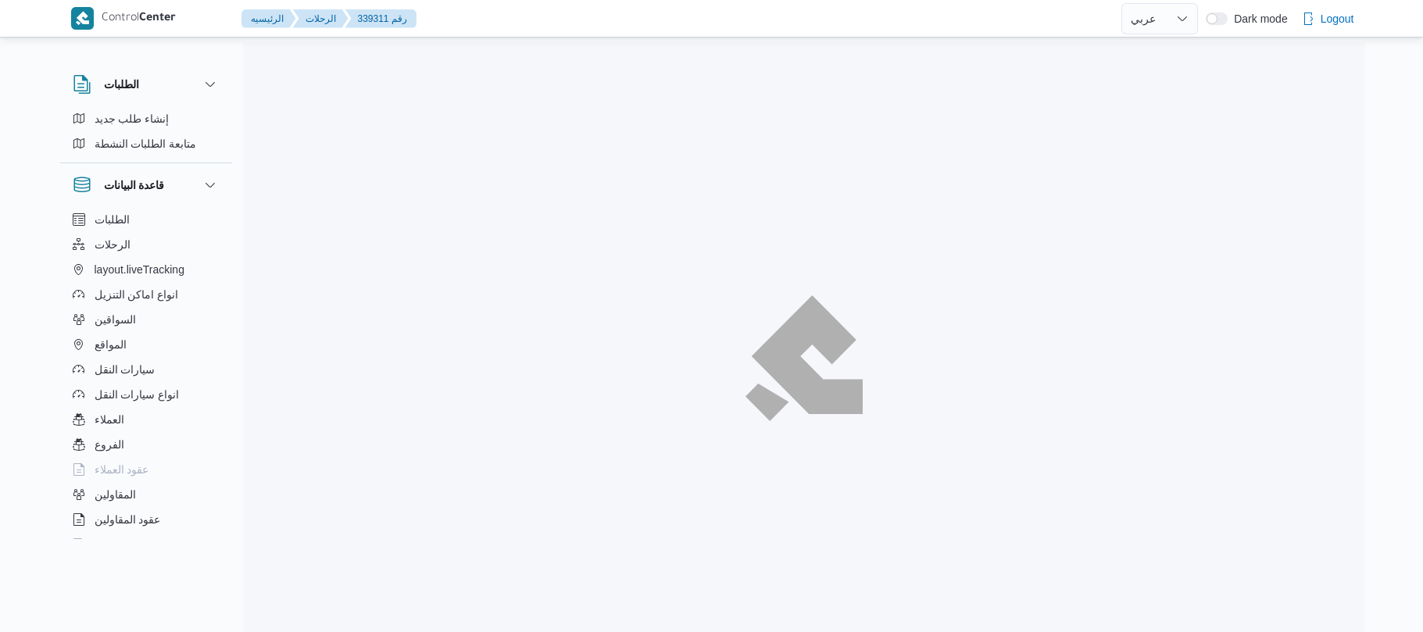
select select "ar"
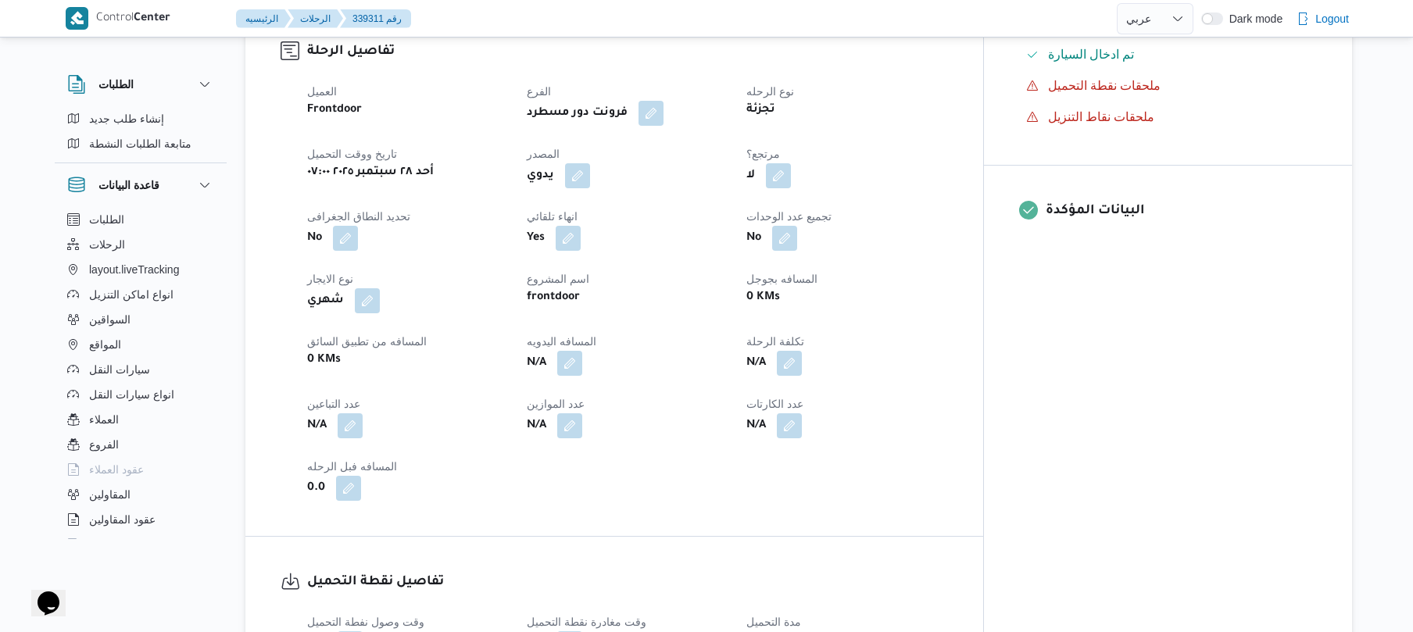
scroll to position [542, 0]
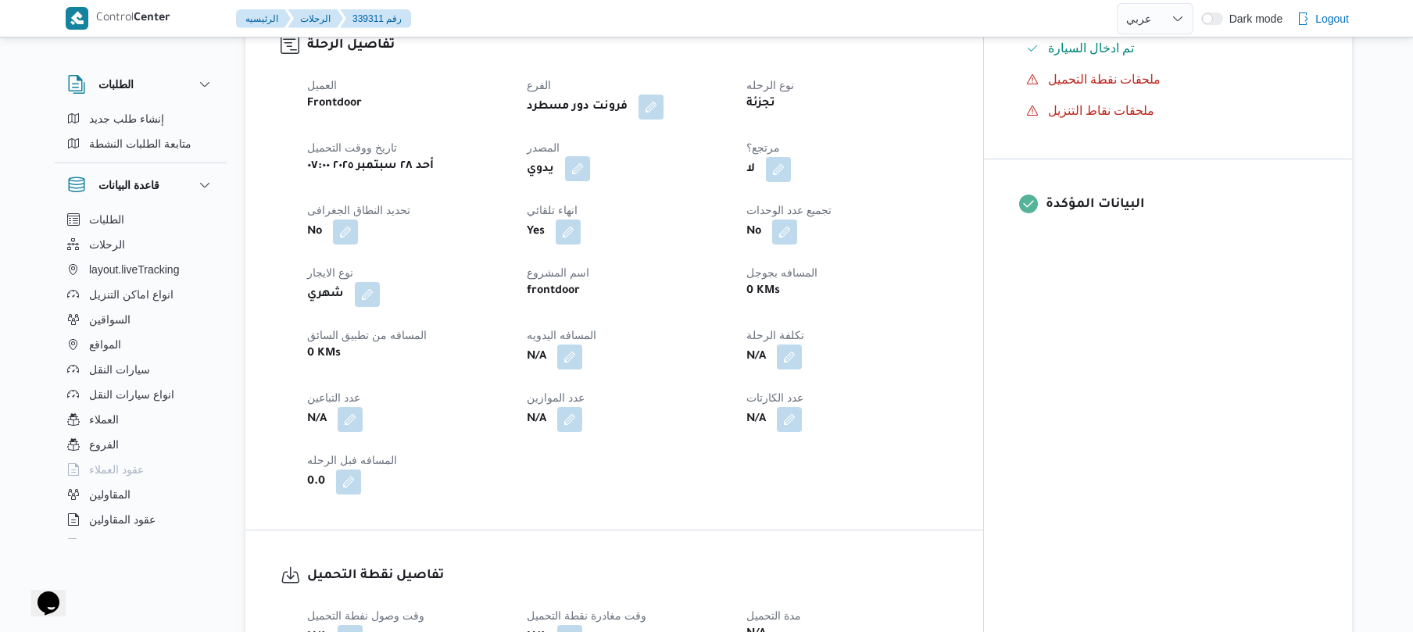
click at [590, 161] on button "button" at bounding box center [577, 168] width 25 height 25
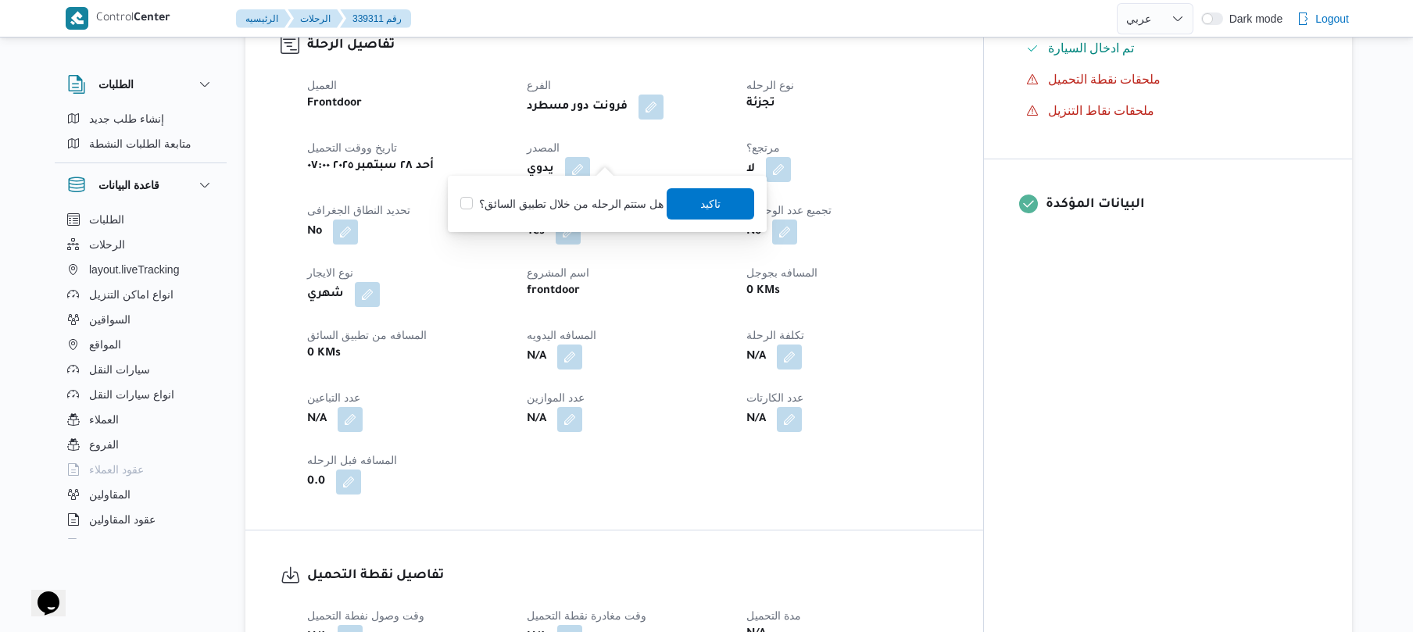
click at [582, 206] on label "هل ستتم الرحله من خلال تطبيق السائق؟" at bounding box center [561, 204] width 203 height 19
checkbox input "true"
click at [710, 199] on span "تاكيد" at bounding box center [711, 203] width 20 height 19
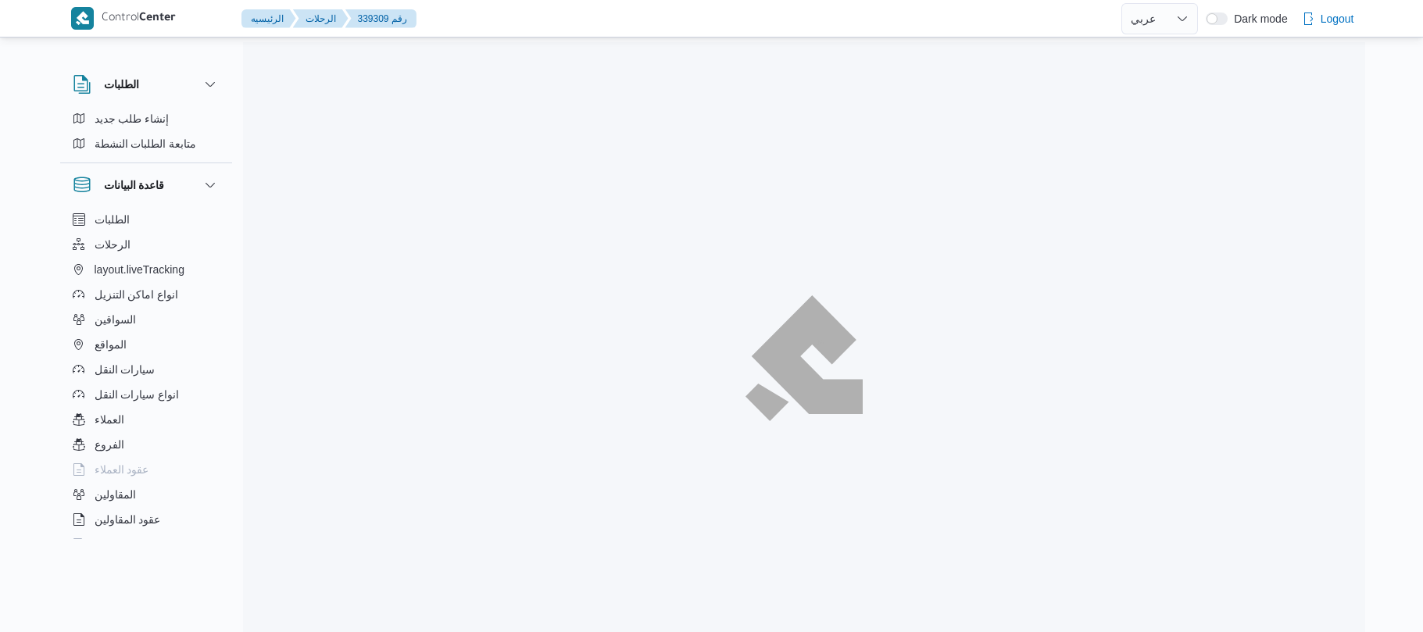
select select "ar"
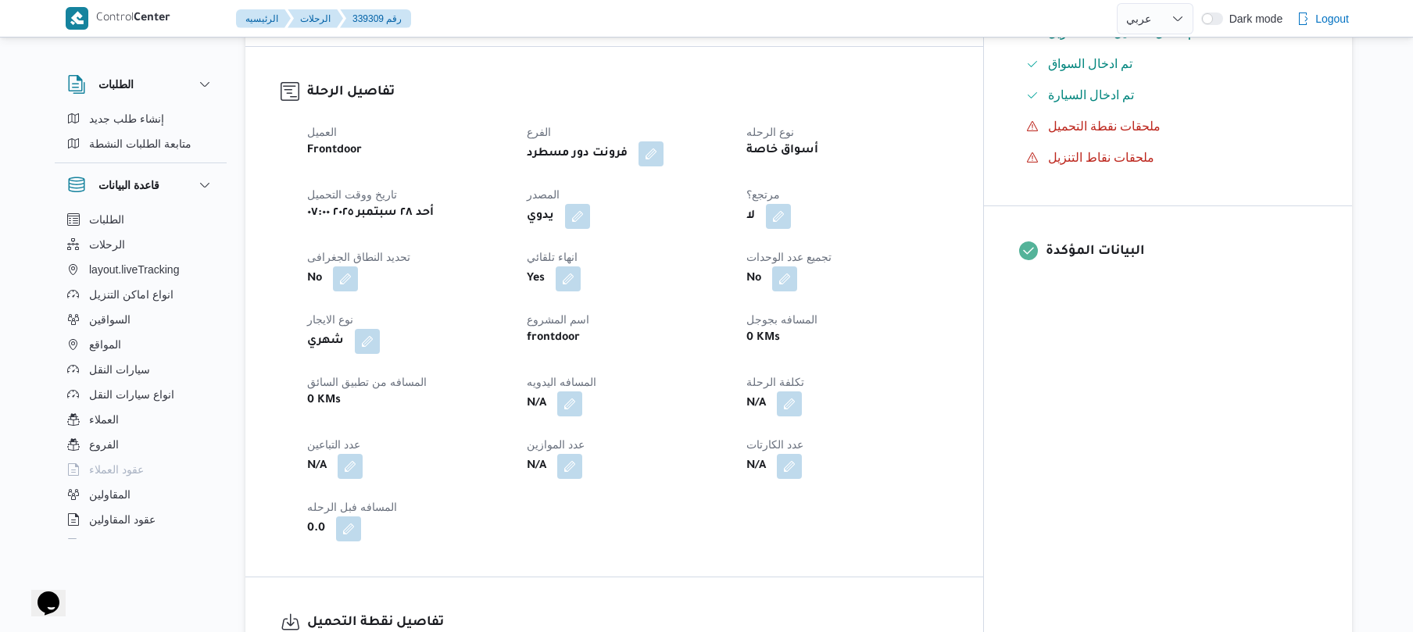
scroll to position [500, 0]
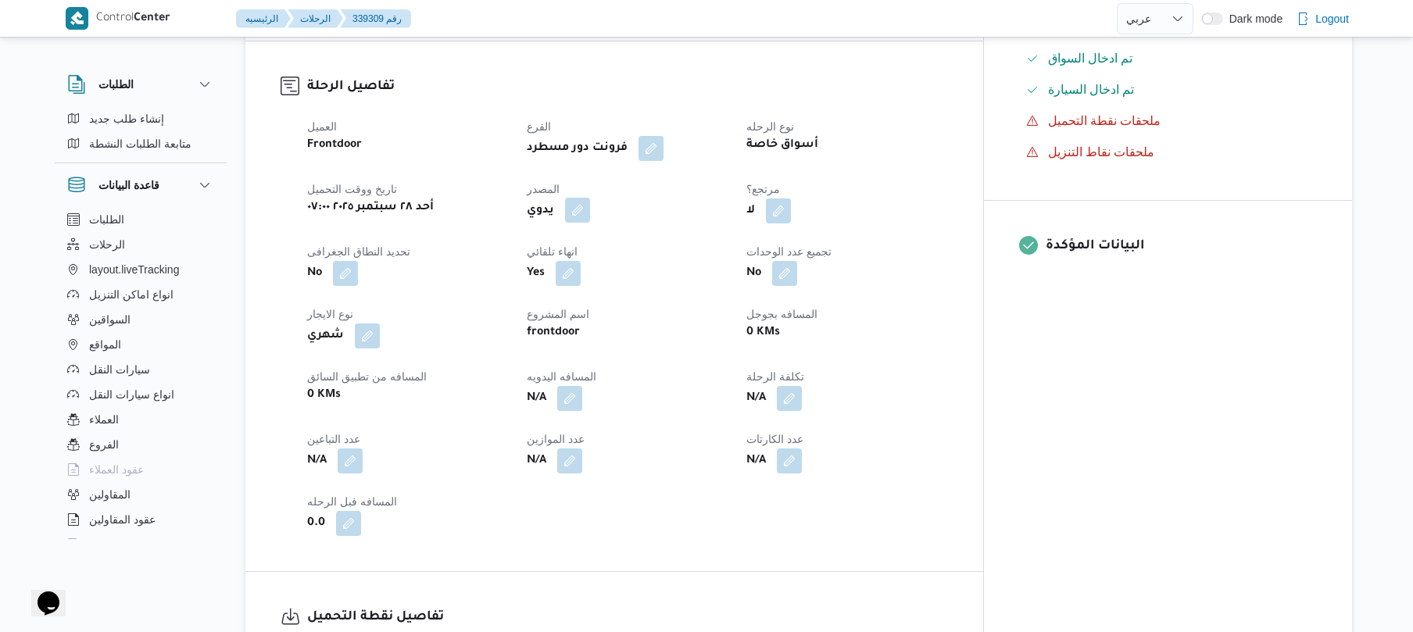
click at [590, 199] on button "button" at bounding box center [577, 210] width 25 height 25
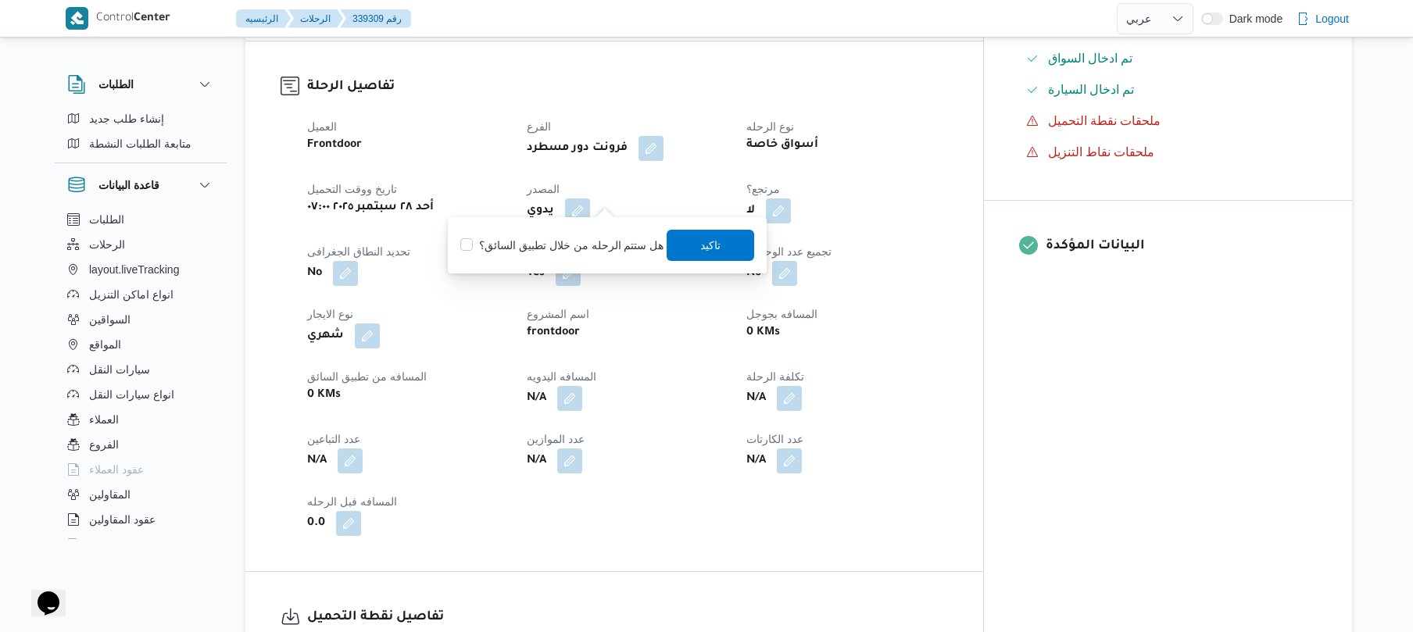
click at [563, 236] on label "هل ستتم الرحله من خلال تطبيق السائق؟" at bounding box center [561, 245] width 203 height 19
checkbox input "true"
click at [714, 250] on span "تاكيد" at bounding box center [711, 244] width 20 height 19
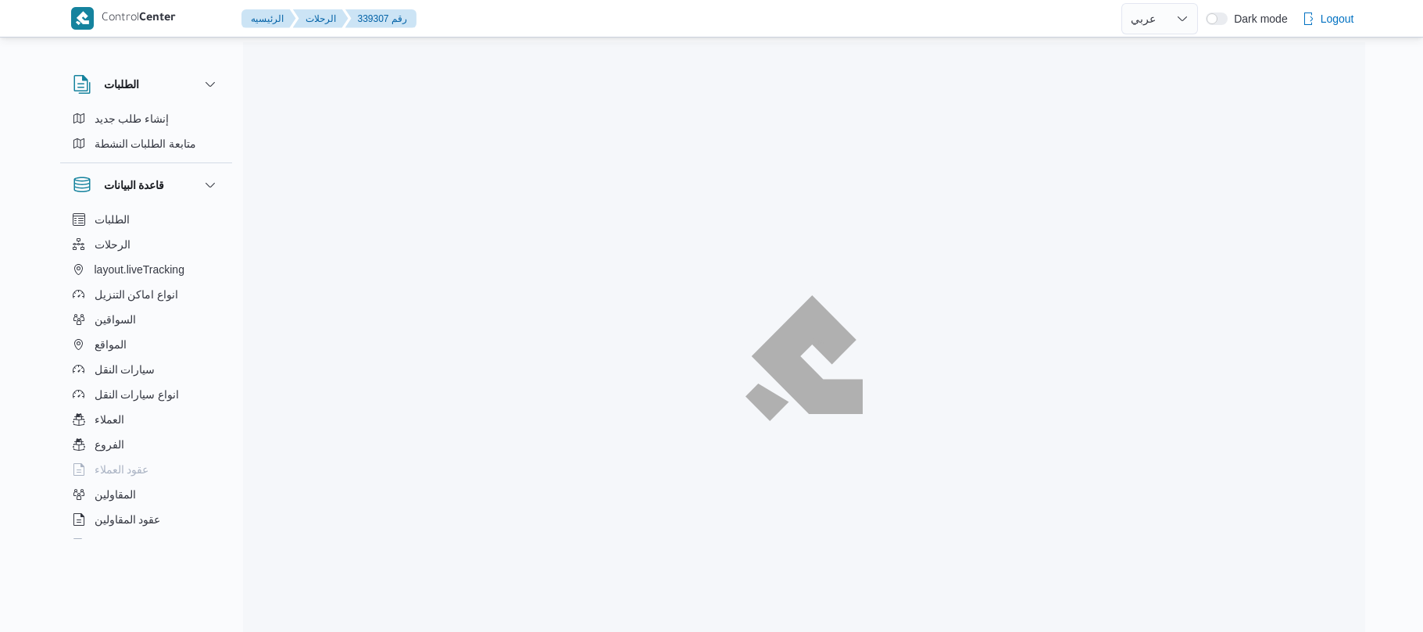
select select "ar"
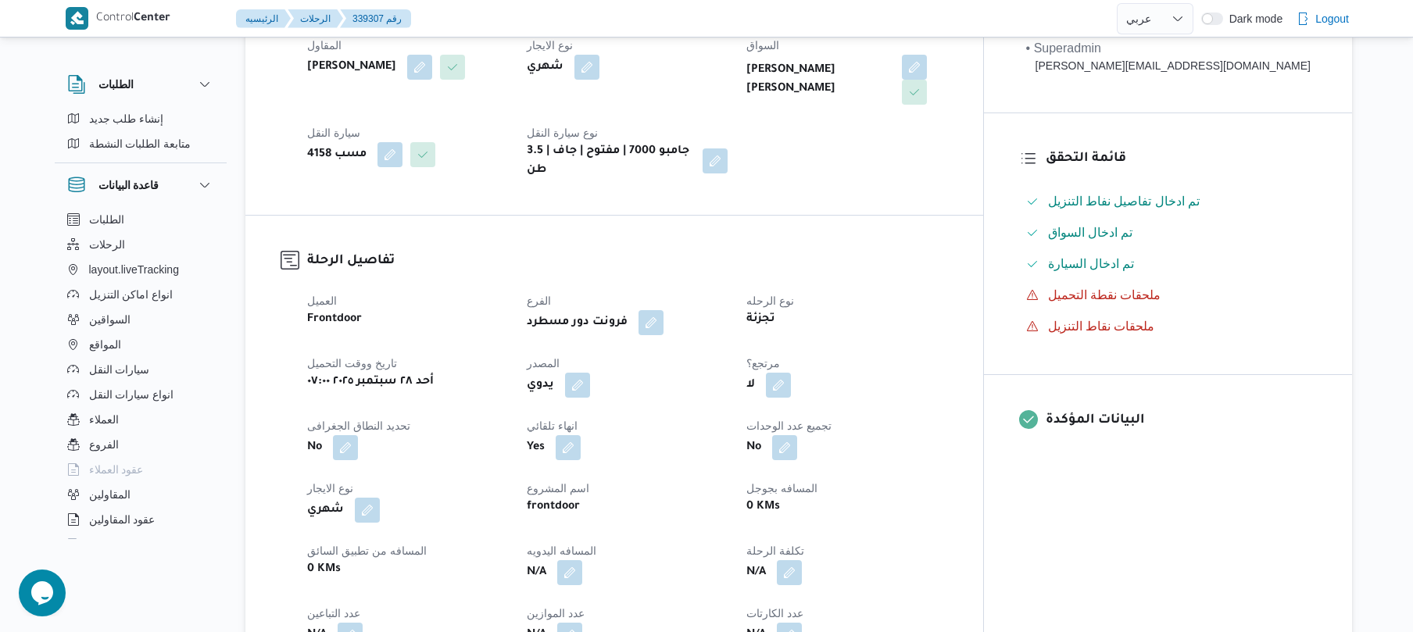
scroll to position [333, 0]
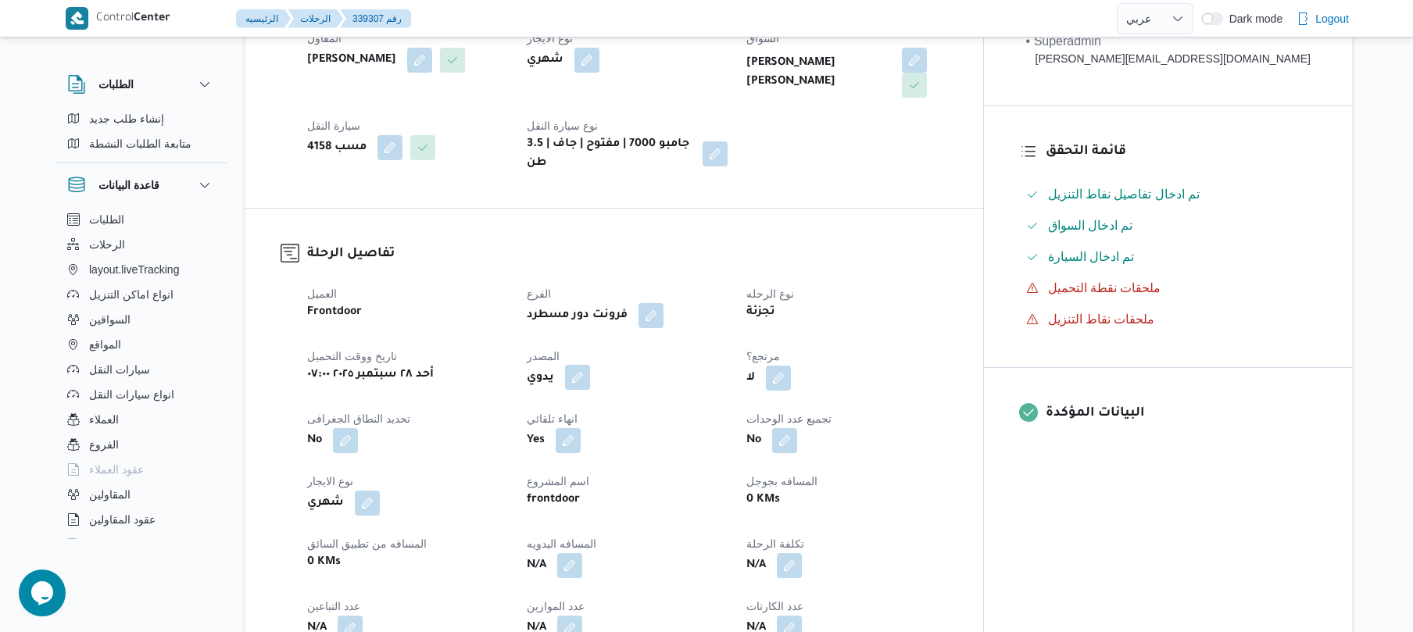
click at [590, 365] on button "button" at bounding box center [577, 377] width 25 height 25
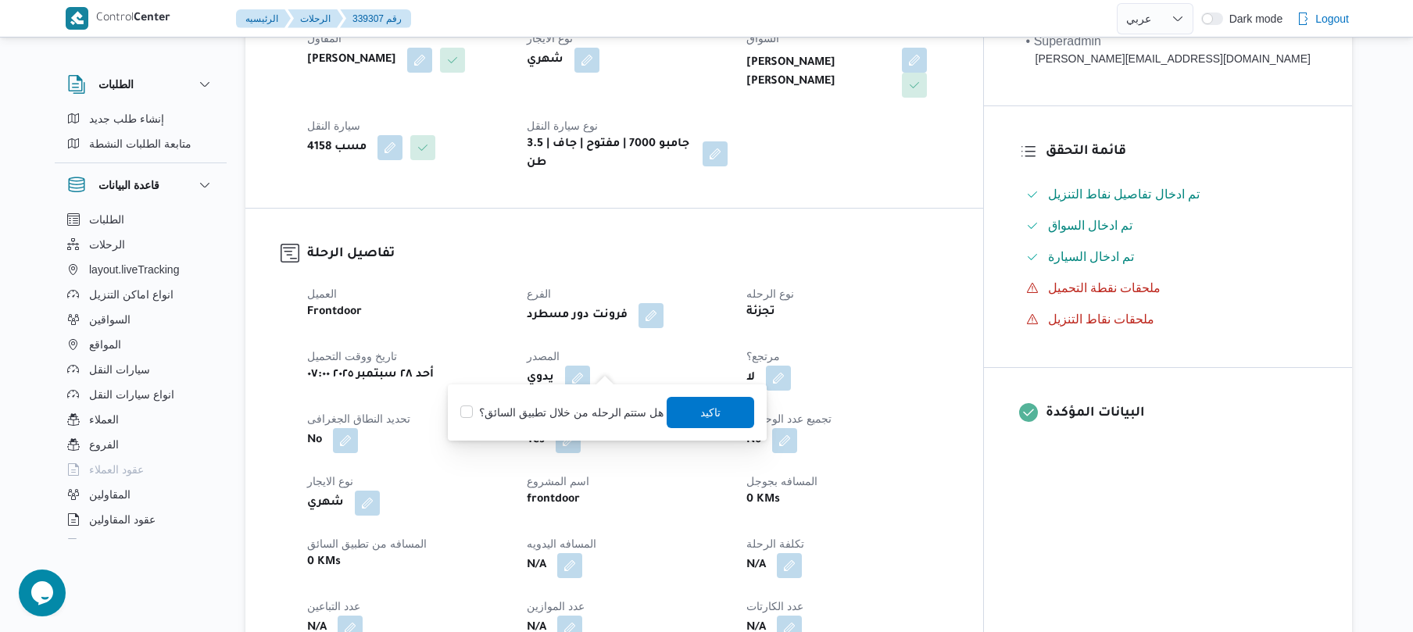
click at [570, 406] on label "هل ستتم الرحله من خلال تطبيق السائق؟" at bounding box center [561, 412] width 203 height 19
checkbox input "true"
click at [716, 413] on span "تاكيد" at bounding box center [711, 412] width 20 height 19
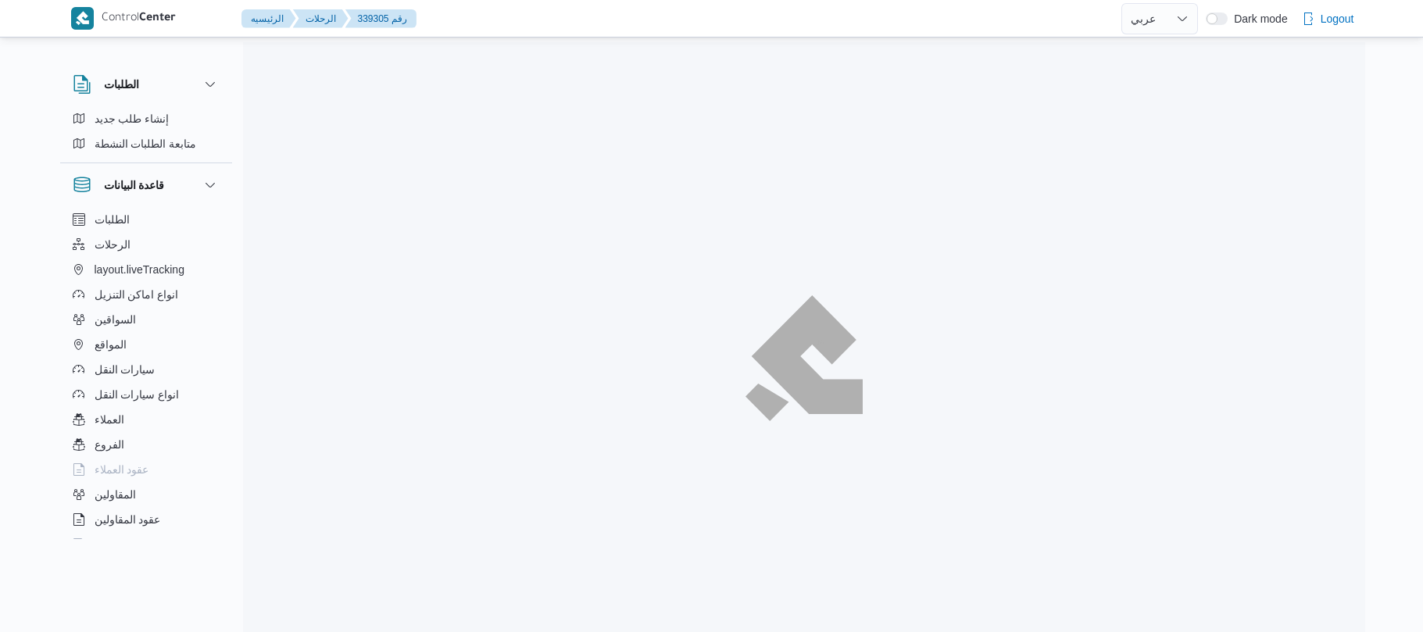
select select "ar"
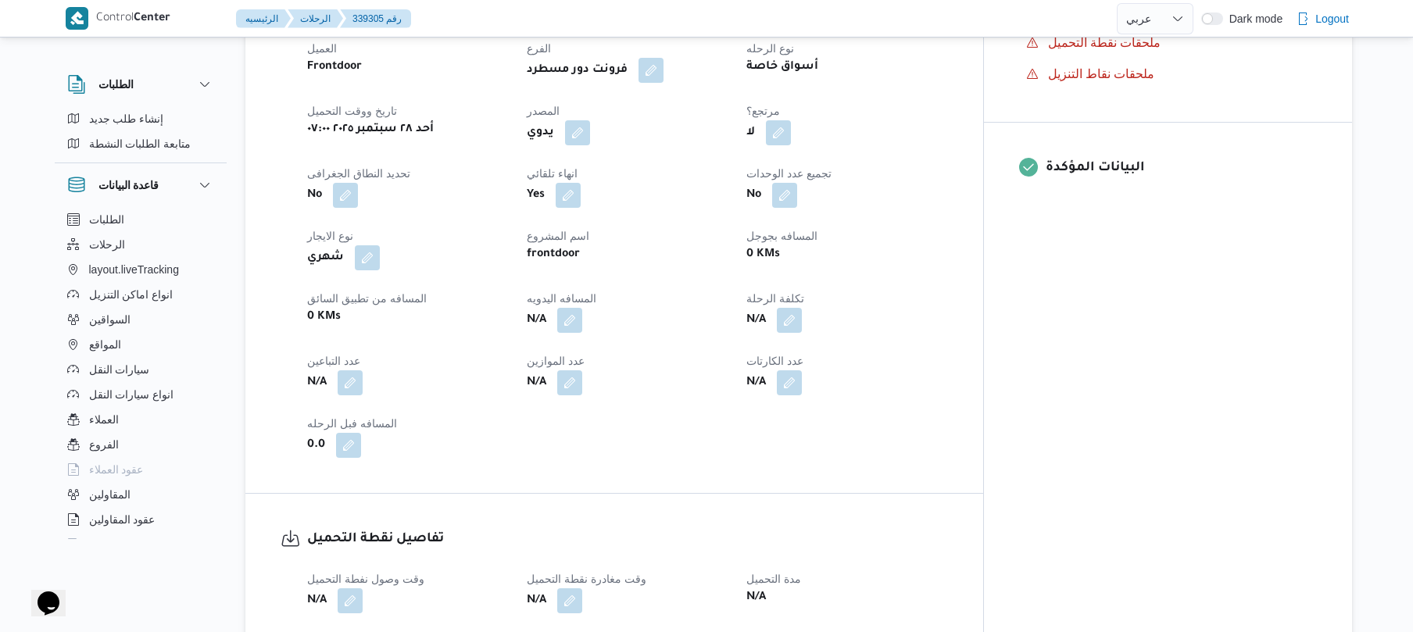
scroll to position [583, 0]
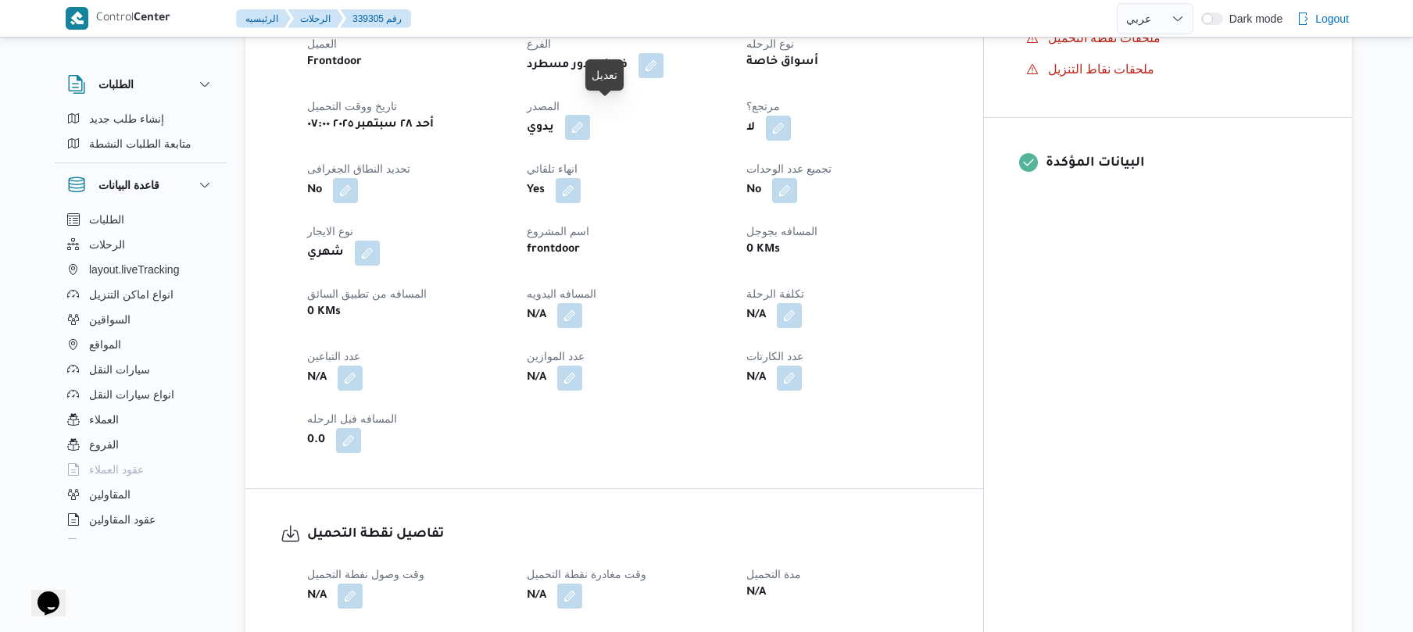
click at [590, 119] on button "button" at bounding box center [577, 127] width 25 height 25
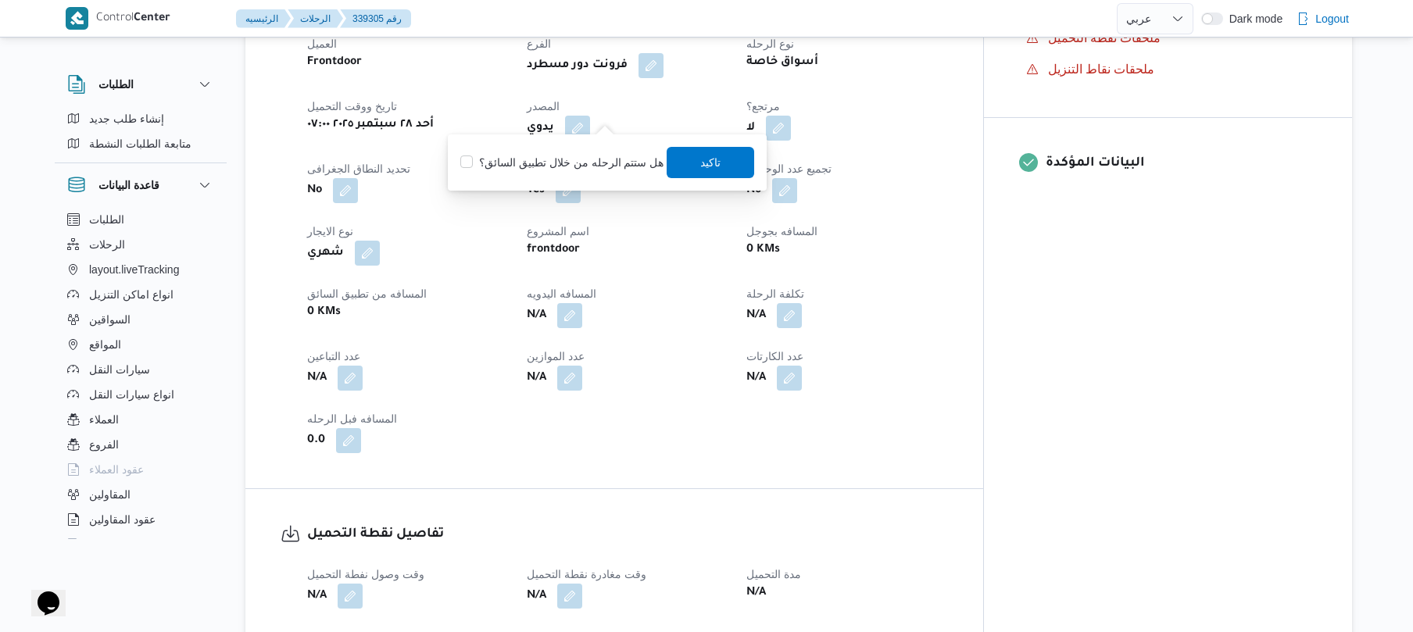
click at [573, 155] on label "هل ستتم الرحله من خلال تطبيق السائق؟" at bounding box center [561, 162] width 203 height 19
checkbox input "true"
click at [688, 163] on span "تاكيد" at bounding box center [712, 161] width 88 height 31
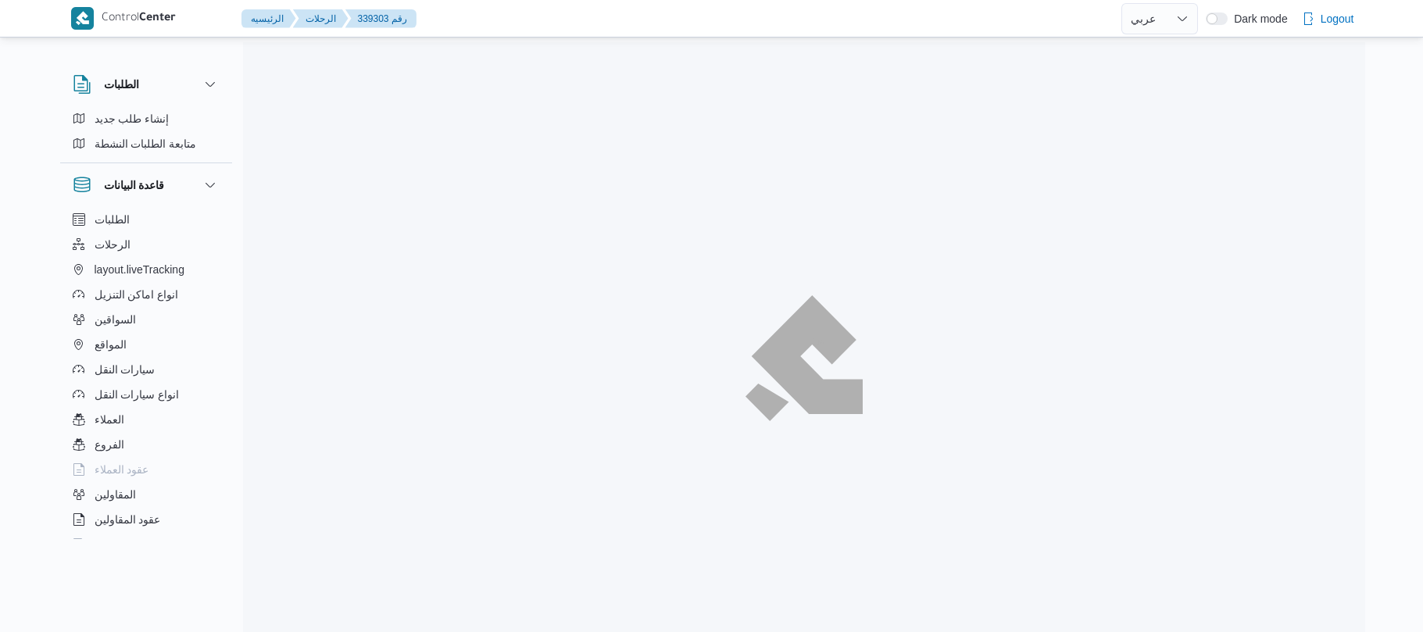
select select "ar"
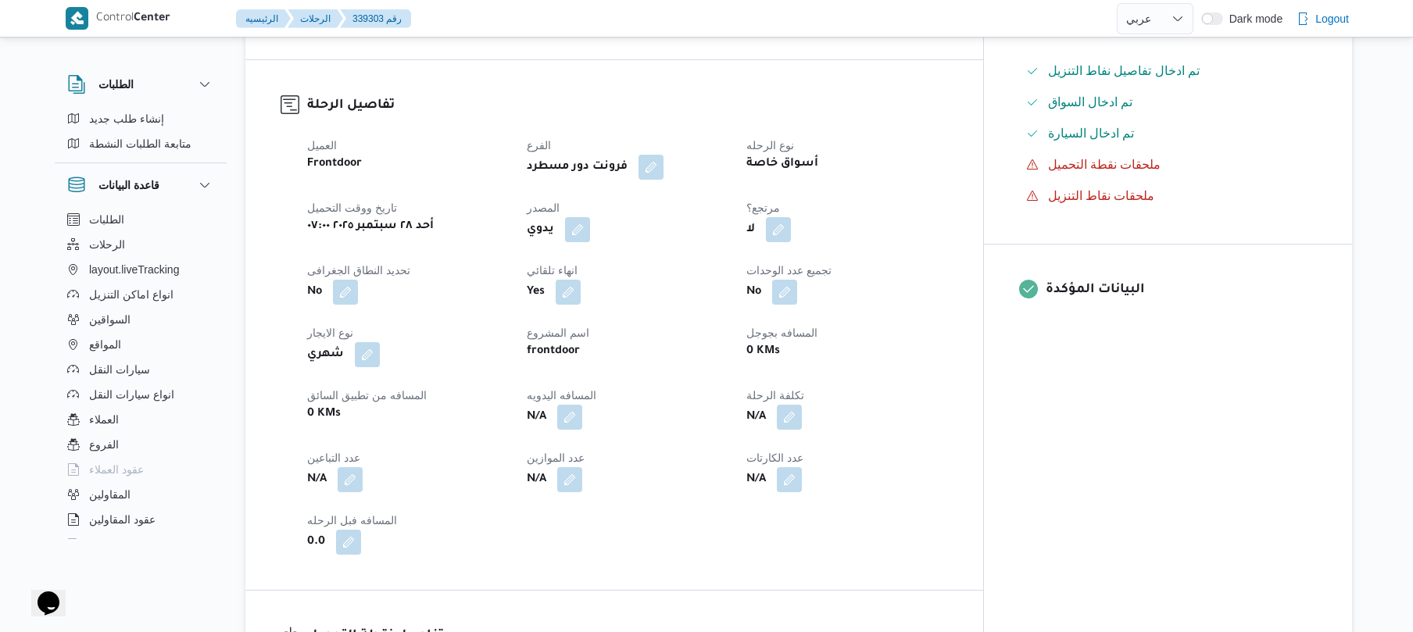
scroll to position [458, 0]
click at [590, 240] on button "button" at bounding box center [577, 227] width 25 height 25
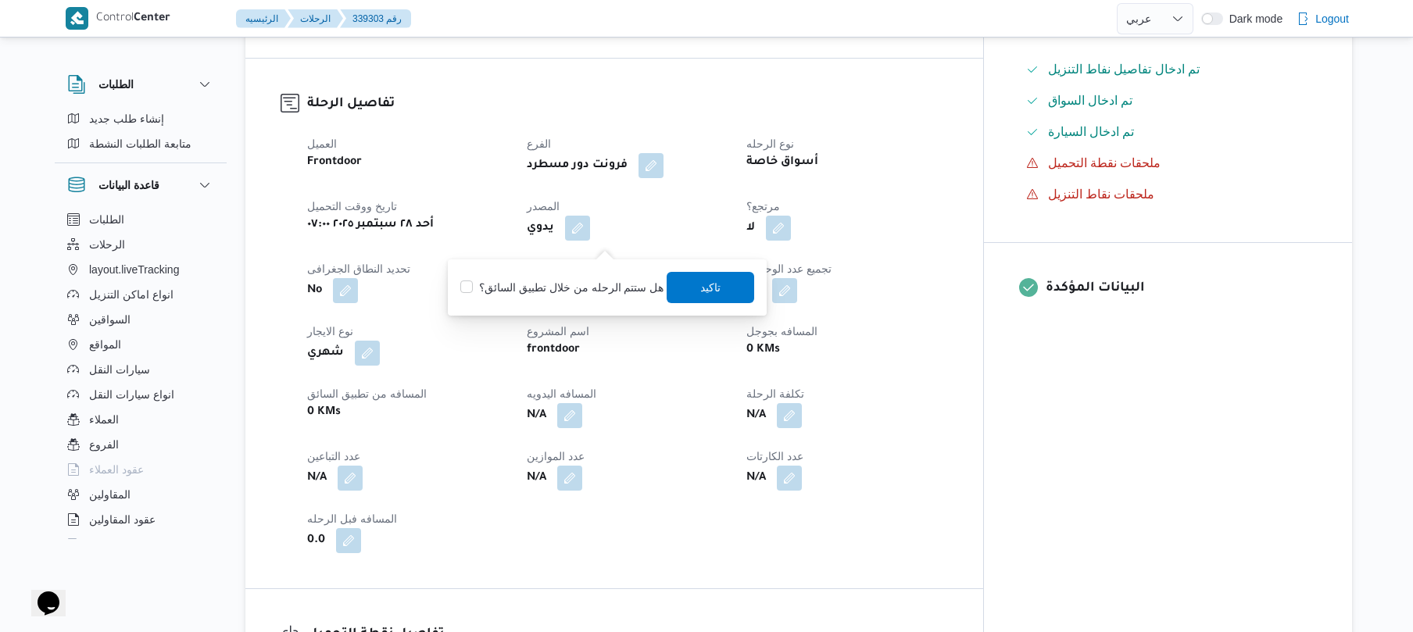
click at [573, 283] on label "هل ستتم الرحله من خلال تطبيق السائق؟" at bounding box center [561, 287] width 203 height 19
checkbox input "true"
click at [702, 292] on span "تاكيد" at bounding box center [711, 286] width 20 height 19
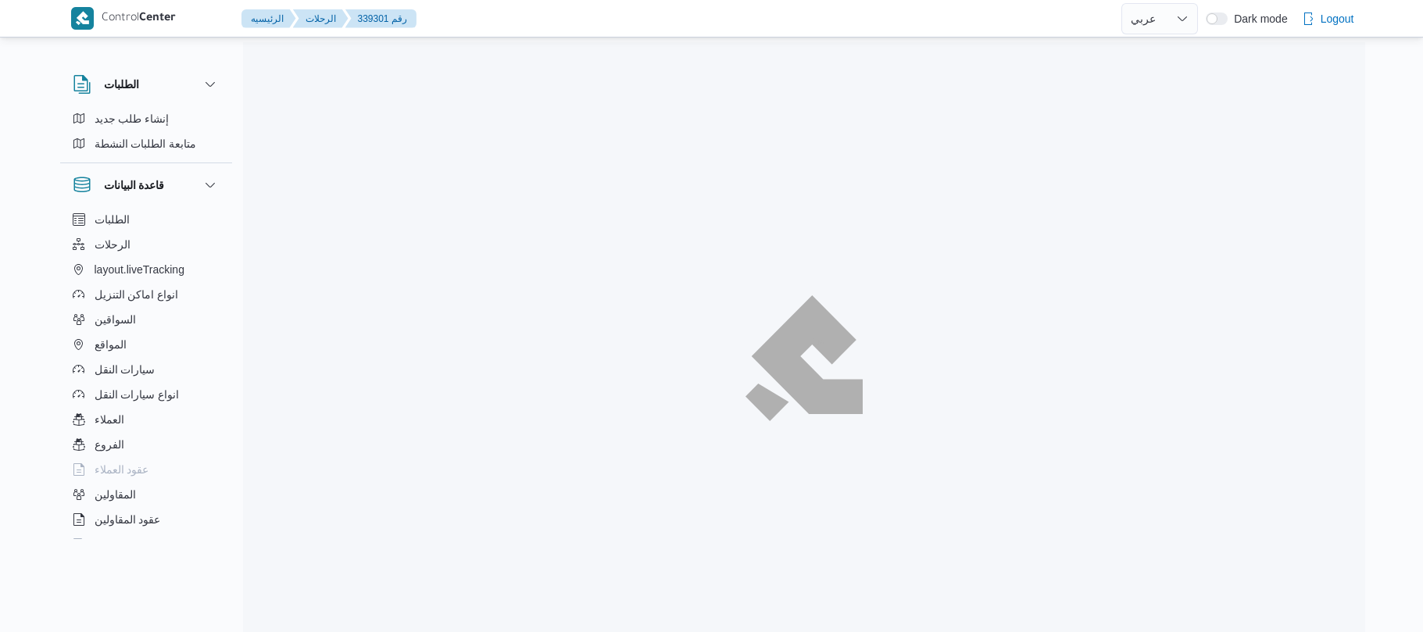
select select "ar"
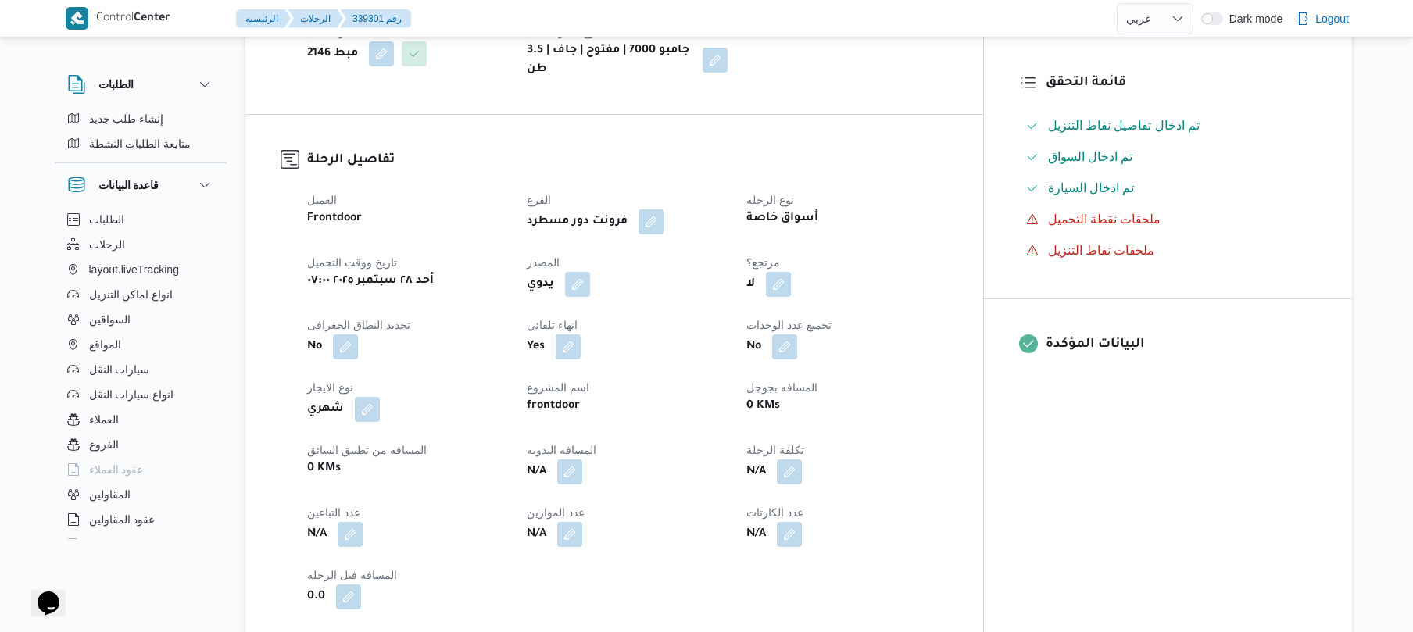
scroll to position [417, 0]
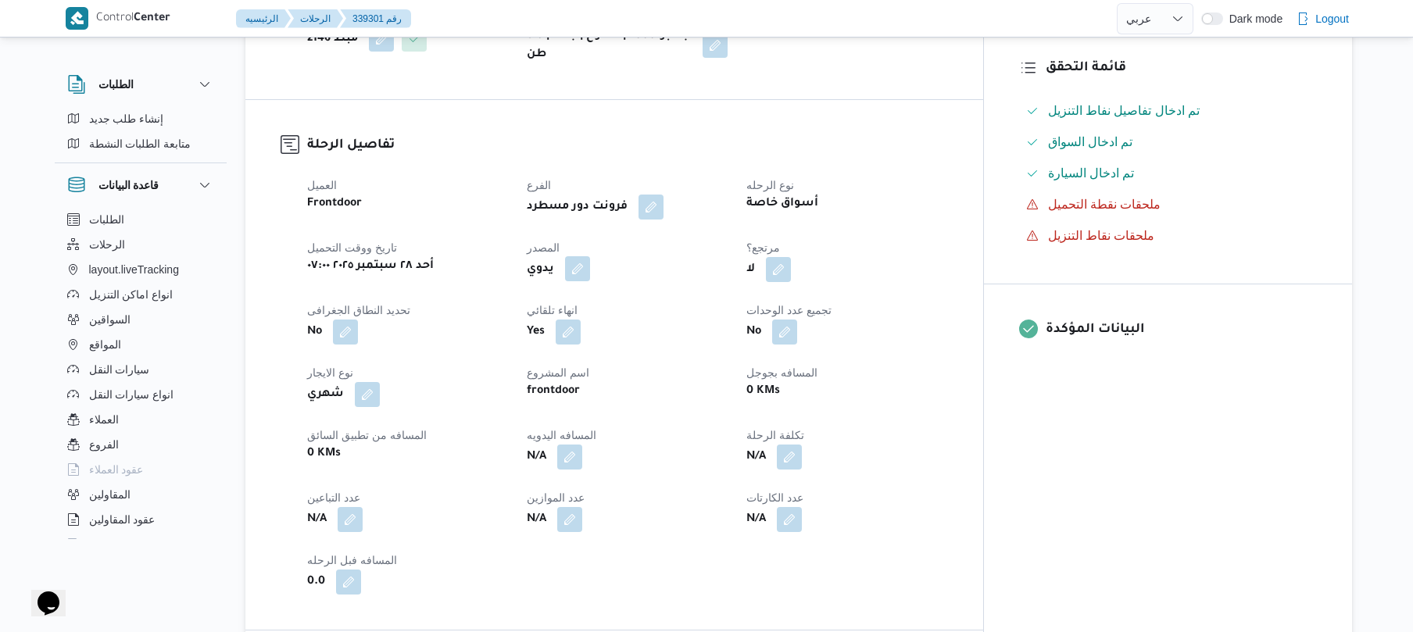
click at [590, 281] on button "button" at bounding box center [577, 268] width 25 height 25
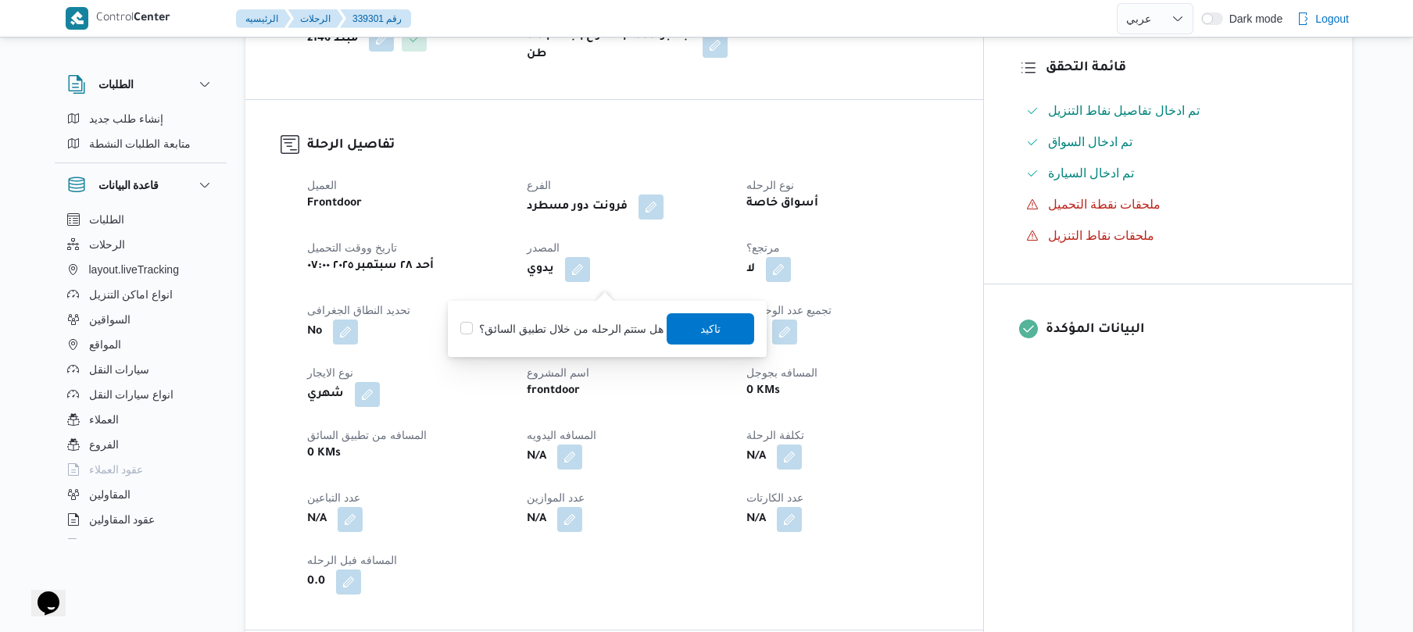
click at [576, 326] on label "هل ستتم الرحله من خلال تطبيق السائق؟" at bounding box center [561, 329] width 203 height 19
checkbox input "true"
click at [707, 322] on span "تاكيد" at bounding box center [711, 328] width 20 height 19
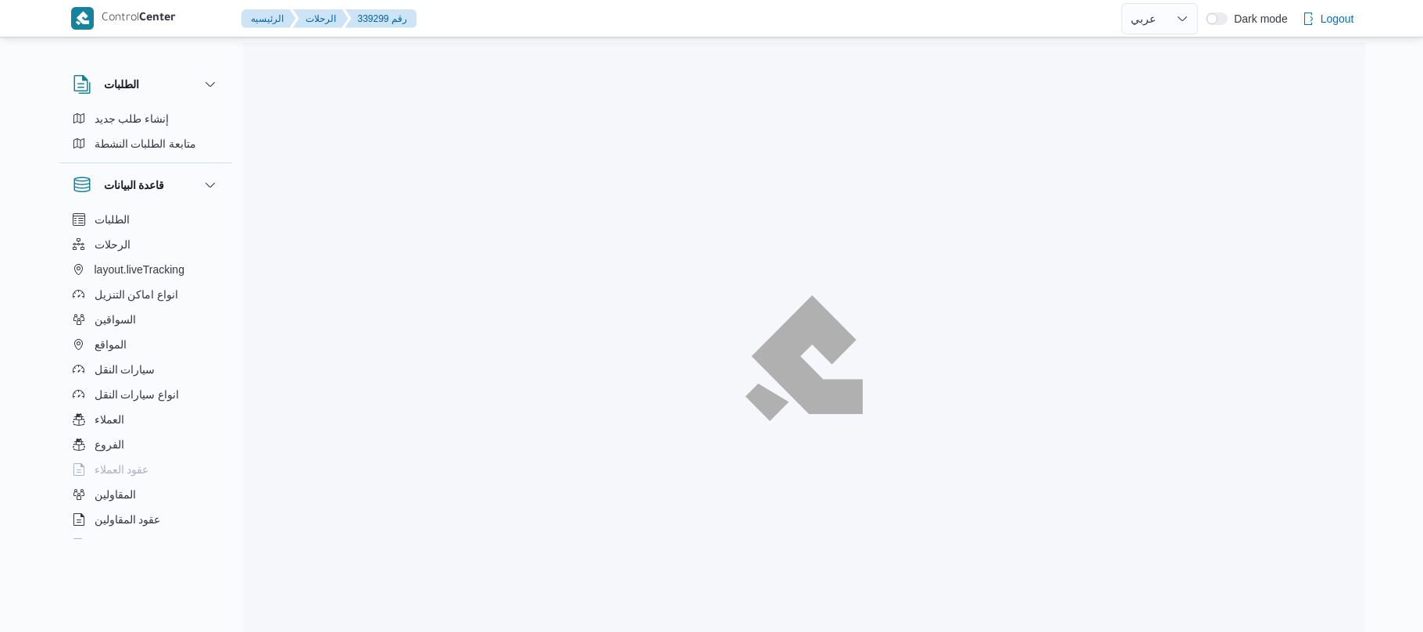
select select "ar"
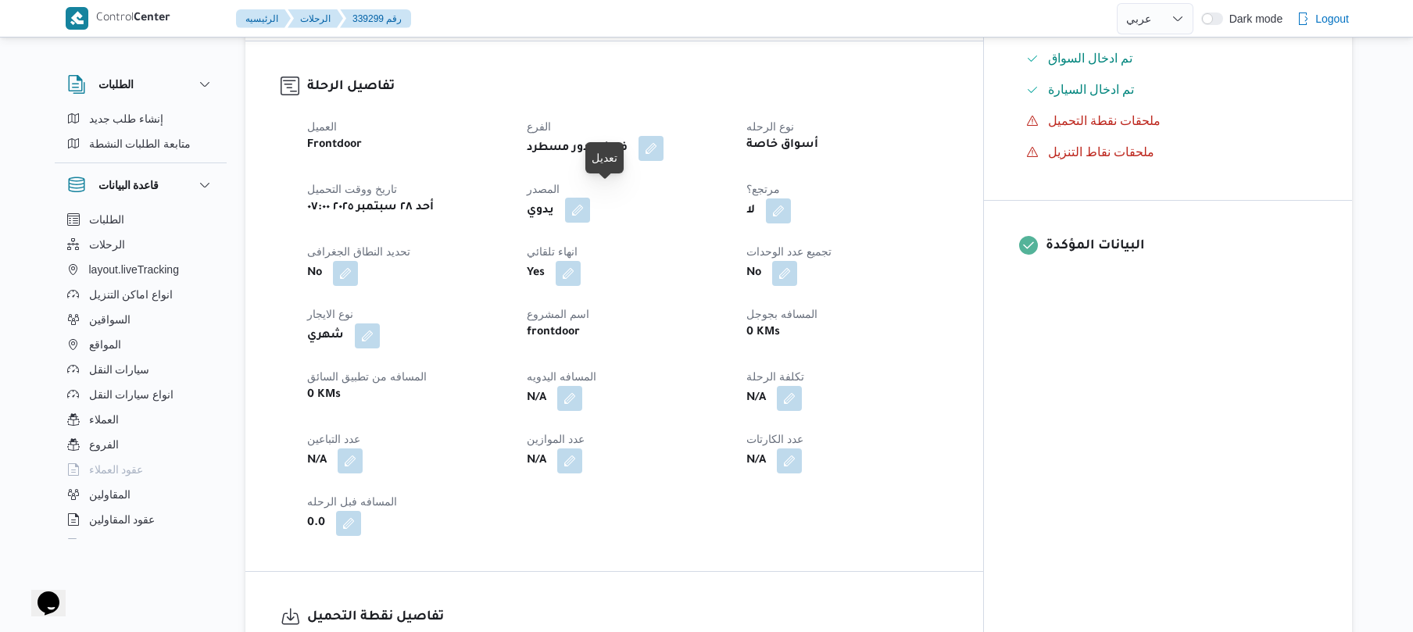
click at [590, 207] on button "button" at bounding box center [577, 210] width 25 height 25
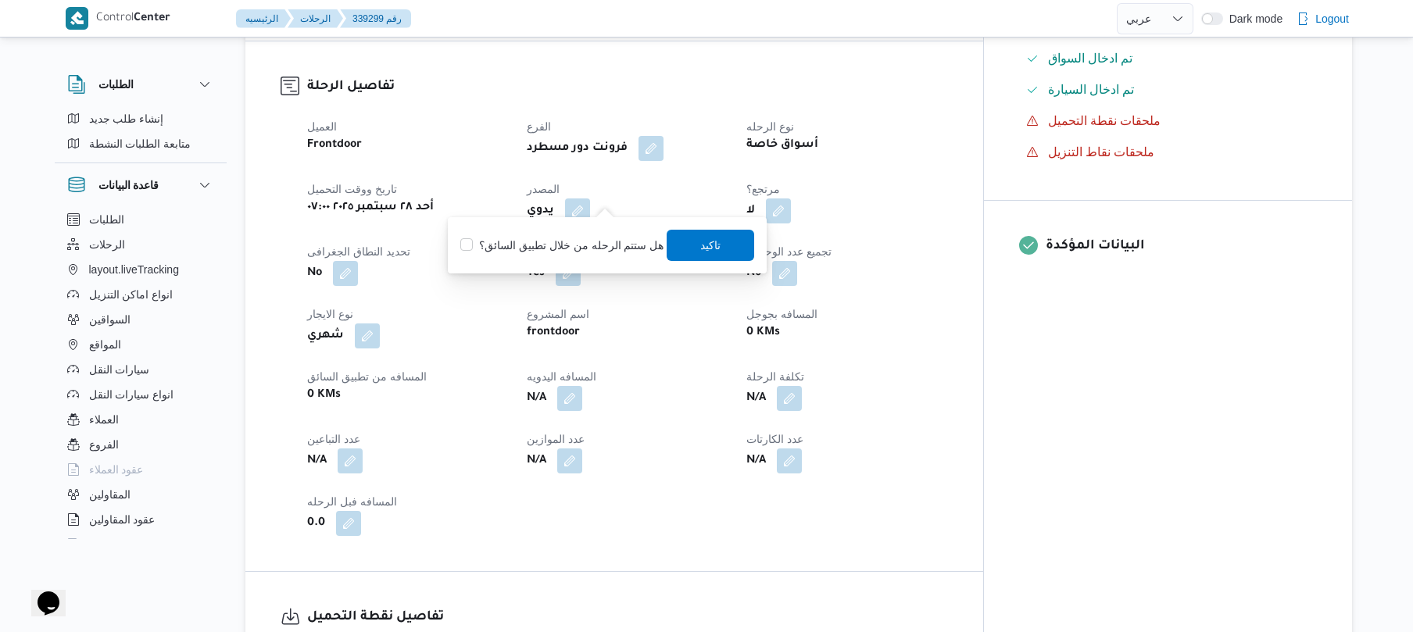
click at [589, 244] on label "هل ستتم الرحله من خلال تطبيق السائق؟" at bounding box center [561, 245] width 203 height 19
checkbox input "true"
click at [693, 250] on span "تاكيد" at bounding box center [712, 244] width 88 height 31
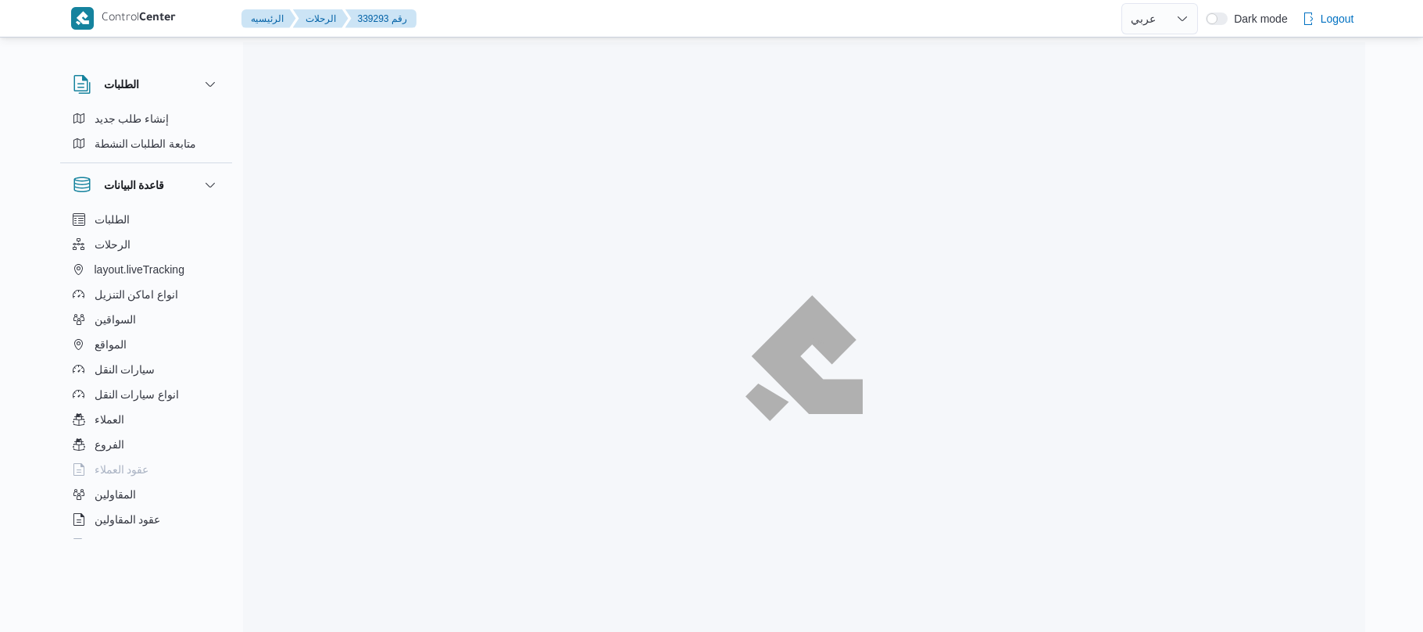
select select "ar"
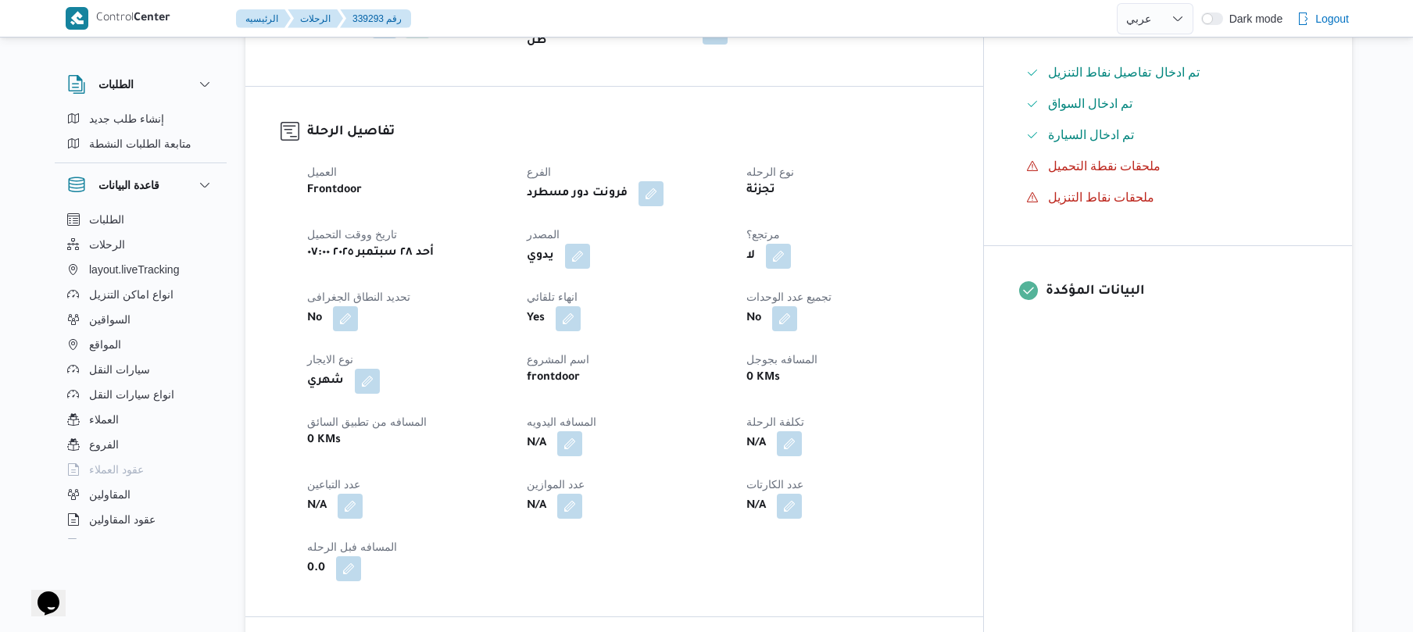
scroll to position [500, 0]
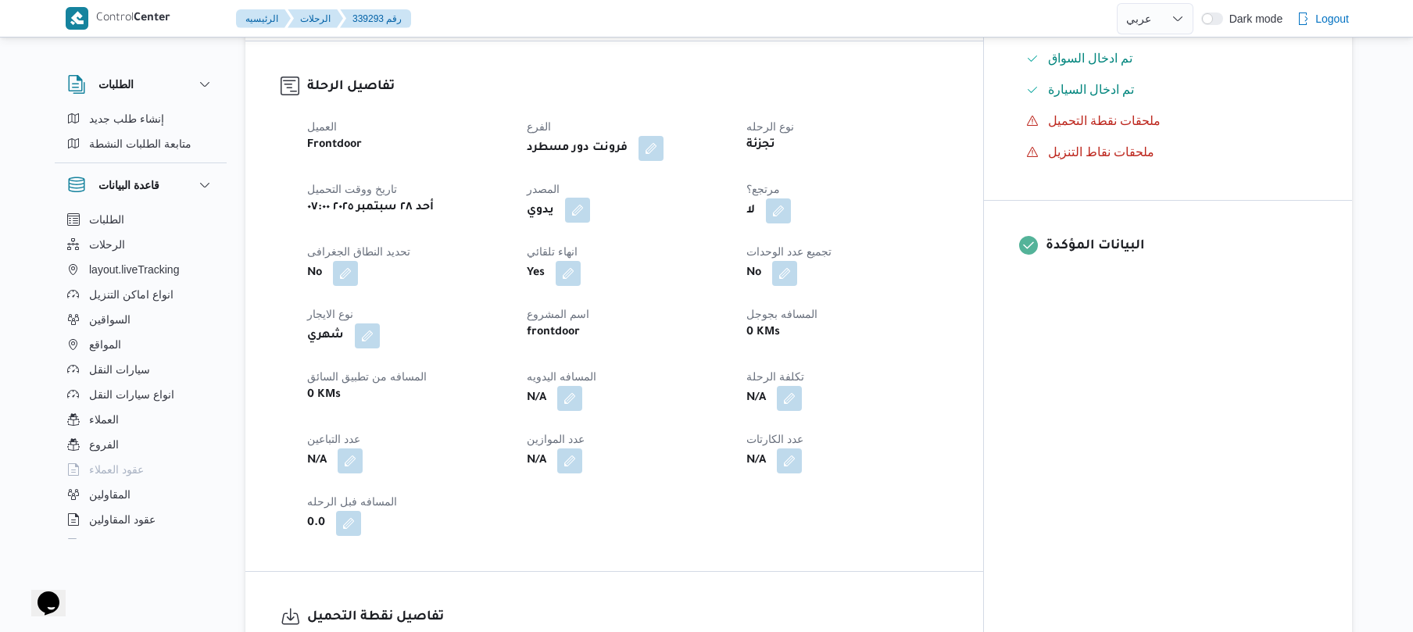
click at [590, 204] on button "button" at bounding box center [577, 210] width 25 height 25
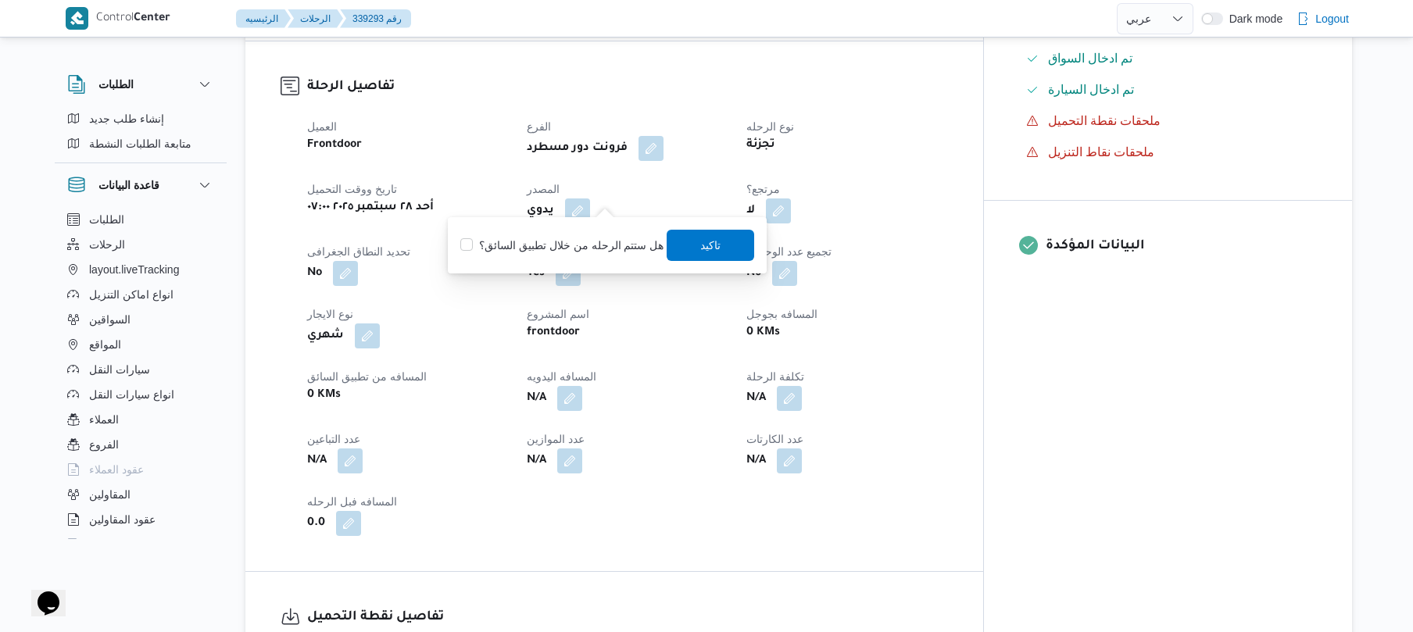
click at [564, 245] on label "هل ستتم الرحله من خلال تطبيق السائق؟" at bounding box center [561, 245] width 203 height 19
checkbox input "true"
click at [686, 251] on span "تاكيد" at bounding box center [712, 244] width 88 height 31
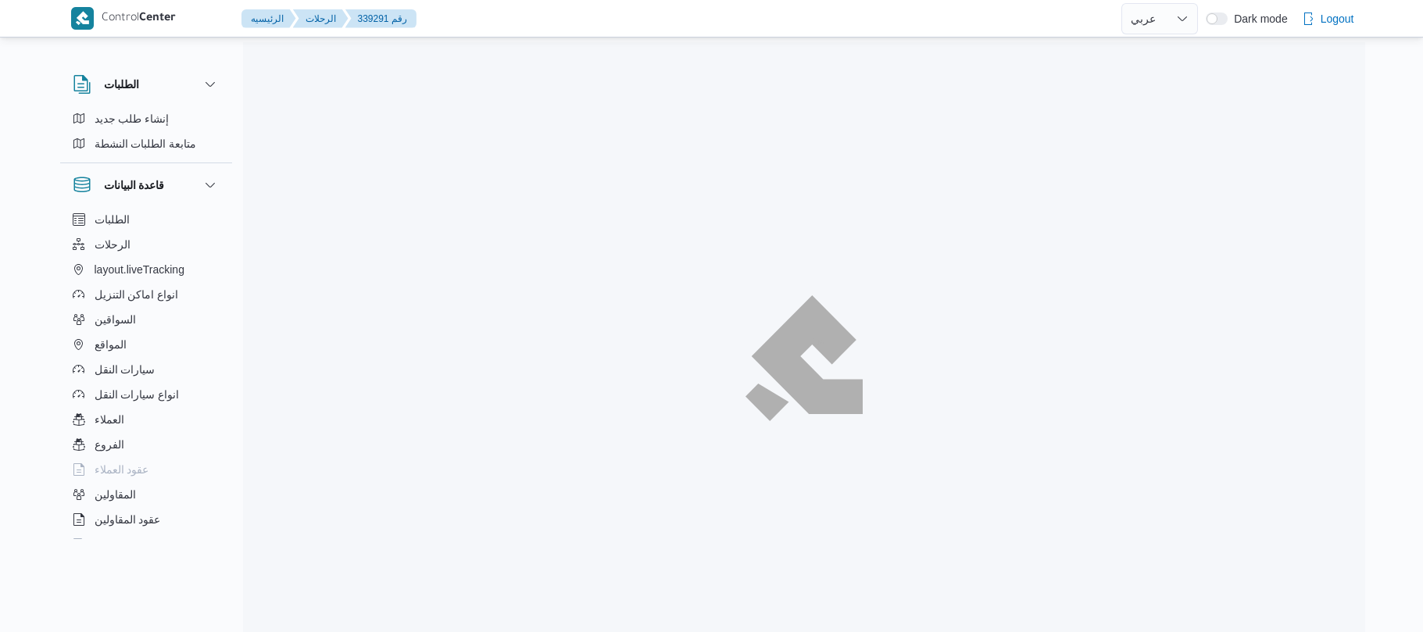
select select "ar"
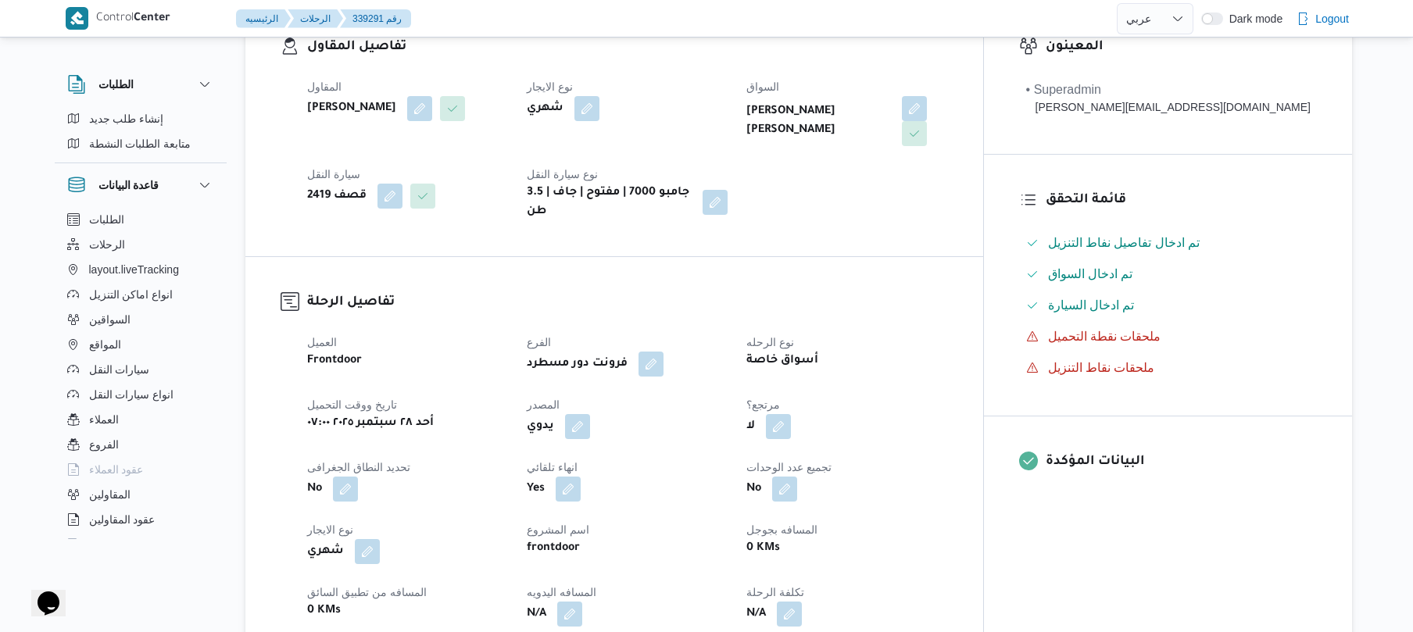
scroll to position [458, 0]
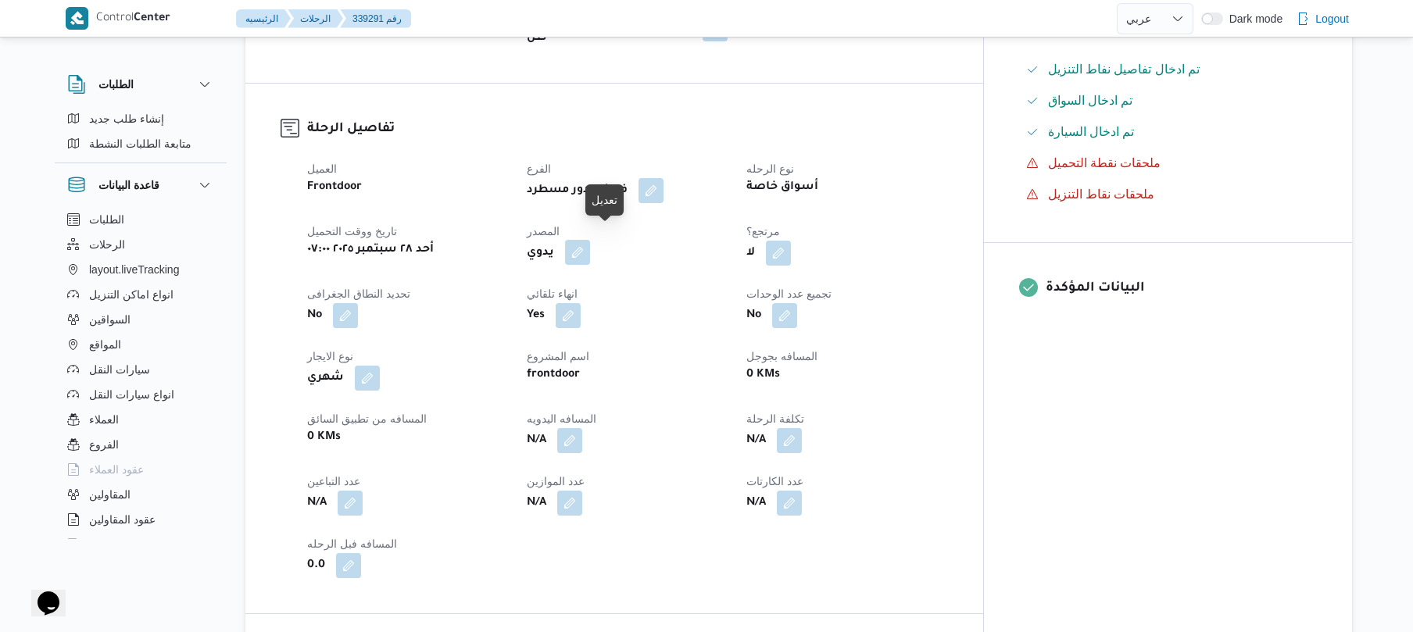
click at [590, 242] on button "button" at bounding box center [577, 252] width 25 height 25
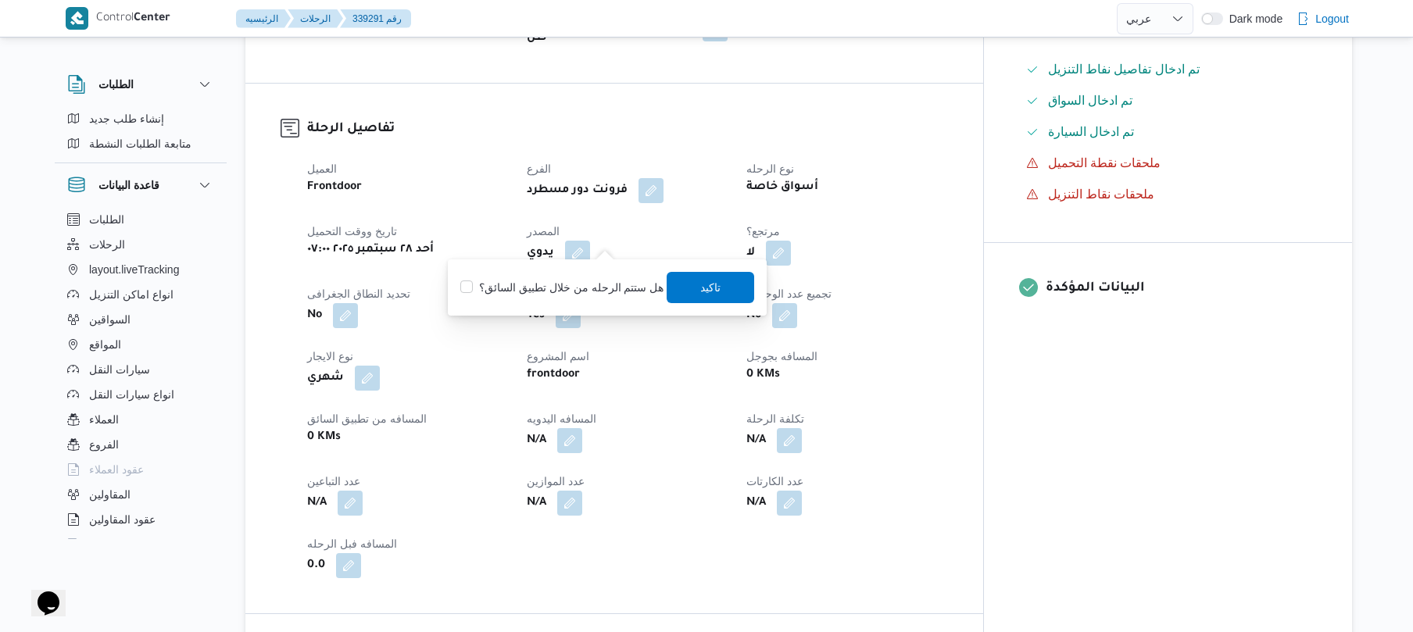
click at [546, 280] on label "هل ستتم الرحله من خلال تطبيق السائق؟" at bounding box center [561, 287] width 203 height 19
checkbox input "true"
click at [701, 291] on span "تاكيد" at bounding box center [711, 286] width 20 height 19
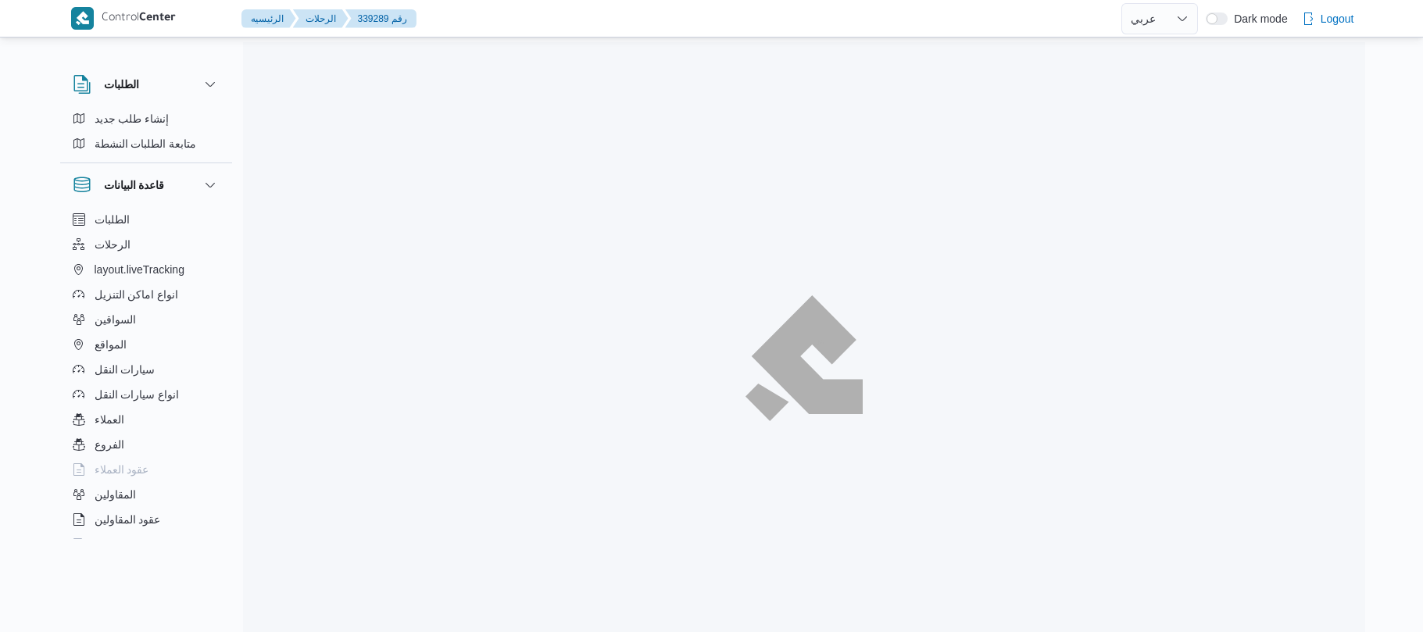
select select "ar"
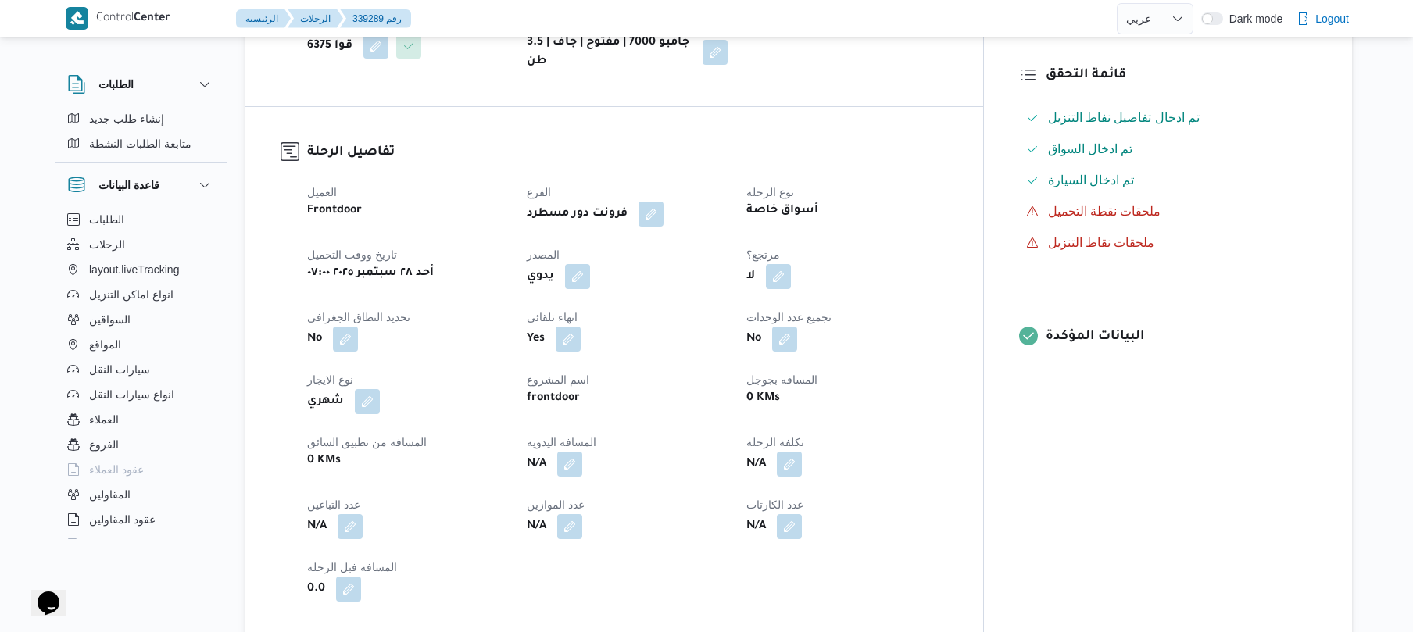
scroll to position [417, 0]
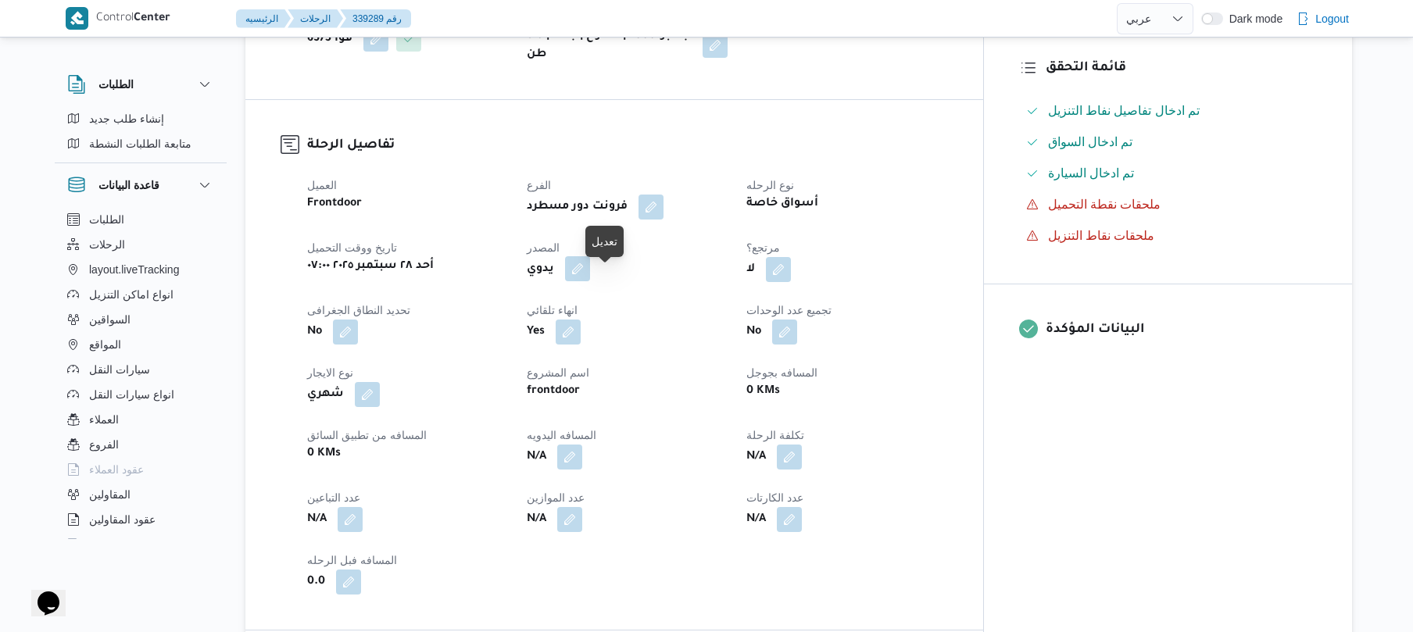
click at [590, 280] on button "button" at bounding box center [577, 268] width 25 height 25
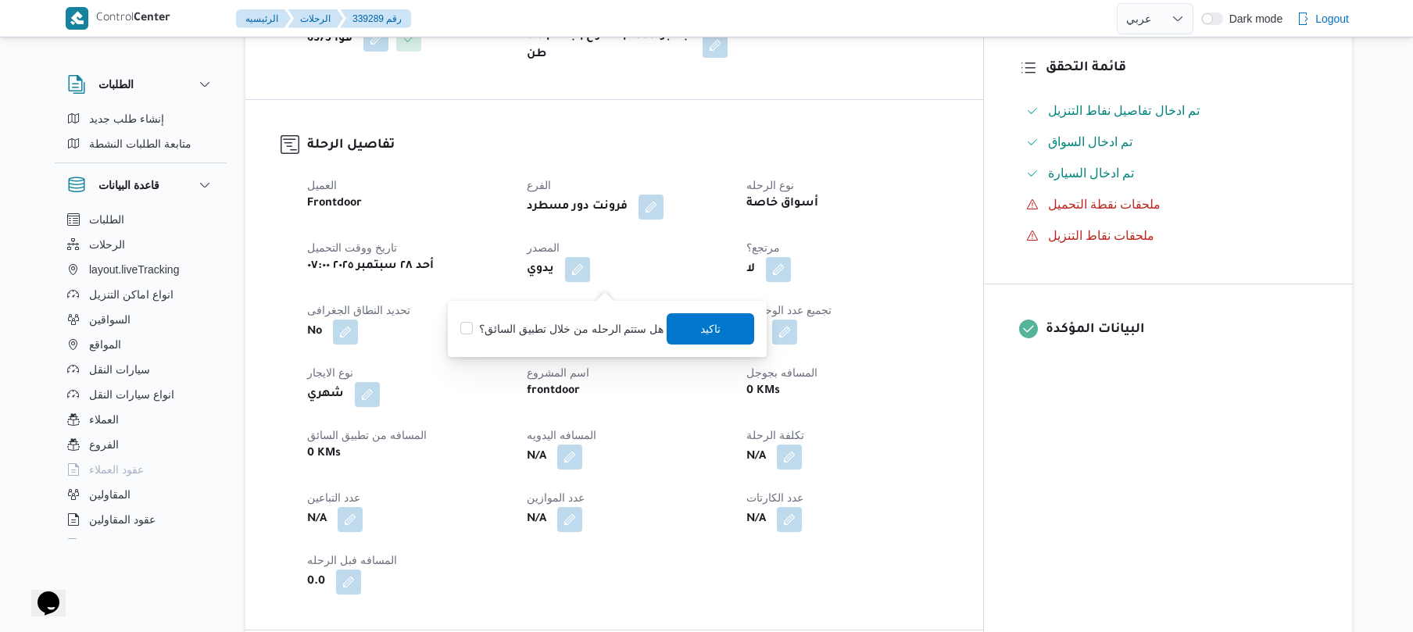
click at [576, 324] on label "هل ستتم الرحله من خلال تطبيق السائق؟" at bounding box center [561, 329] width 203 height 19
checkbox input "true"
click at [701, 331] on span "تاكيد" at bounding box center [711, 328] width 20 height 19
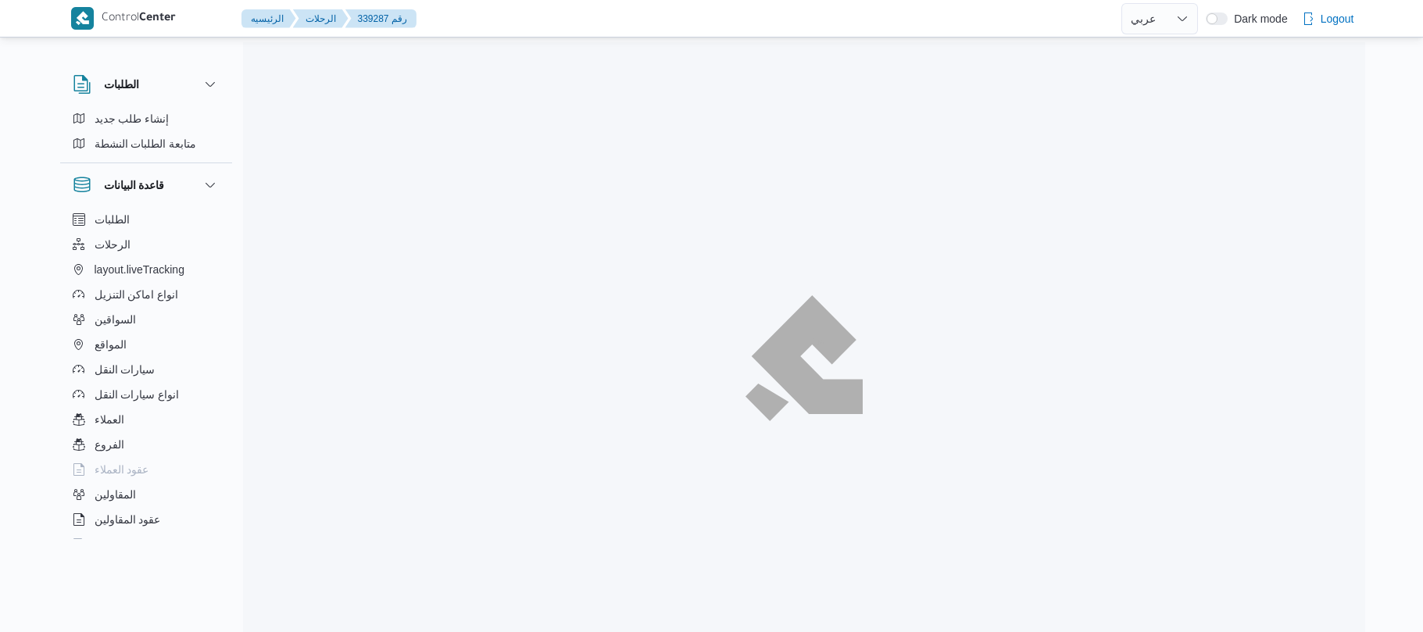
select select "ar"
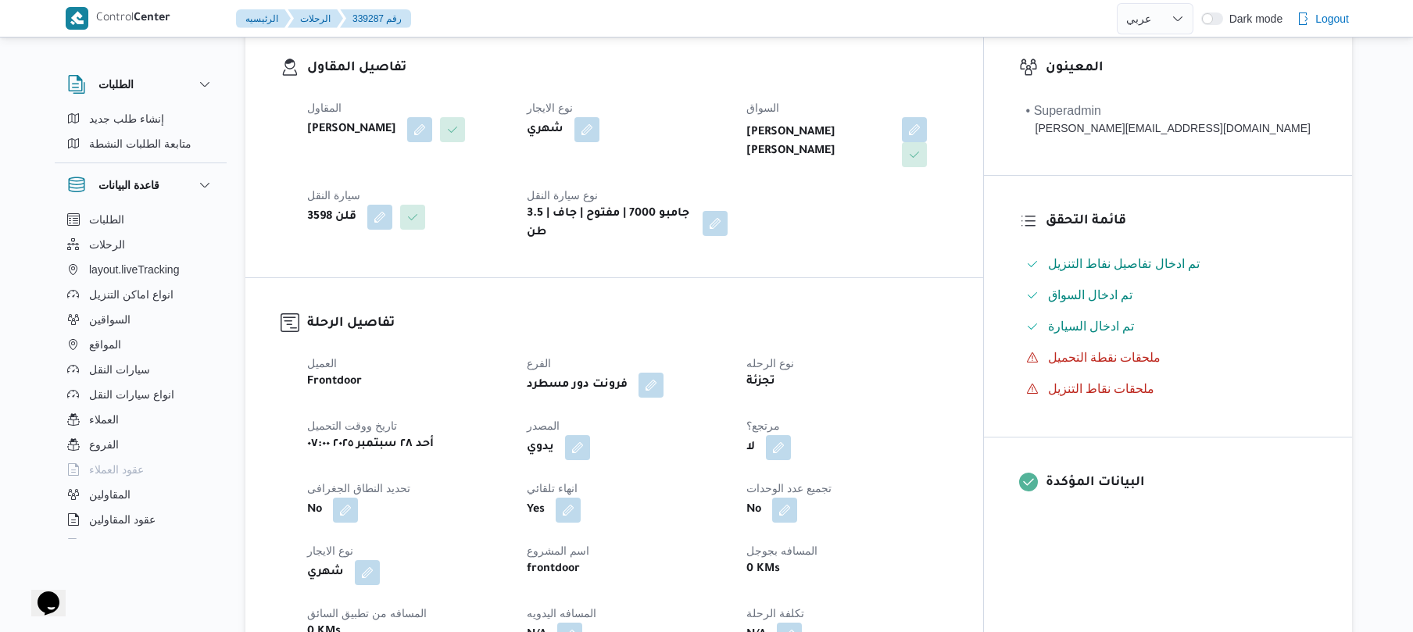
scroll to position [458, 0]
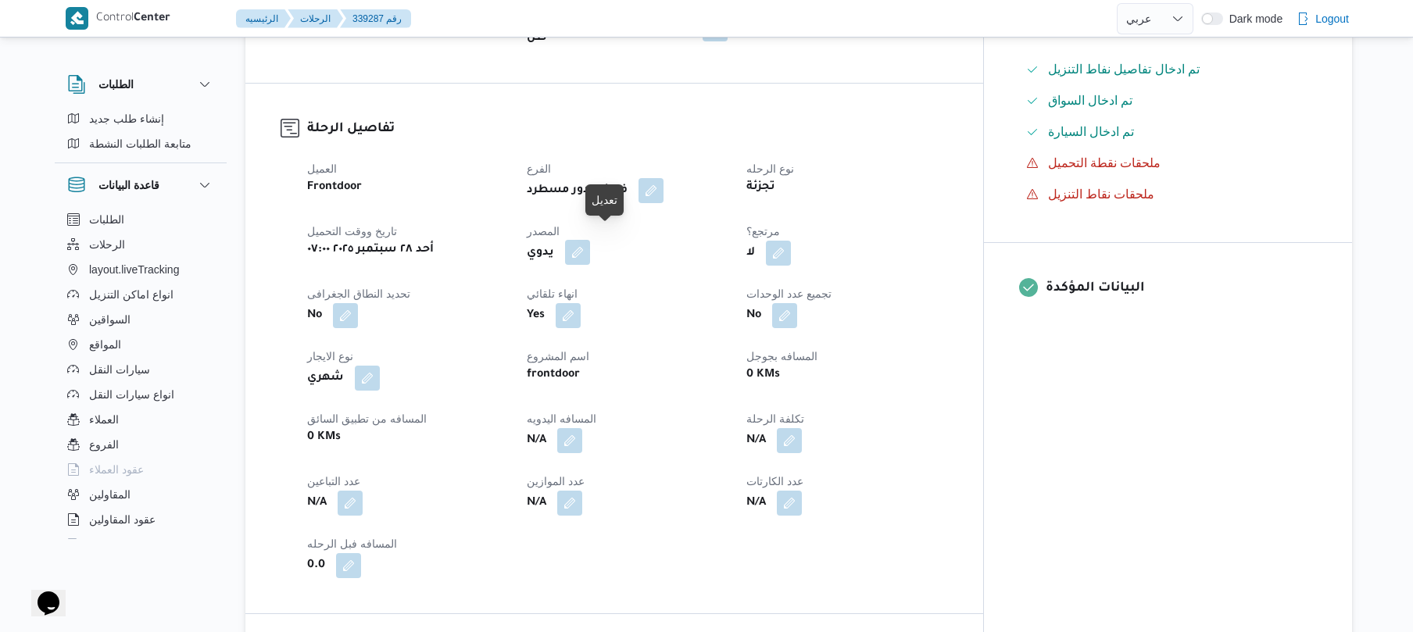
click at [590, 248] on button "button" at bounding box center [577, 252] width 25 height 25
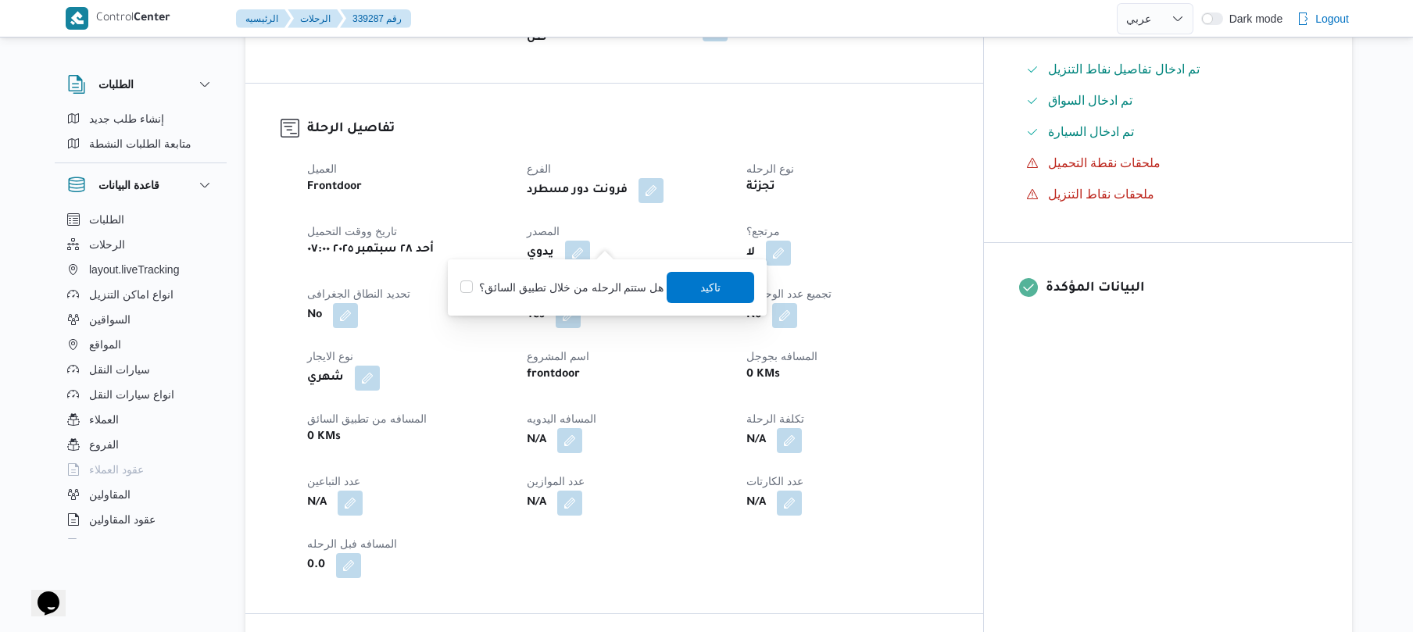
click at [571, 289] on label "هل ستتم الرحله من خلال تطبيق السائق؟" at bounding box center [561, 287] width 203 height 19
checkbox input "true"
click at [693, 288] on span "تاكيد" at bounding box center [712, 286] width 88 height 31
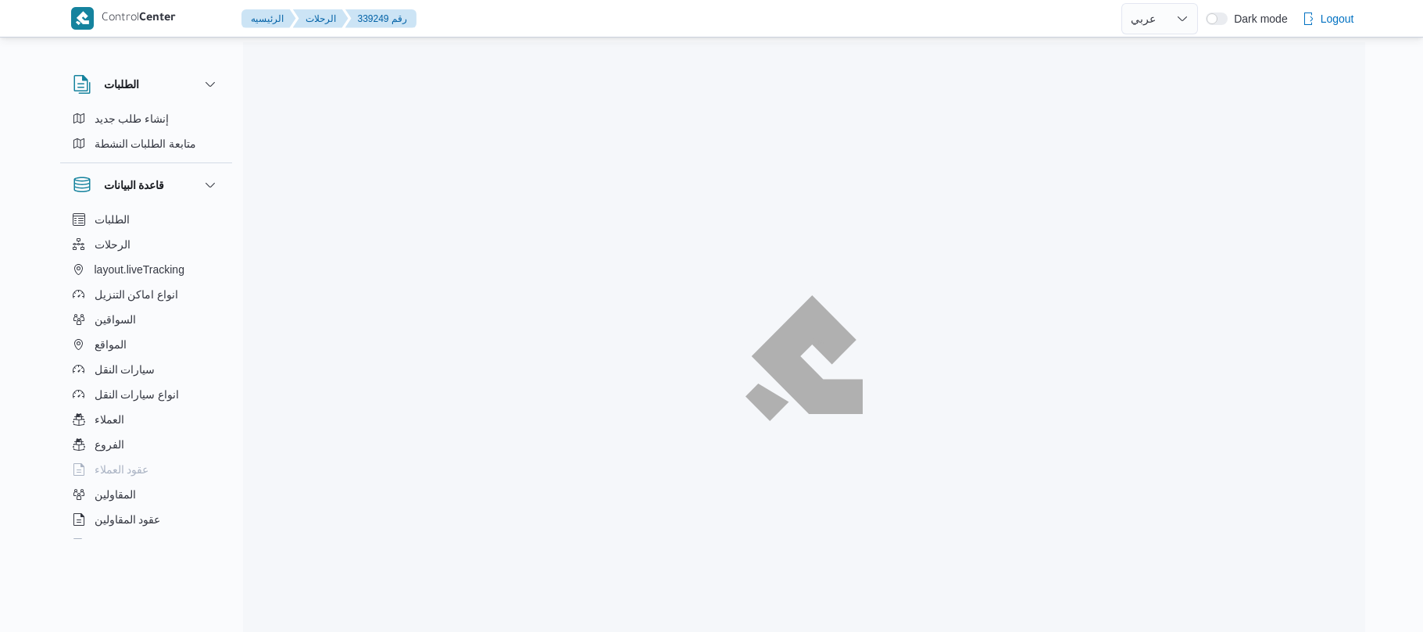
select select "ar"
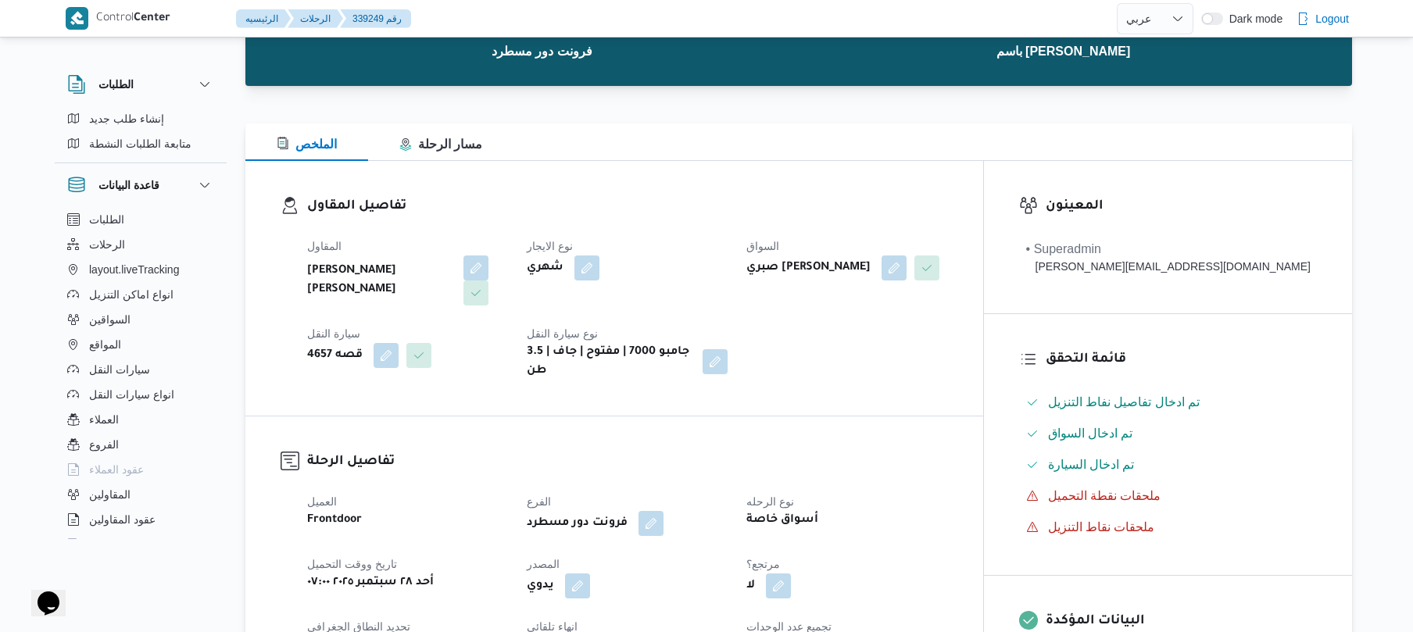
scroll to position [375, 0]
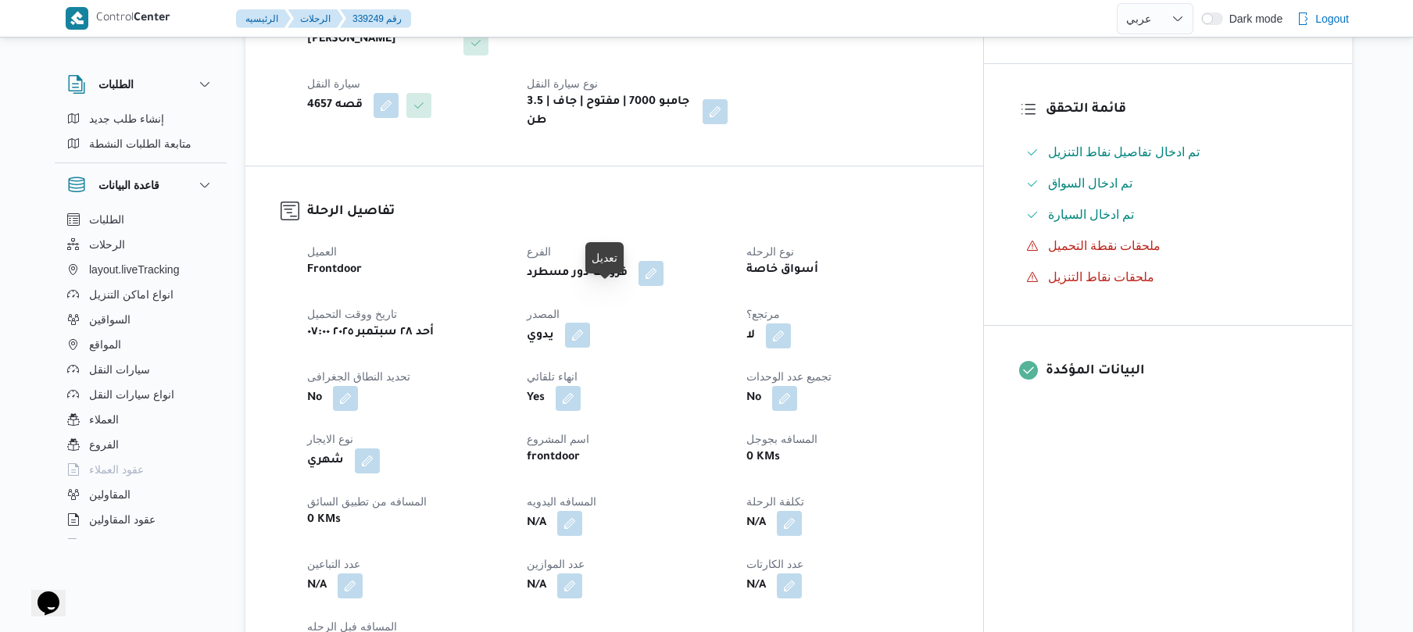
click at [590, 323] on button "button" at bounding box center [577, 335] width 25 height 25
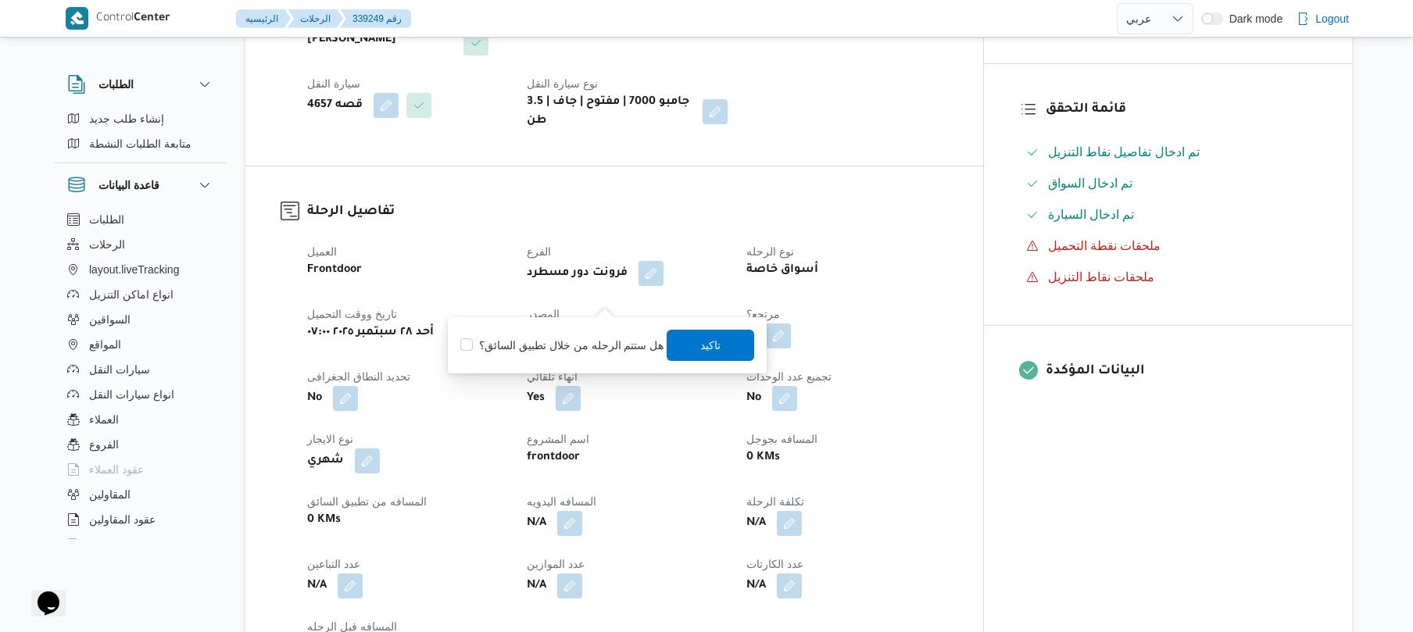
click at [572, 342] on label "هل ستتم الرحله من خلال تطبيق السائق؟" at bounding box center [561, 345] width 203 height 19
checkbox input "true"
click at [713, 345] on span "تاكيد" at bounding box center [711, 344] width 20 height 19
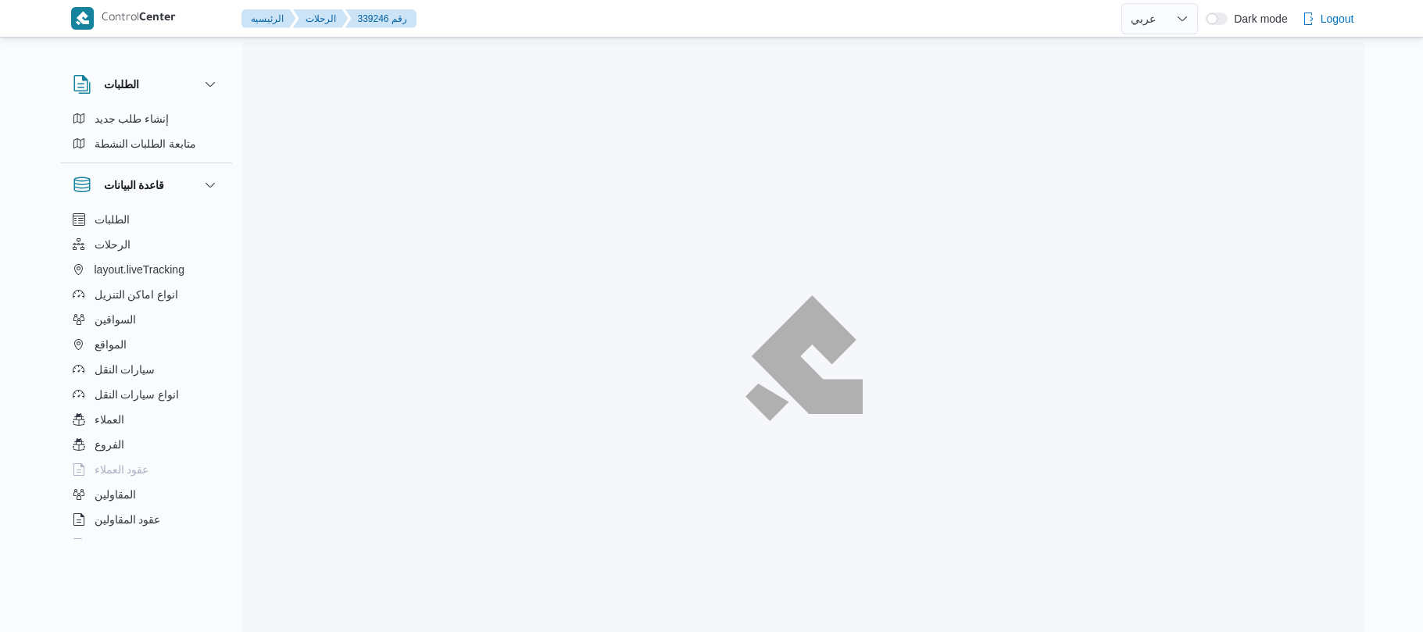
select select "ar"
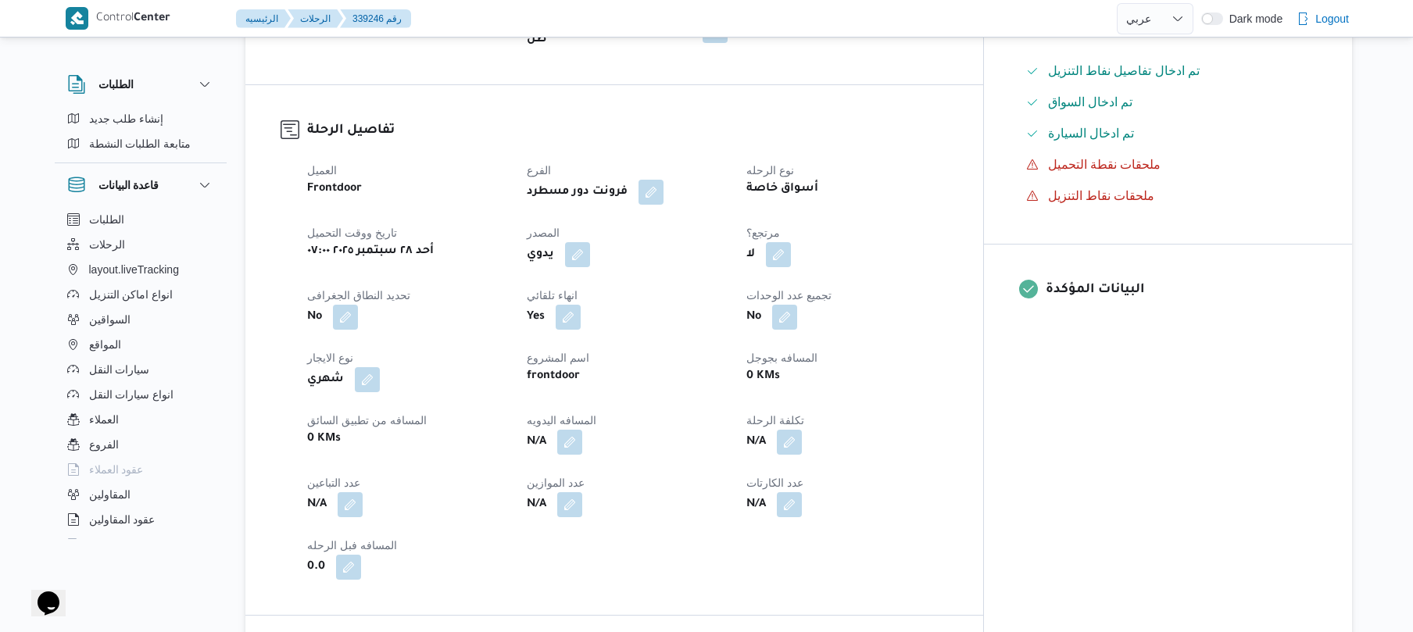
scroll to position [458, 0]
click at [590, 240] on button "button" at bounding box center [577, 252] width 25 height 25
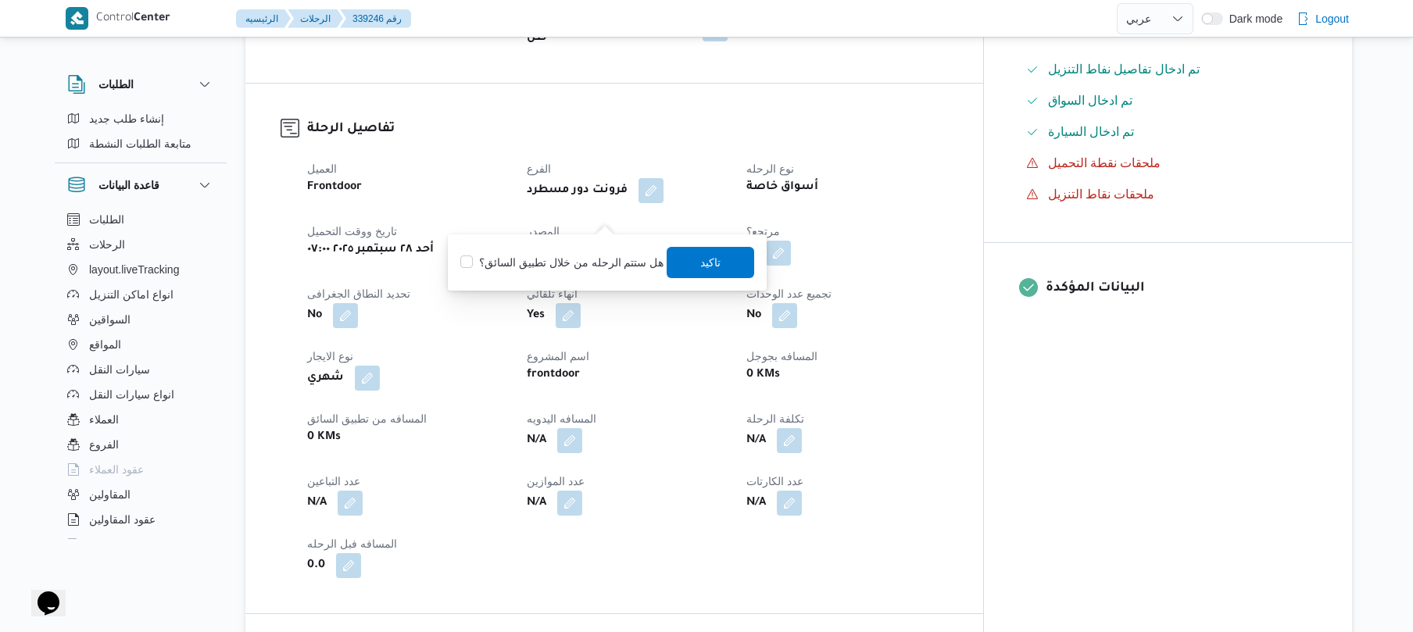
click at [578, 267] on label "هل ستتم الرحله من خلال تطبيق السائق؟" at bounding box center [561, 262] width 203 height 19
checkbox input "true"
click at [683, 267] on span "تاكيد" at bounding box center [712, 261] width 88 height 31
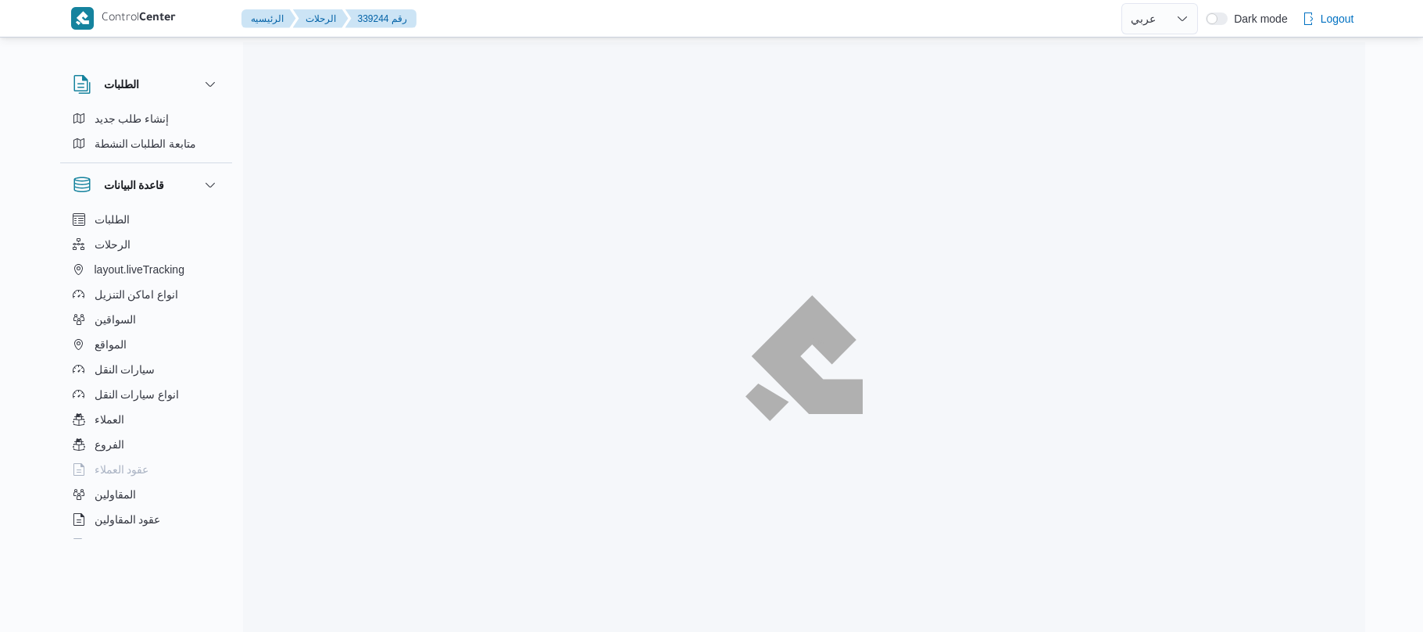
select select "ar"
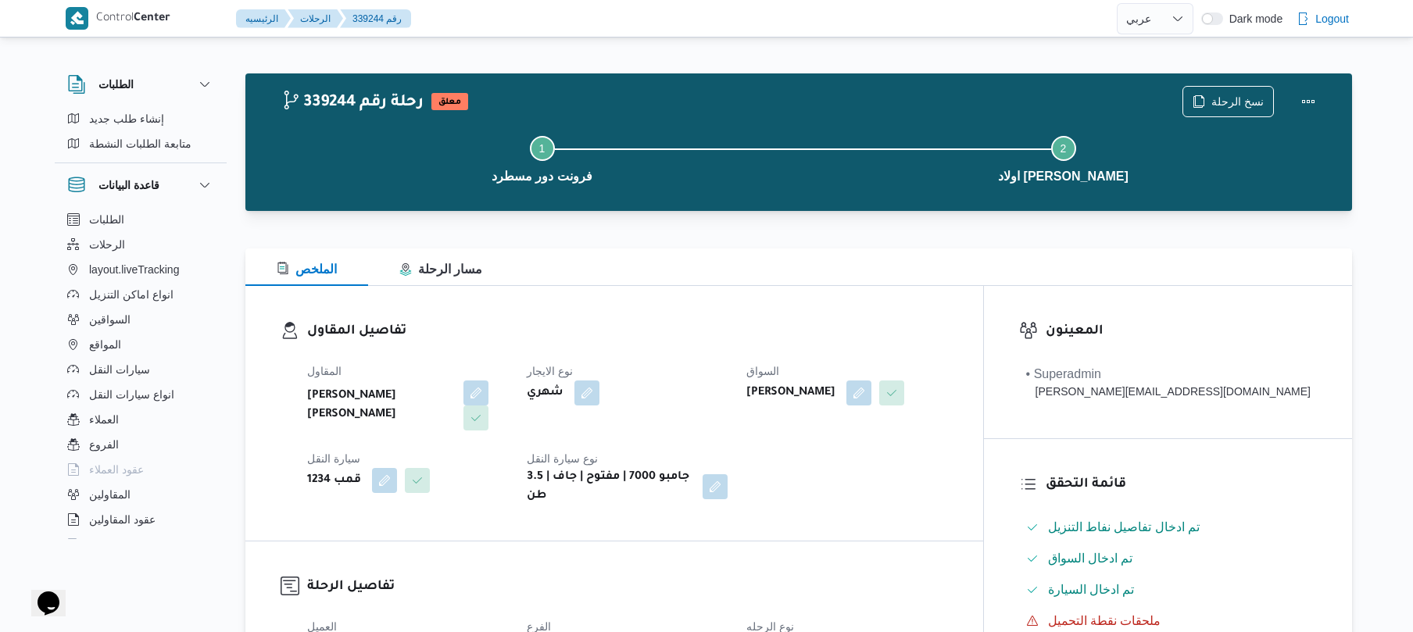
click at [678, 308] on div "تفاصيل المقاول المقاول عبدالمنعم مجدي السيد عواد نوع الايجار شهري السواق حسين ر…" at bounding box center [614, 413] width 738 height 255
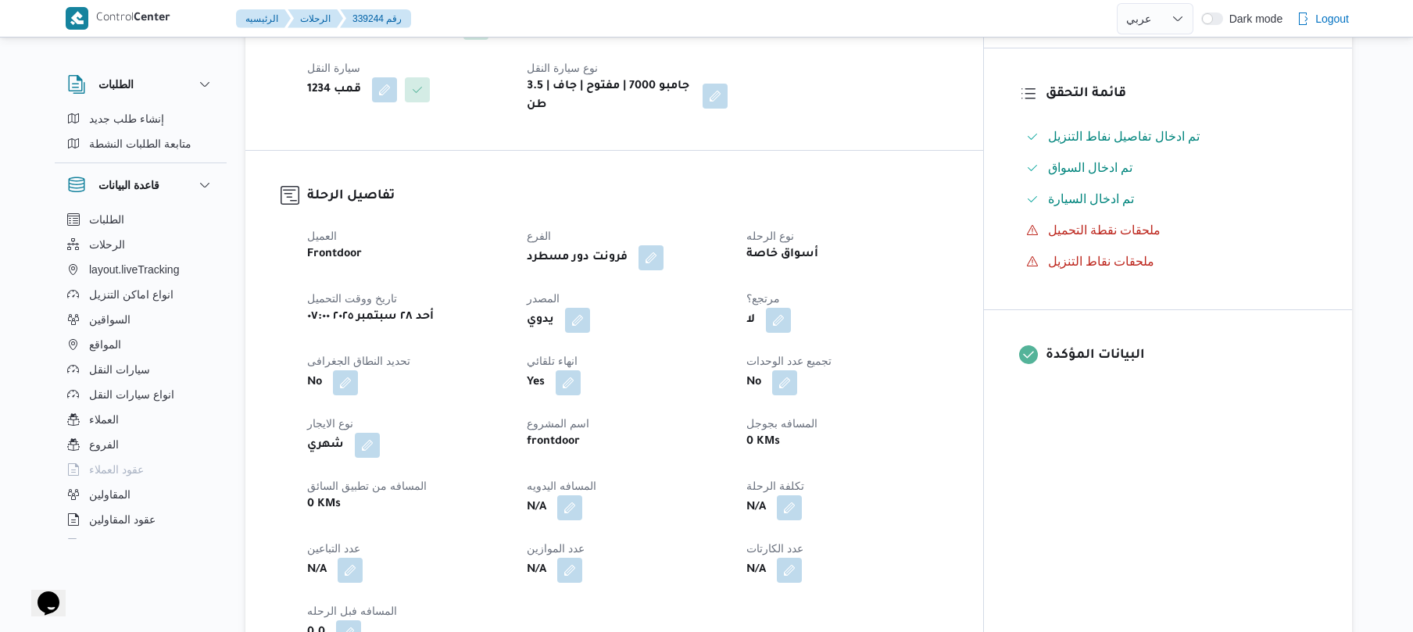
scroll to position [417, 0]
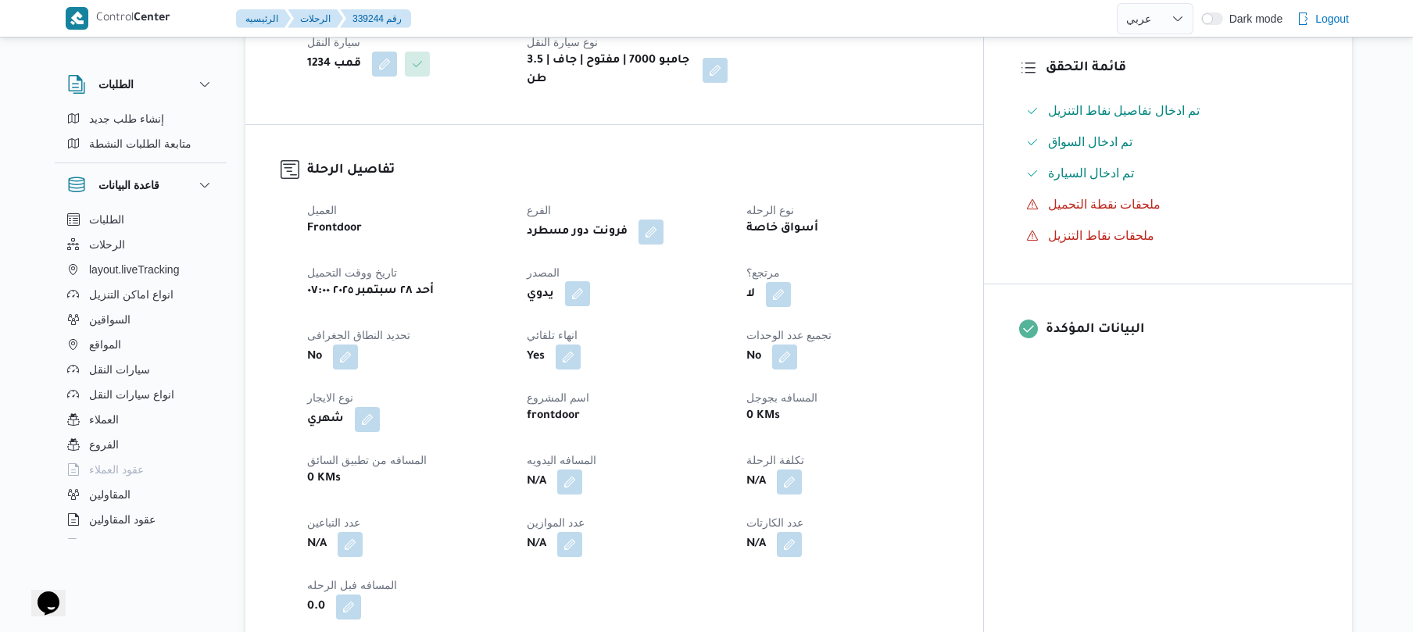
click at [590, 281] on button "button" at bounding box center [577, 293] width 25 height 25
click at [577, 324] on label "هل ستتم الرحله من خلال تطبيق السائق؟" at bounding box center [561, 329] width 203 height 19
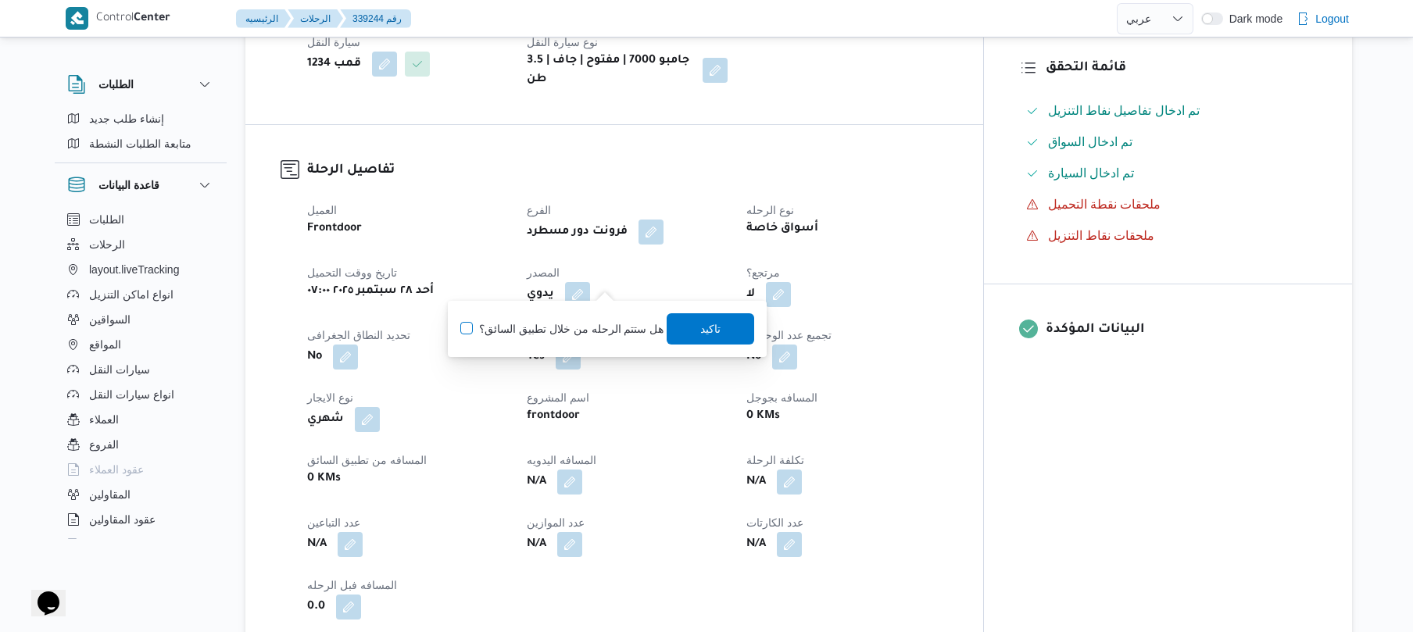
checkbox input "true"
click at [688, 324] on span "تاكيد" at bounding box center [712, 328] width 88 height 31
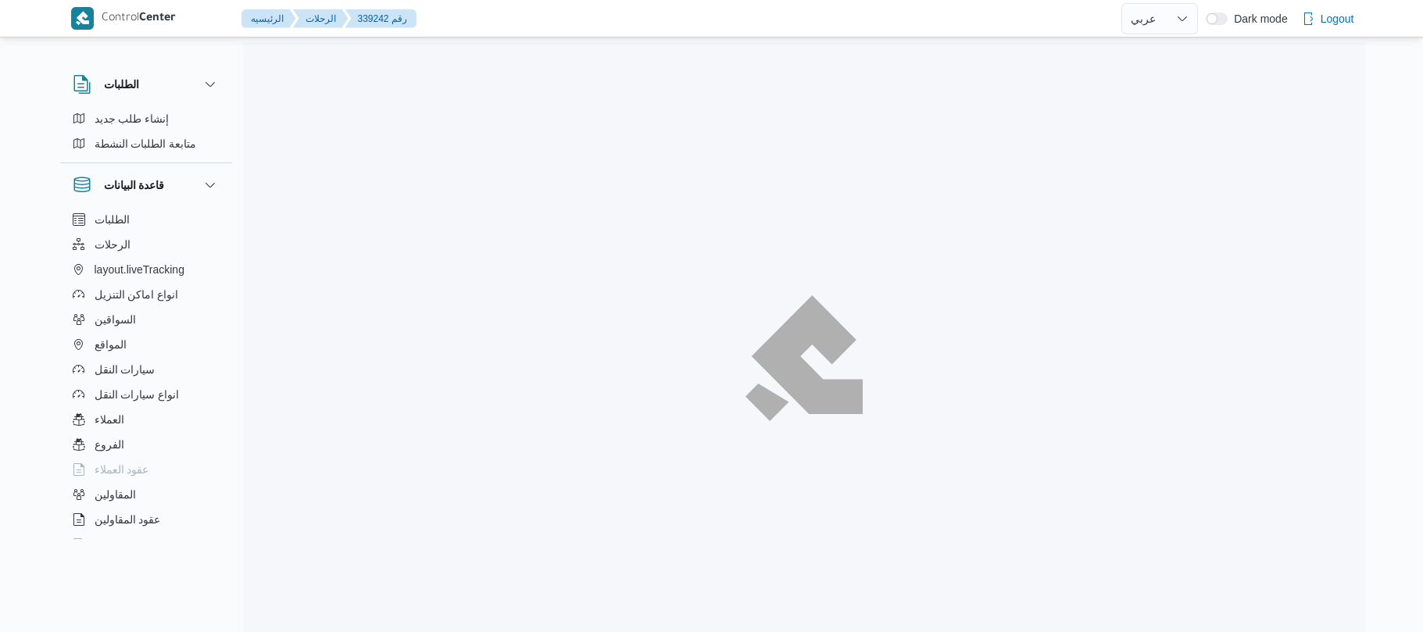
select select "ar"
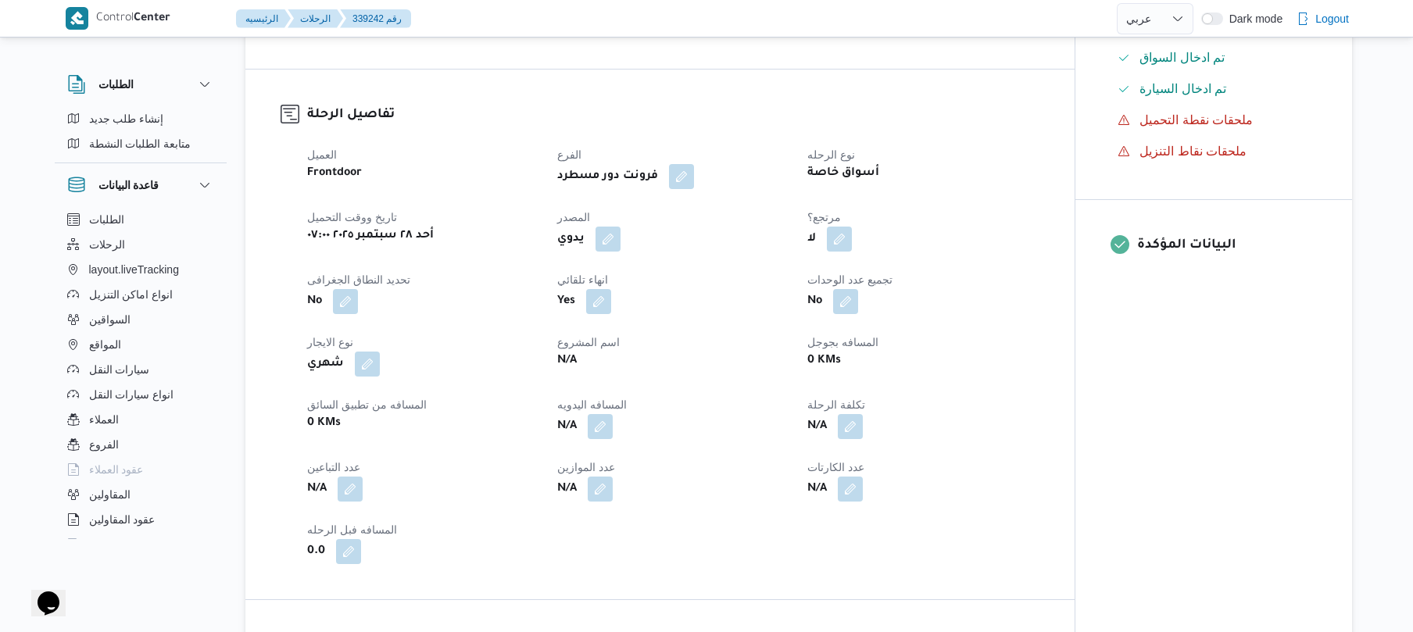
scroll to position [500, 0]
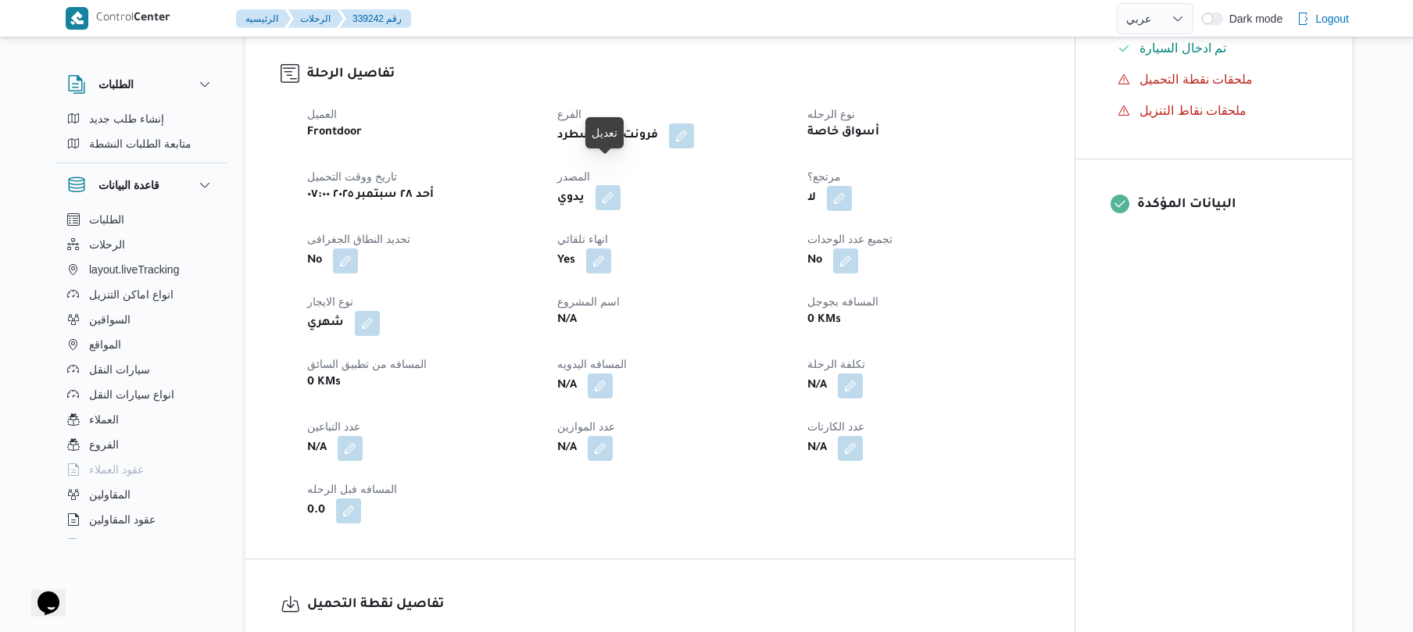
click at [610, 185] on button "button" at bounding box center [608, 197] width 25 height 25
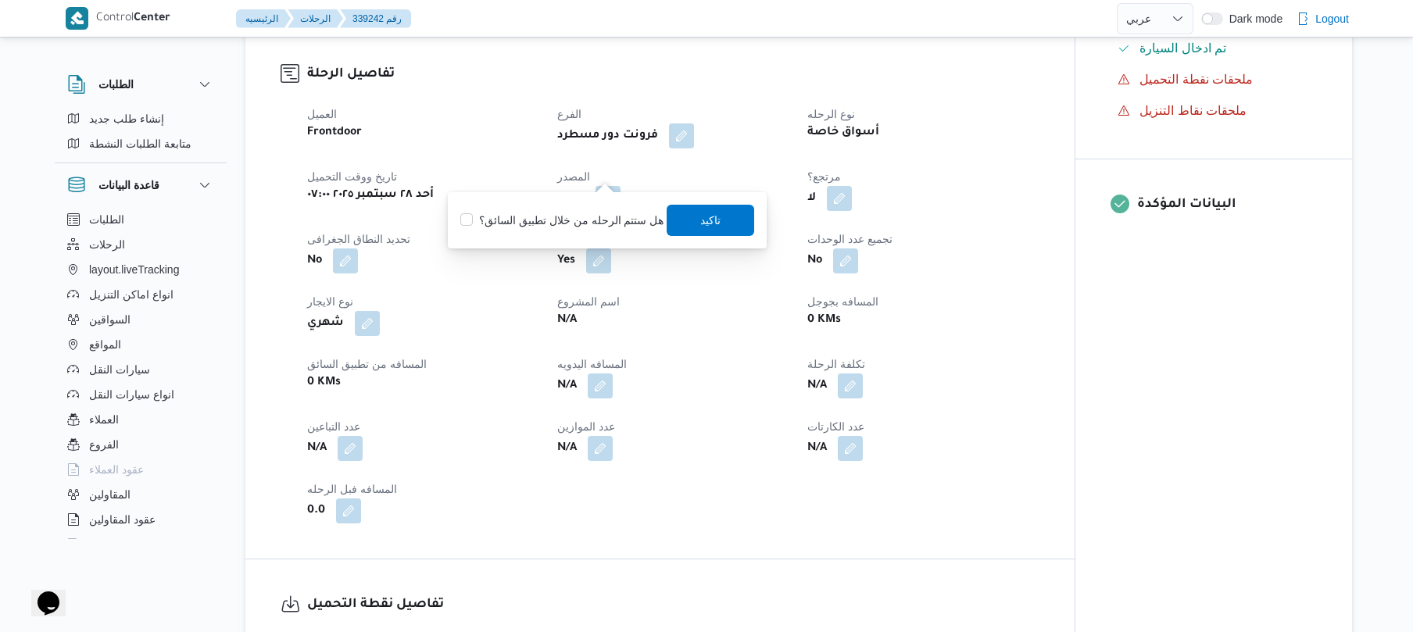
click at [544, 214] on label "هل ستتم الرحله من خلال تطبيق السائق؟" at bounding box center [561, 220] width 203 height 19
checkbox input "true"
click at [723, 220] on span "تاكيد" at bounding box center [712, 219] width 88 height 31
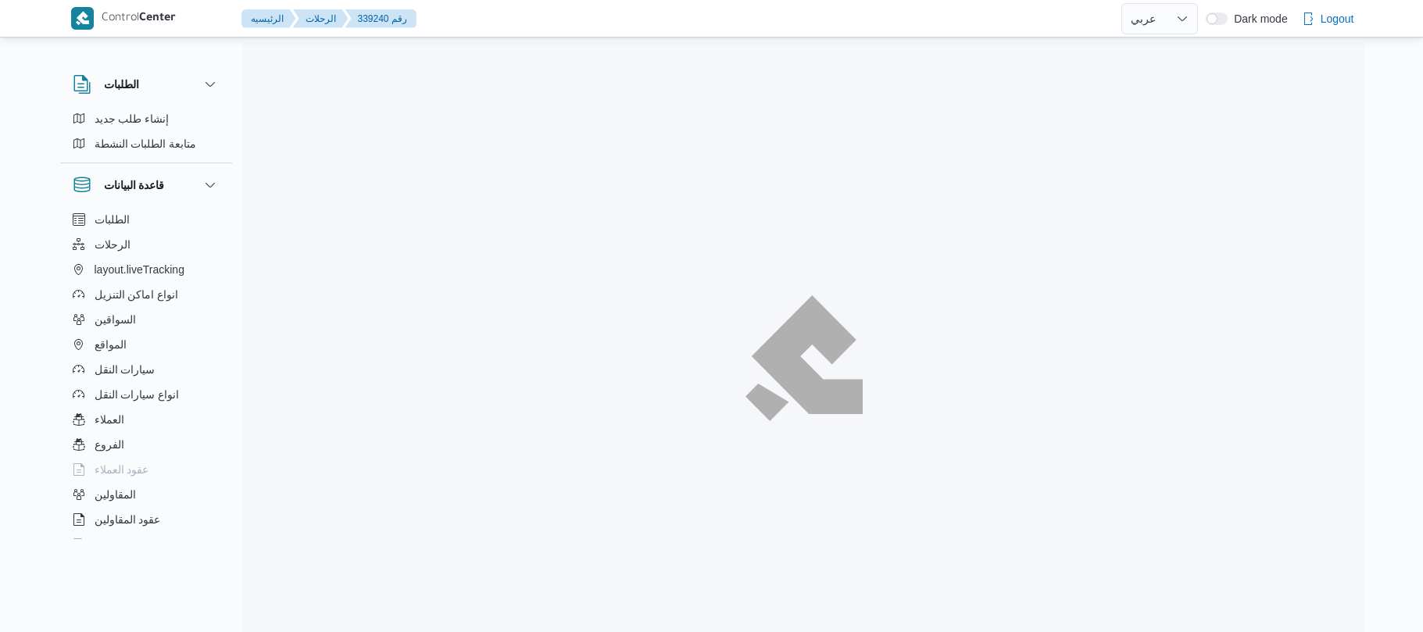
select select "ar"
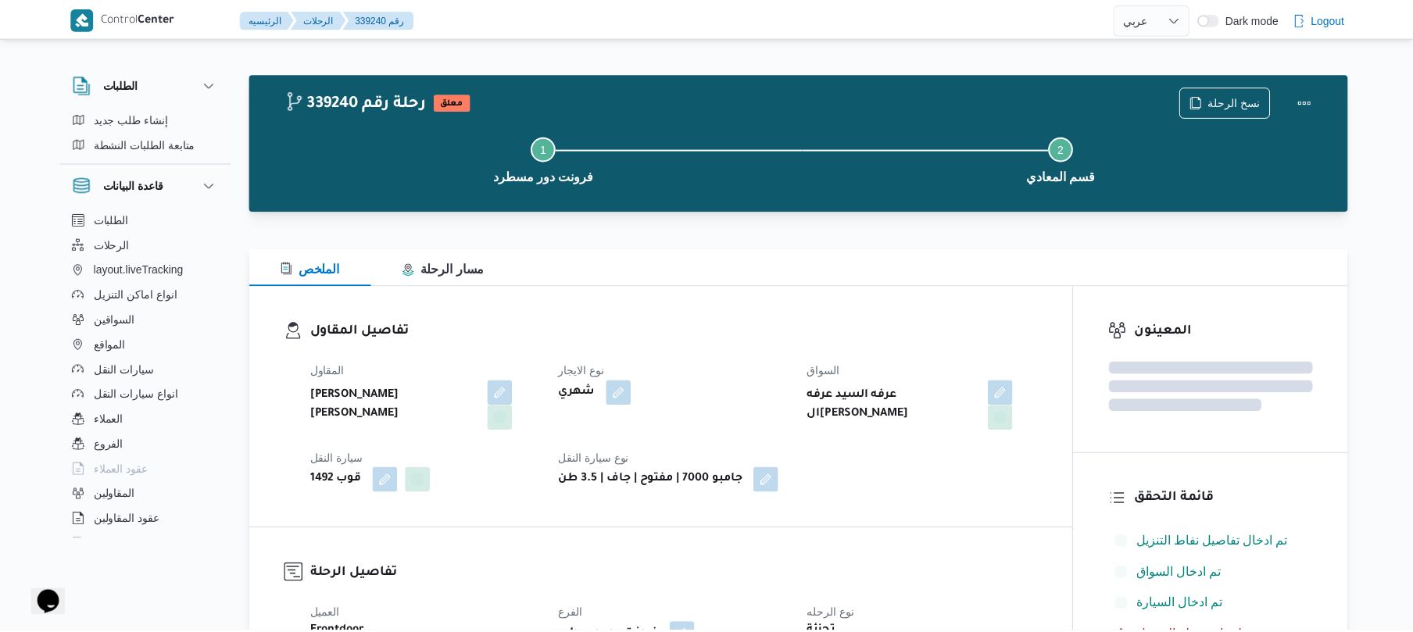
scroll to position [458, 0]
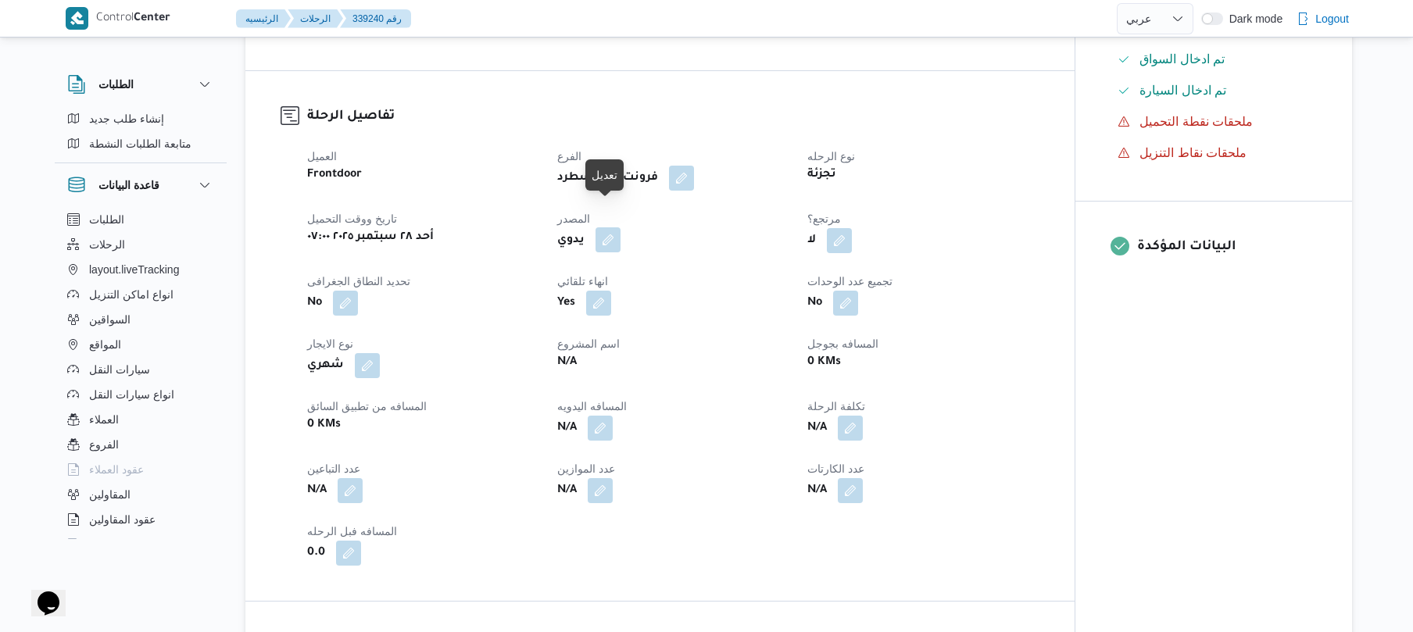
click at [607, 227] on button "button" at bounding box center [608, 239] width 25 height 25
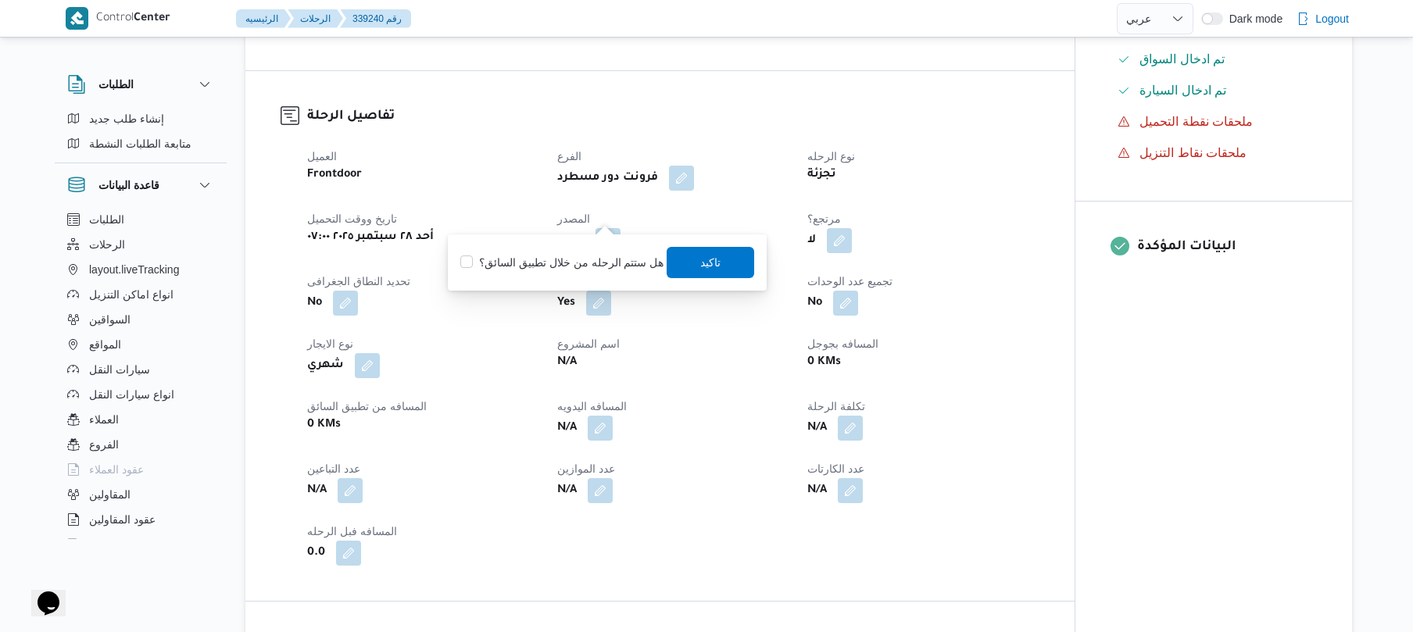
click at [583, 263] on label "هل ستتم الرحله من خلال تطبيق السائق؟" at bounding box center [561, 262] width 203 height 19
checkbox input "true"
click at [701, 267] on span "تاكيد" at bounding box center [711, 261] width 20 height 19
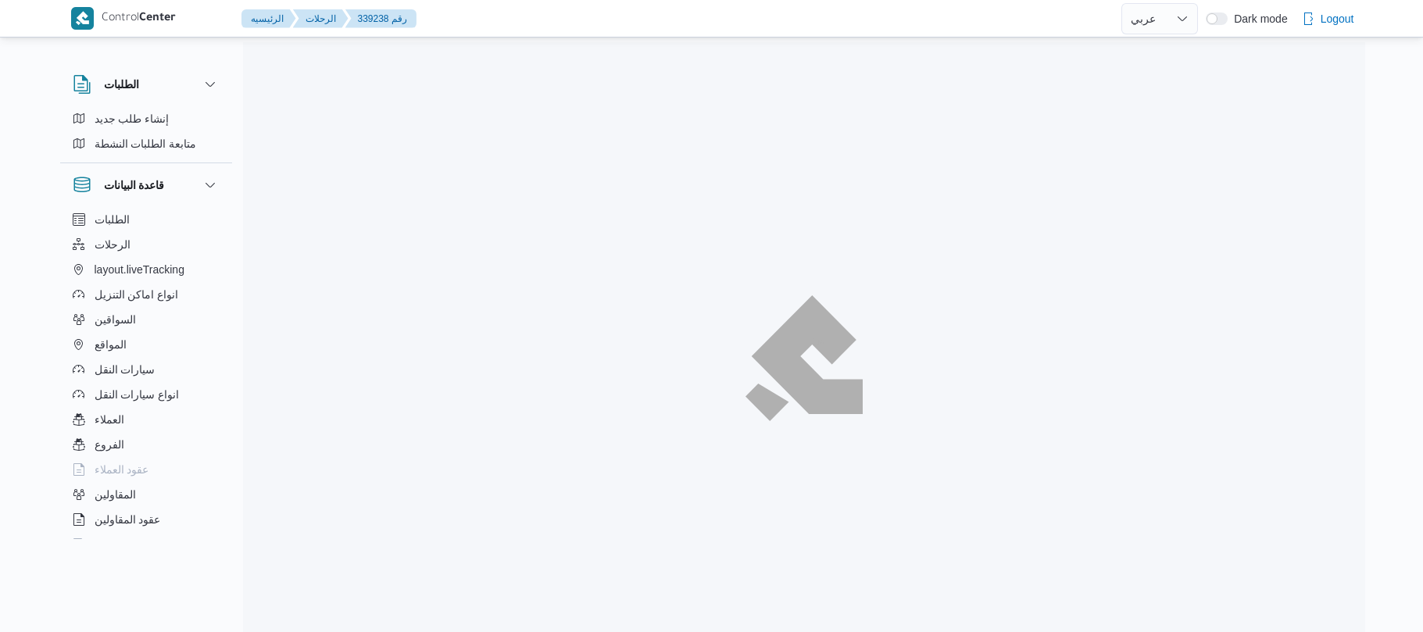
select select "ar"
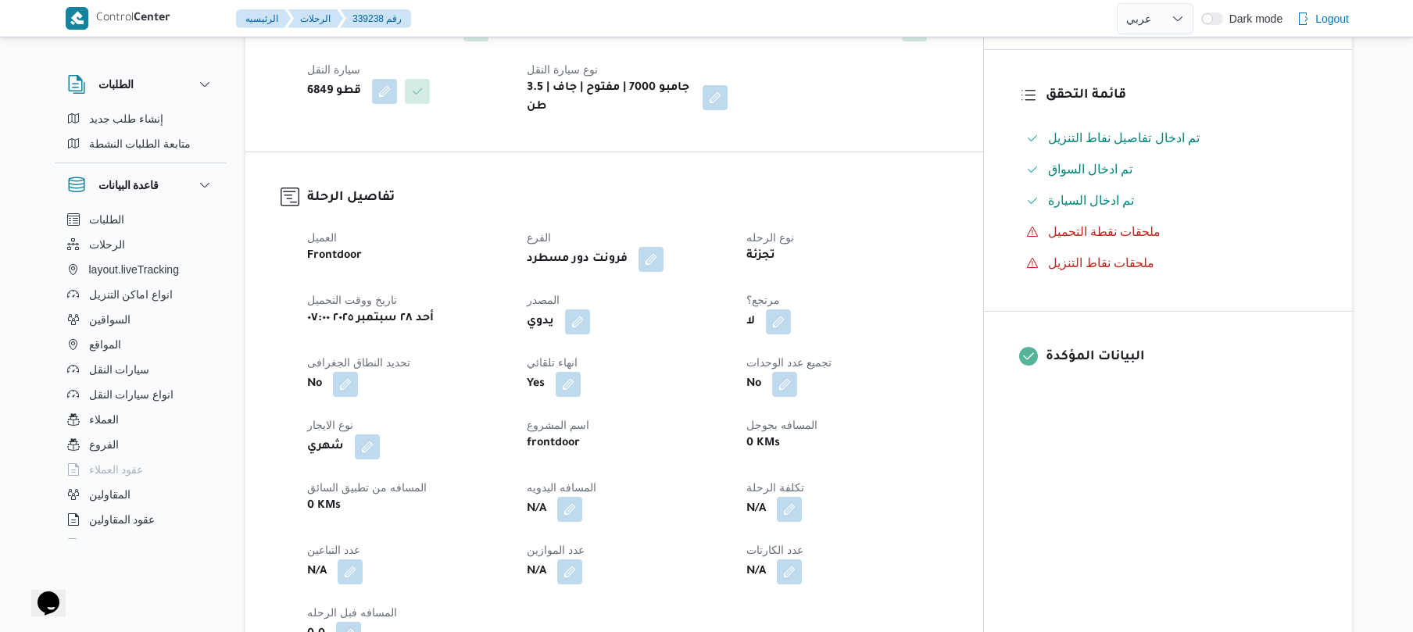
scroll to position [417, 0]
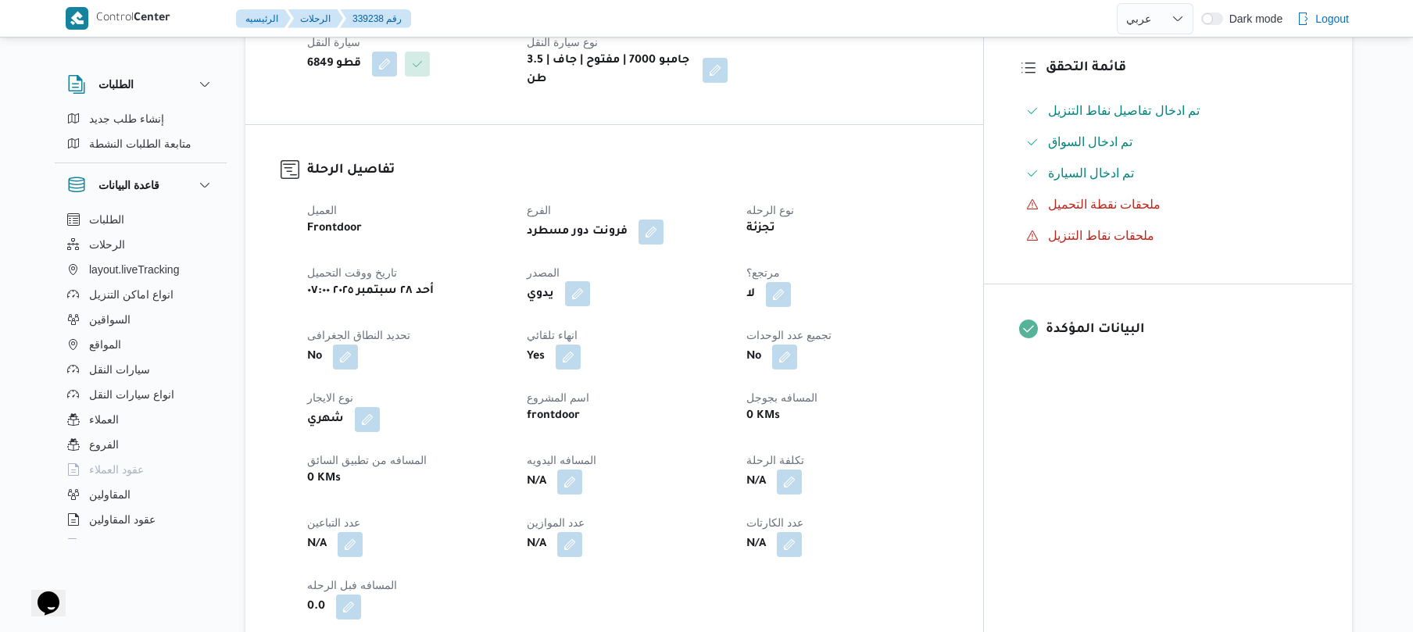
click at [590, 281] on button "button" at bounding box center [577, 293] width 25 height 25
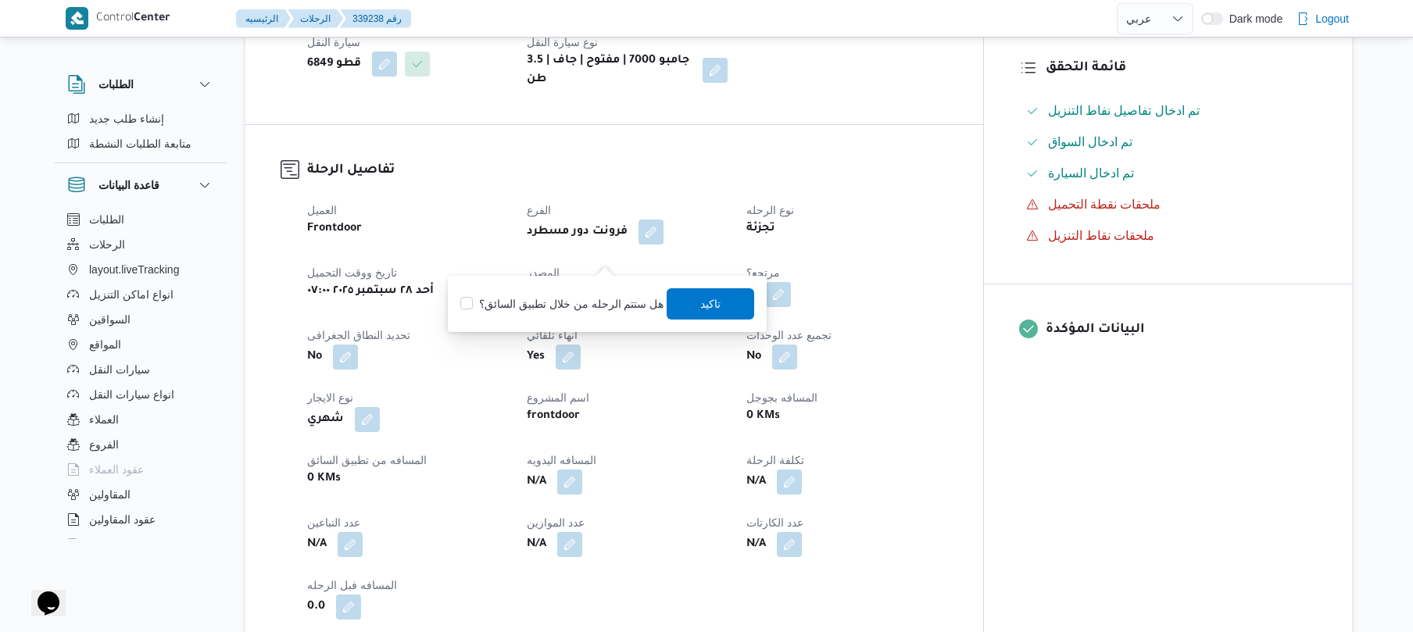
click at [576, 308] on label "هل ستتم الرحله من خلال تطبيق السائق؟" at bounding box center [561, 304] width 203 height 19
checkbox input "true"
click at [707, 303] on span "تاكيد" at bounding box center [711, 303] width 20 height 19
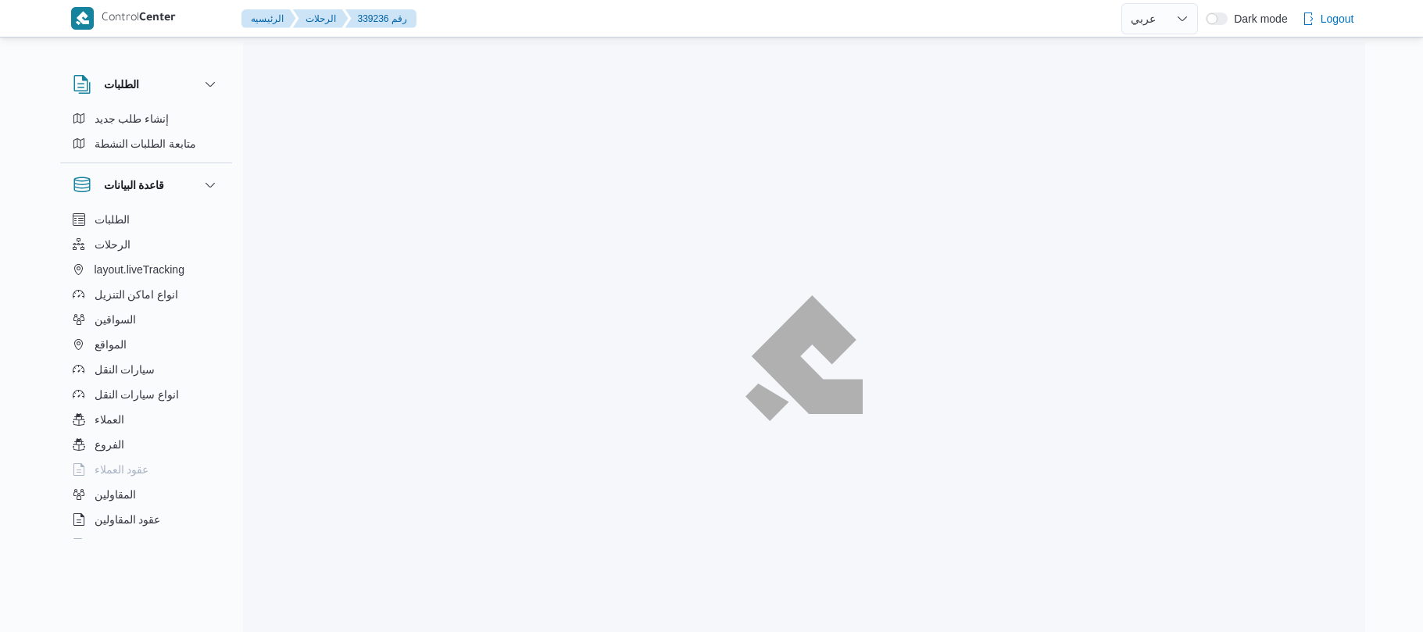
select select "ar"
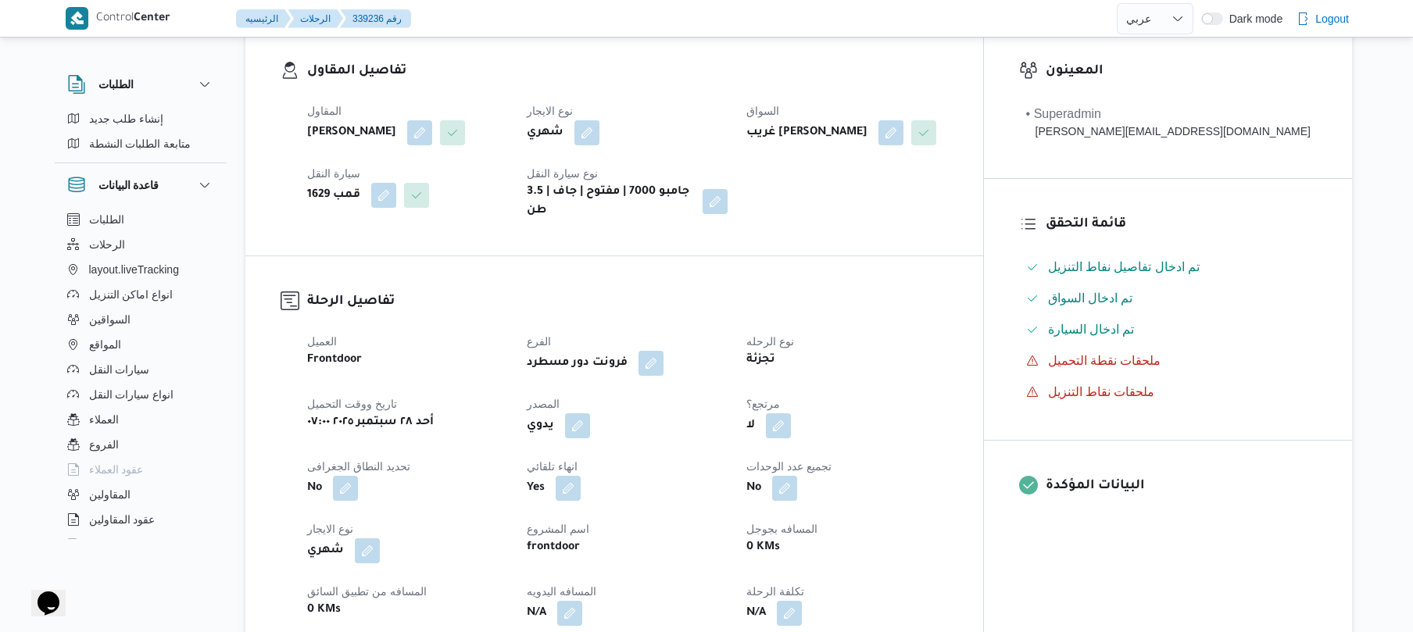
scroll to position [458, 0]
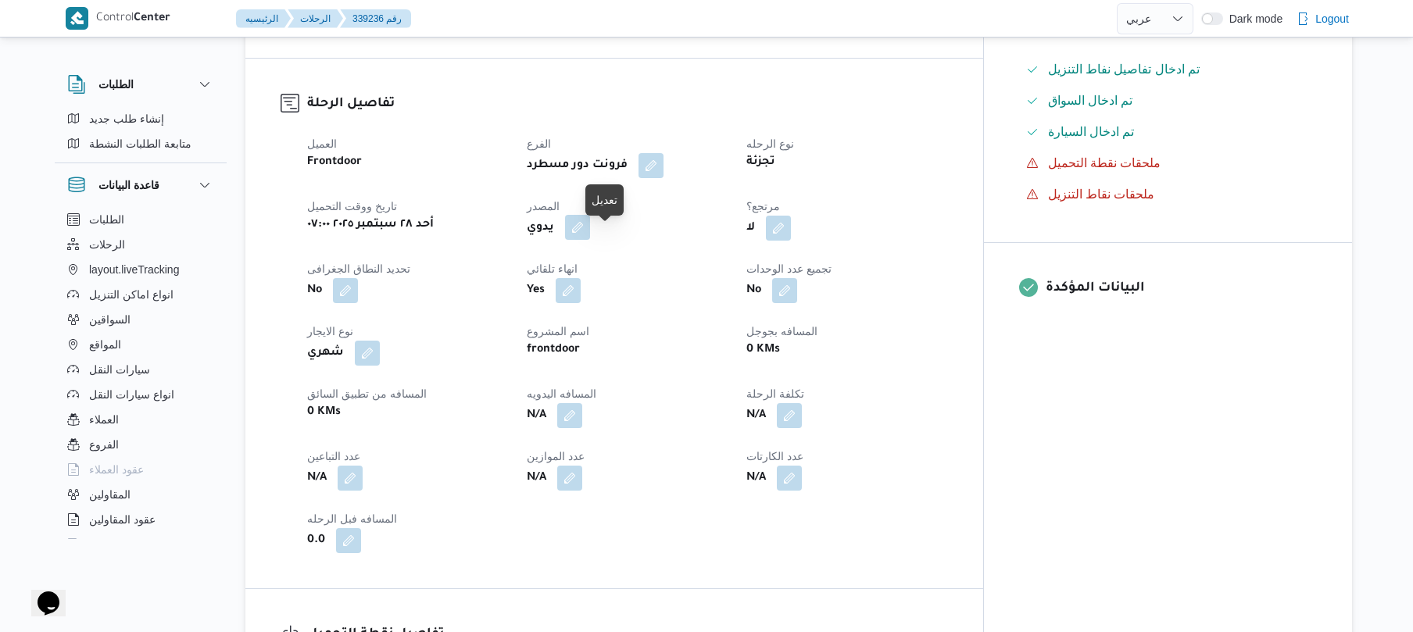
click at [590, 240] on button "button" at bounding box center [577, 227] width 25 height 25
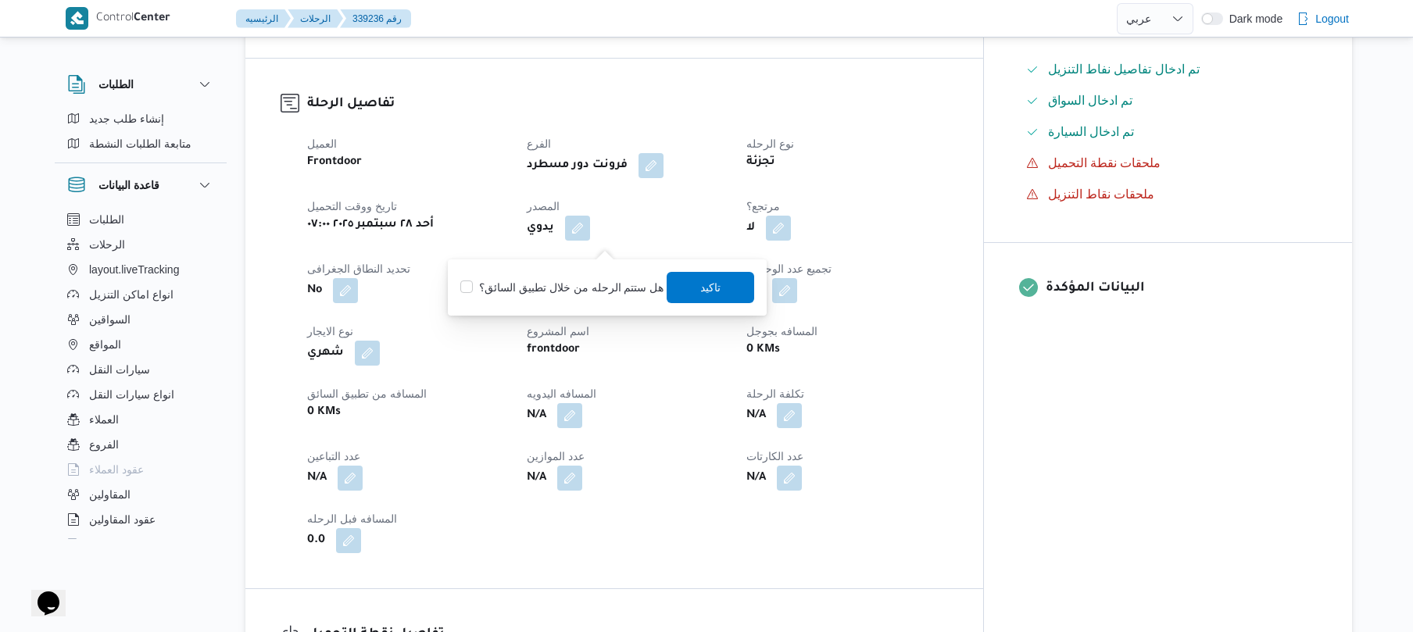
click at [575, 280] on label "هل ستتم الرحله من خلال تطبيق السائق؟" at bounding box center [561, 287] width 203 height 19
checkbox input "true"
click at [688, 283] on span "تاكيد" at bounding box center [712, 286] width 88 height 31
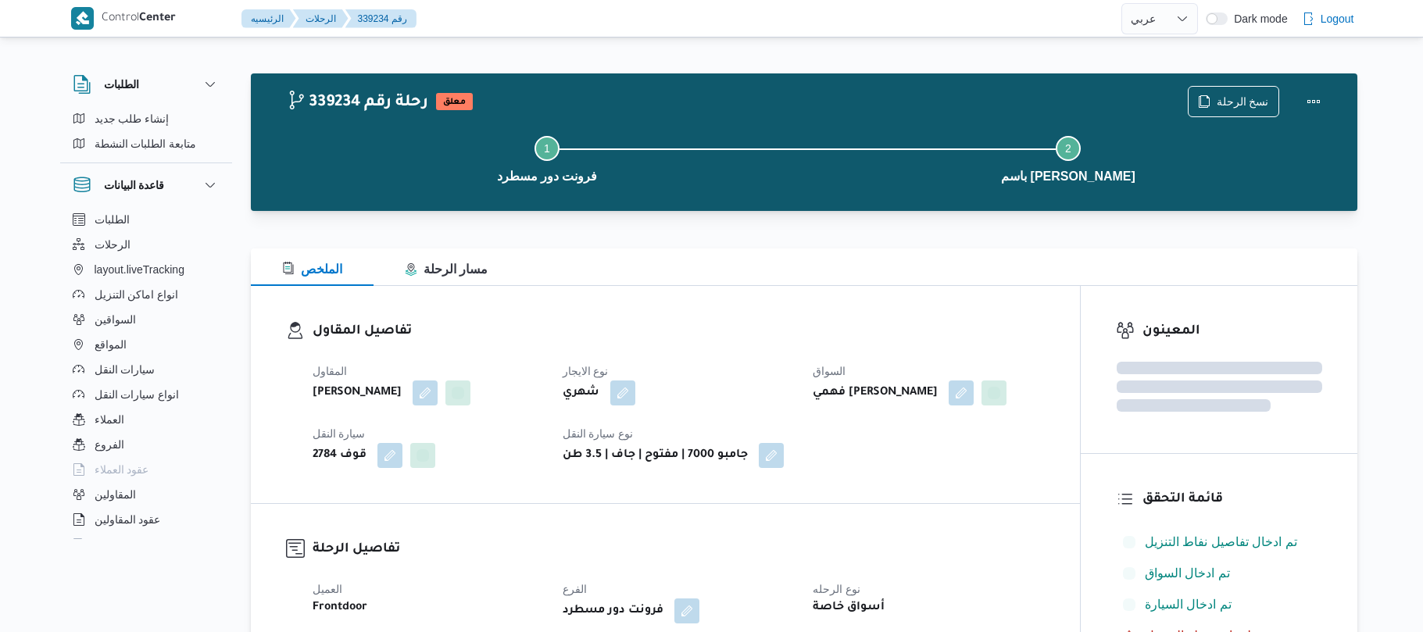
select select "ar"
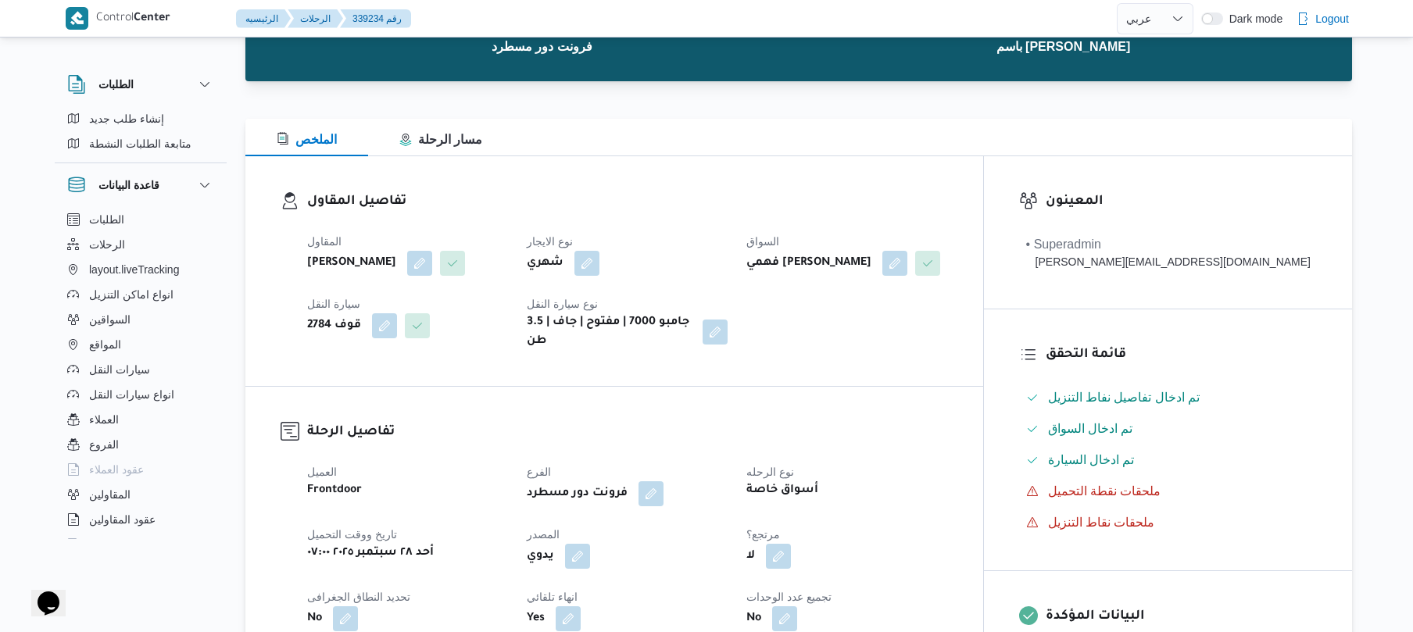
scroll to position [375, 0]
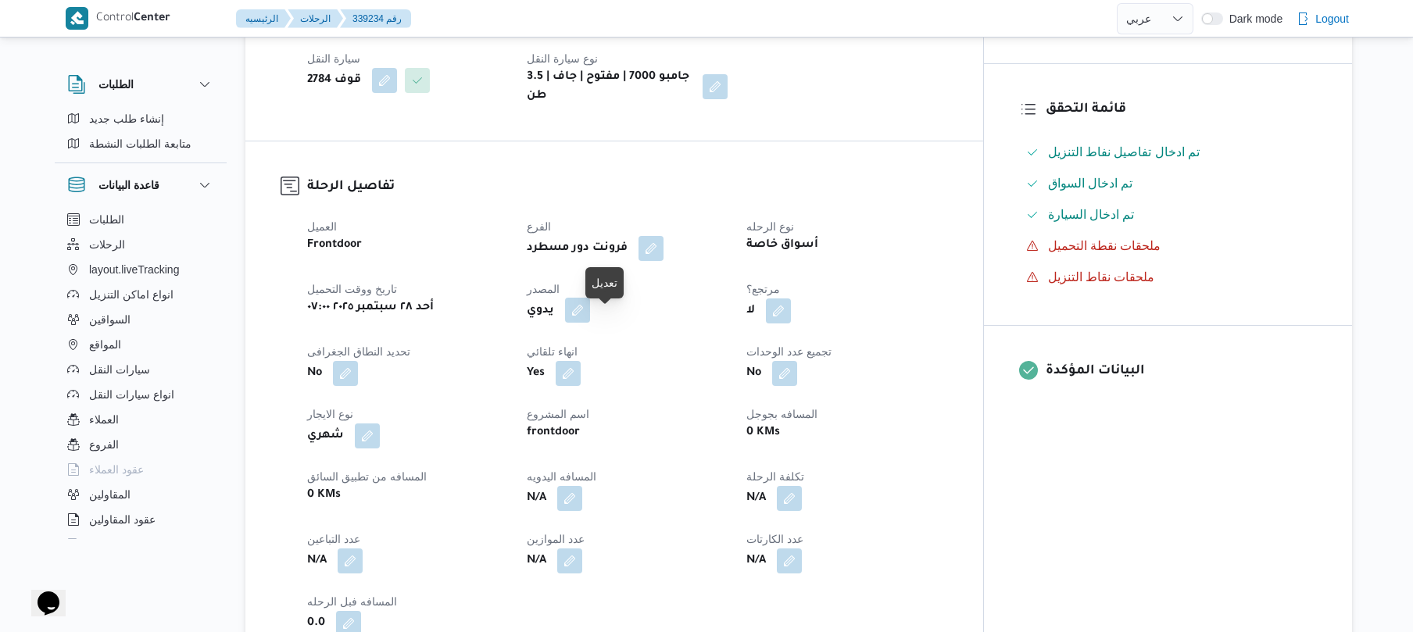
click at [590, 322] on button "button" at bounding box center [577, 310] width 25 height 25
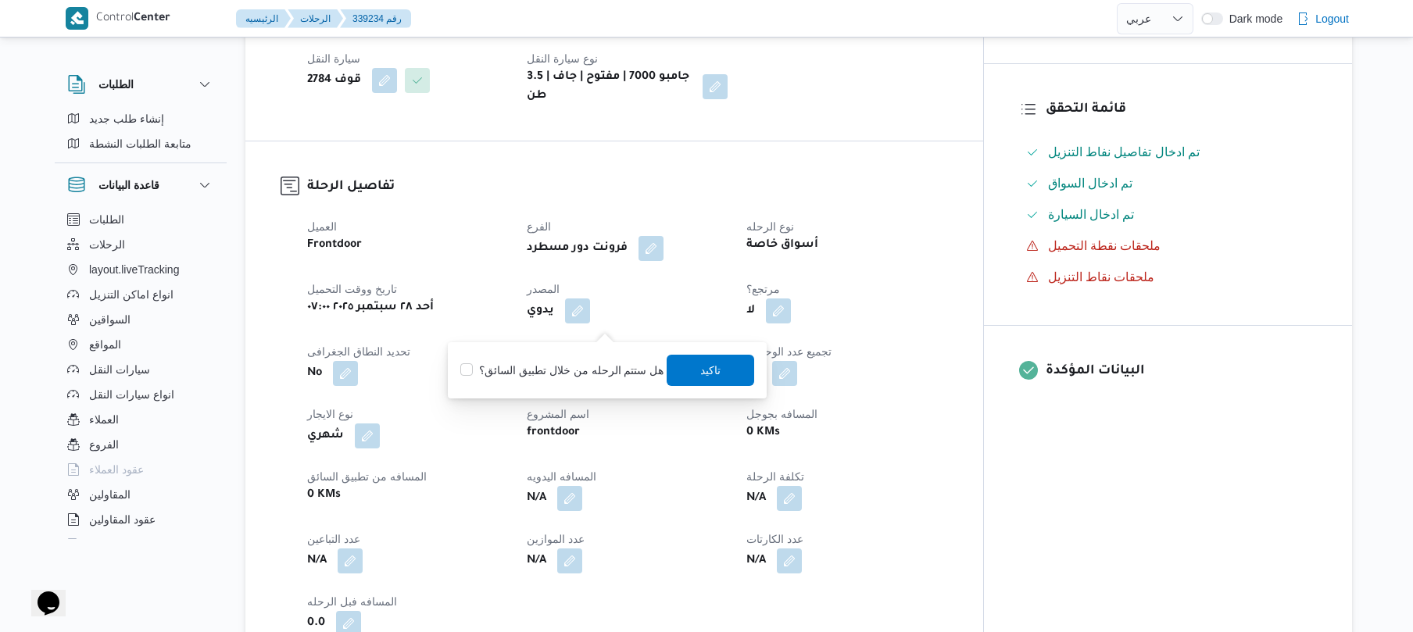
click at [571, 375] on label "هل ستتم الرحله من خلال تطبيق السائق؟" at bounding box center [561, 370] width 203 height 19
checkbox input "true"
click at [711, 367] on span "تاكيد" at bounding box center [711, 369] width 20 height 19
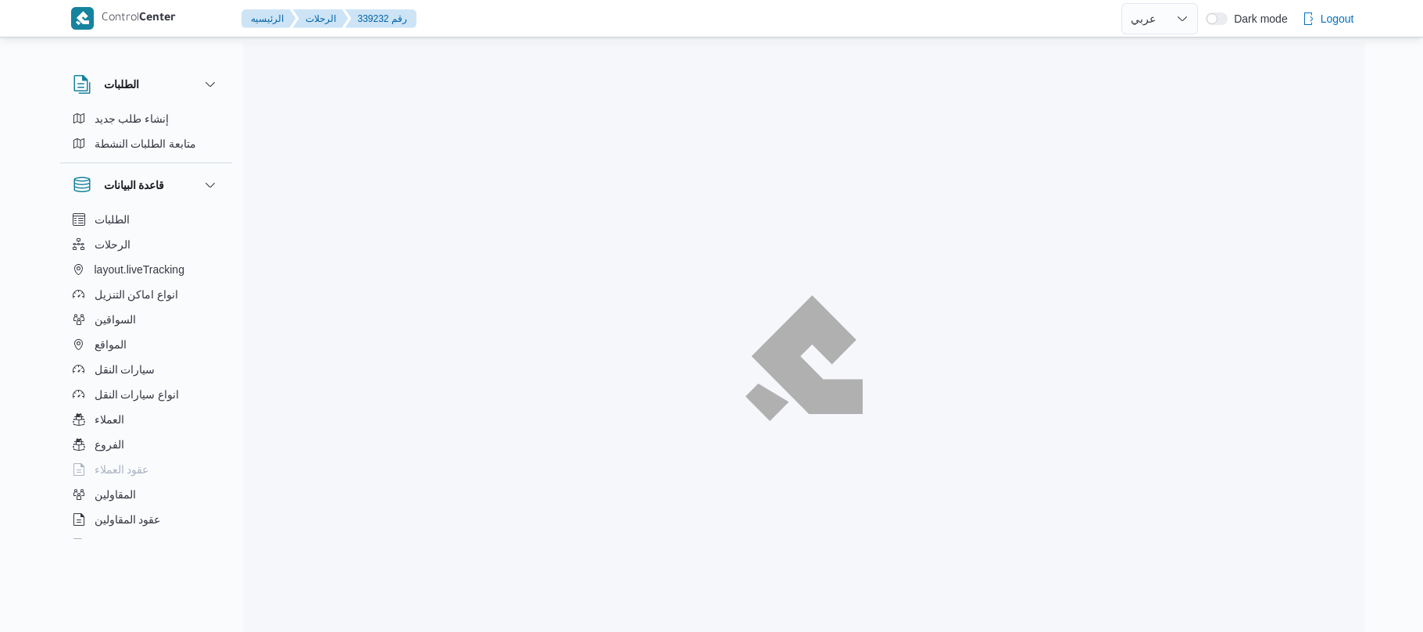
select select "ar"
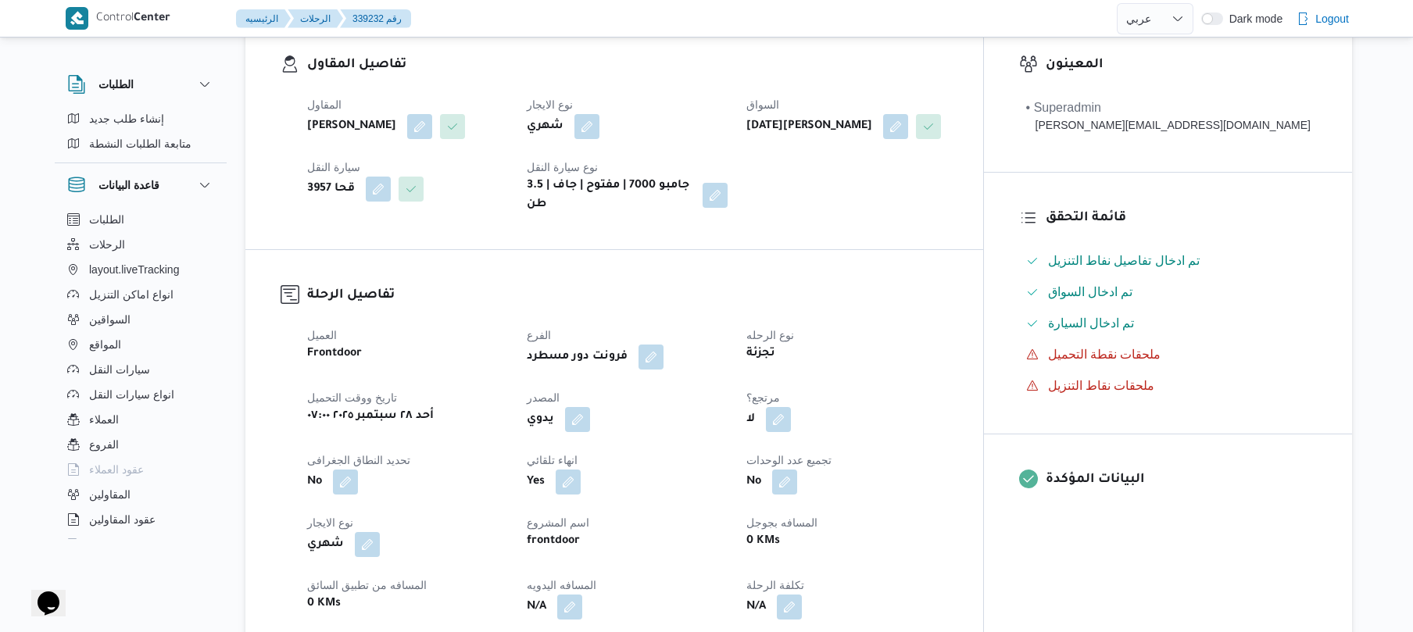
scroll to position [500, 0]
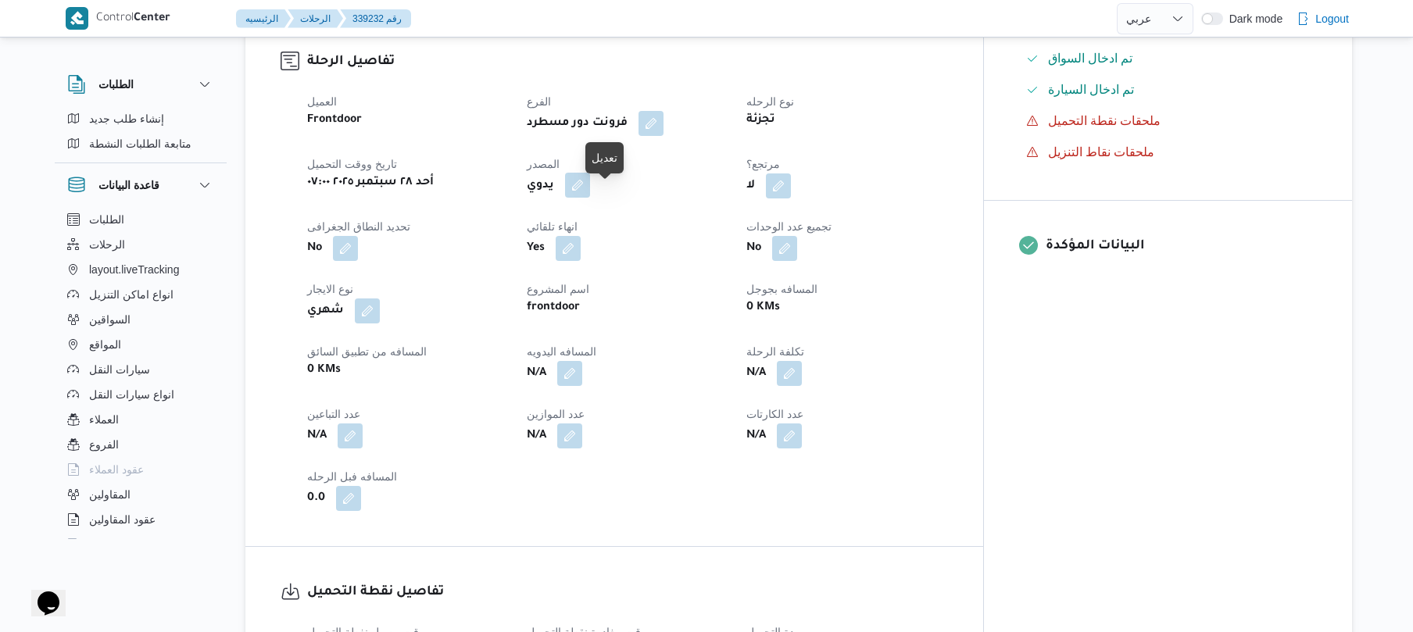
click at [590, 198] on button "button" at bounding box center [577, 185] width 25 height 25
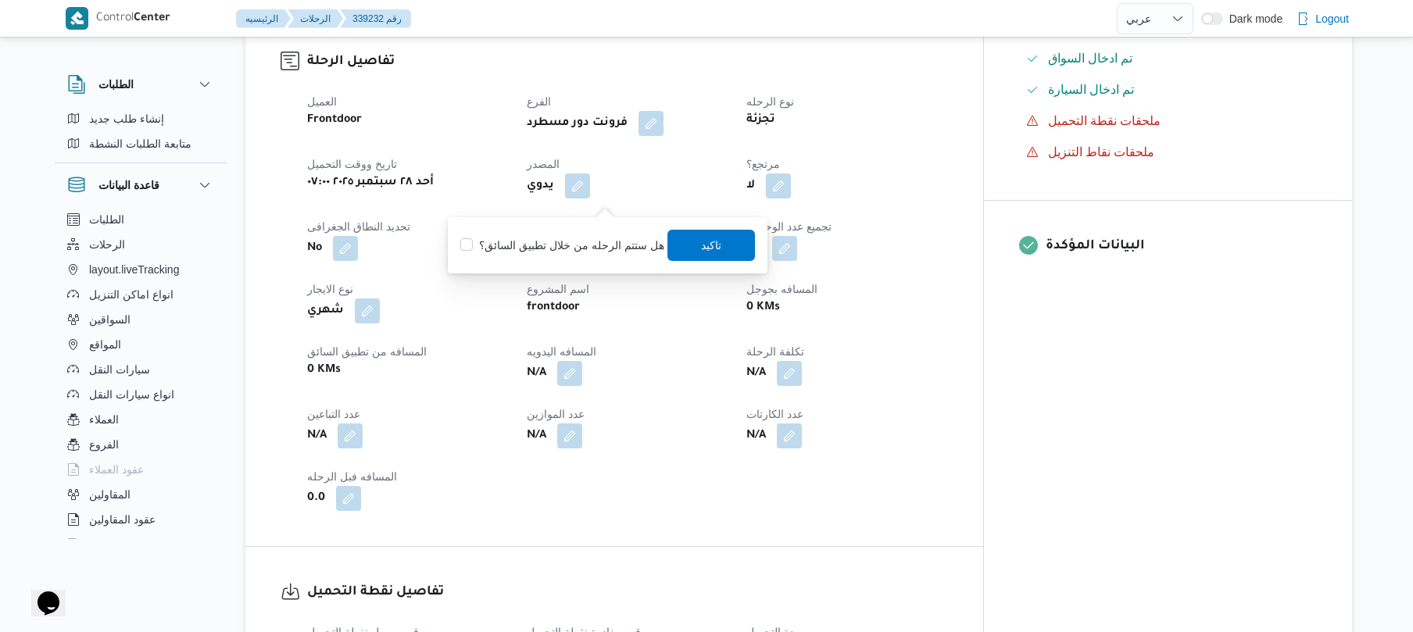
click at [582, 241] on label "هل ستتم الرحله من خلال تطبيق السائق؟" at bounding box center [561, 245] width 203 height 19
checkbox input "true"
click at [701, 249] on span "تاكيد" at bounding box center [711, 244] width 20 height 19
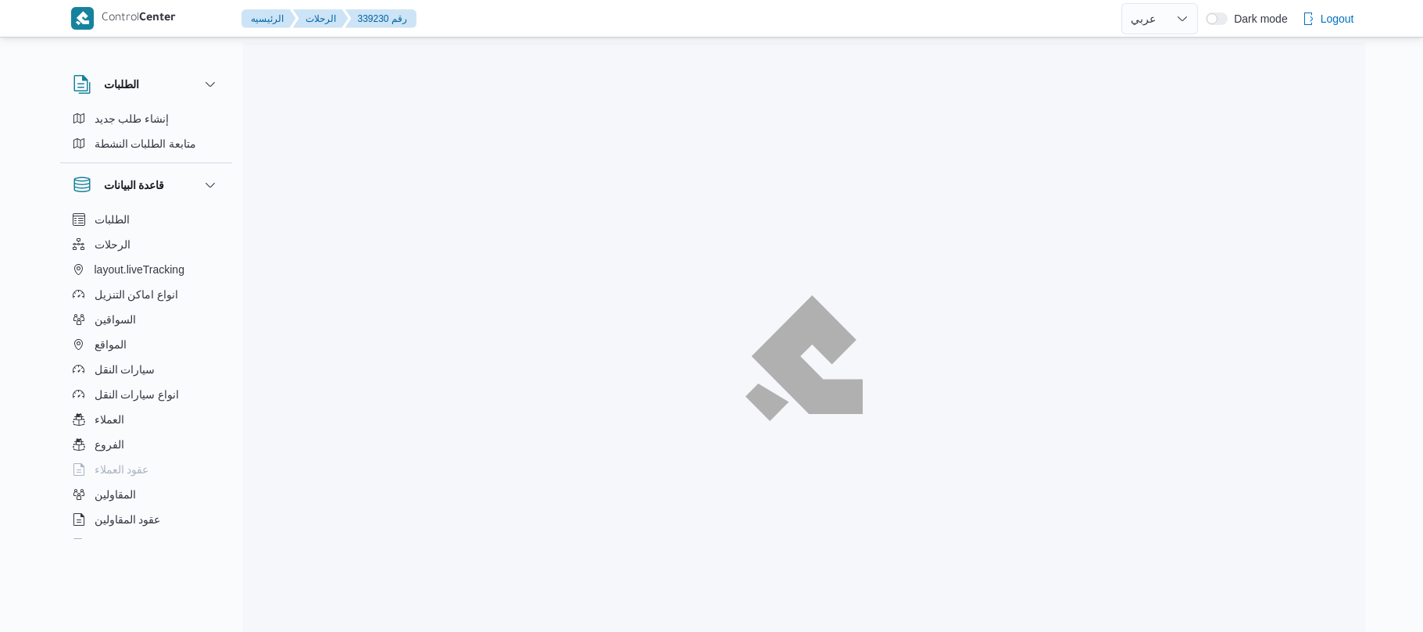
select select "ar"
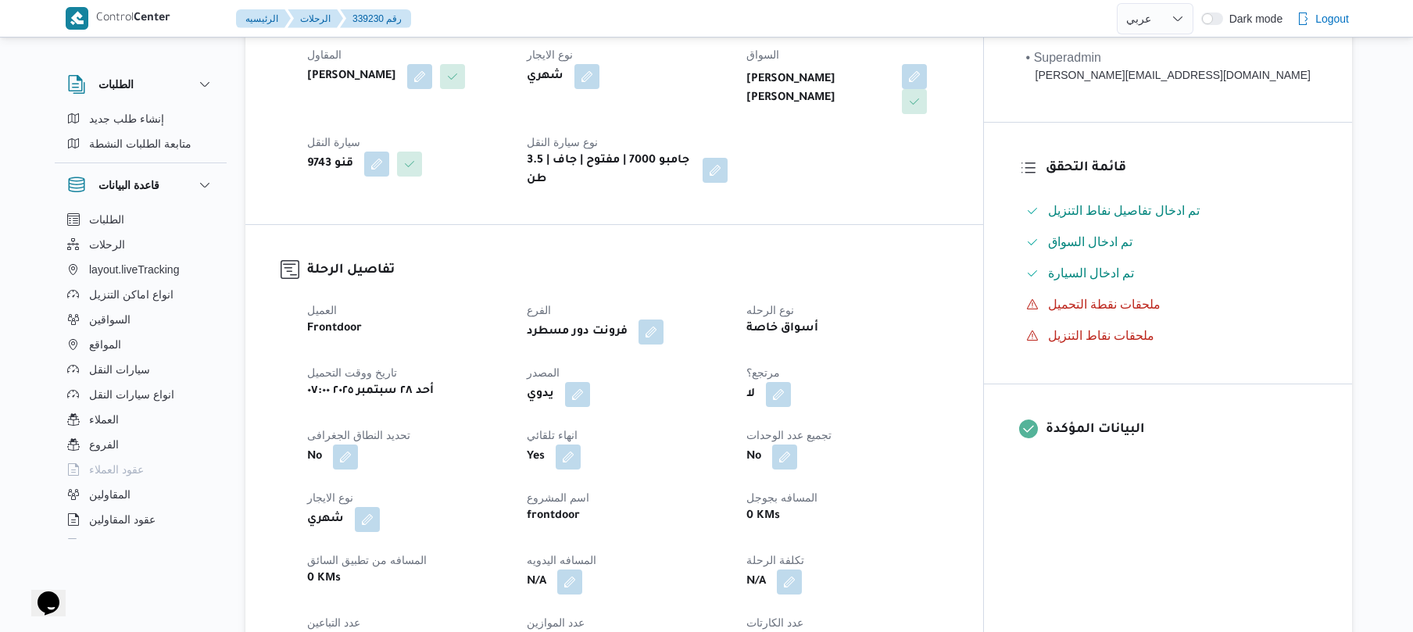
scroll to position [500, 0]
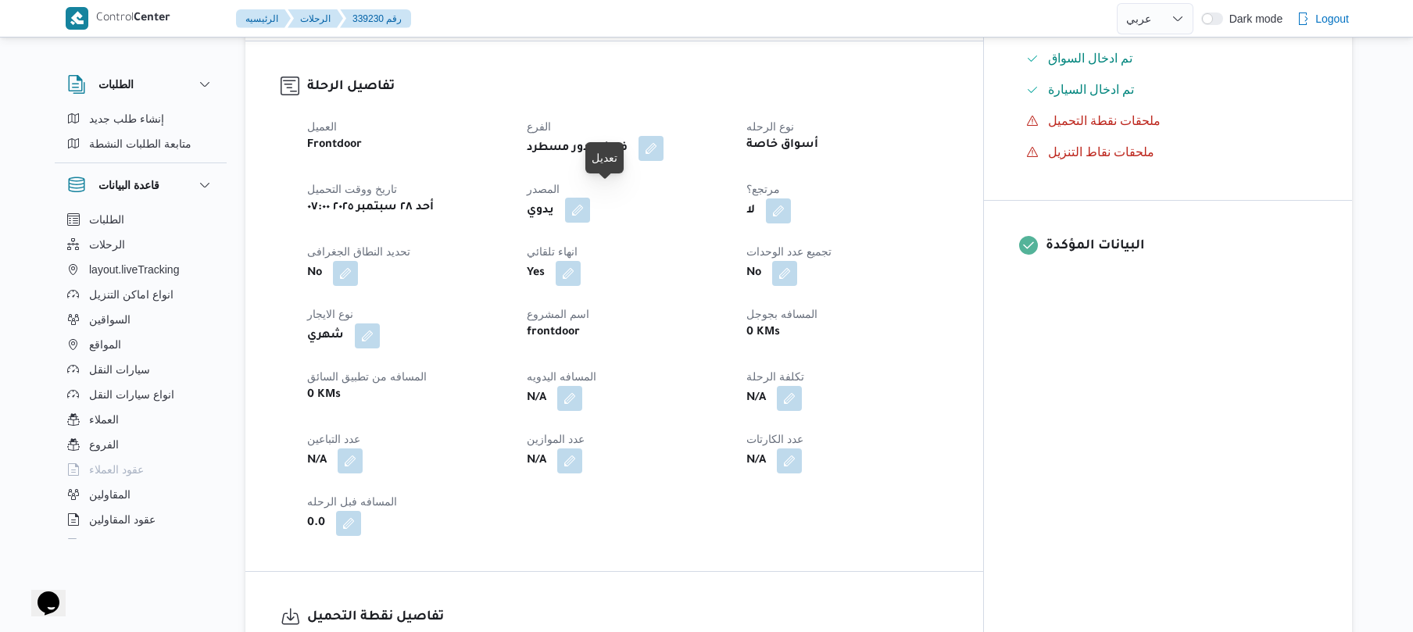
click at [590, 202] on button "button" at bounding box center [577, 210] width 25 height 25
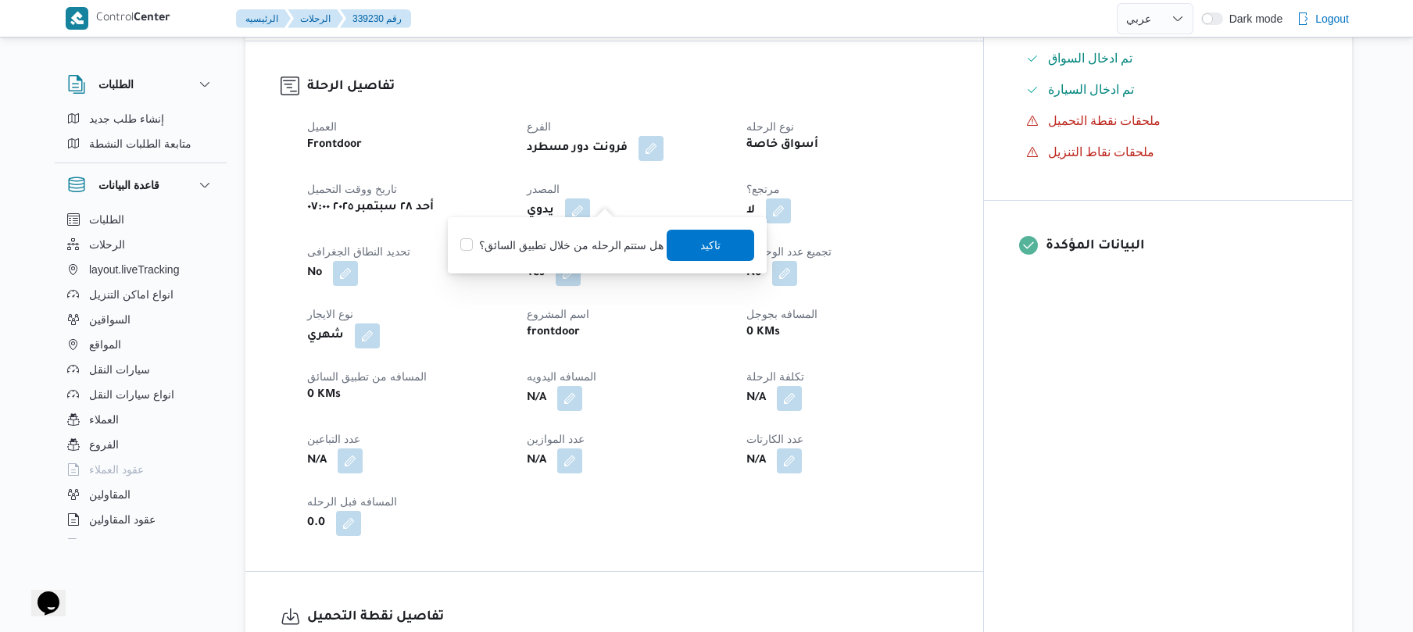
click at [575, 244] on label "هل ستتم الرحله من خلال تطبيق السائق؟" at bounding box center [561, 245] width 203 height 19
checkbox input "true"
click at [689, 249] on span "تاكيد" at bounding box center [712, 244] width 88 height 31
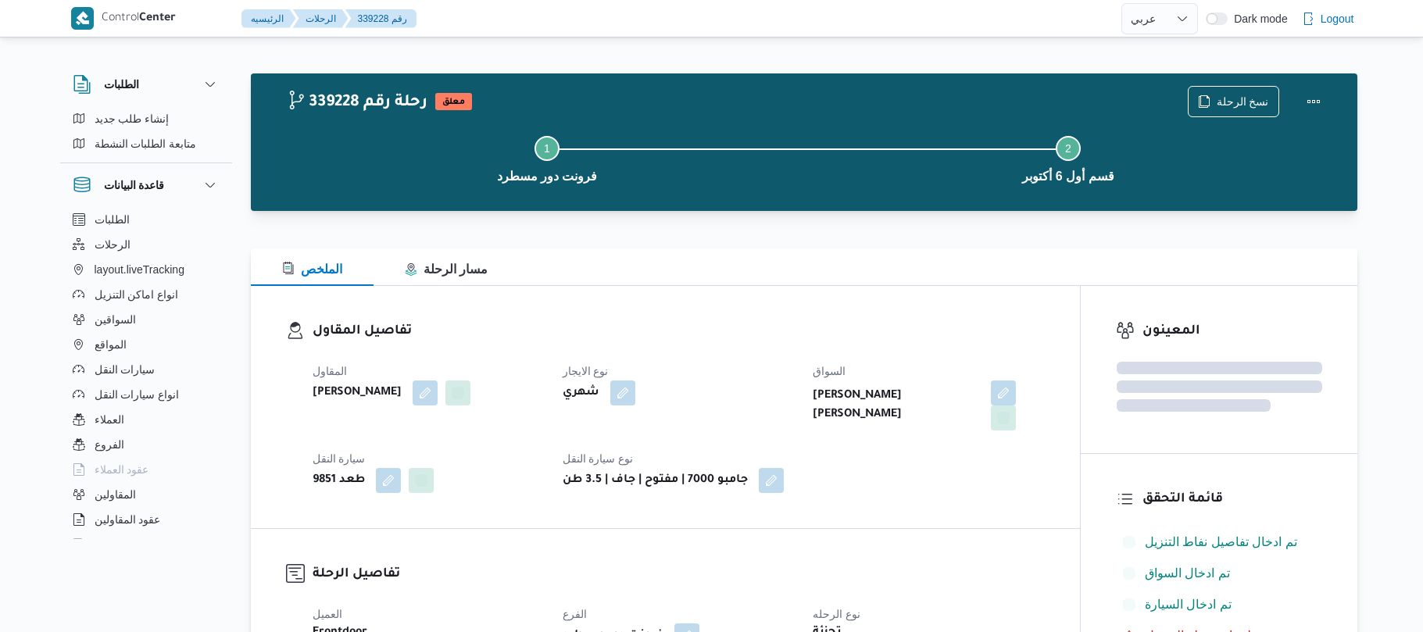
select select "ar"
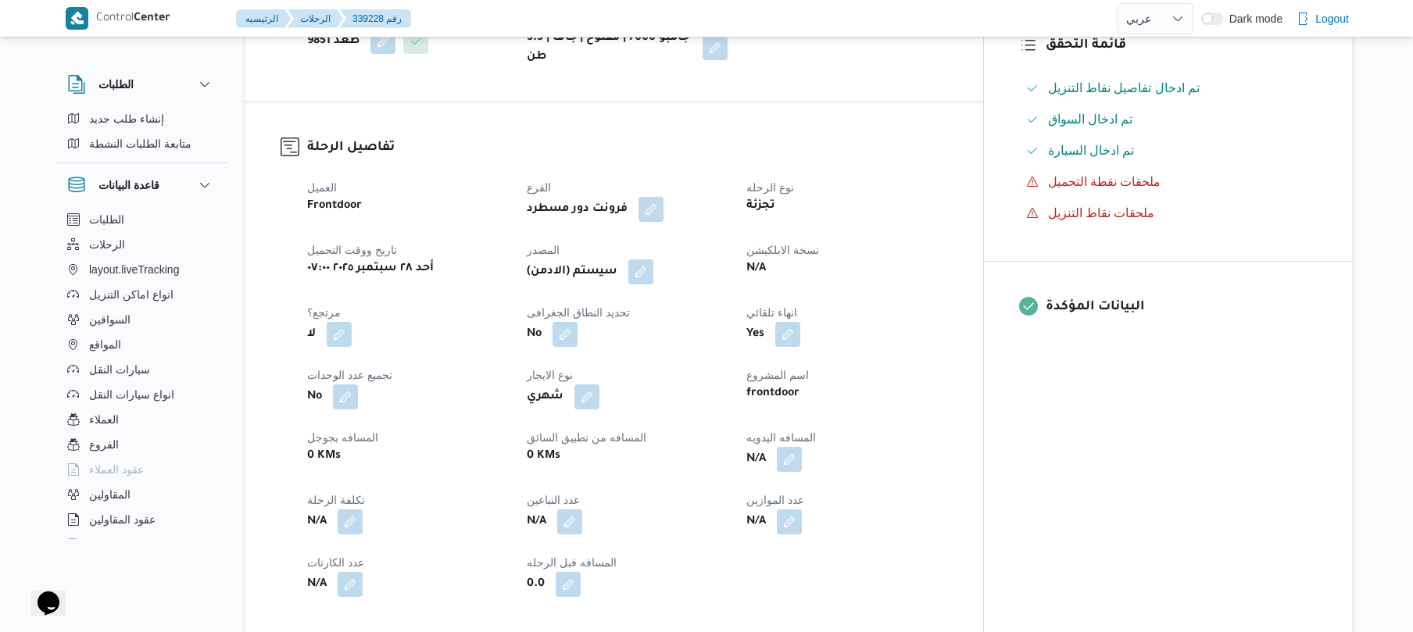
scroll to position [500, 0]
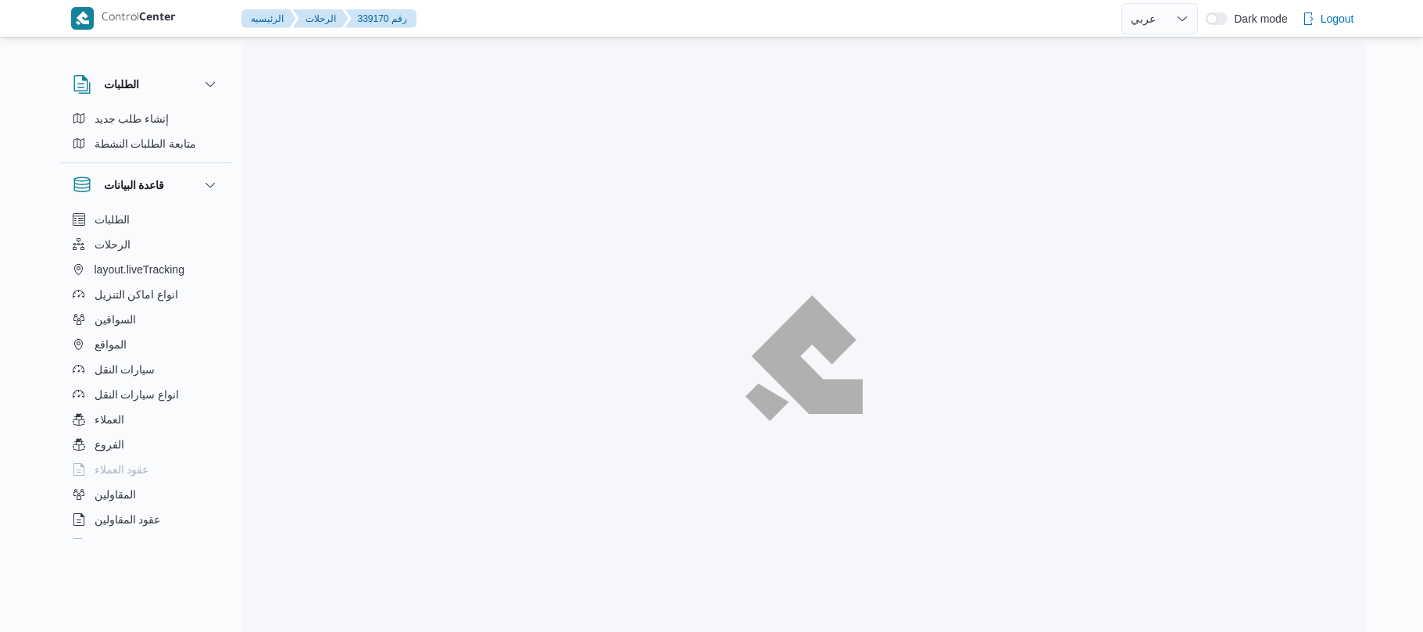
select select "ar"
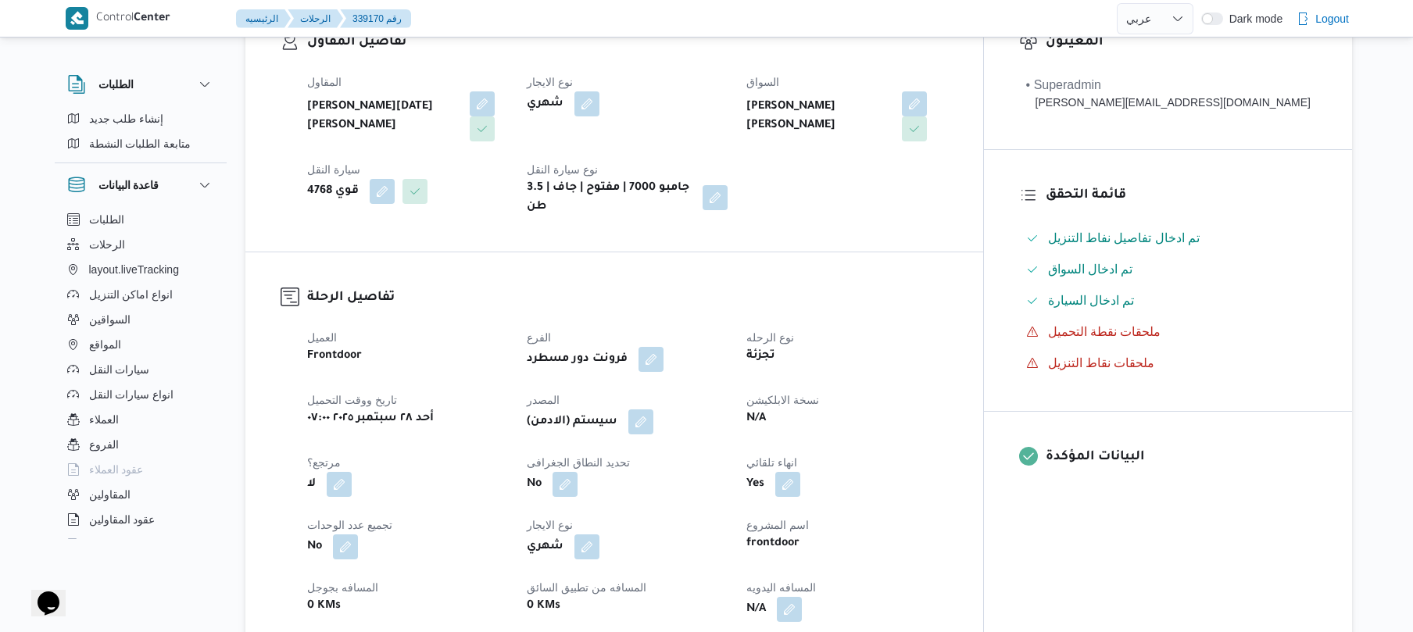
scroll to position [292, 0]
